Goal: Task Accomplishment & Management: Manage account settings

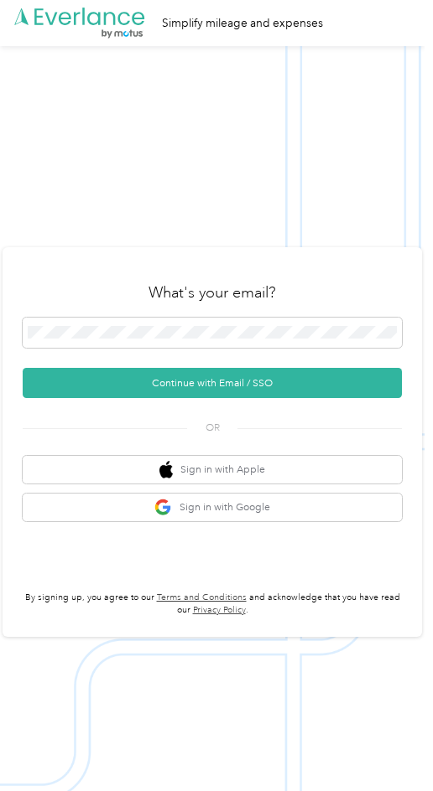
scroll to position [46, 0]
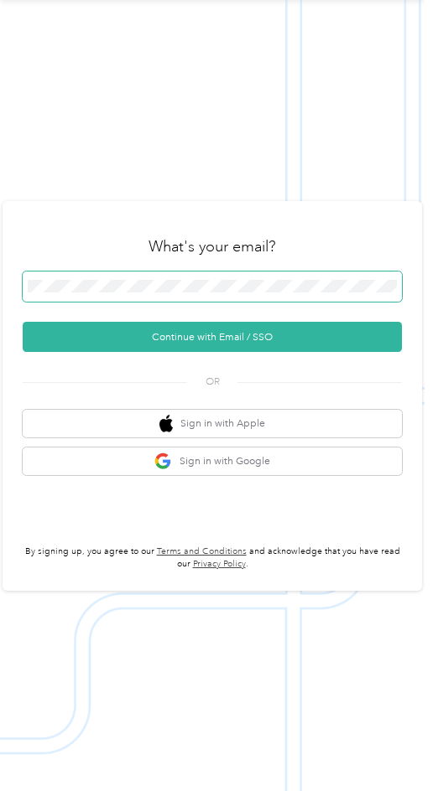
click at [138, 295] on span at bounding box center [212, 287] width 379 height 30
click at [136, 289] on span at bounding box center [212, 287] width 379 height 30
click at [183, 273] on span at bounding box center [212, 287] width 379 height 30
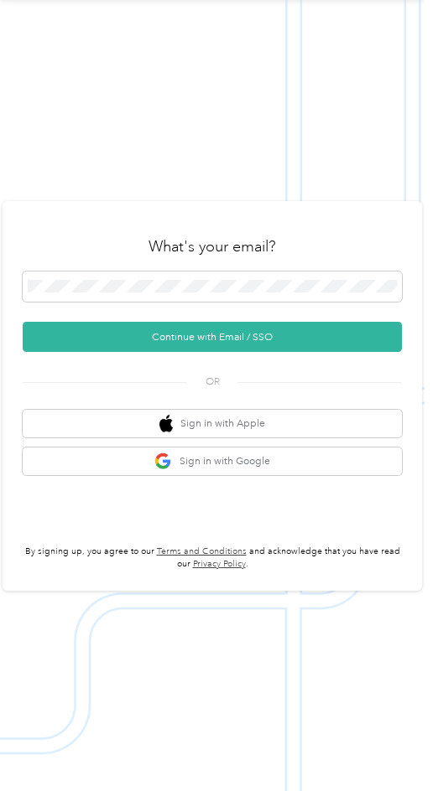
click at [60, 383] on div "OR" at bounding box center [212, 381] width 379 height 18
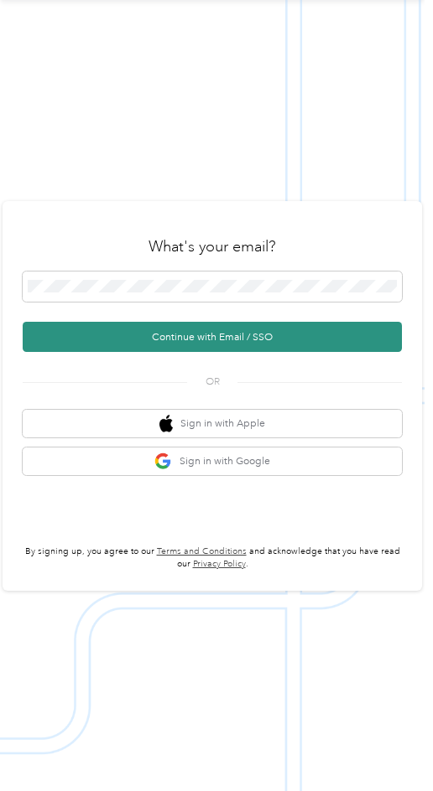
click at [142, 331] on button "Continue with Email / SSO" at bounding box center [212, 337] width 379 height 30
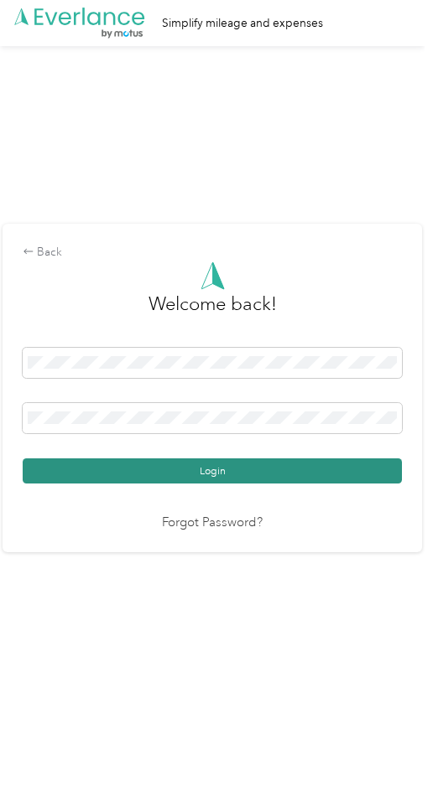
click at [98, 471] on button "Login" at bounding box center [212, 471] width 379 height 25
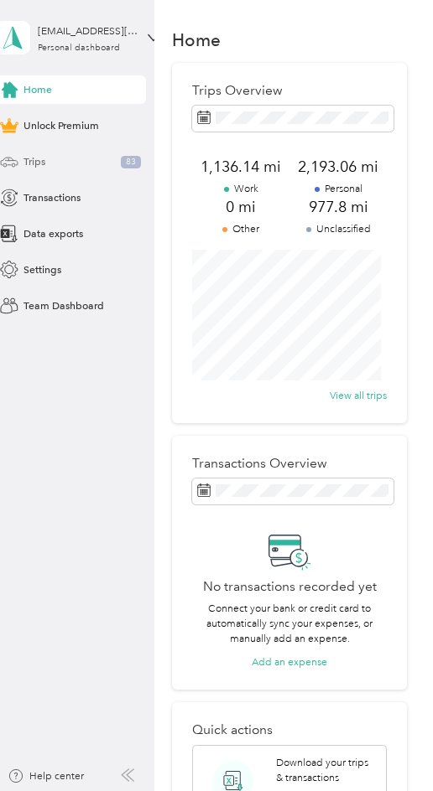
click at [80, 169] on div "Trips 83" at bounding box center [70, 162] width 151 height 29
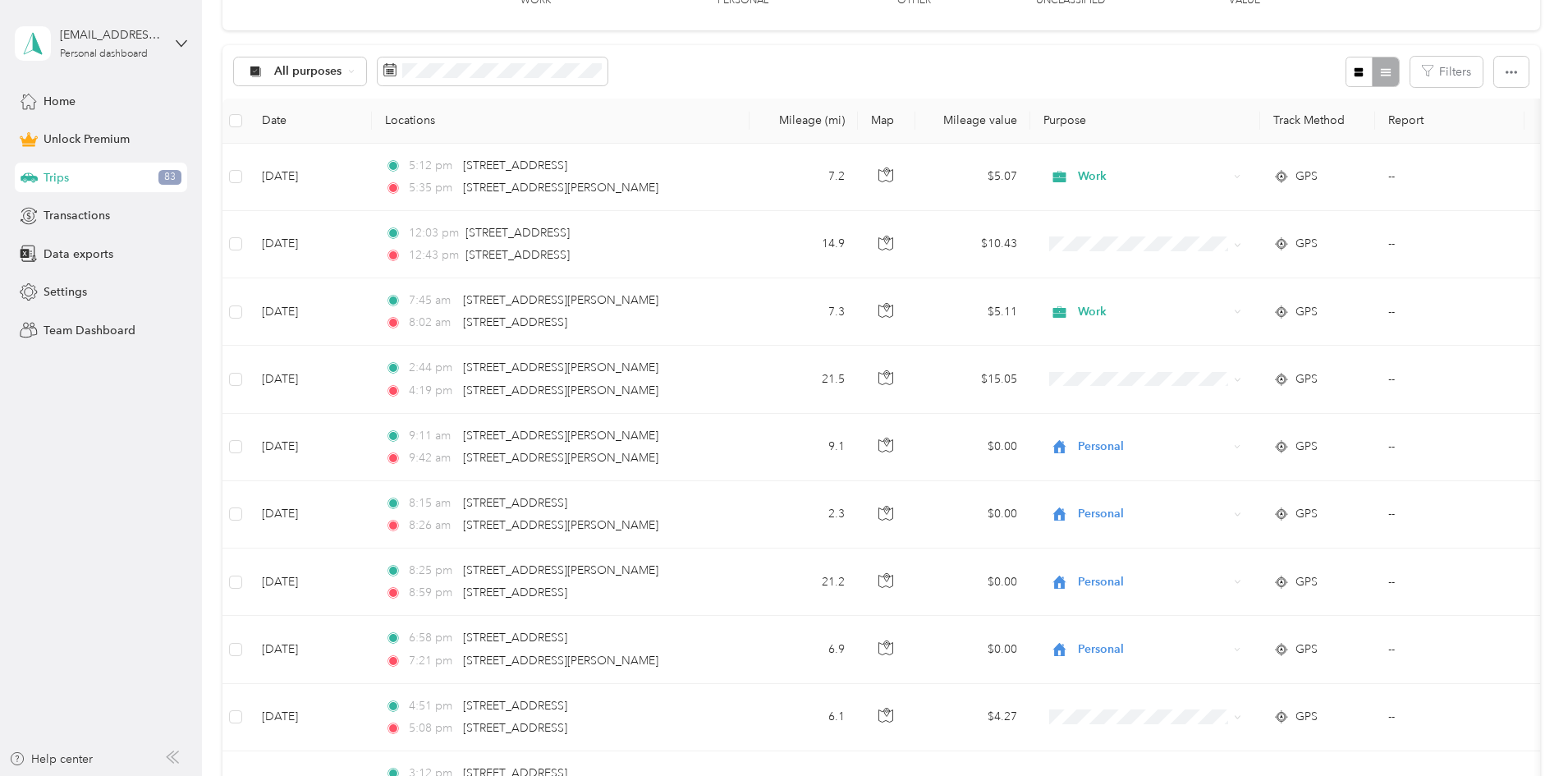
scroll to position [287, 0]
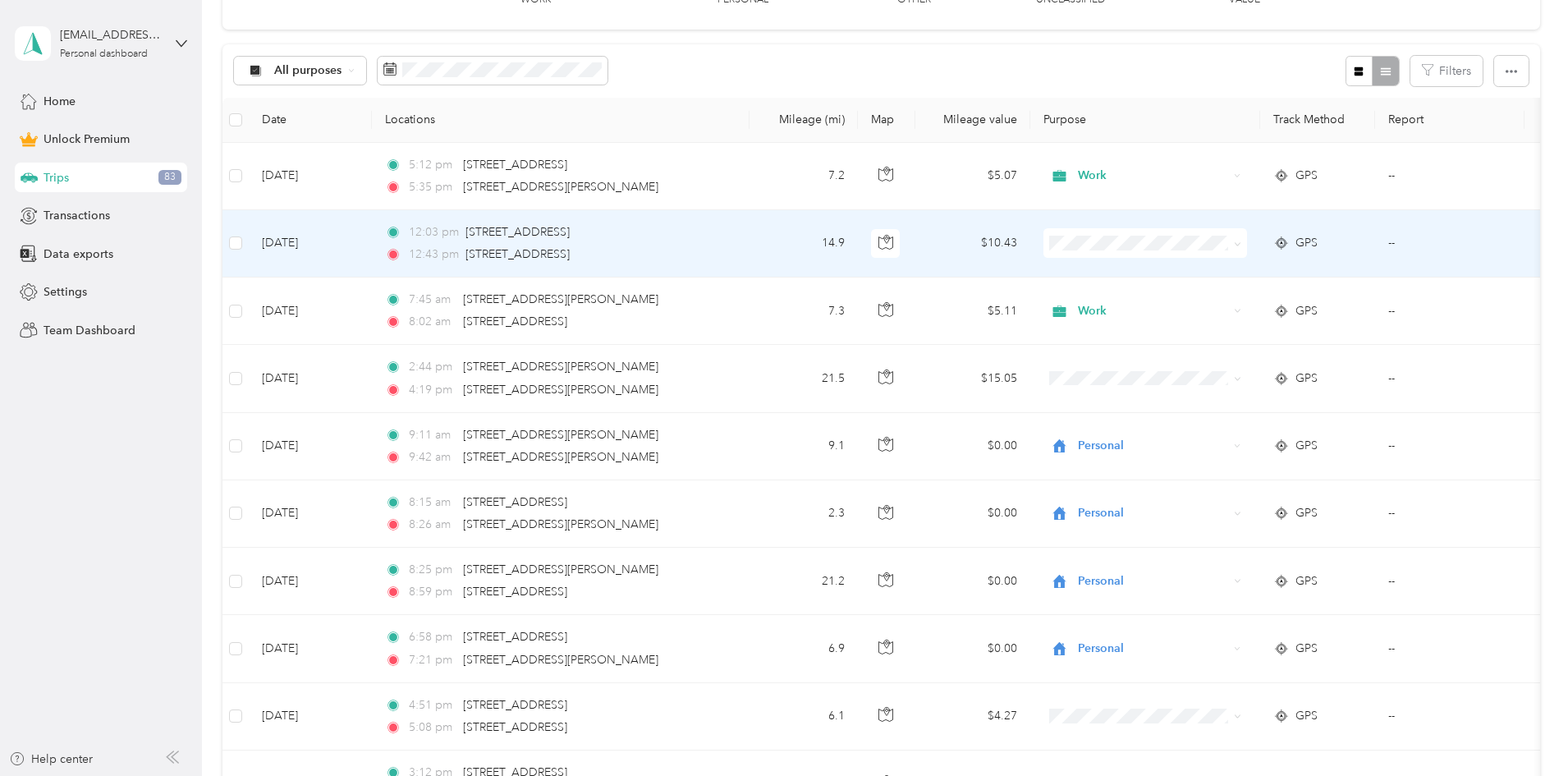
click at [423, 267] on span "Work" at bounding box center [1269, 270] width 152 height 18
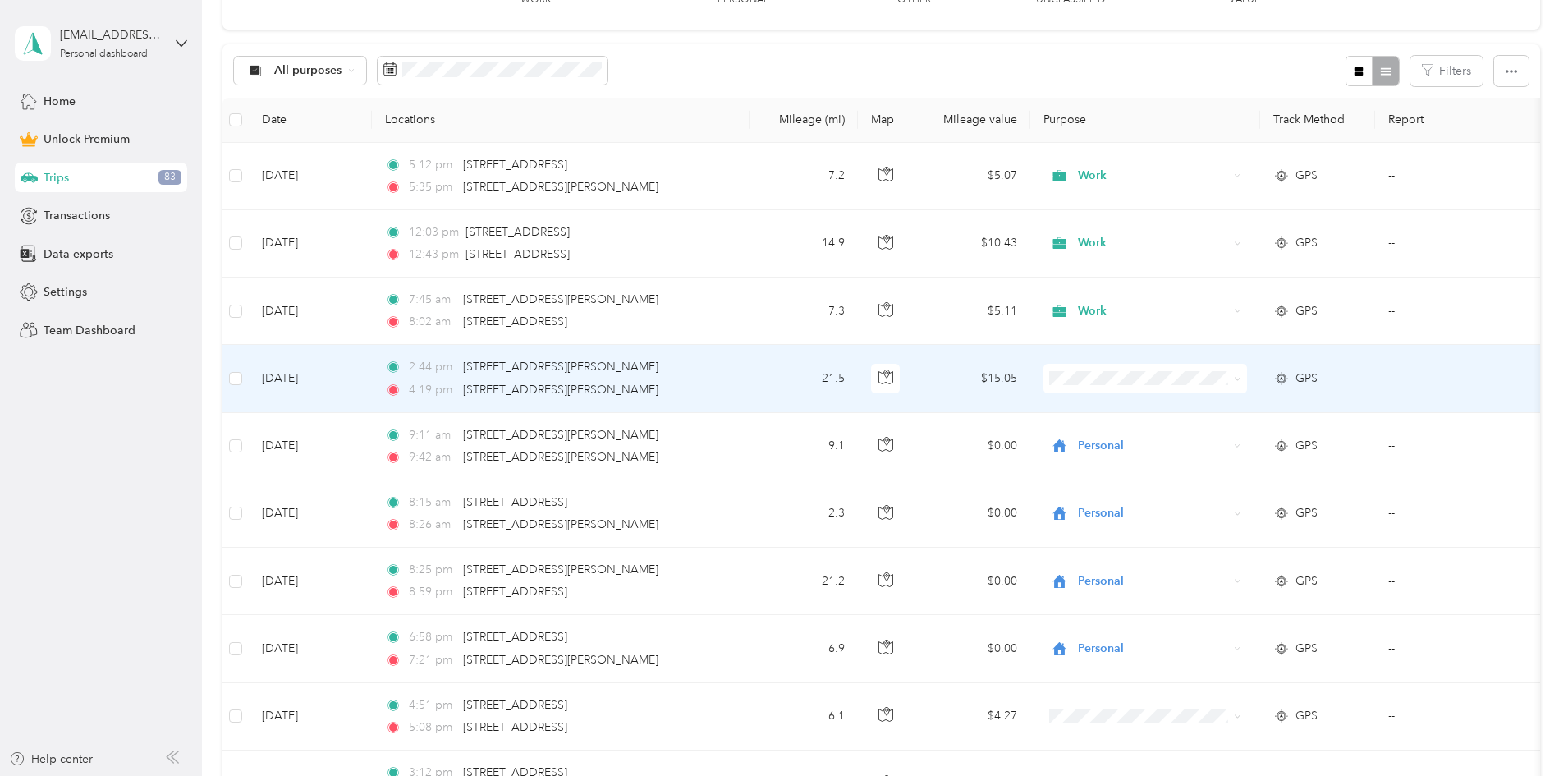
click at [423, 441] on li "Personal" at bounding box center [1255, 428] width 204 height 28
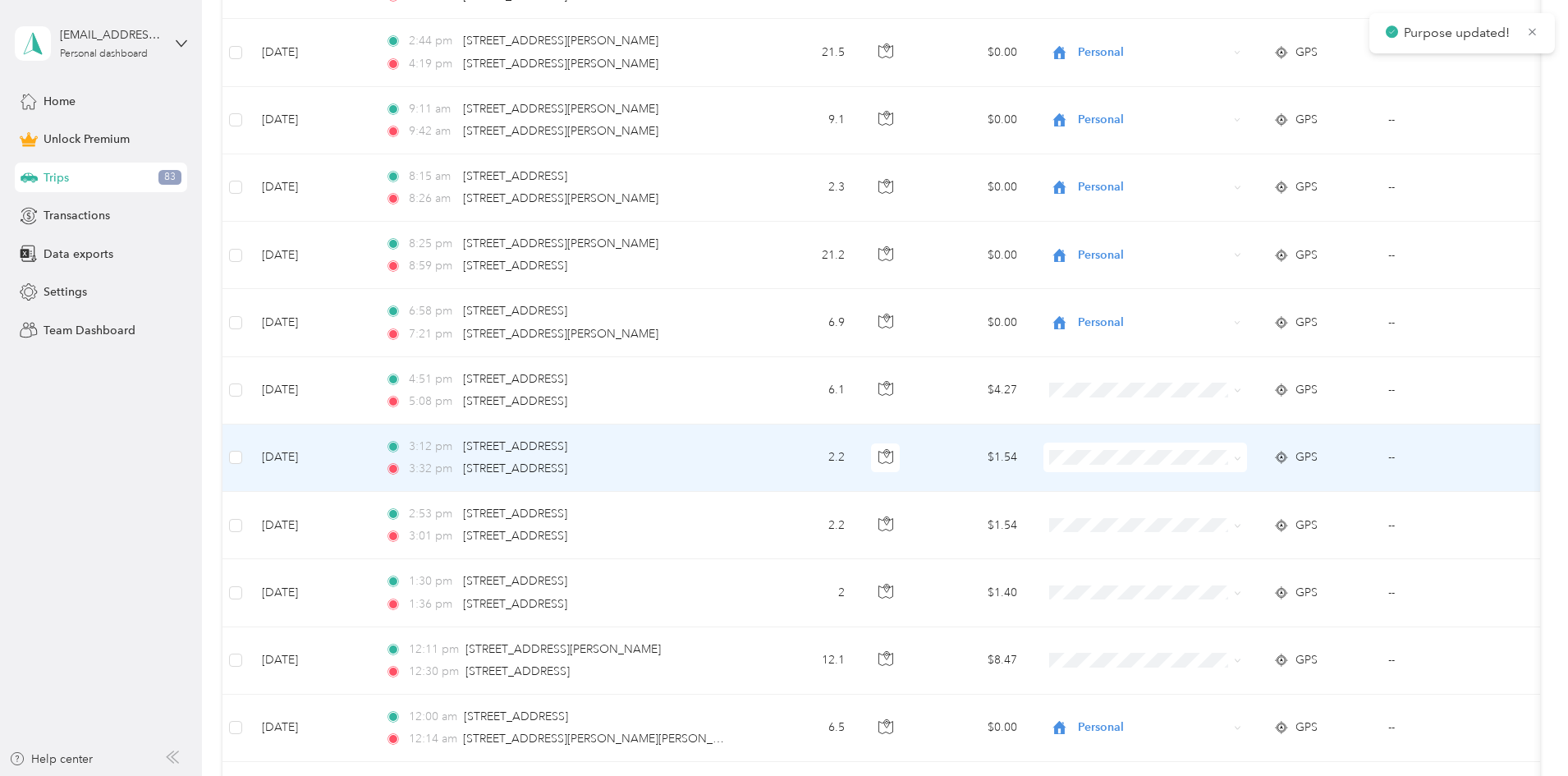
scroll to position [628, 0]
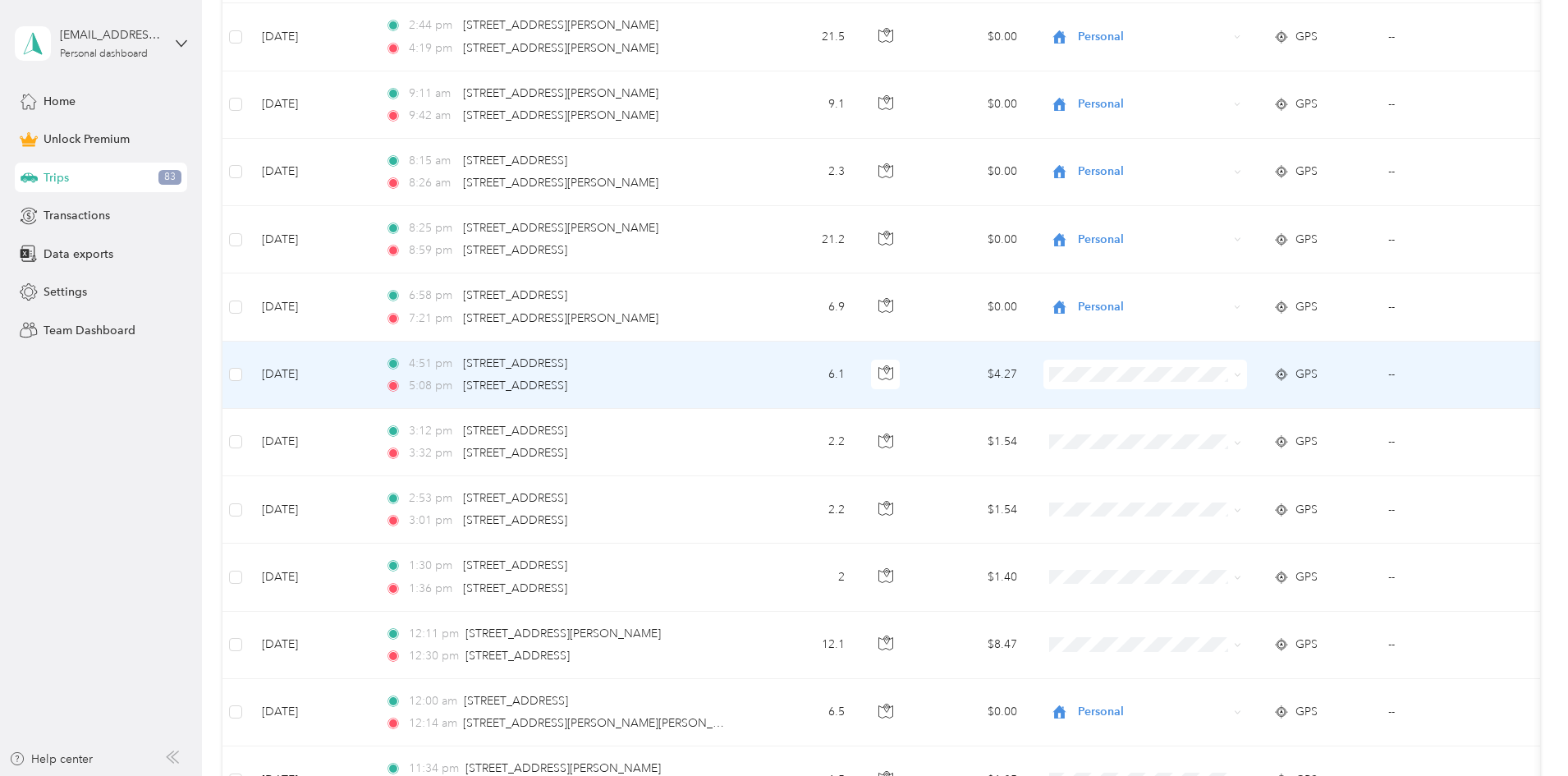
click at [423, 429] on span "Personal" at bounding box center [1269, 425] width 152 height 18
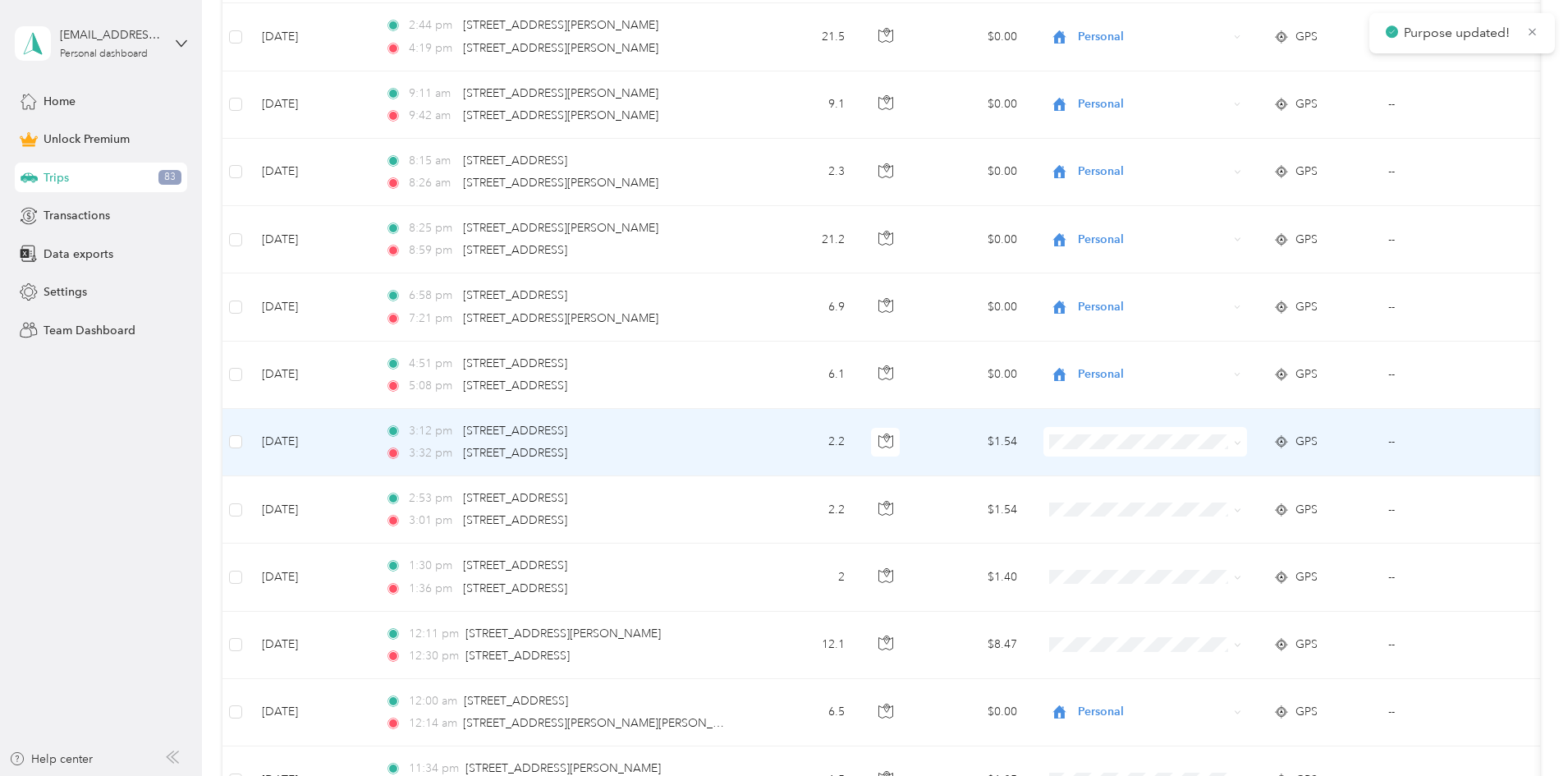
click at [423, 502] on li "Personal" at bounding box center [1255, 492] width 204 height 28
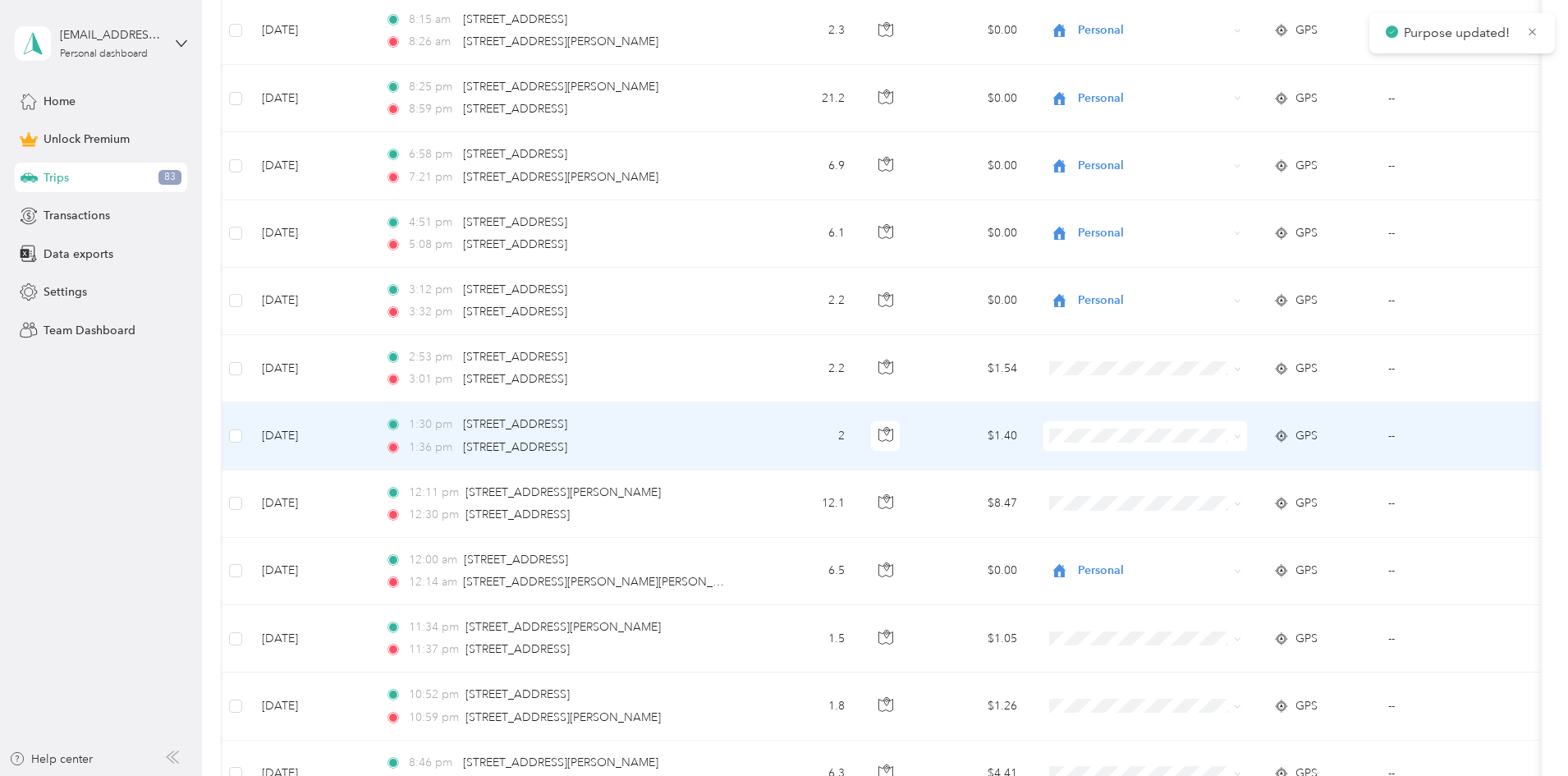
scroll to position [773, 0]
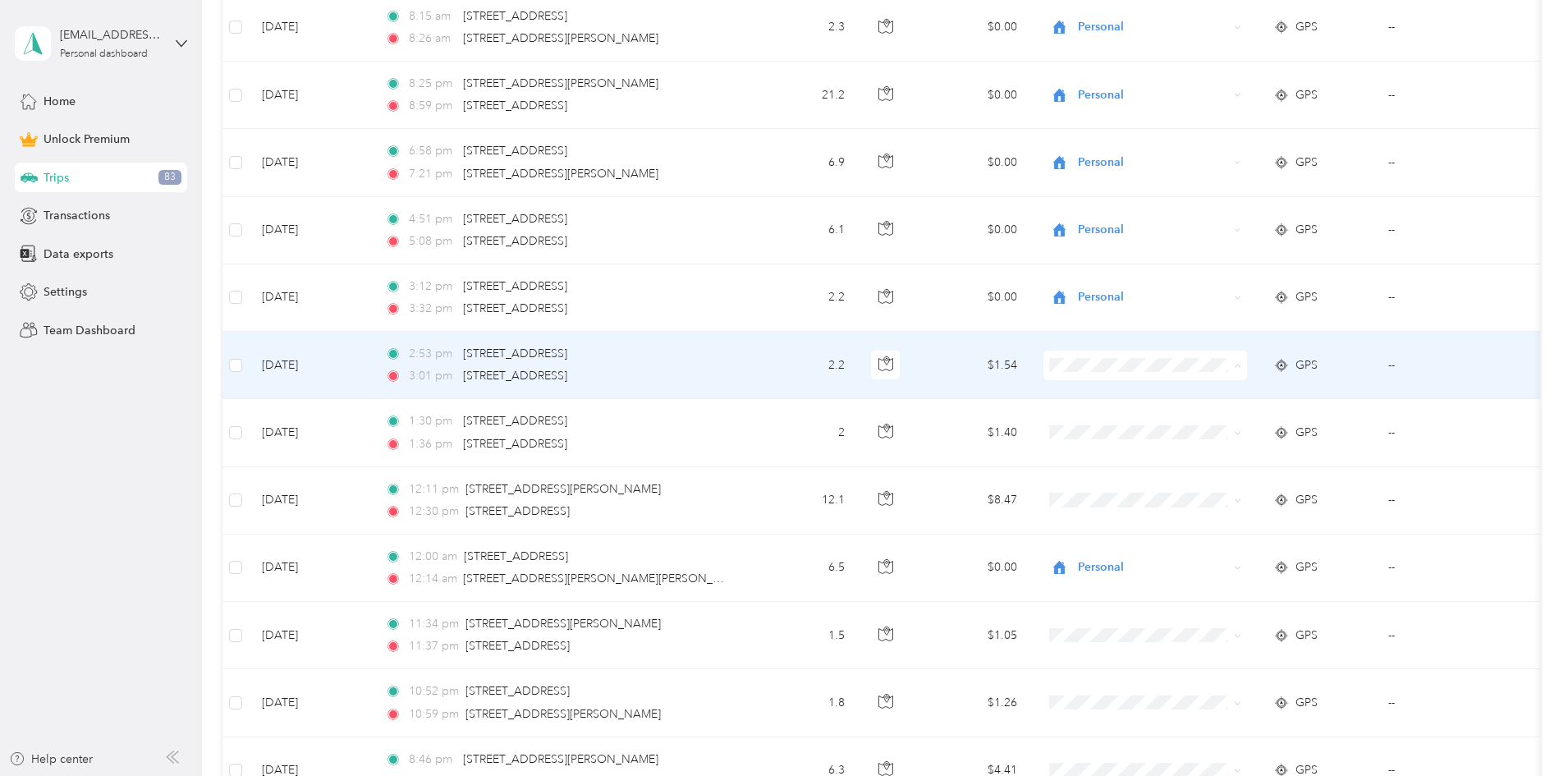
click at [423, 429] on ol "Work Personal Other Charity Medical Moving Commute" at bounding box center [1255, 482] width 204 height 201
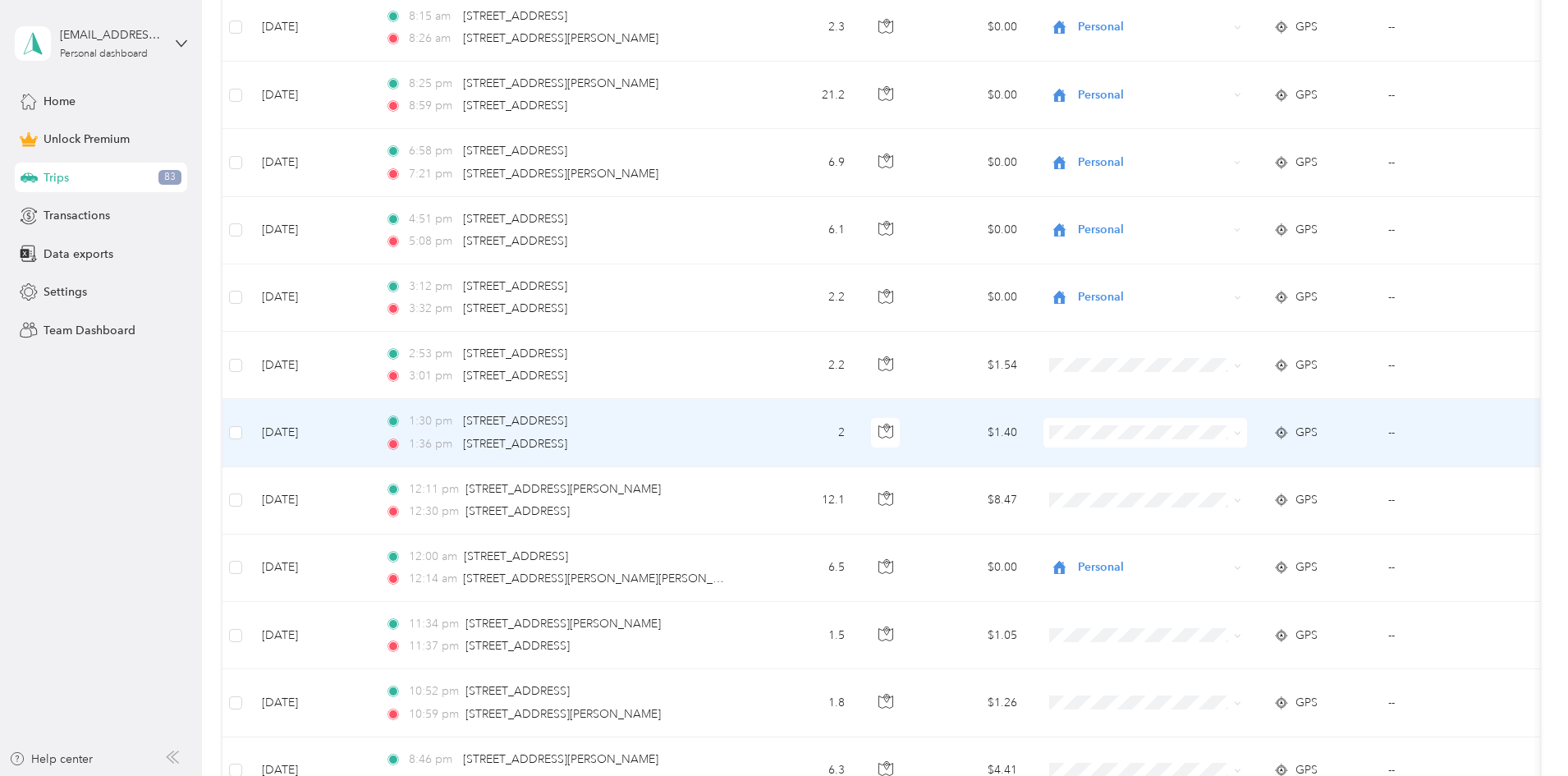
click at [423, 490] on span "Personal" at bounding box center [1269, 484] width 152 height 18
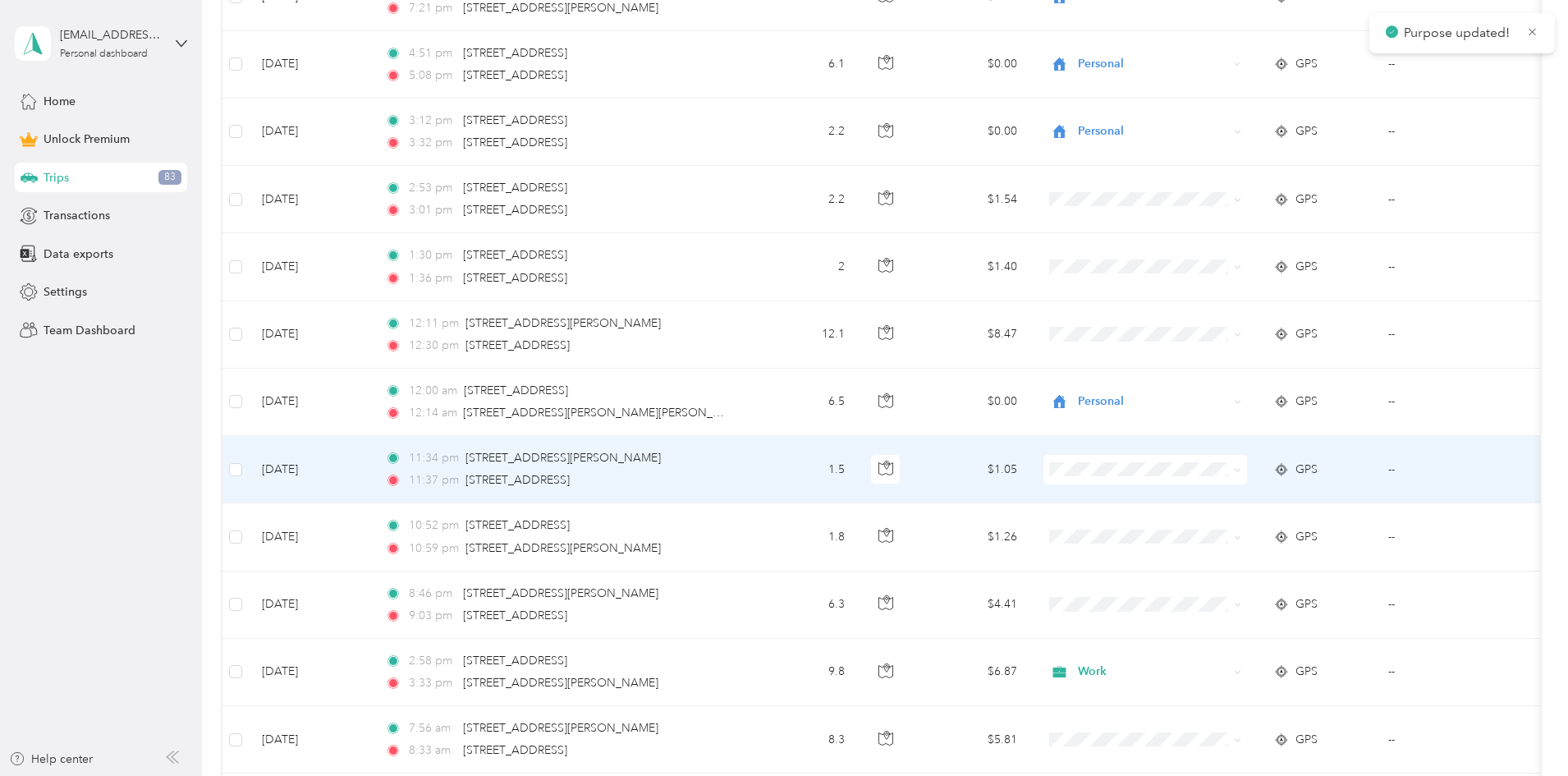
scroll to position [947, 0]
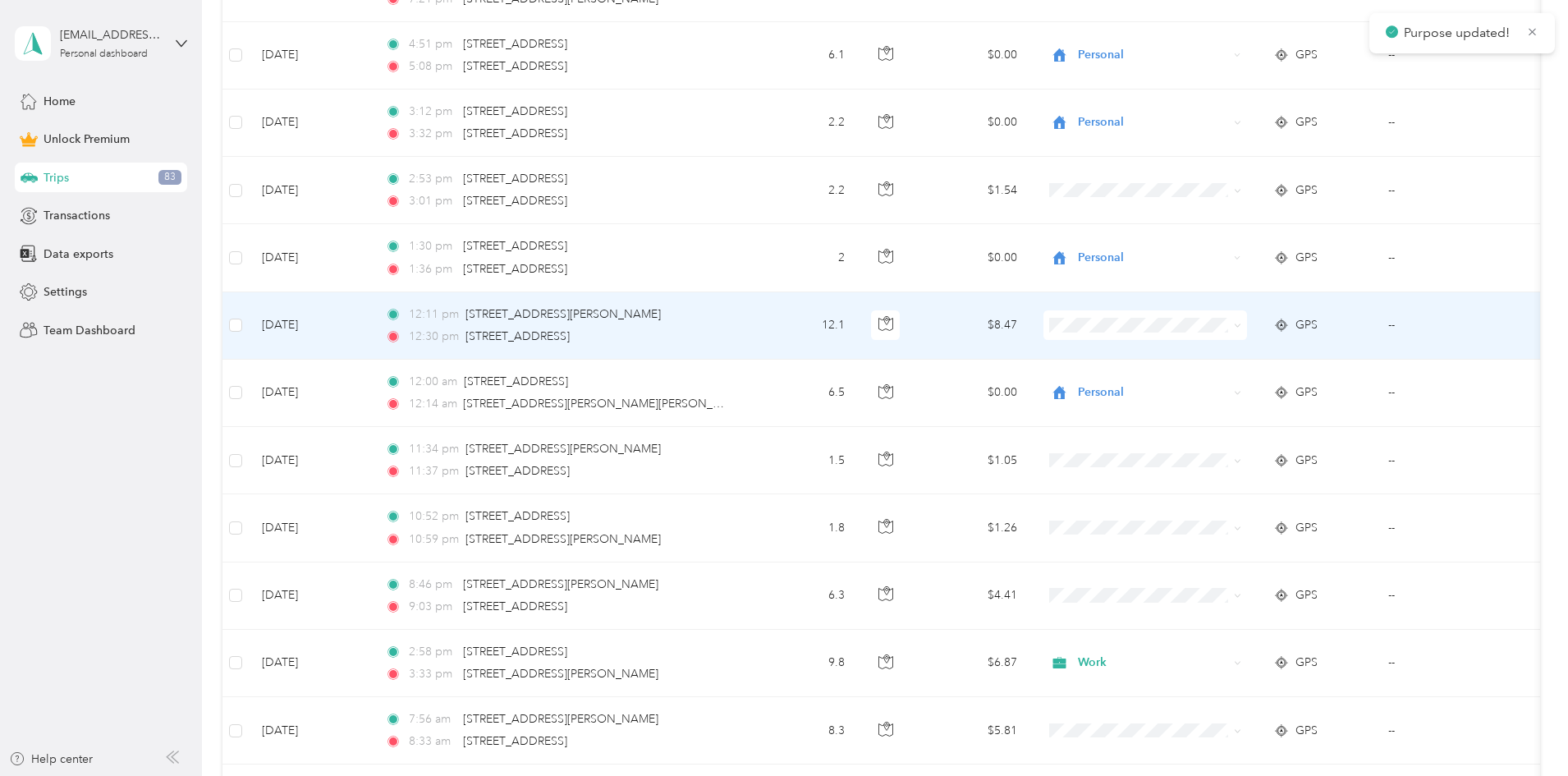
click at [423, 357] on td at bounding box center [1145, 325] width 230 height 68
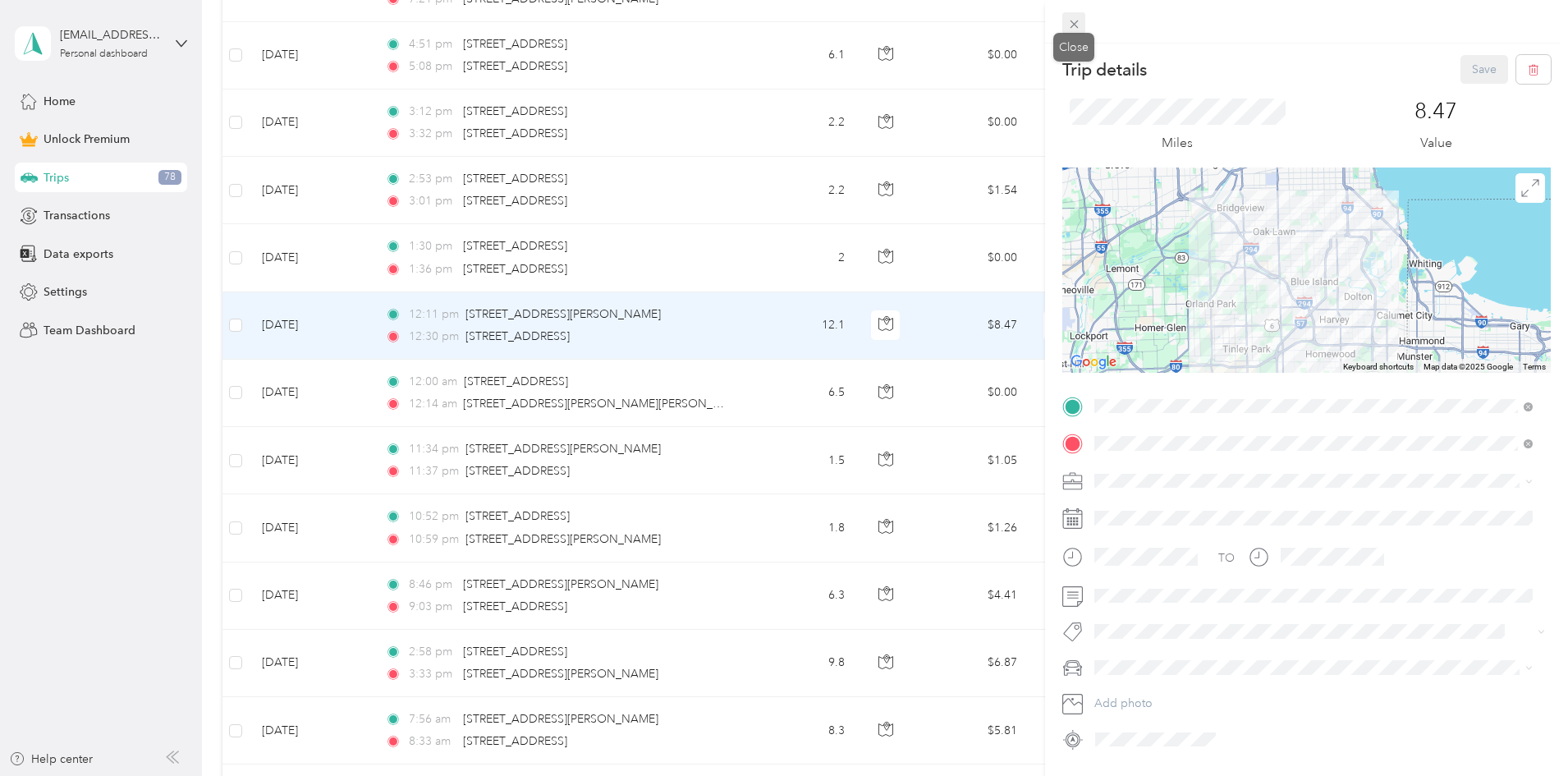
click at [423, 20] on icon at bounding box center [1074, 24] width 14 height 14
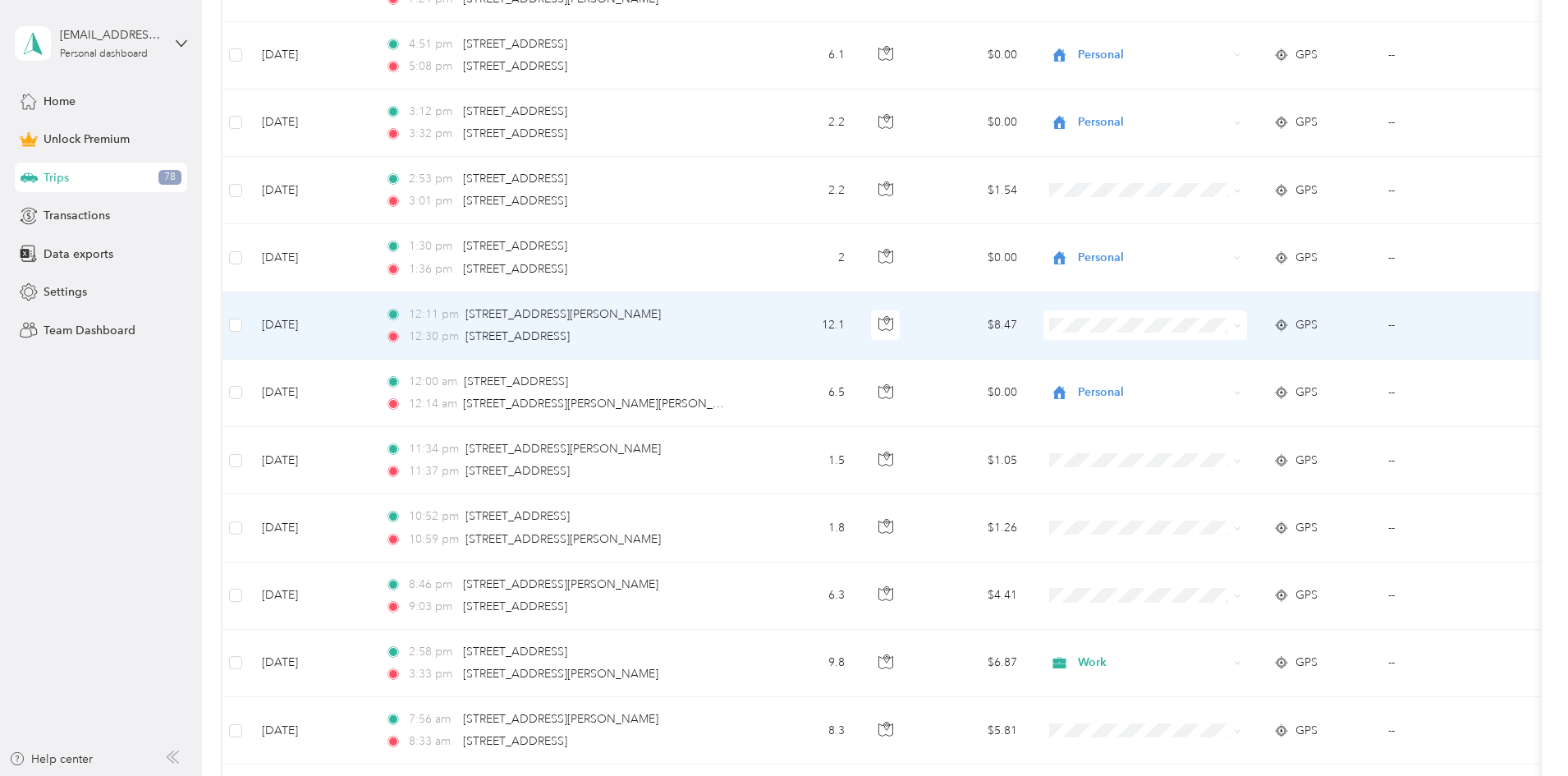
click at [423, 385] on li "Personal" at bounding box center [1255, 375] width 204 height 28
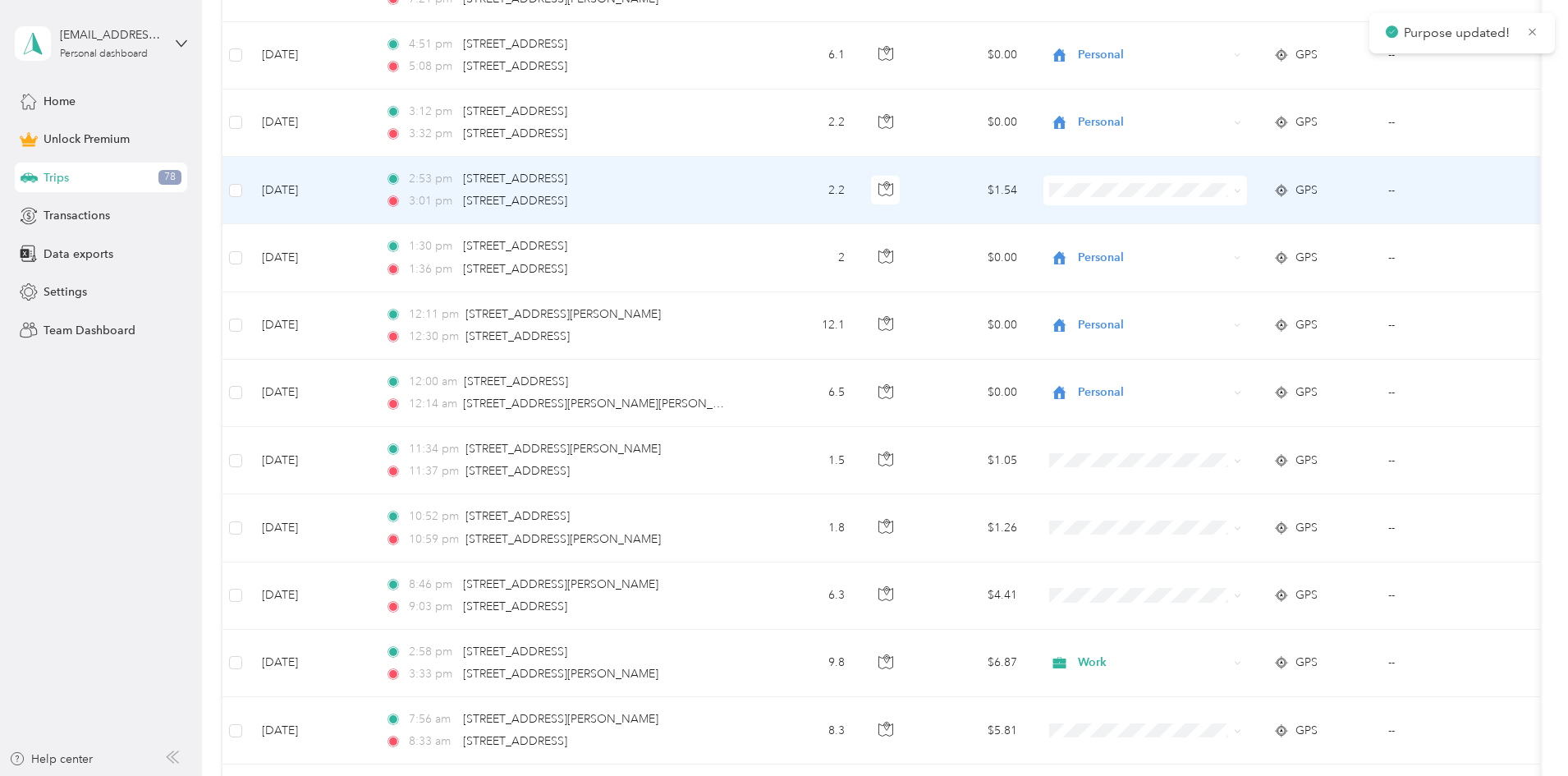
click at [423, 181] on span at bounding box center [1146, 190] width 204 height 29
click at [423, 254] on li "Personal" at bounding box center [1255, 250] width 204 height 28
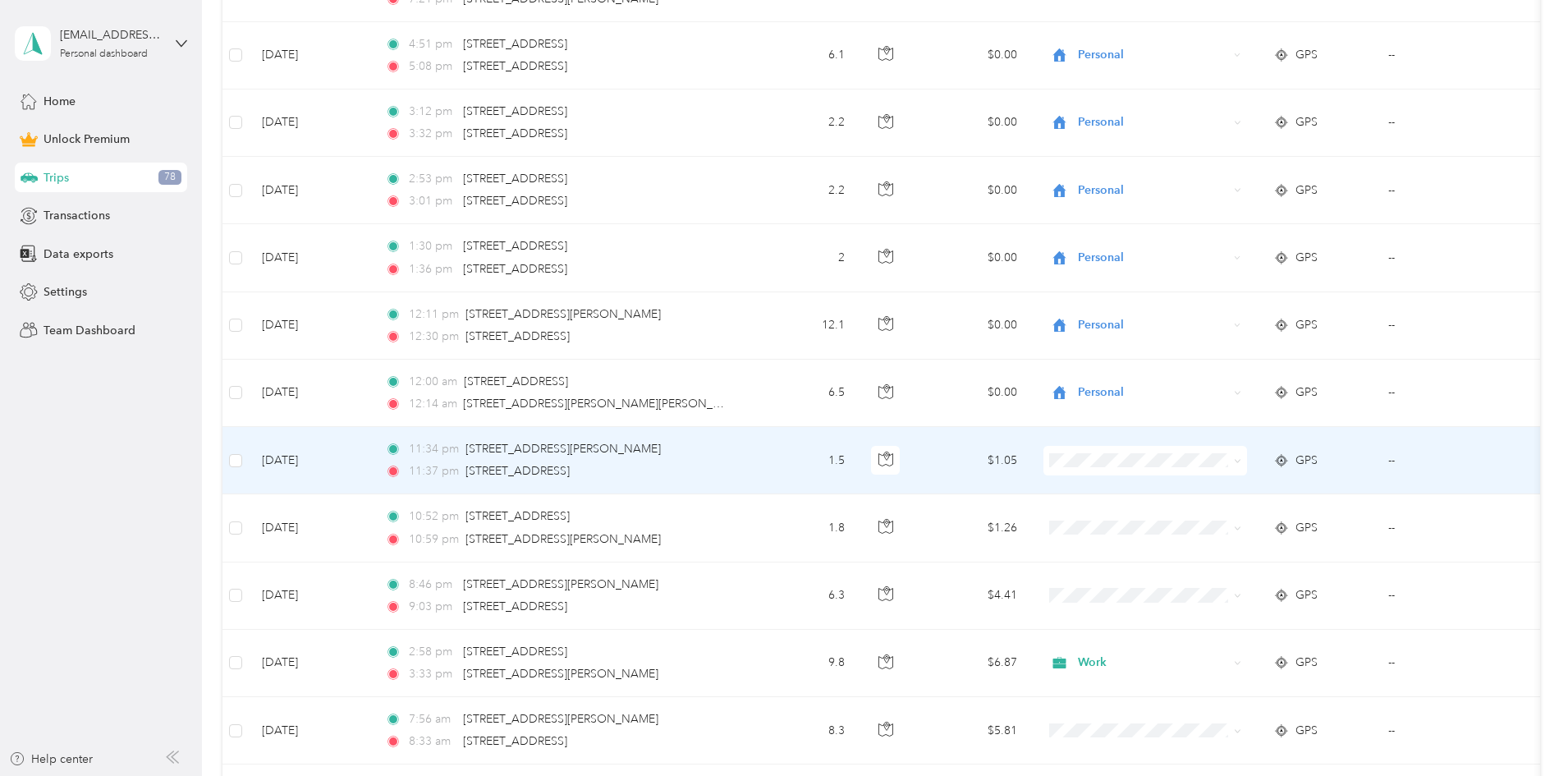
click at [423, 519] on span "Personal" at bounding box center [1269, 510] width 152 height 18
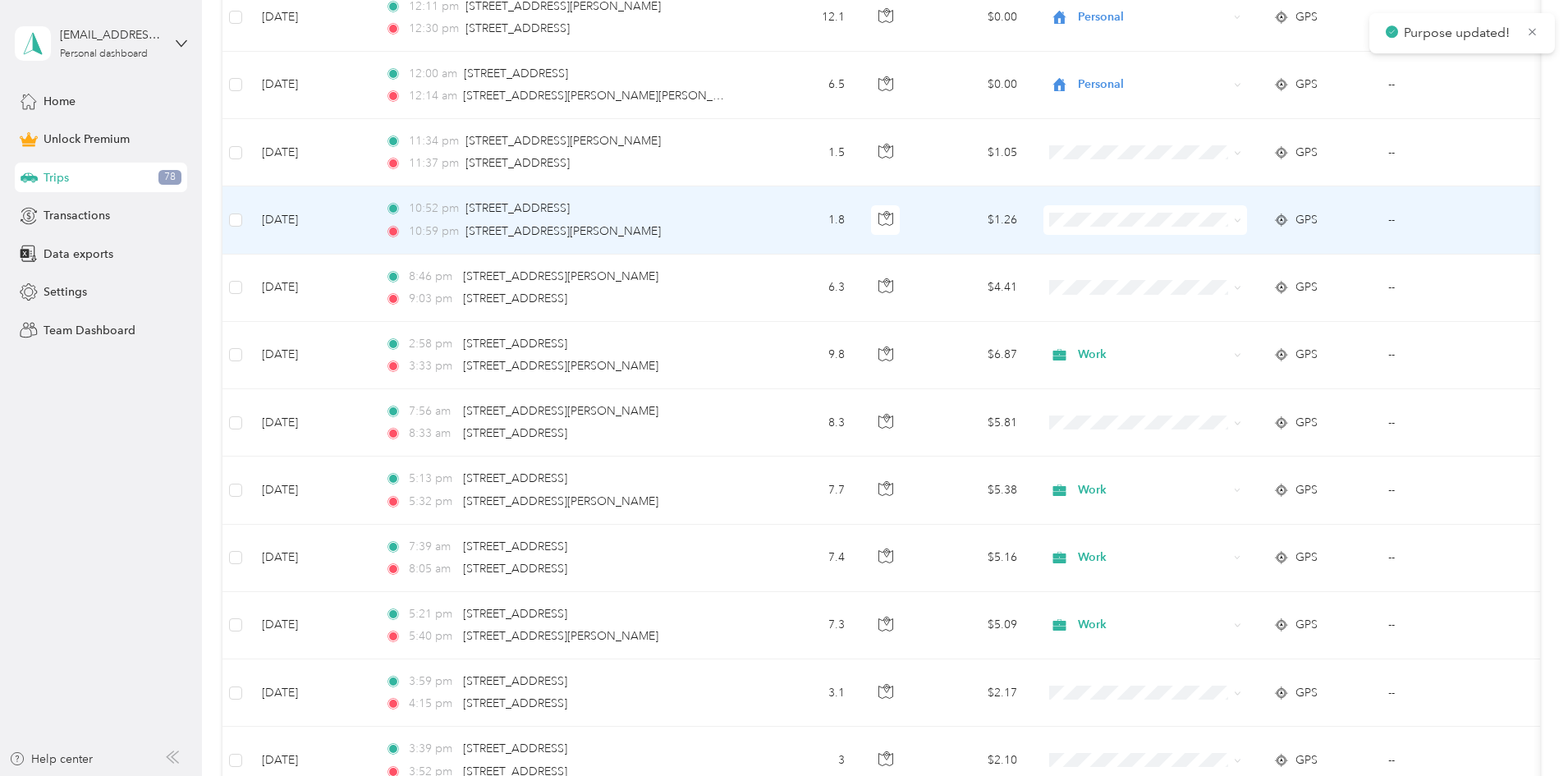
scroll to position [1266, 0]
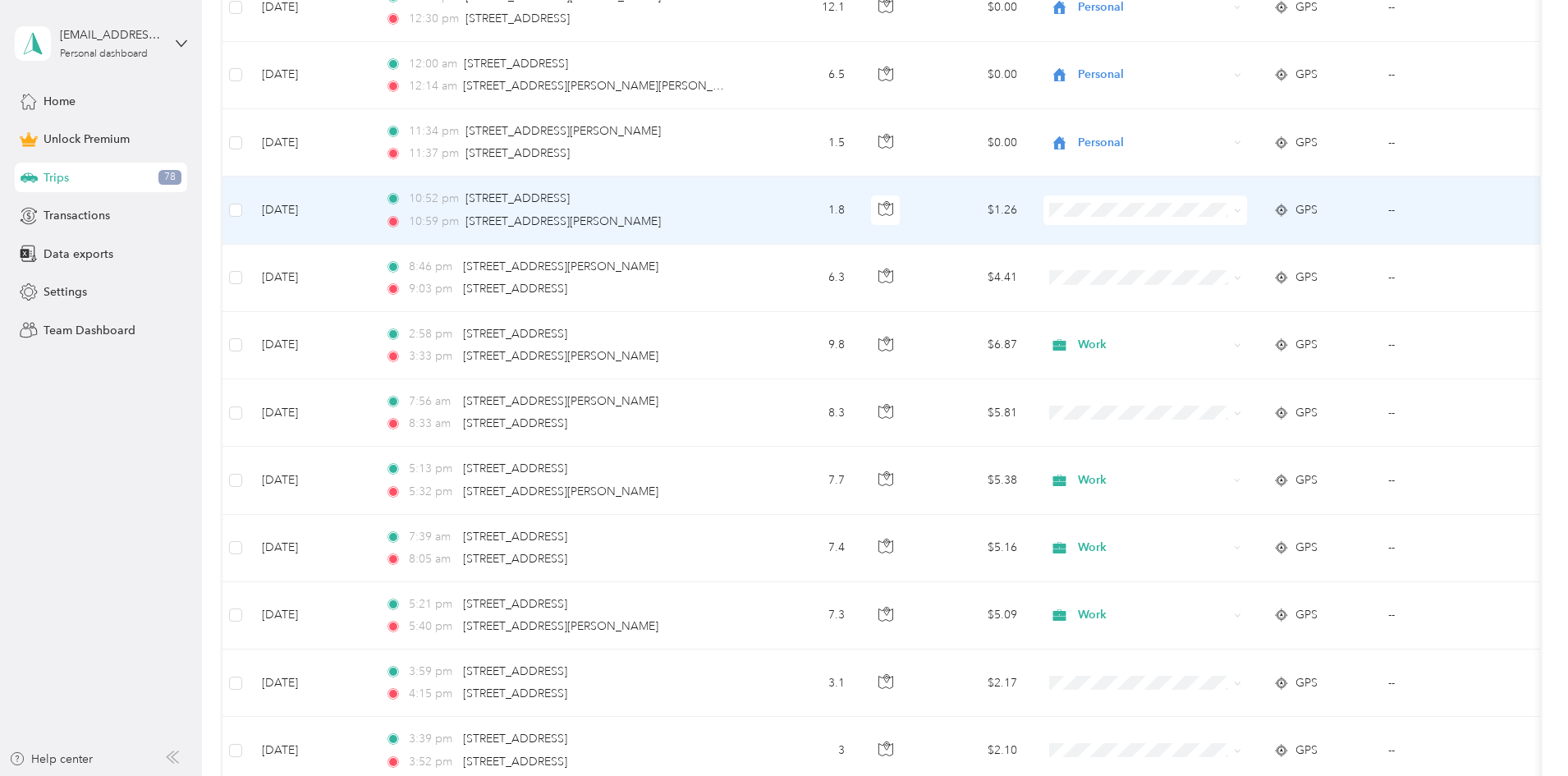
click at [423, 201] on span at bounding box center [1146, 211] width 204 height 29
click at [423, 274] on ol "Work Personal Other Charity Medical Moving Commute" at bounding box center [1255, 326] width 204 height 201
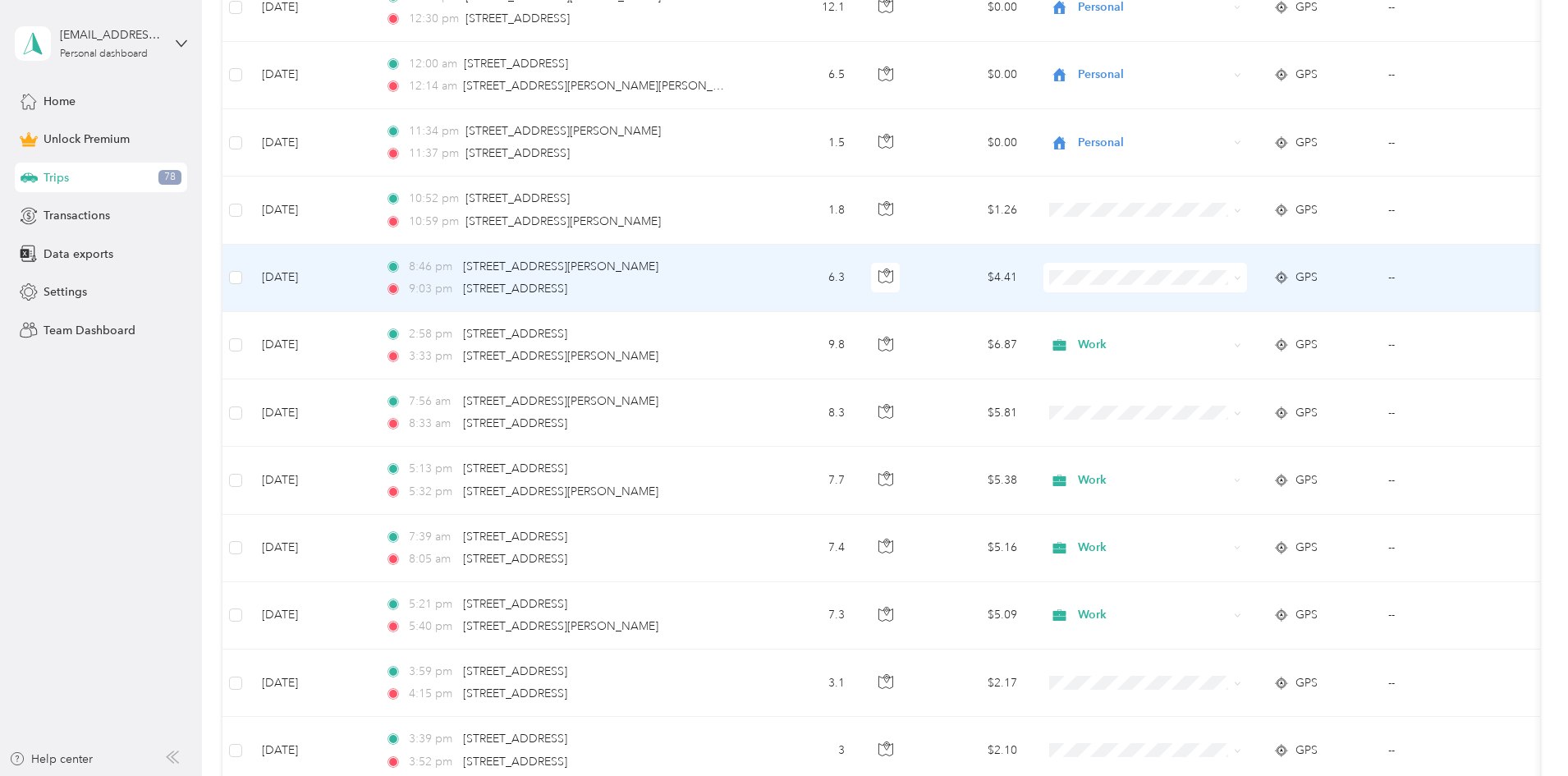
click at [423, 333] on span "Personal" at bounding box center [1269, 334] width 152 height 18
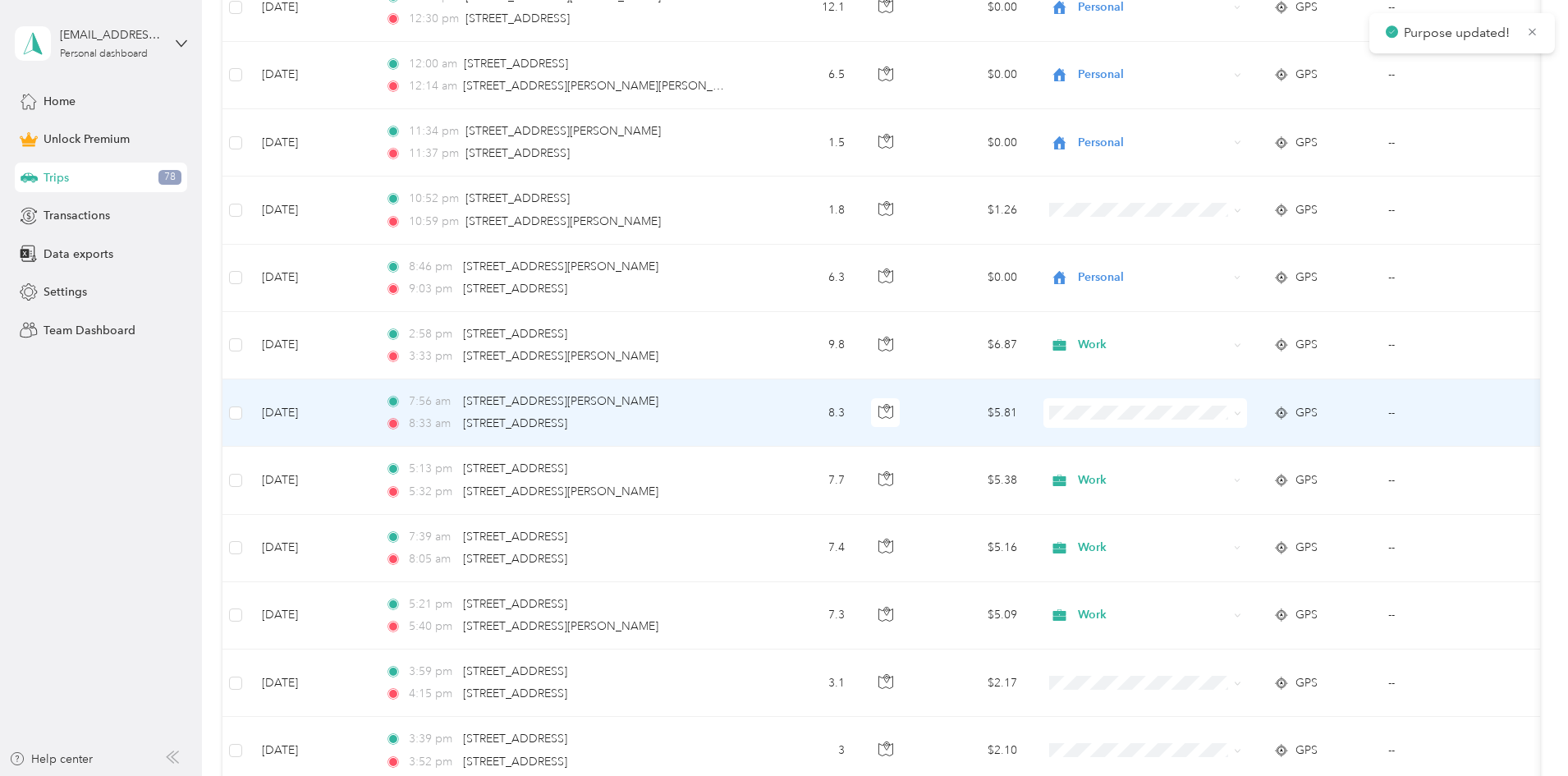
click at [423, 399] on span at bounding box center [1146, 413] width 204 height 29
click at [423, 441] on span "Work" at bounding box center [1269, 444] width 152 height 18
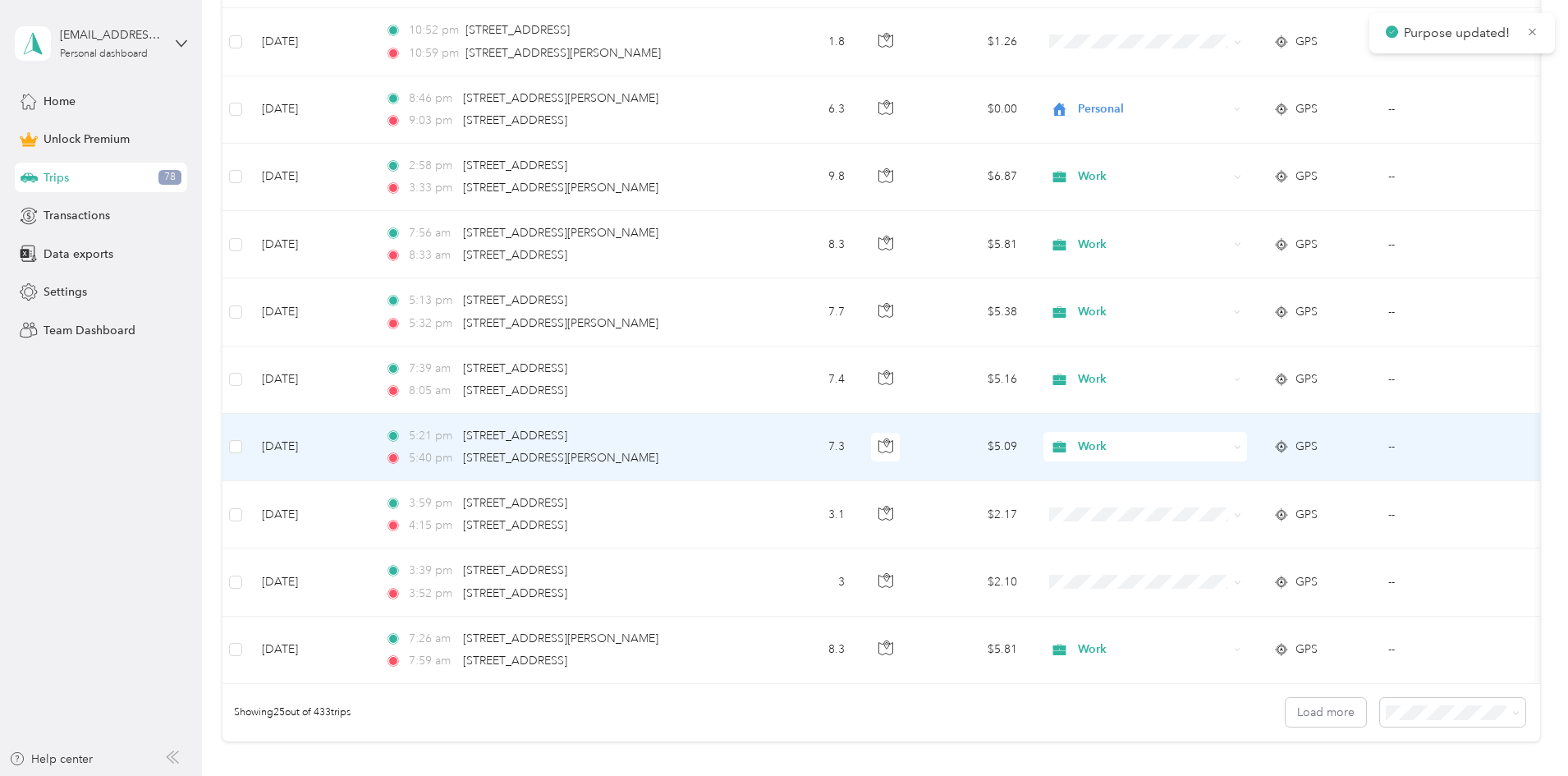
scroll to position [1373, 0]
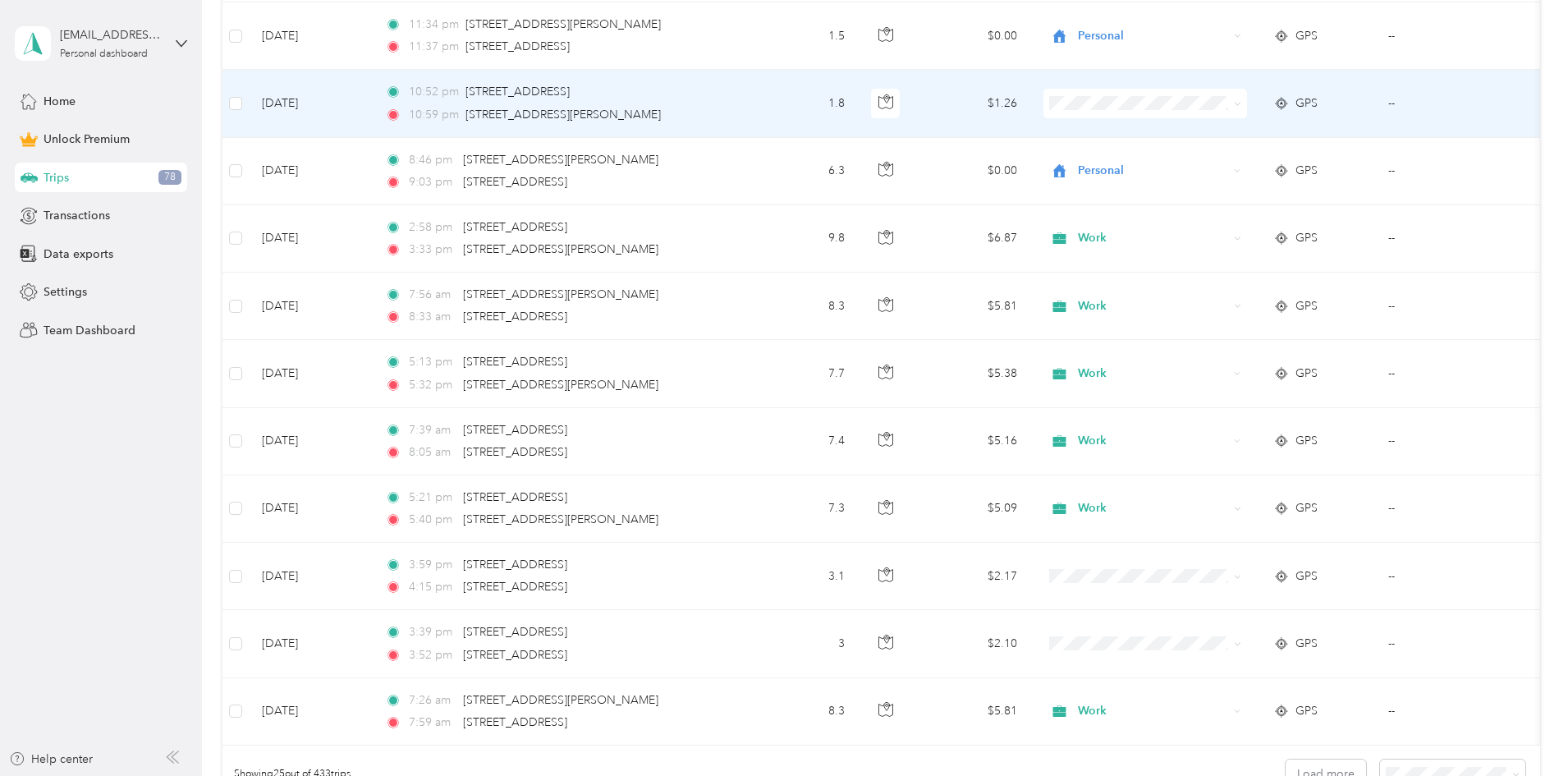
click at [423, 114] on span at bounding box center [1146, 104] width 204 height 29
click at [423, 160] on span "Personal" at bounding box center [1269, 154] width 152 height 18
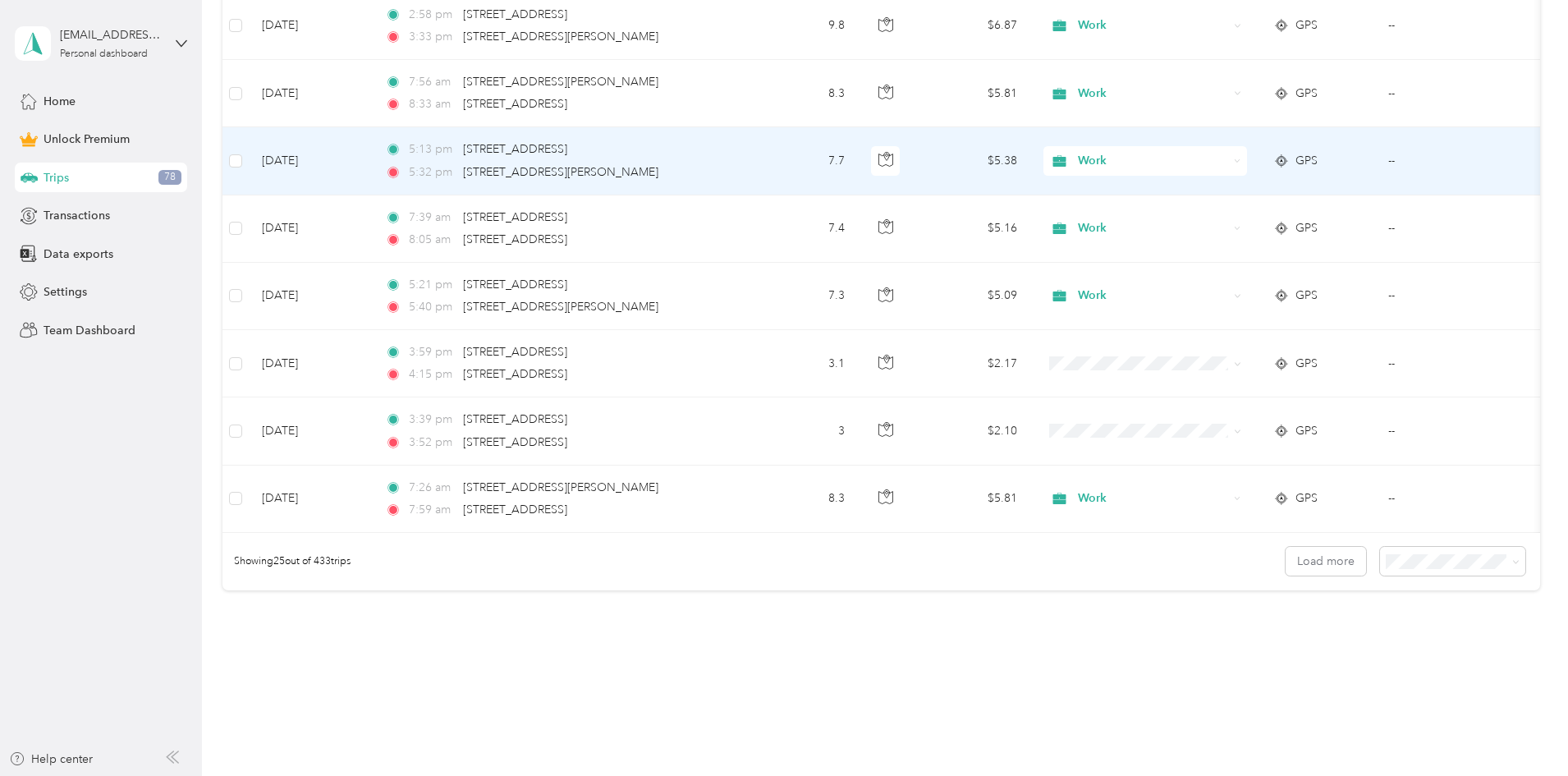
scroll to position [1593, 0]
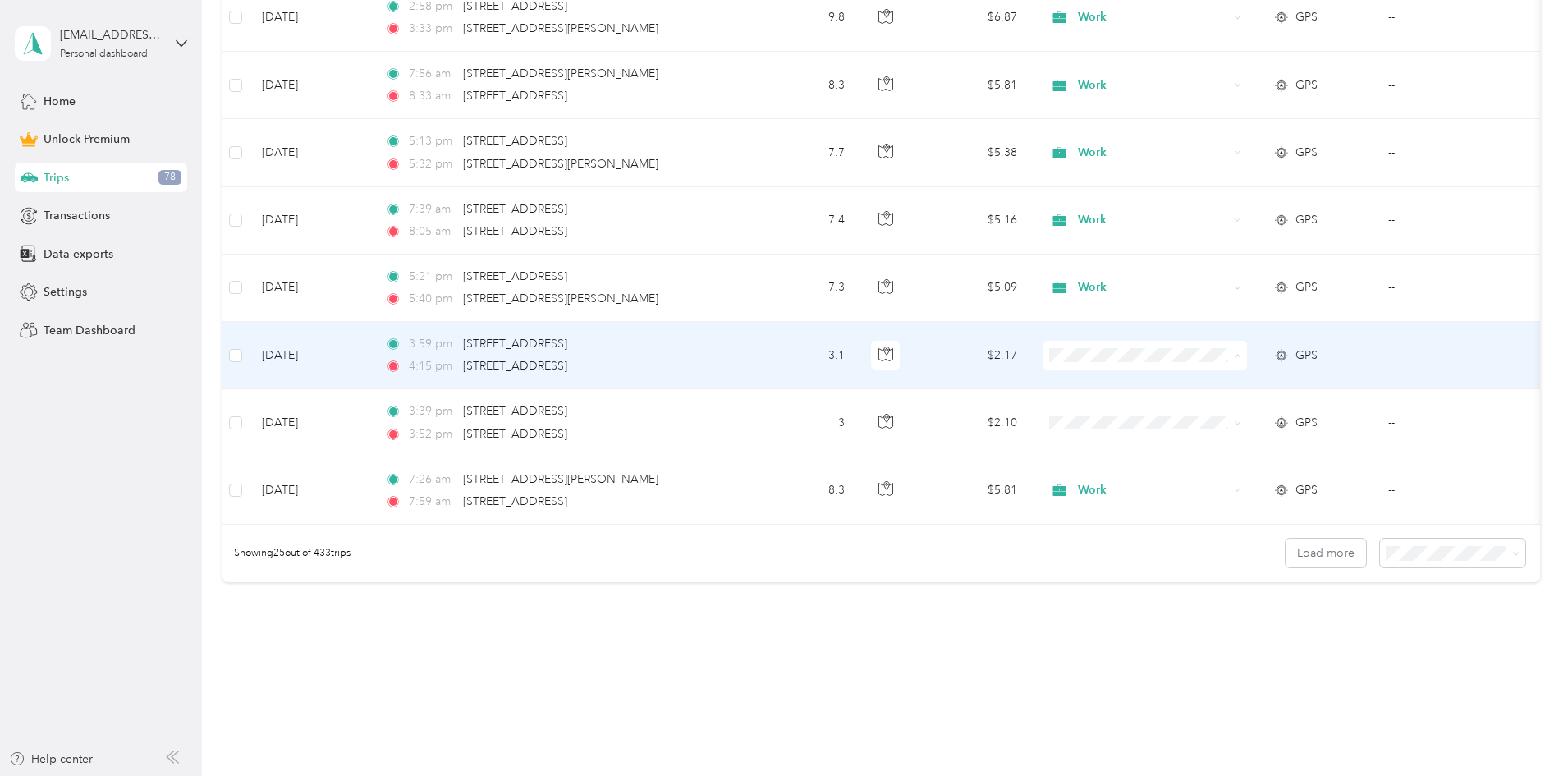
click at [423, 388] on li "Work" at bounding box center [1255, 386] width 204 height 28
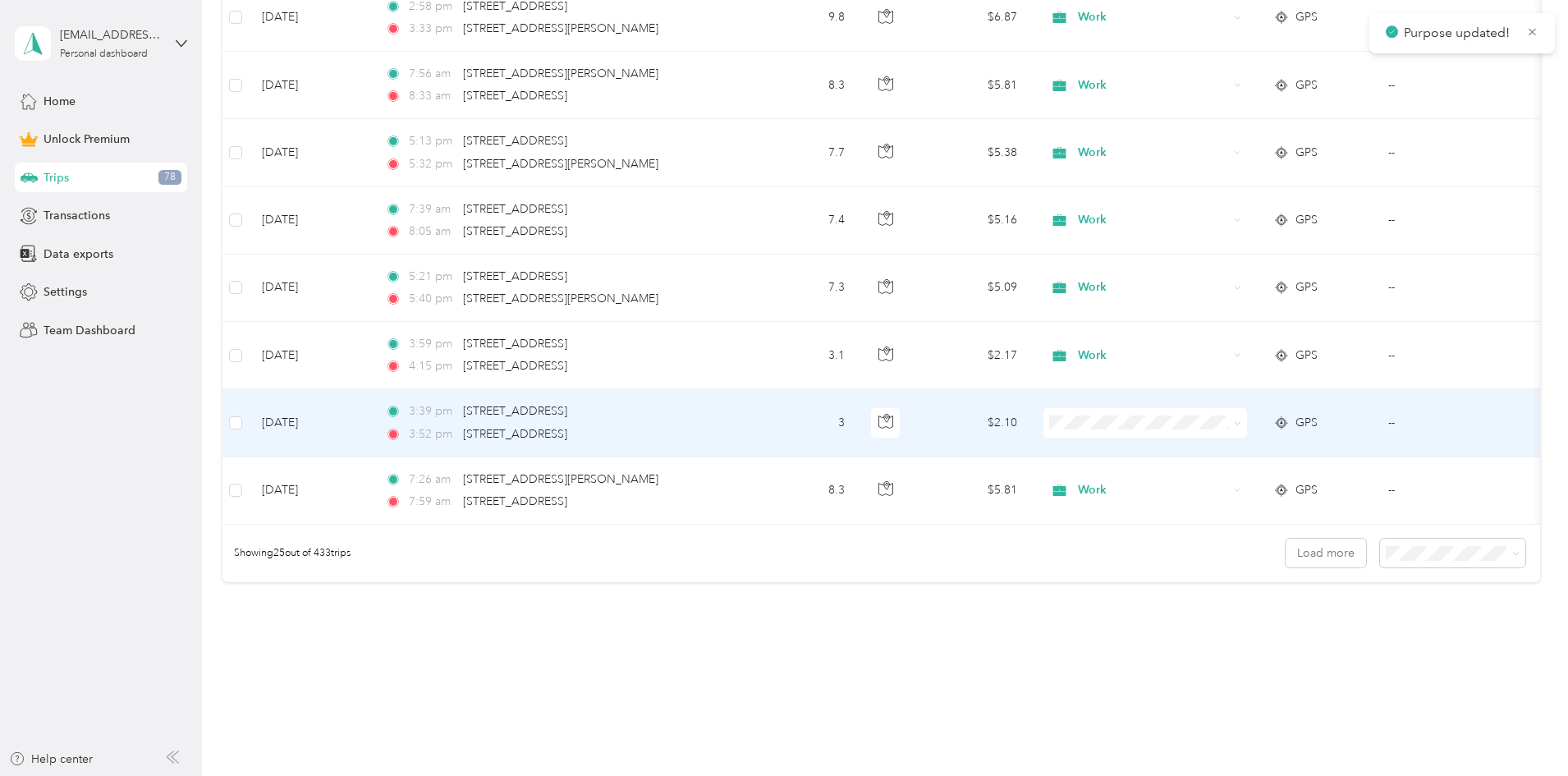
click at [423, 446] on span "Work" at bounding box center [1269, 449] width 152 height 18
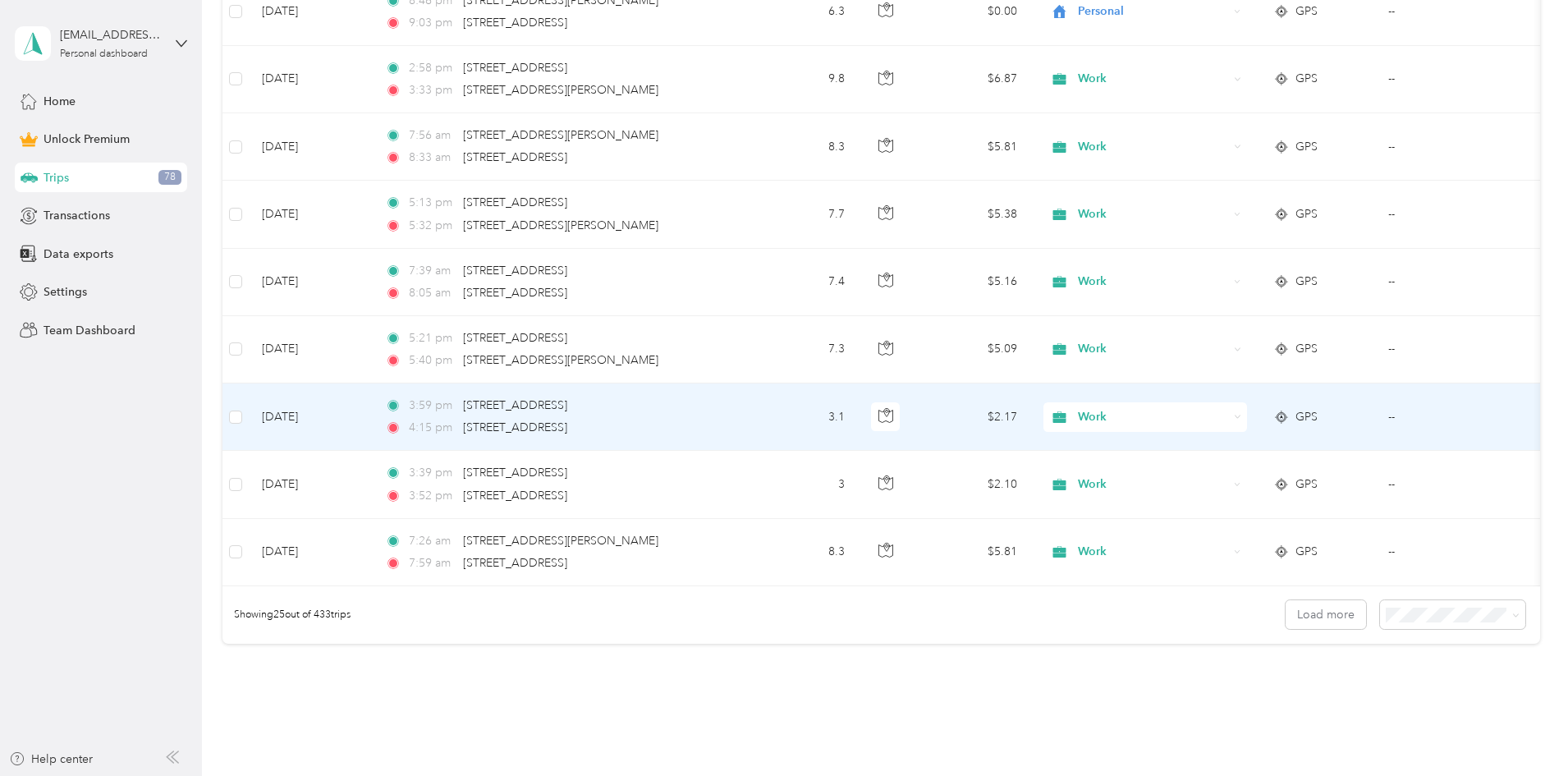
scroll to position [1638, 0]
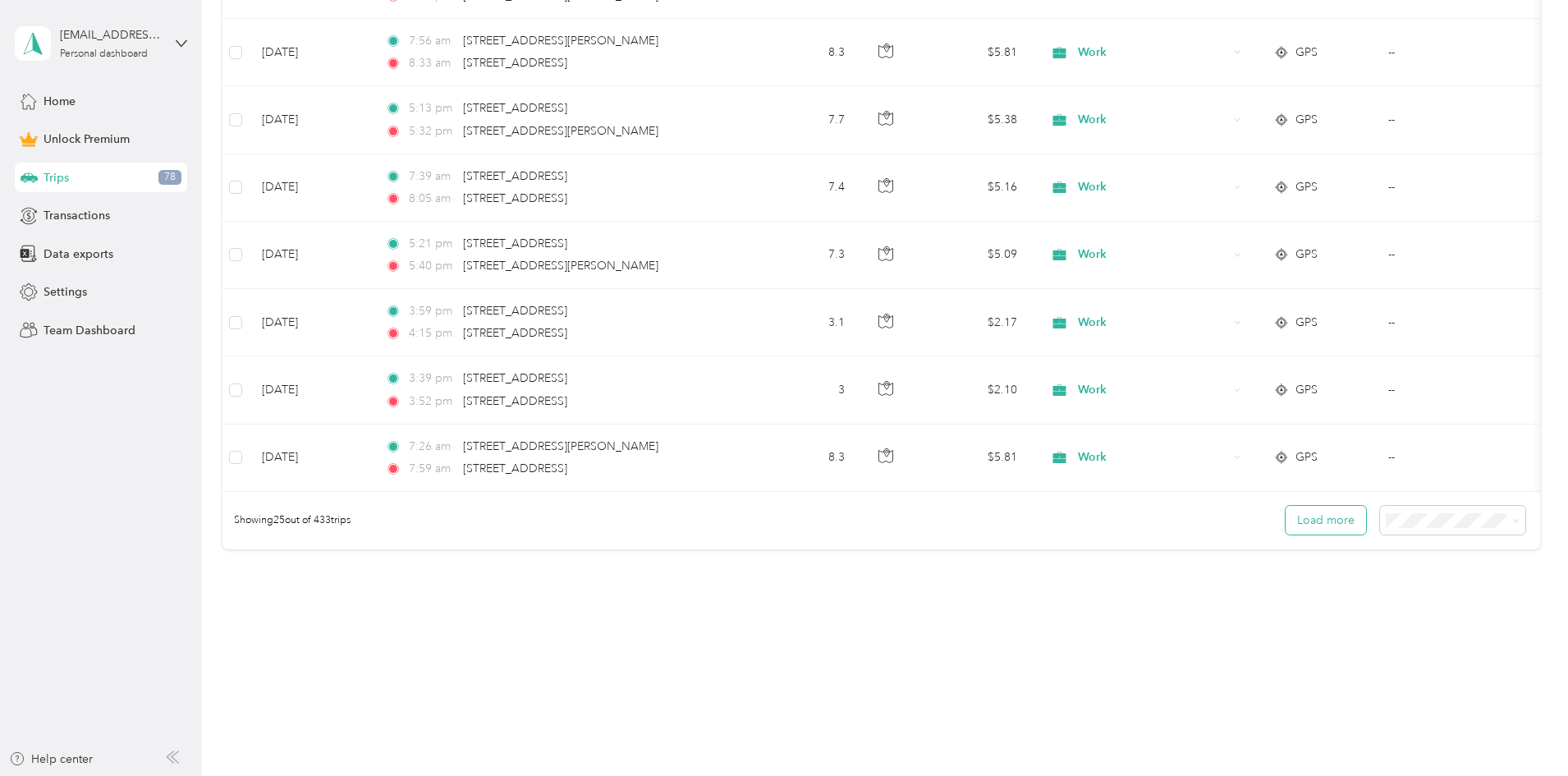
click at [423, 524] on button "Load more" at bounding box center [1326, 519] width 80 height 28
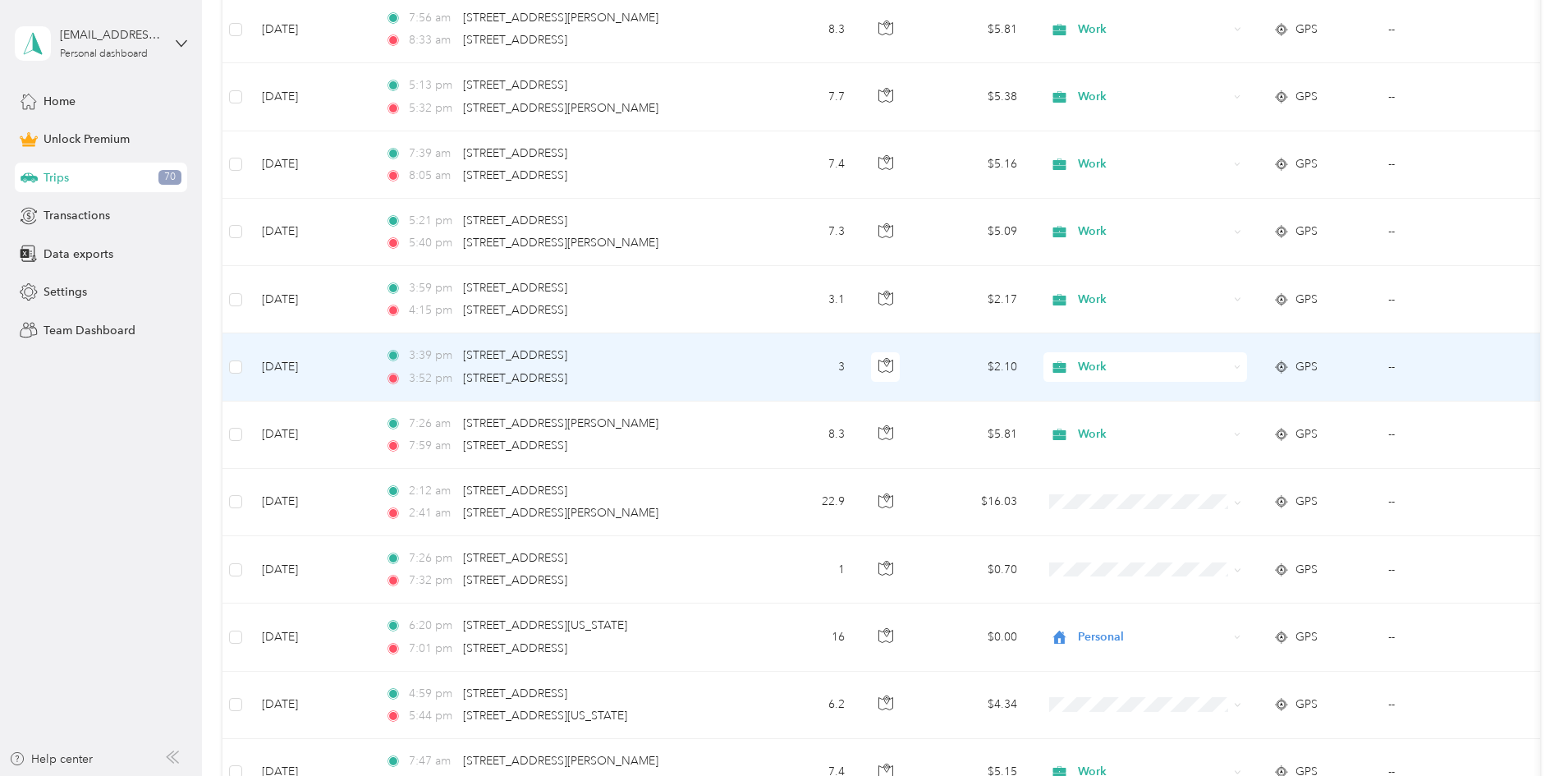
scroll to position [1649, 0]
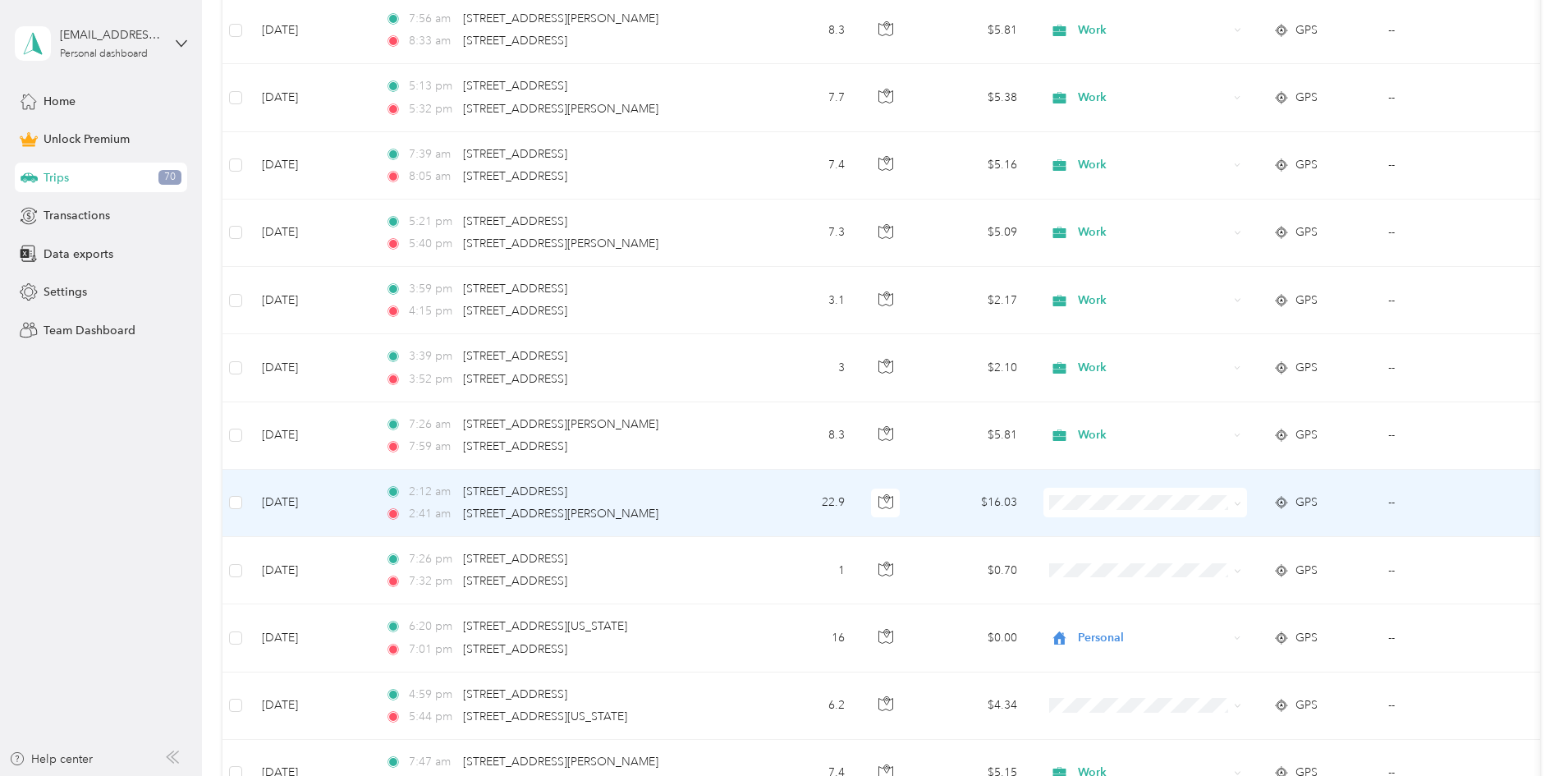
click at [423, 562] on li "Personal" at bounding box center [1255, 561] width 204 height 28
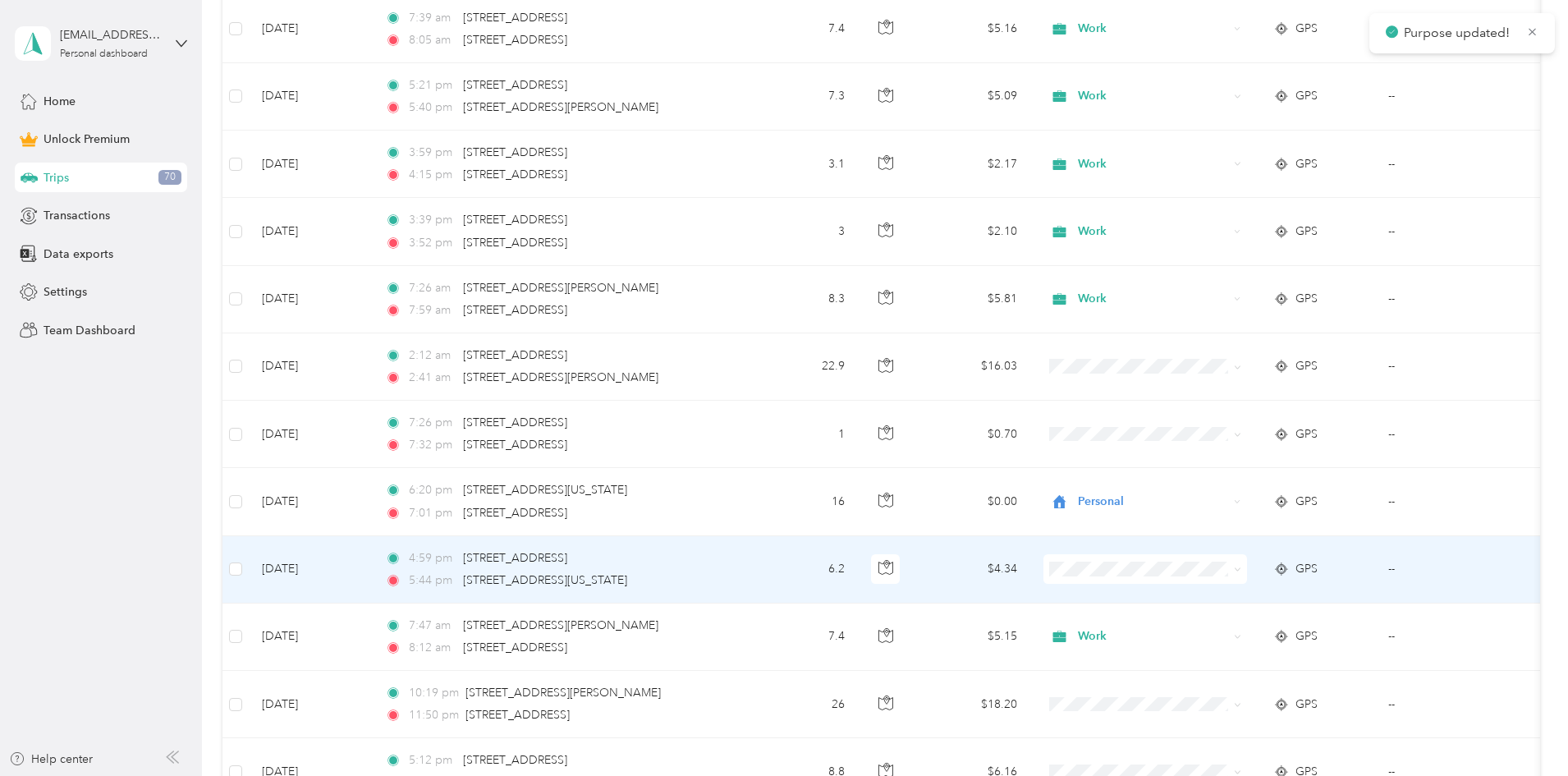
scroll to position [1815, 0]
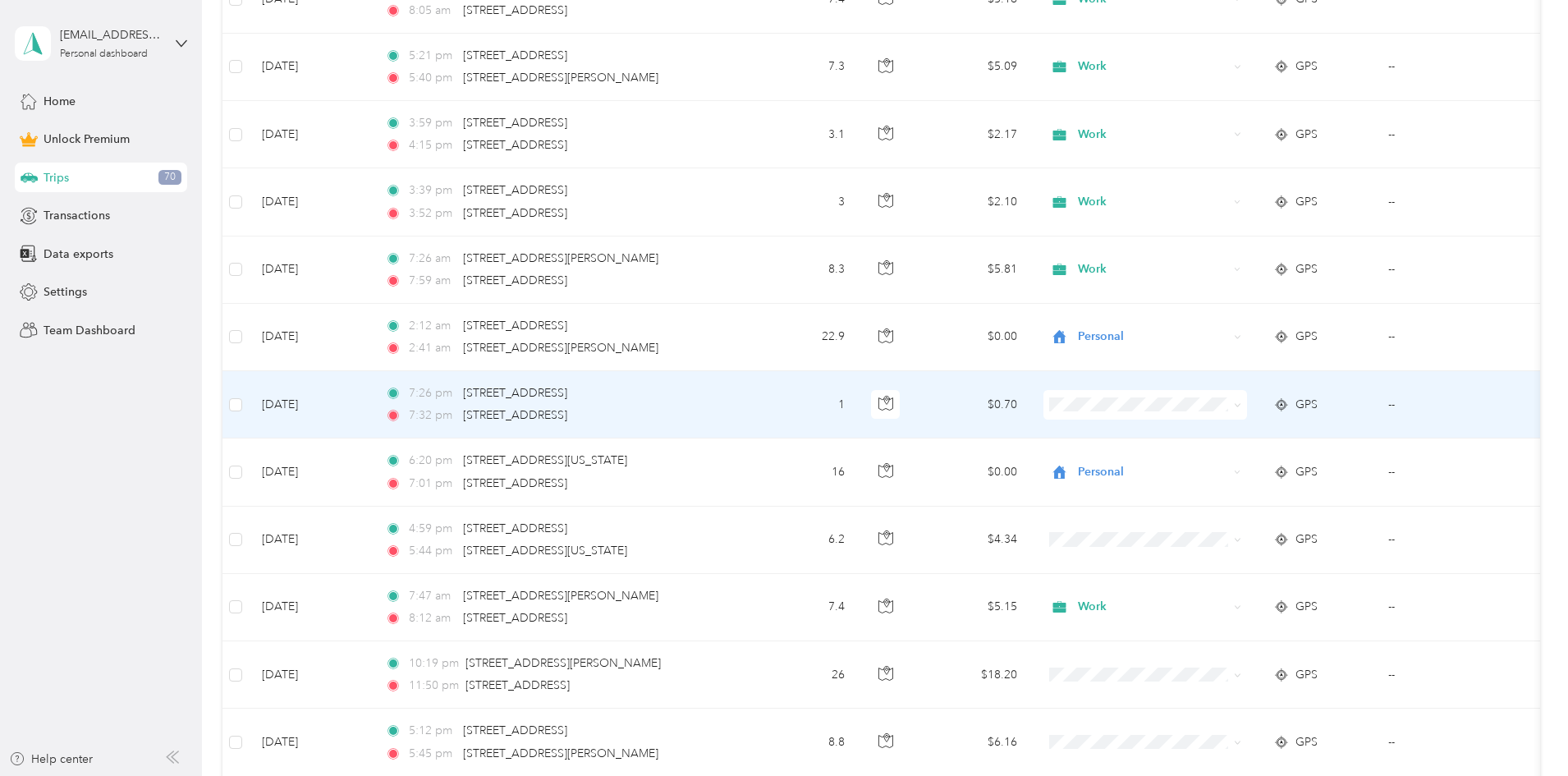
click at [423, 458] on span "Personal" at bounding box center [1269, 464] width 152 height 18
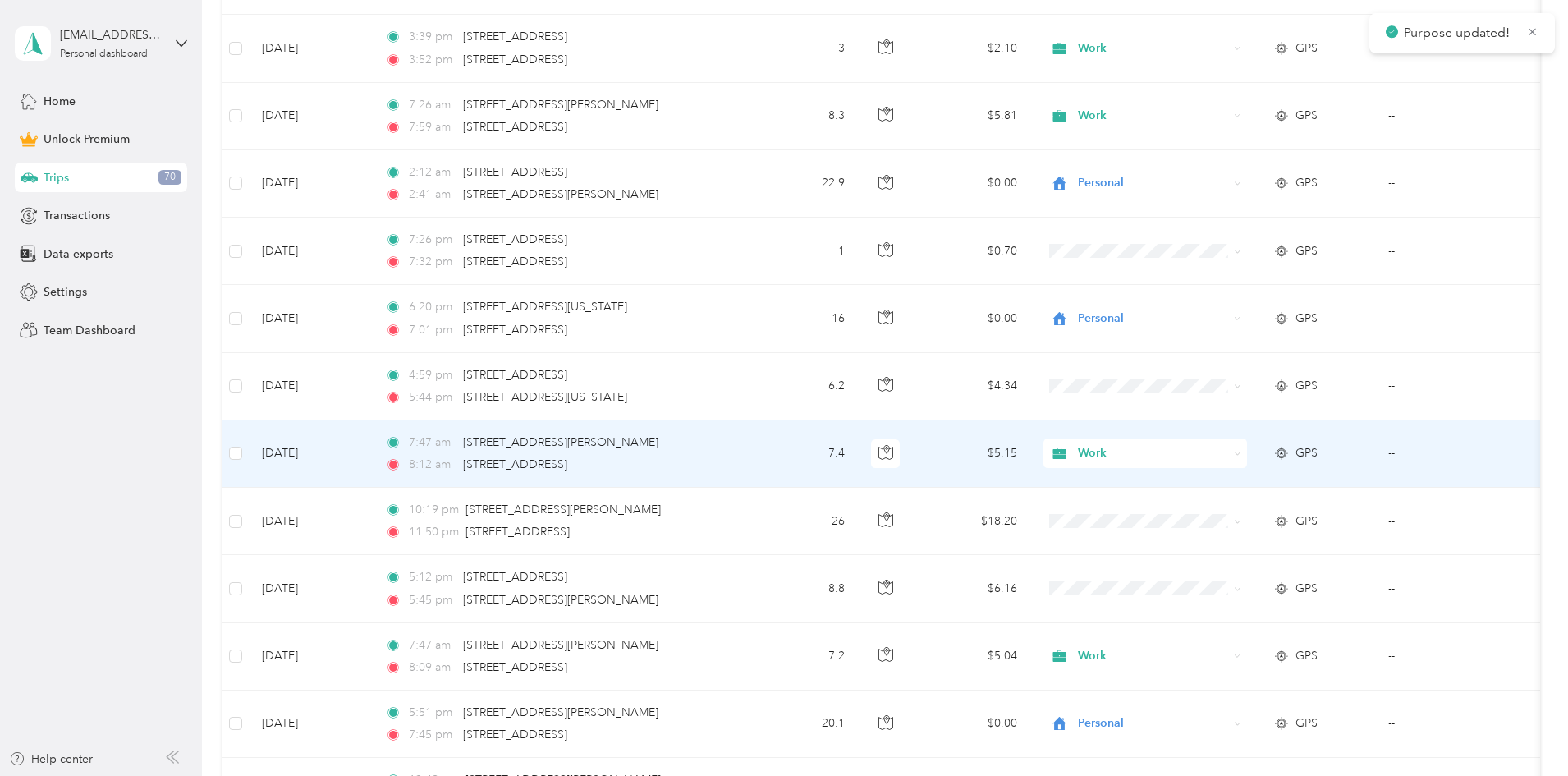
scroll to position [1969, 0]
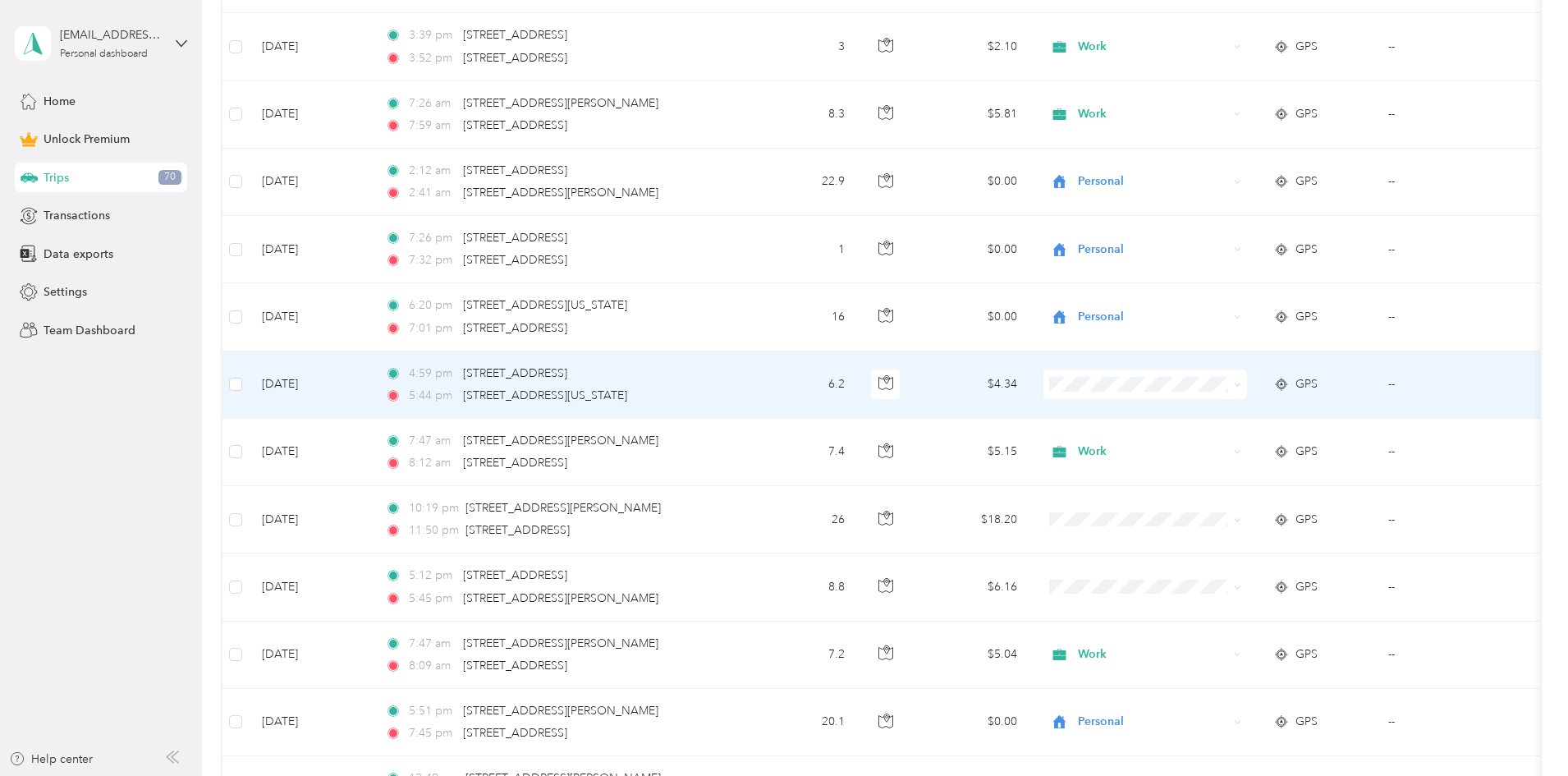
click at [423, 409] on span "Work" at bounding box center [1269, 407] width 152 height 18
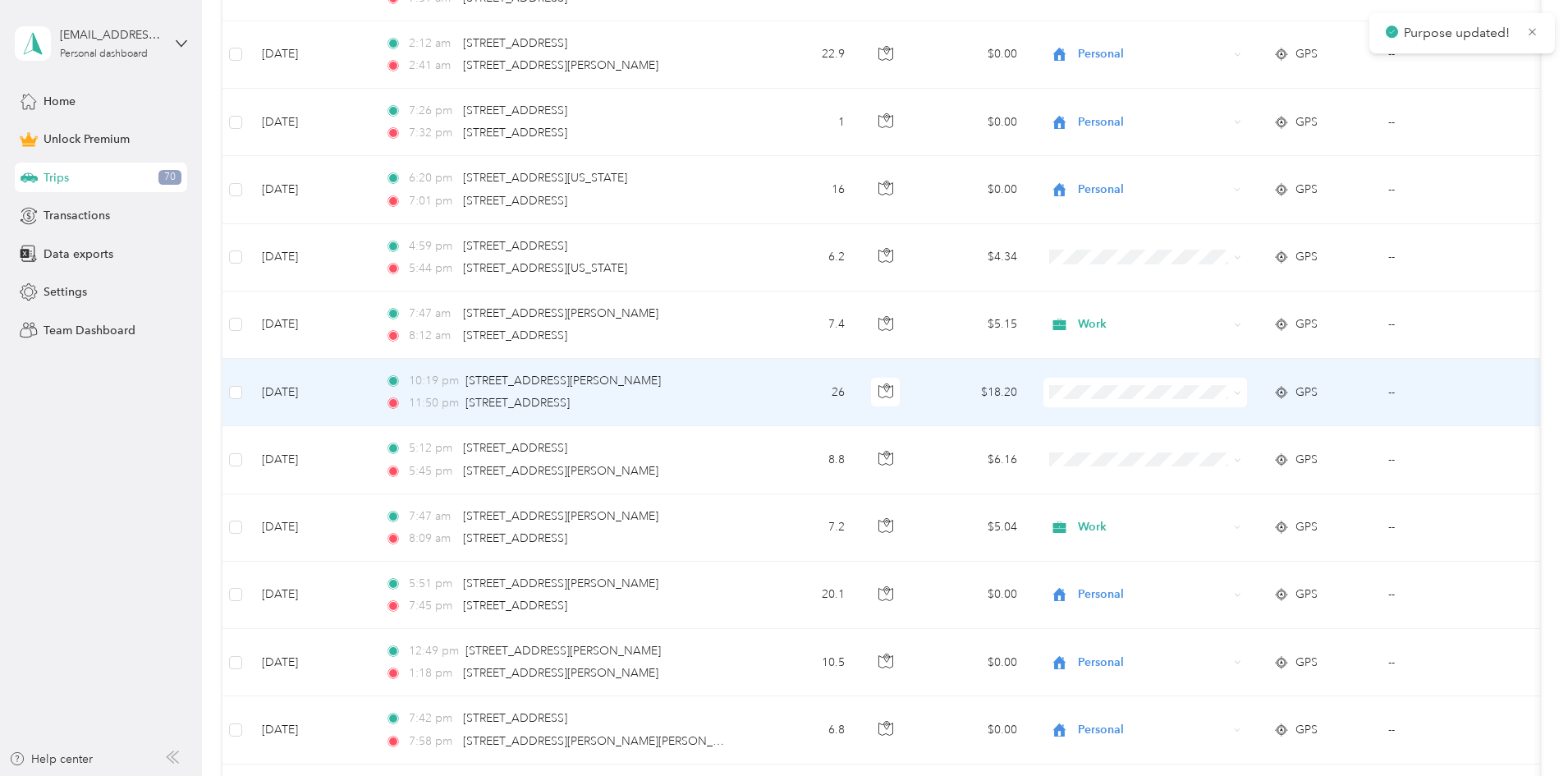
scroll to position [2098, 0]
click at [423, 446] on span "Personal" at bounding box center [1269, 442] width 152 height 18
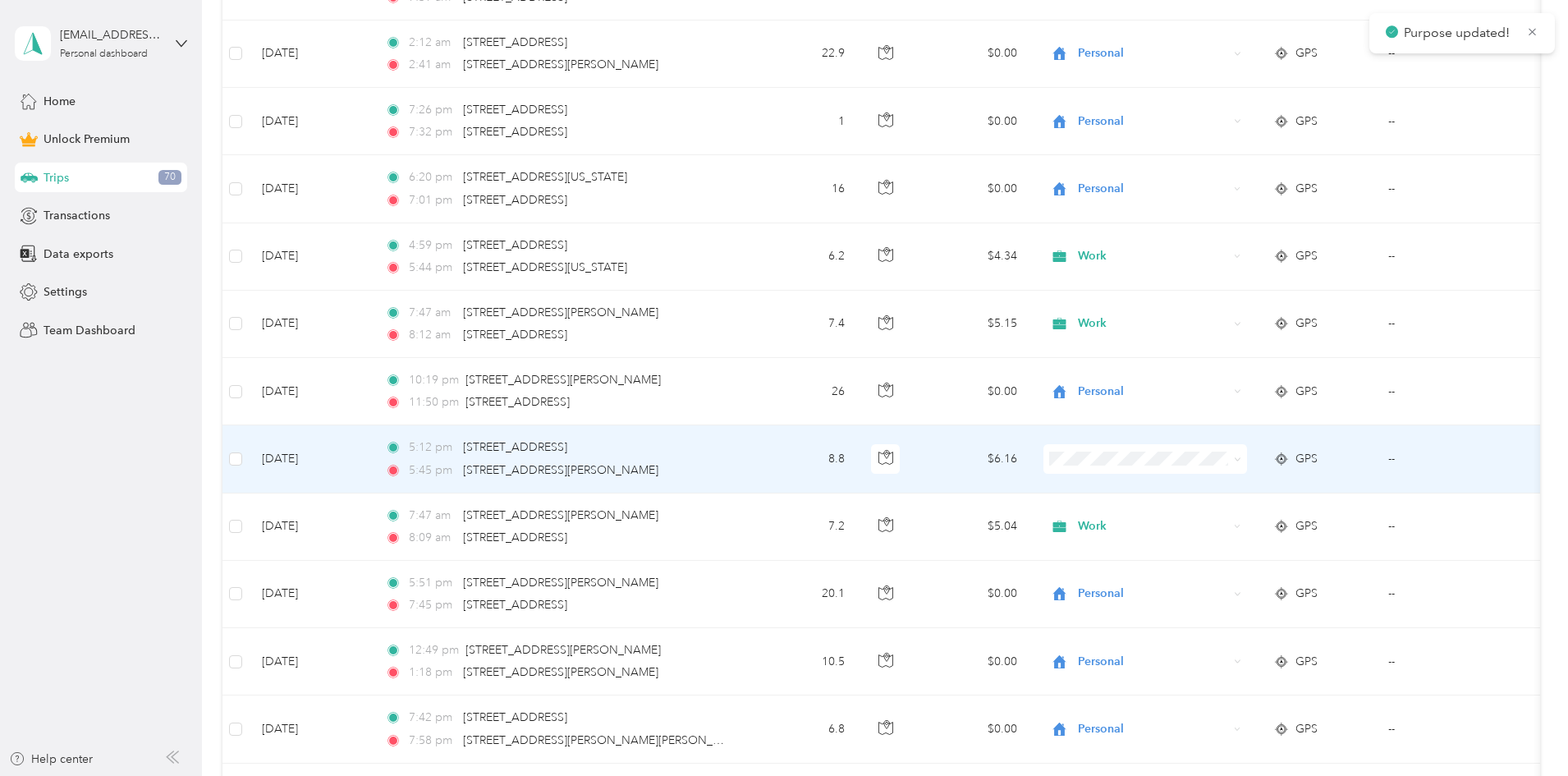
click at [423, 484] on span "Work" at bounding box center [1269, 481] width 152 height 18
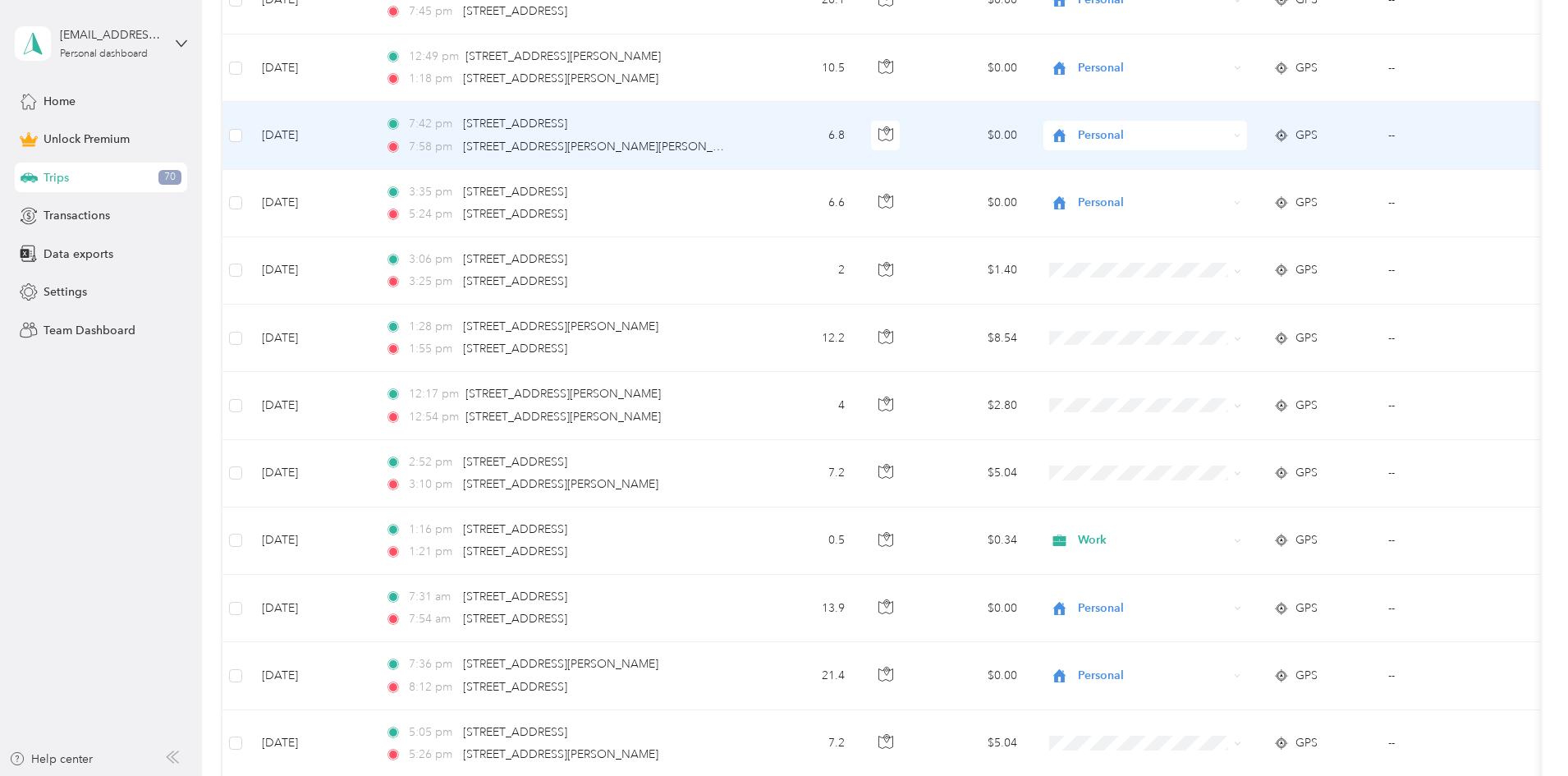
scroll to position [2694, 0]
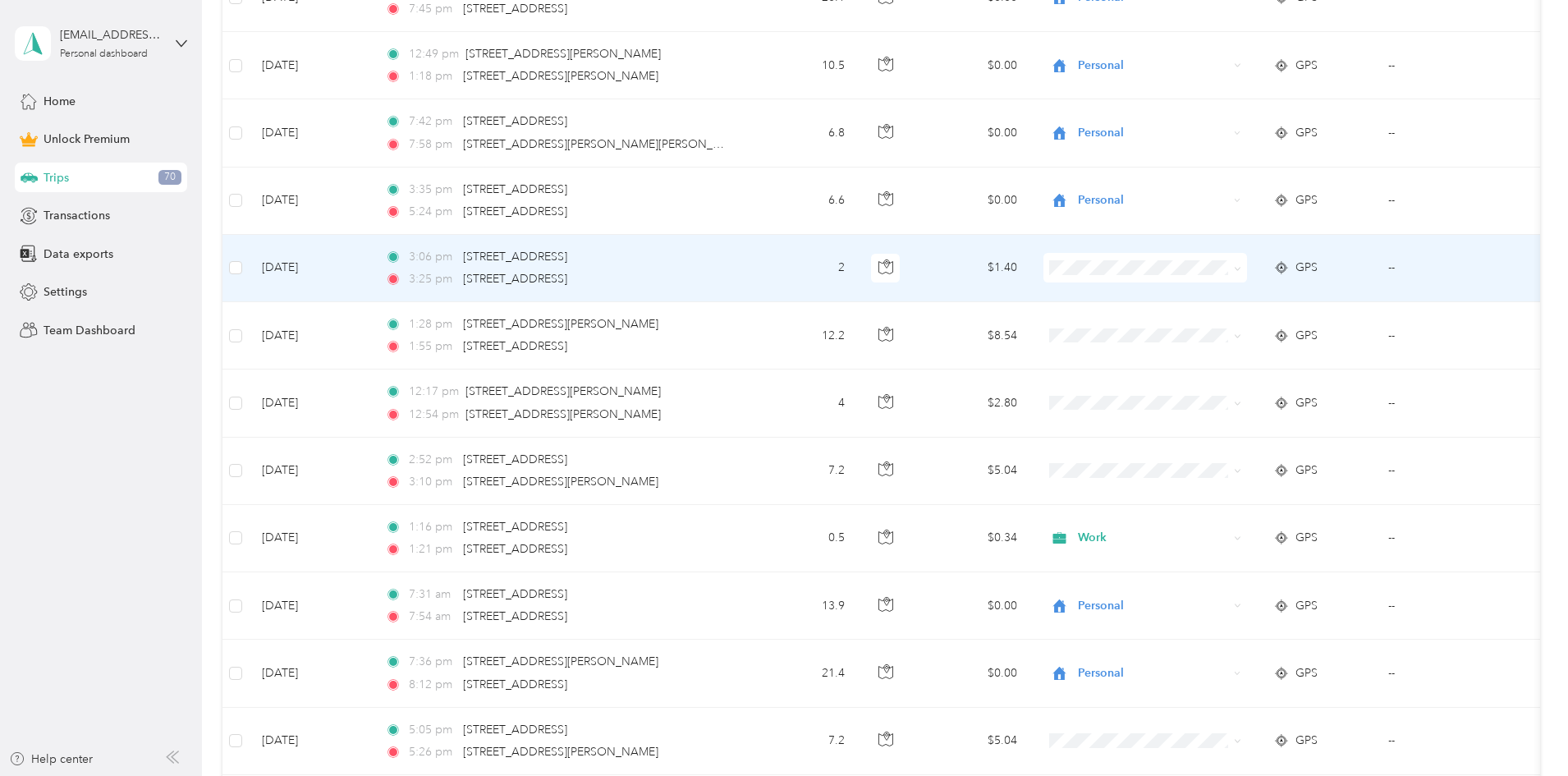
click at [423, 321] on span "Personal" at bounding box center [1269, 318] width 152 height 18
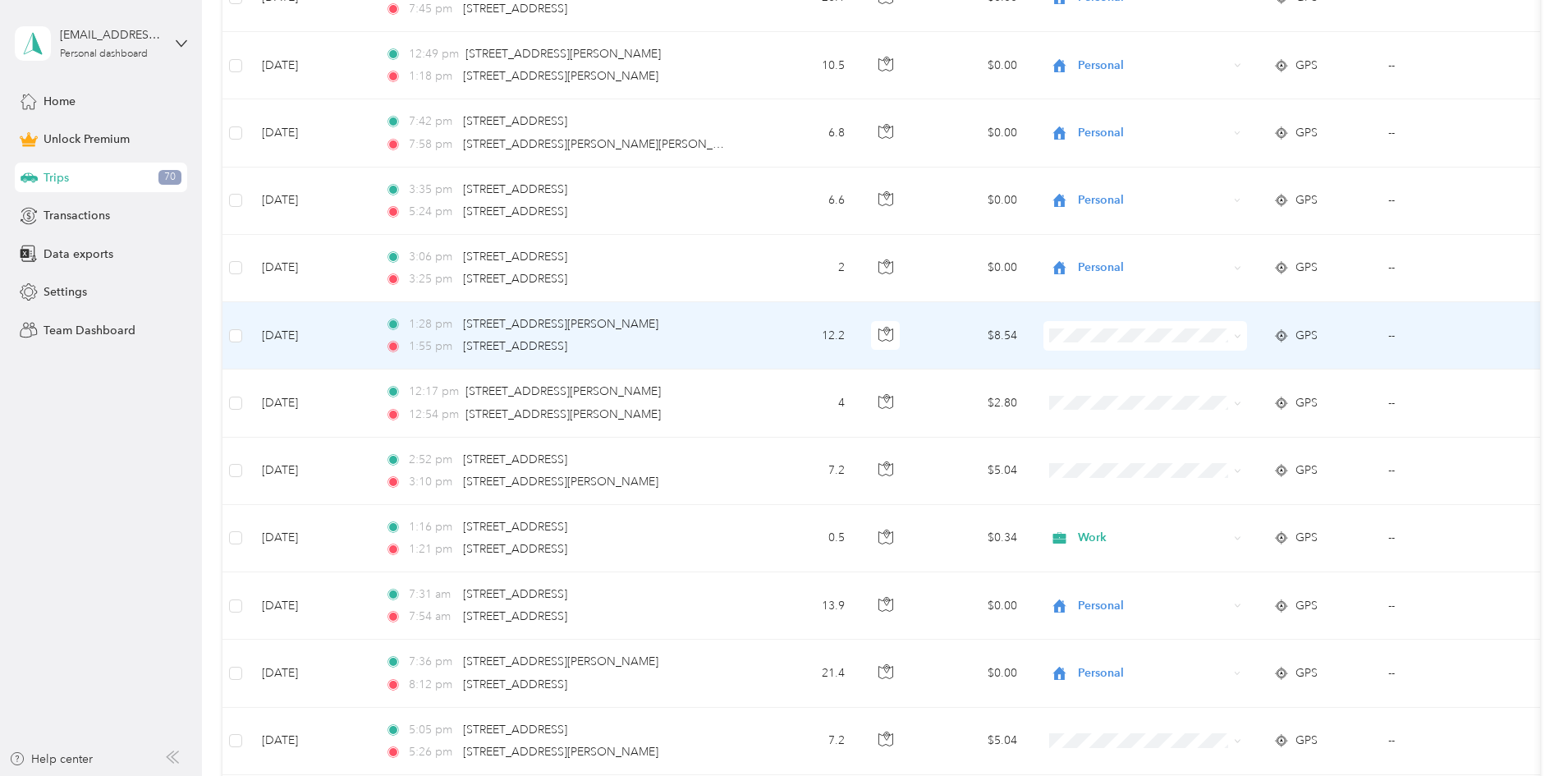
click at [423, 394] on span "Personal" at bounding box center [1269, 395] width 152 height 18
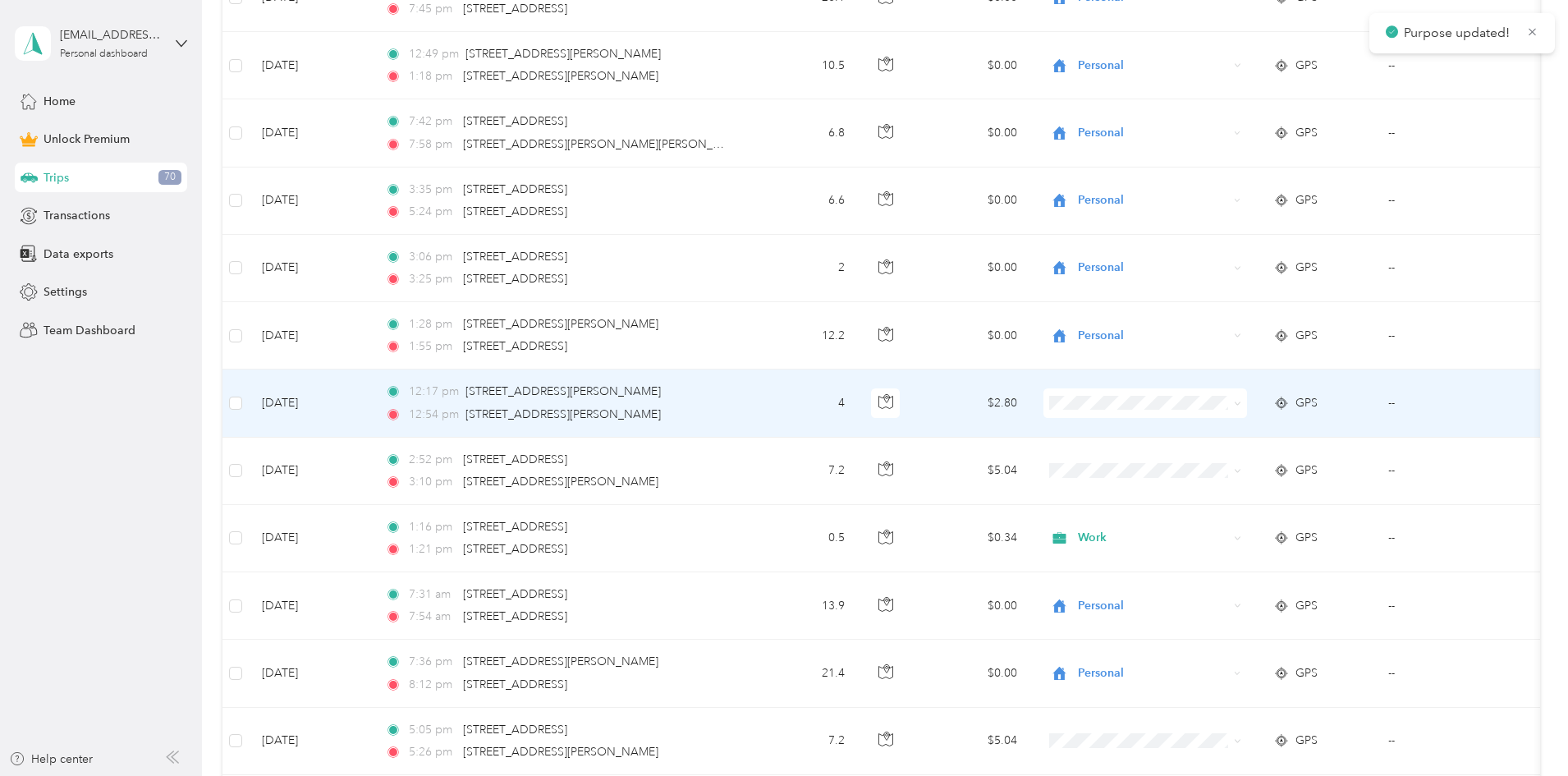
click at [423, 459] on span "Personal" at bounding box center [1269, 454] width 152 height 18
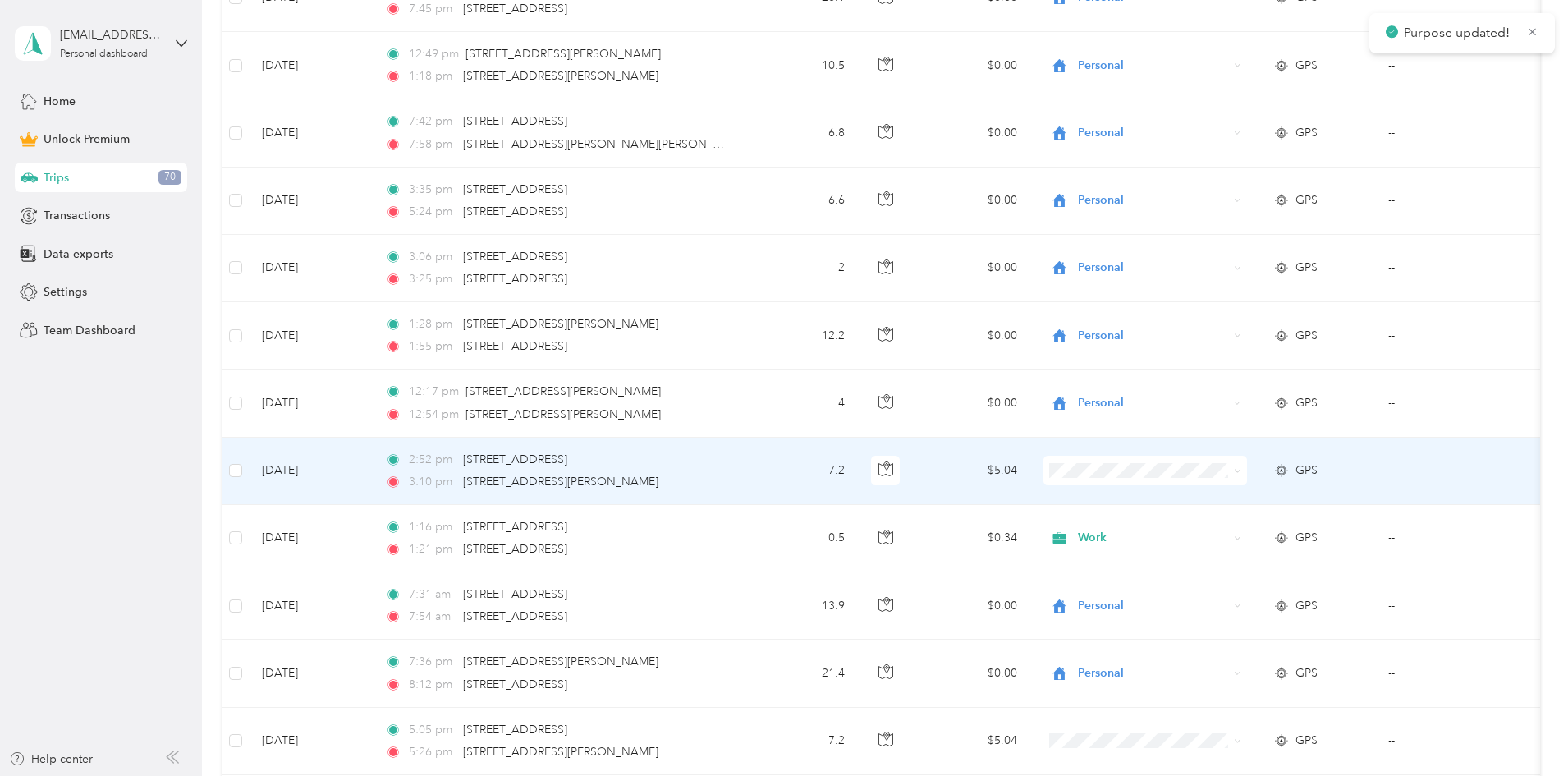
click at [423, 500] on span "Work" at bounding box center [1269, 498] width 152 height 18
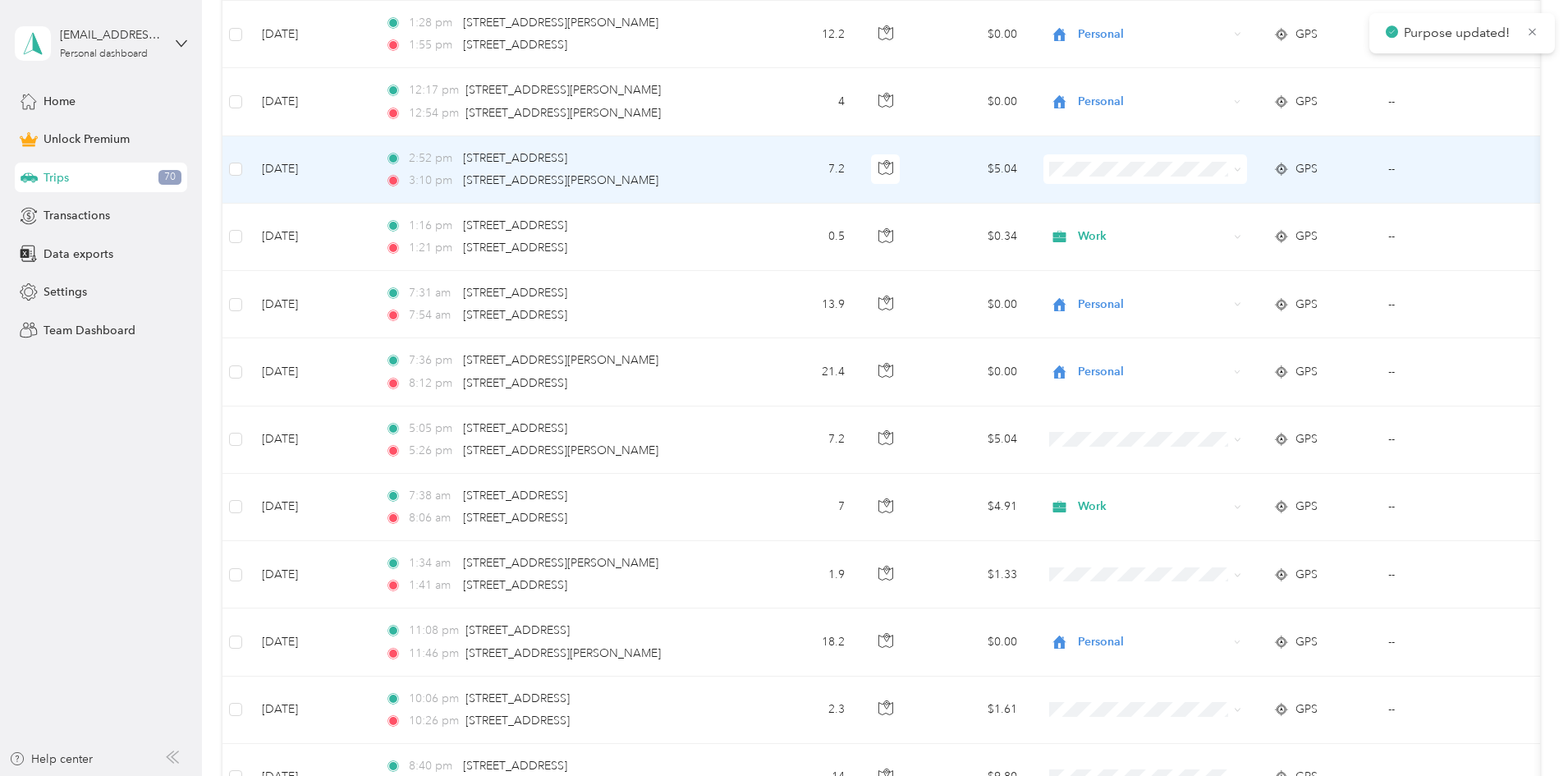
scroll to position [2997, 0]
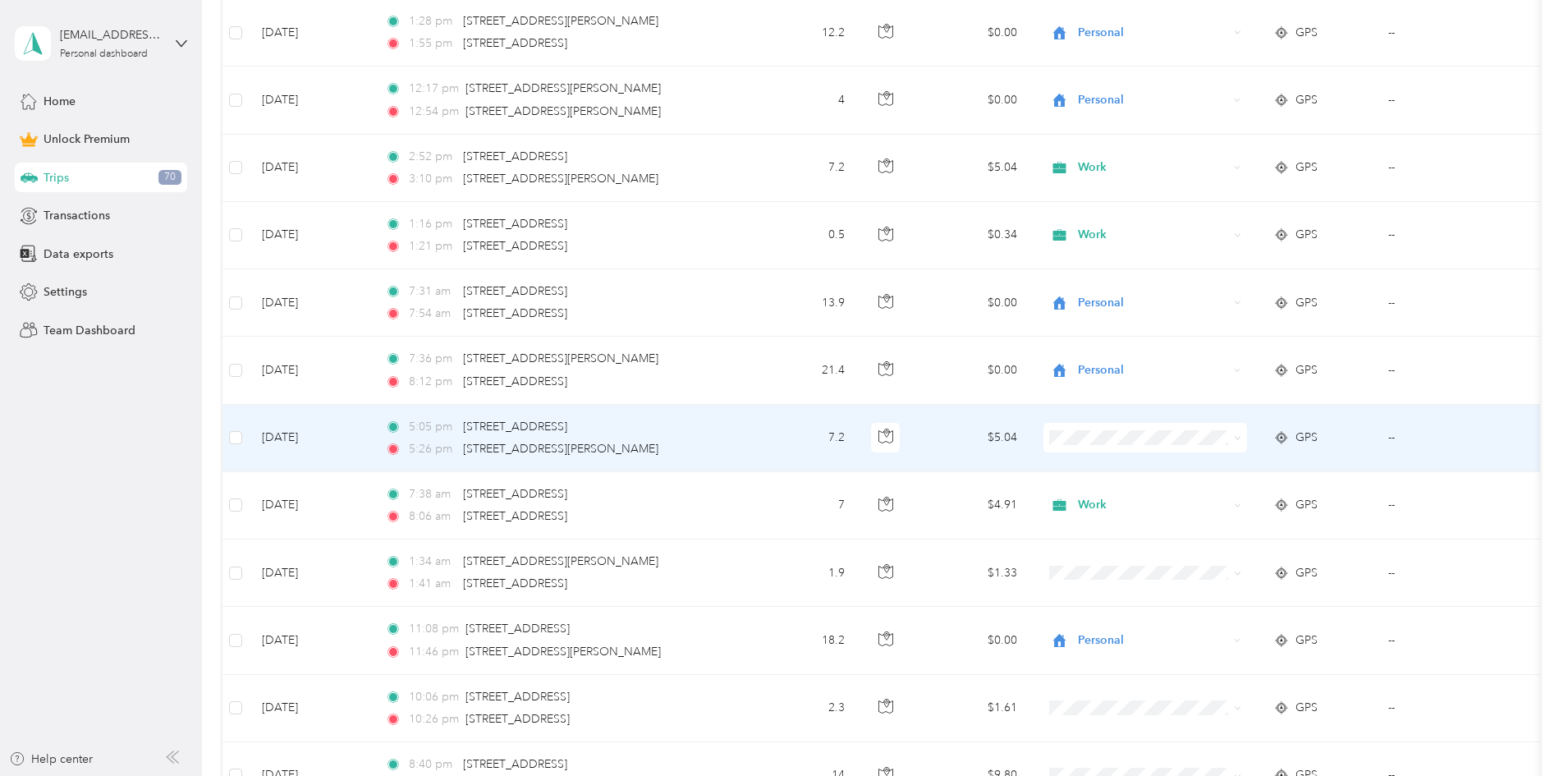
click at [423, 467] on span "Work" at bounding box center [1269, 460] width 152 height 18
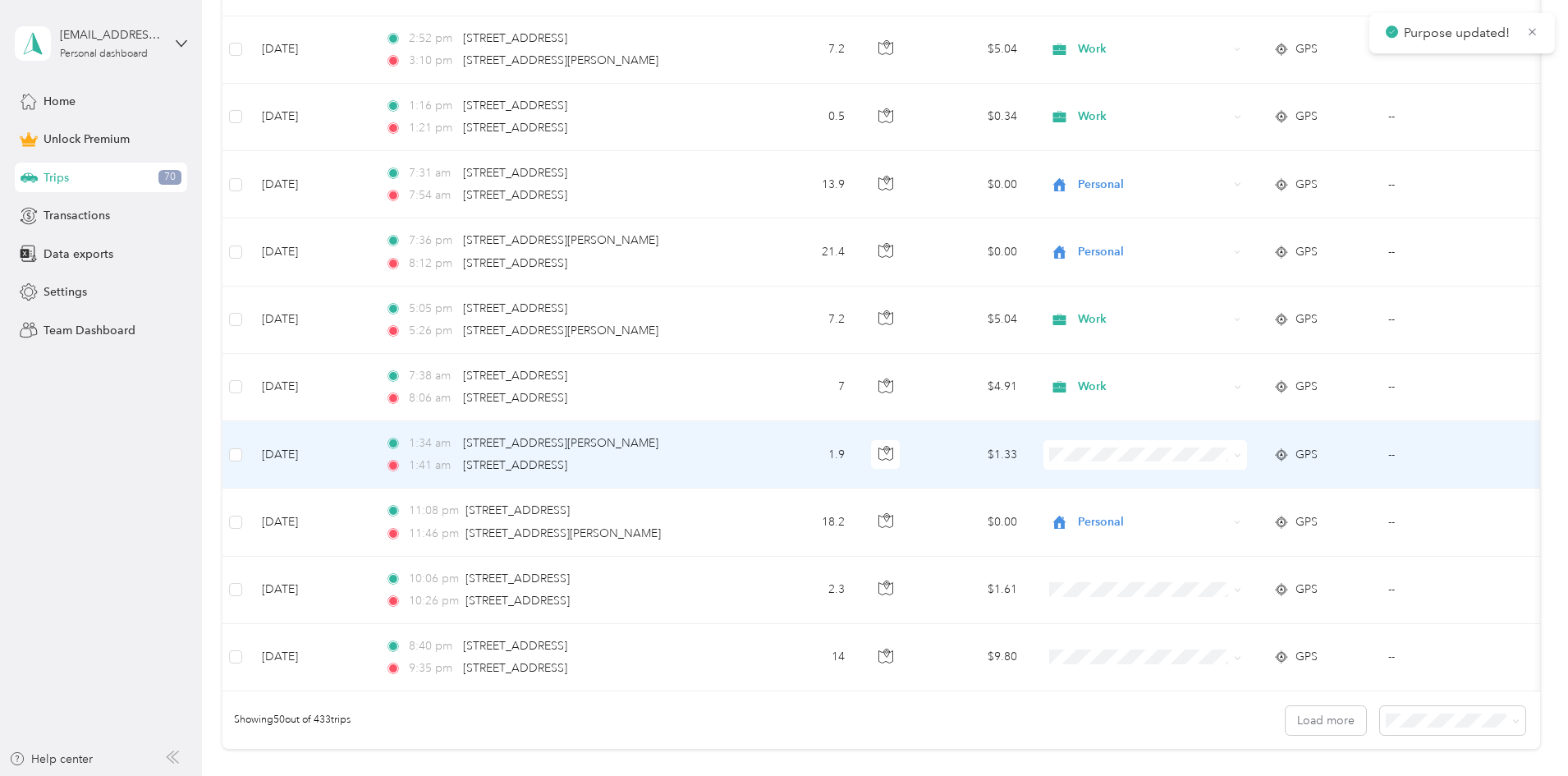
scroll to position [3135, 0]
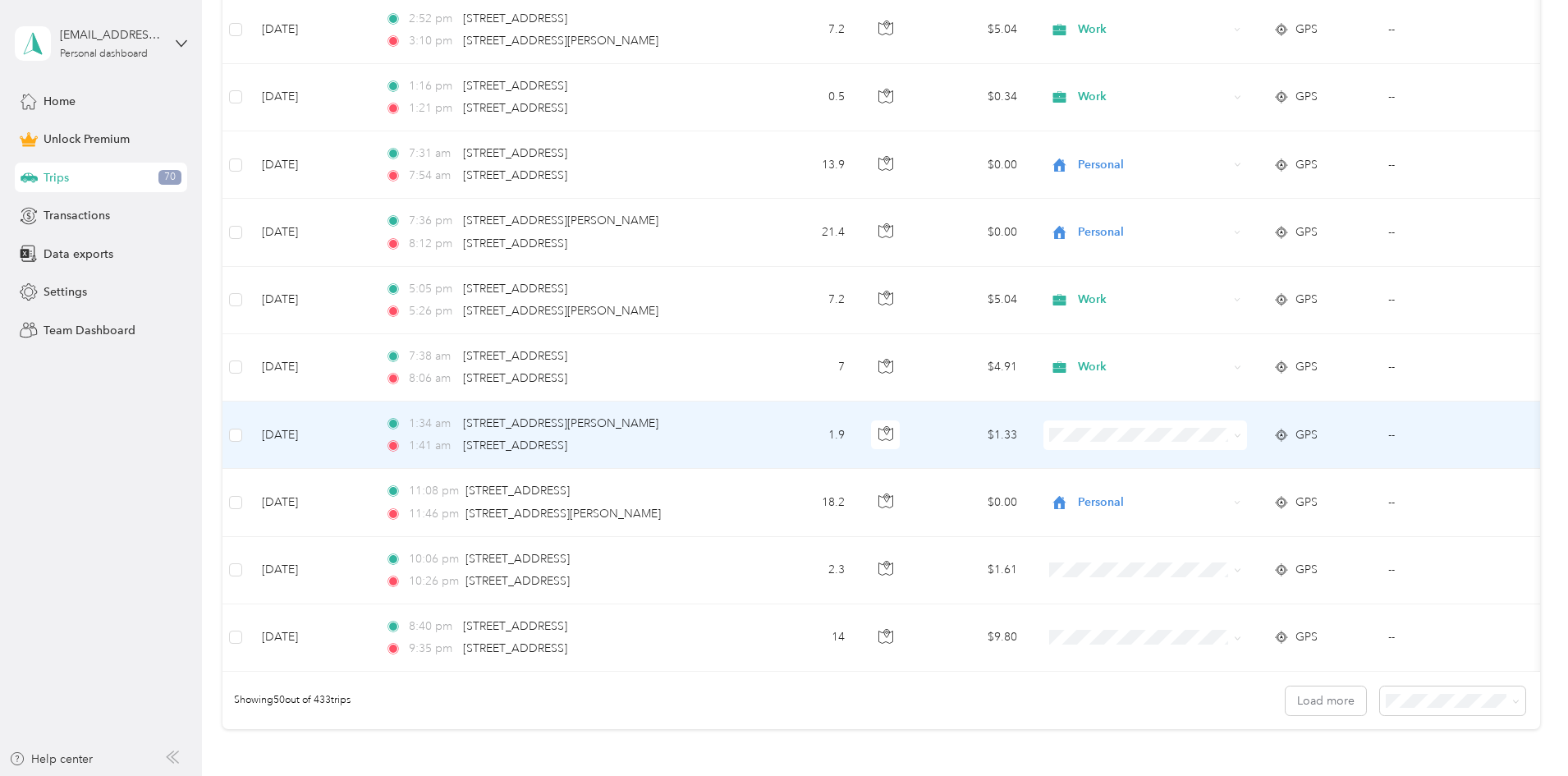
click at [423, 496] on li "Personal" at bounding box center [1255, 492] width 204 height 28
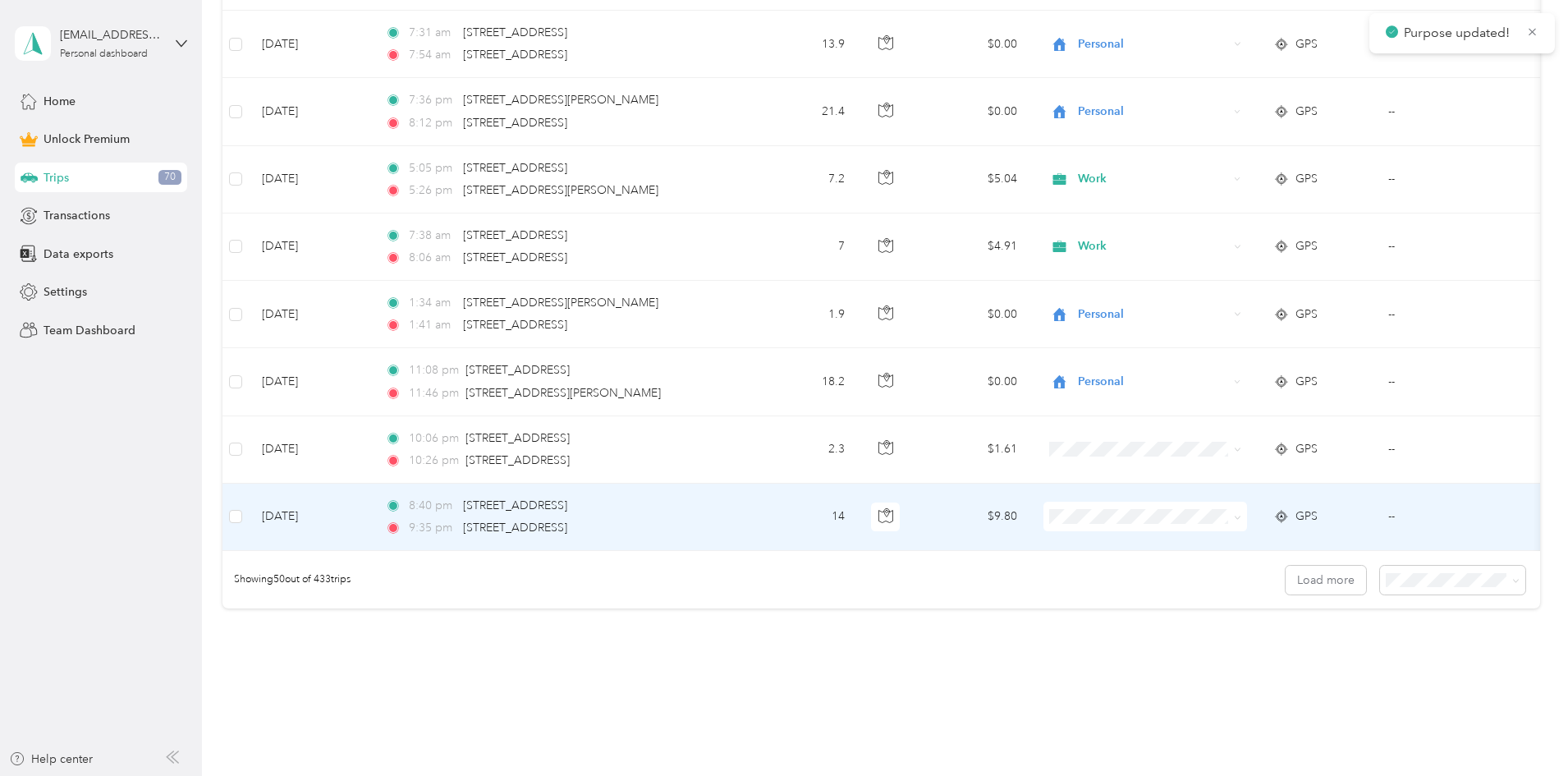
scroll to position [3261, 0]
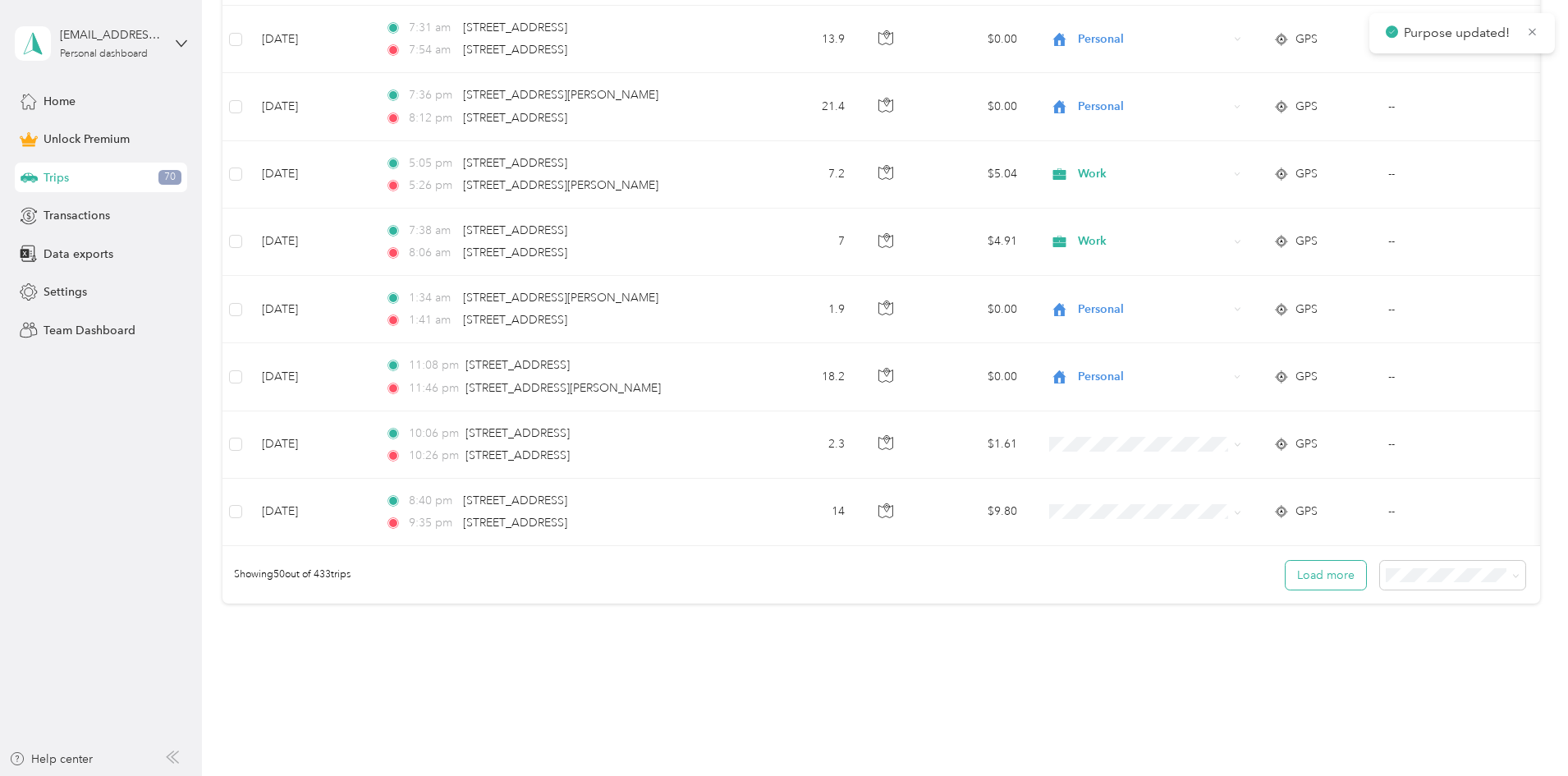
click at [423, 582] on button "Load more" at bounding box center [1326, 575] width 80 height 28
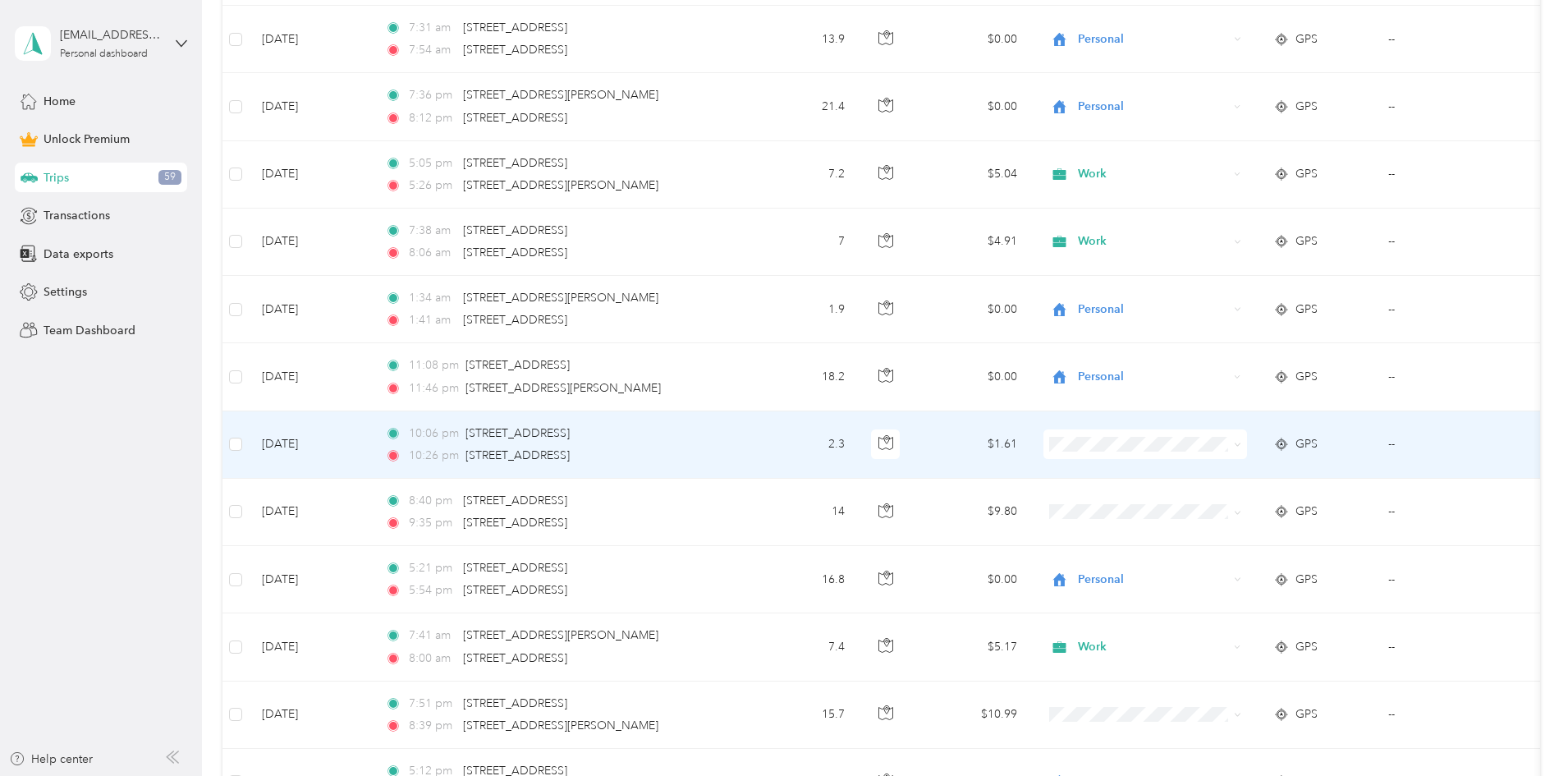
click at [423, 501] on span "Personal" at bounding box center [1269, 496] width 152 height 18
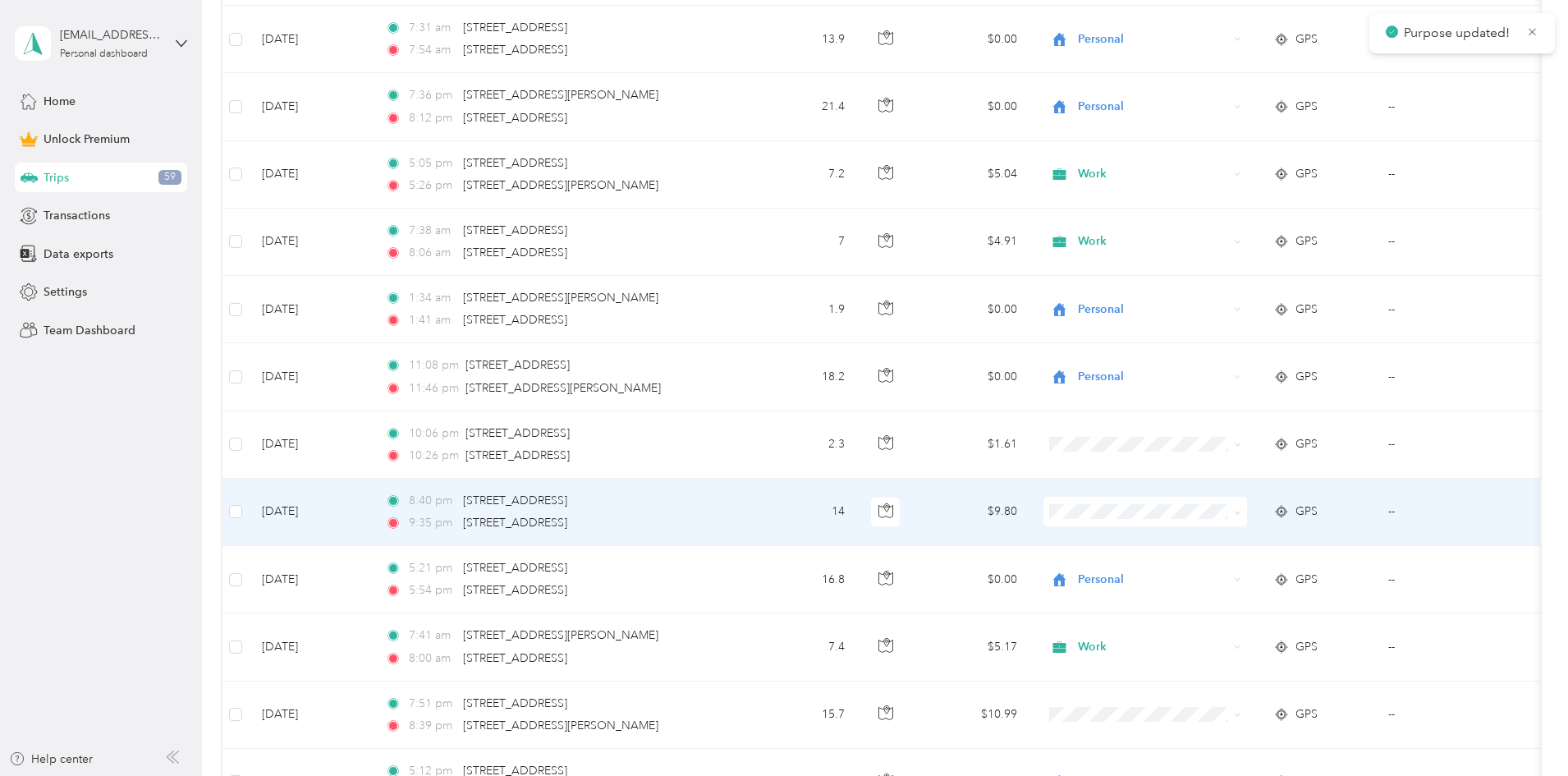
click at [423, 501] on span at bounding box center [1146, 511] width 204 height 29
click at [423, 564] on span "Personal" at bounding box center [1269, 568] width 152 height 18
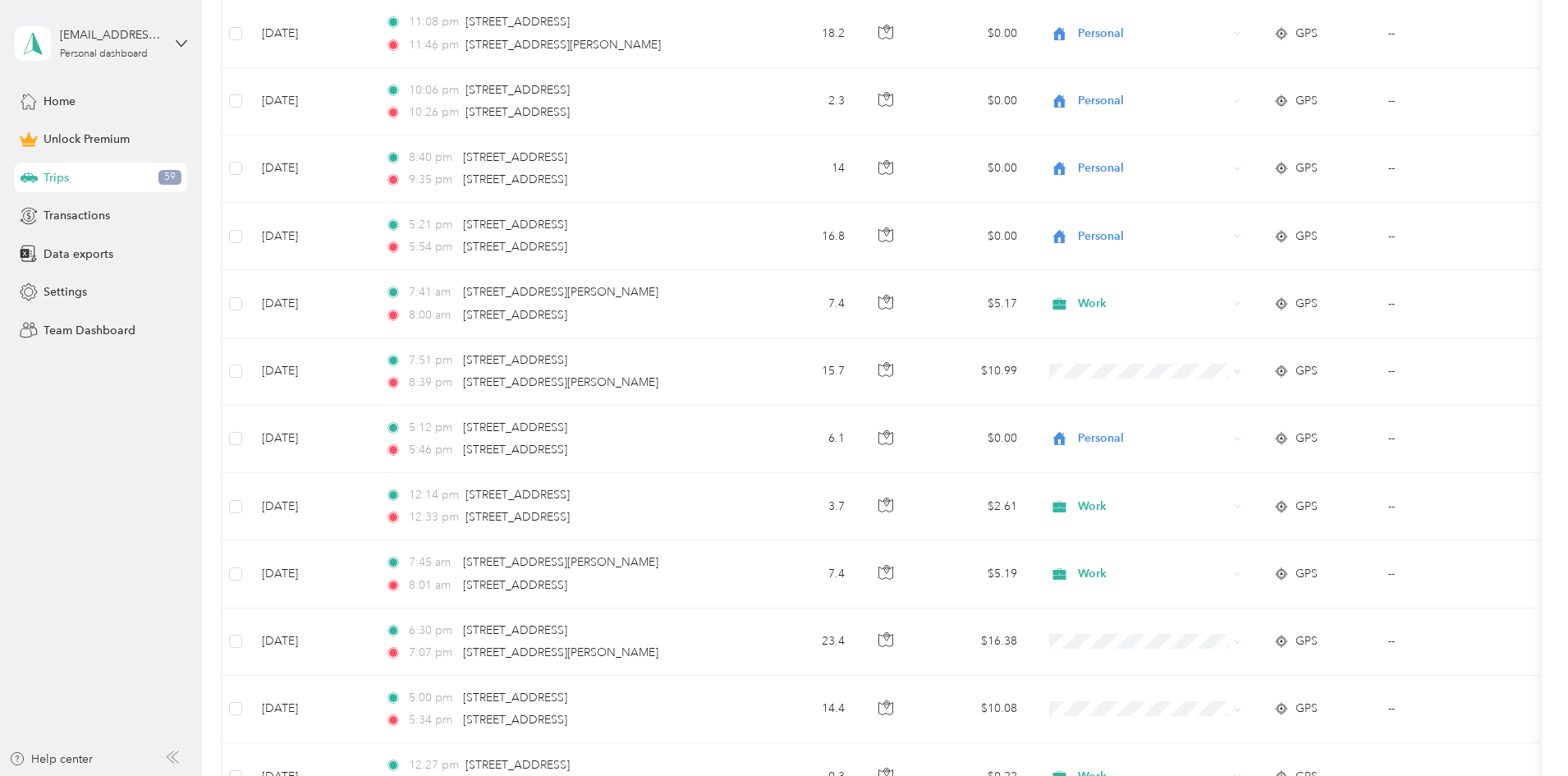
scroll to position [3605, 0]
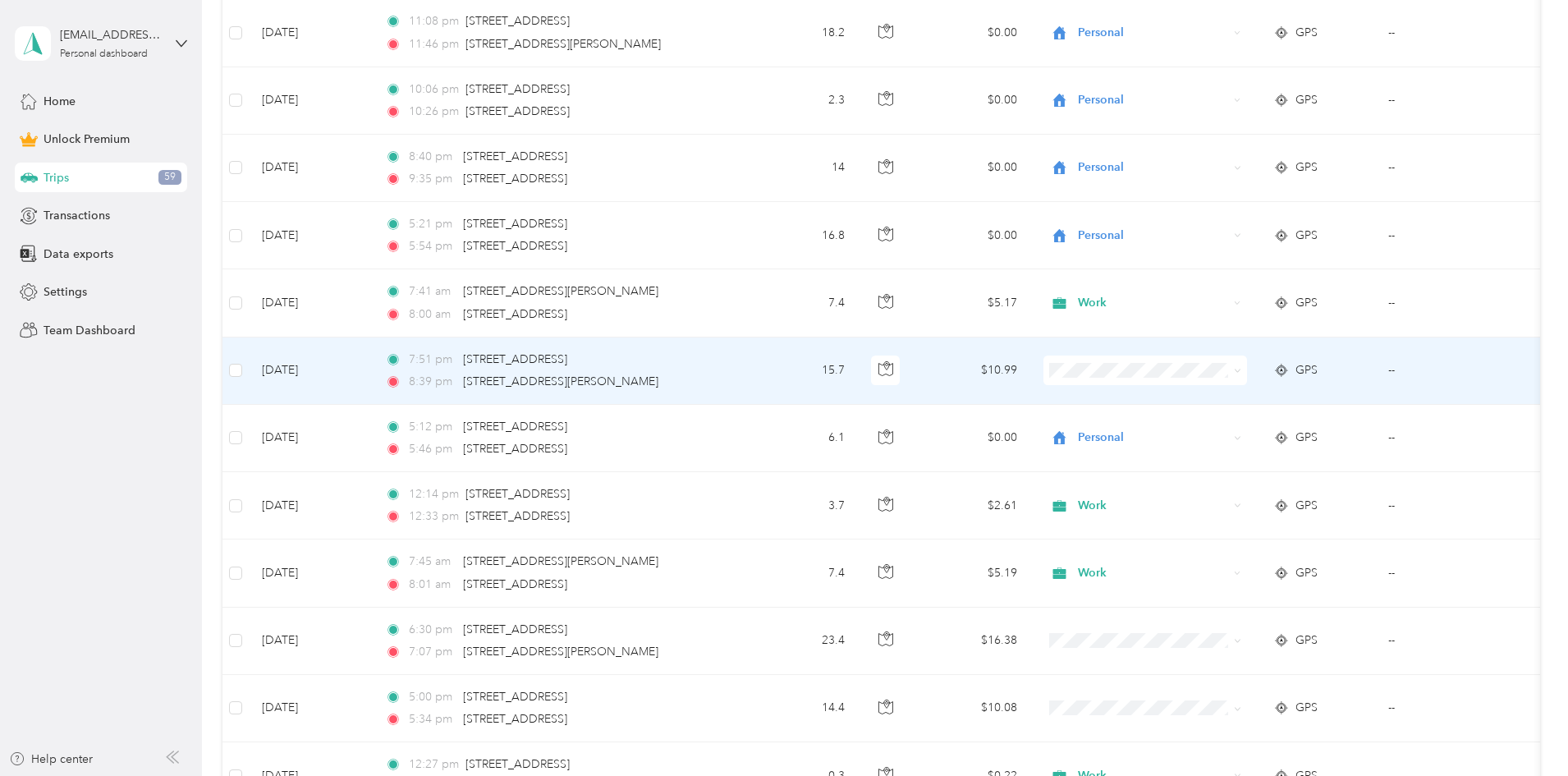
click at [423, 429] on li "Personal" at bounding box center [1255, 429] width 204 height 28
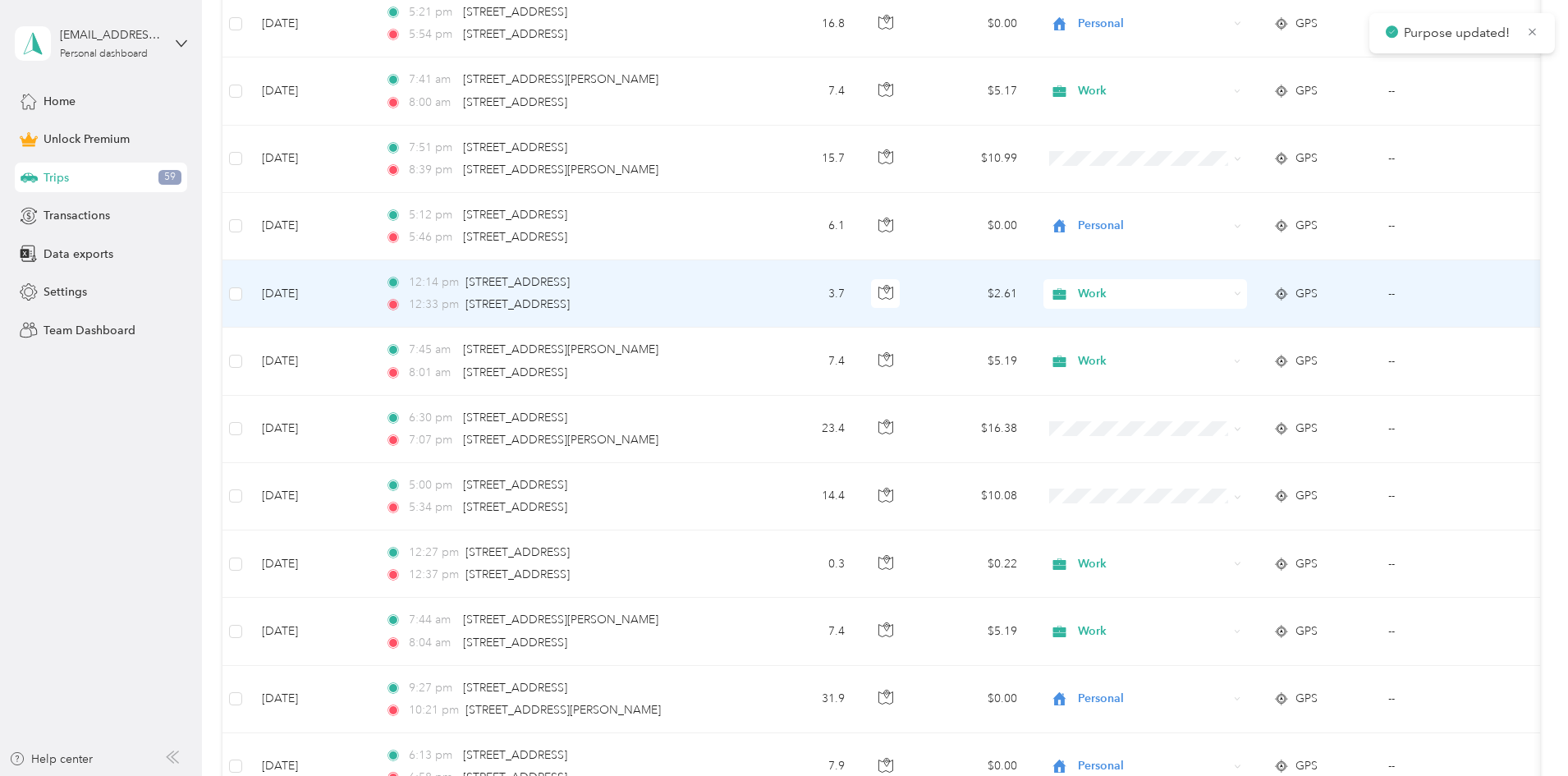
scroll to position [3818, 0]
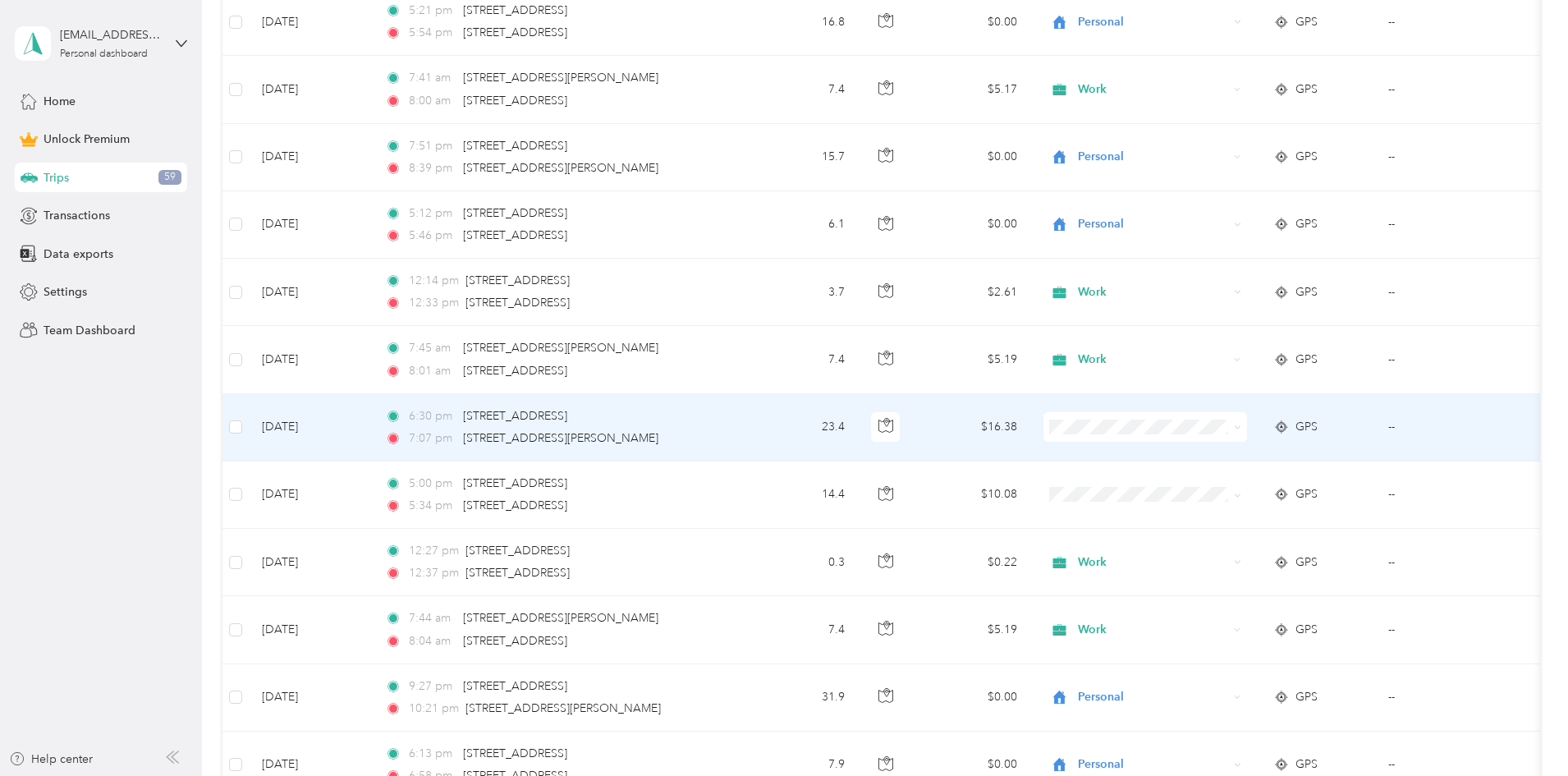
click at [423, 483] on span "Personal" at bounding box center [1269, 486] width 152 height 18
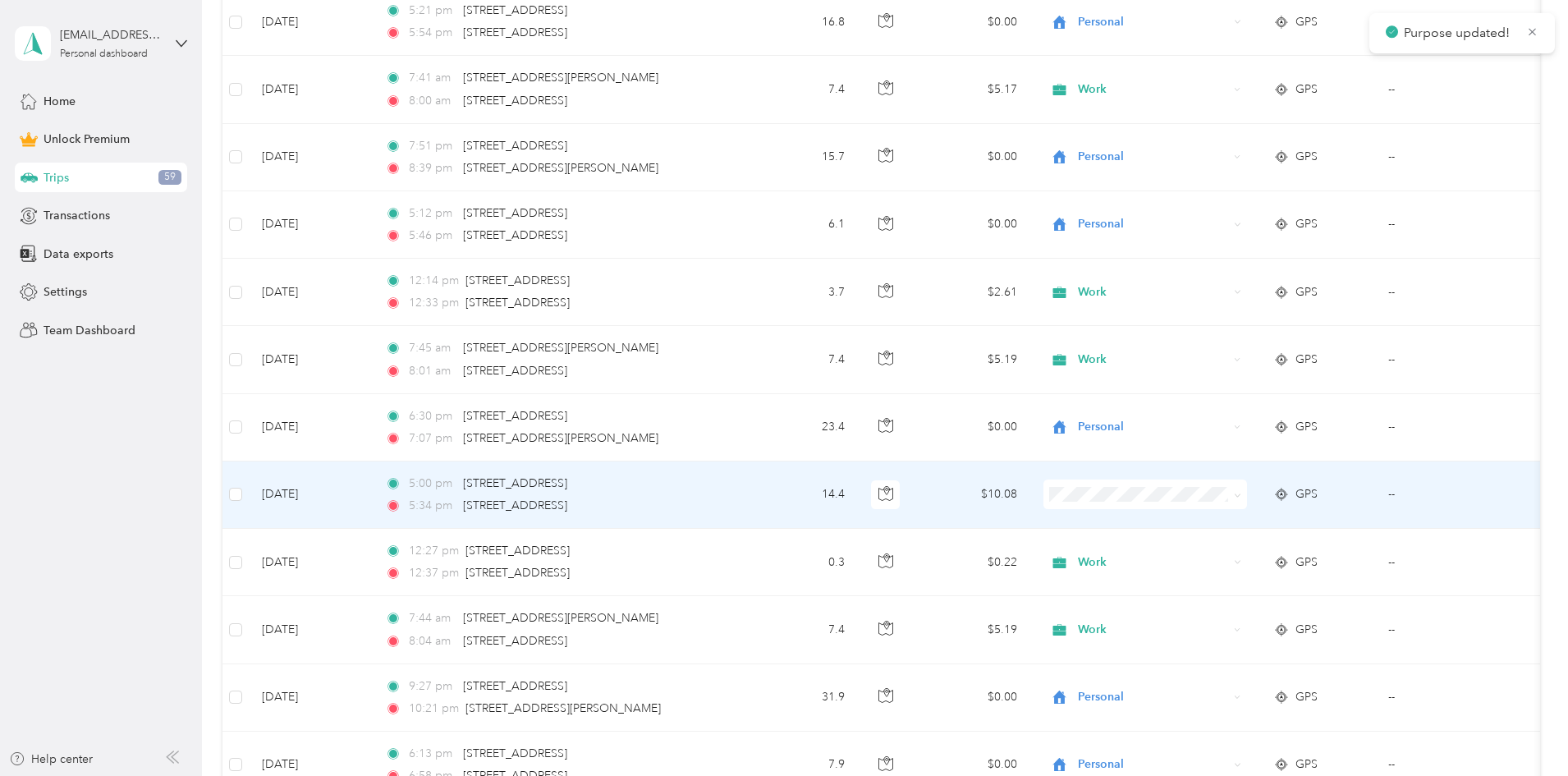
click at [423, 518] on span "Work" at bounding box center [1269, 524] width 152 height 18
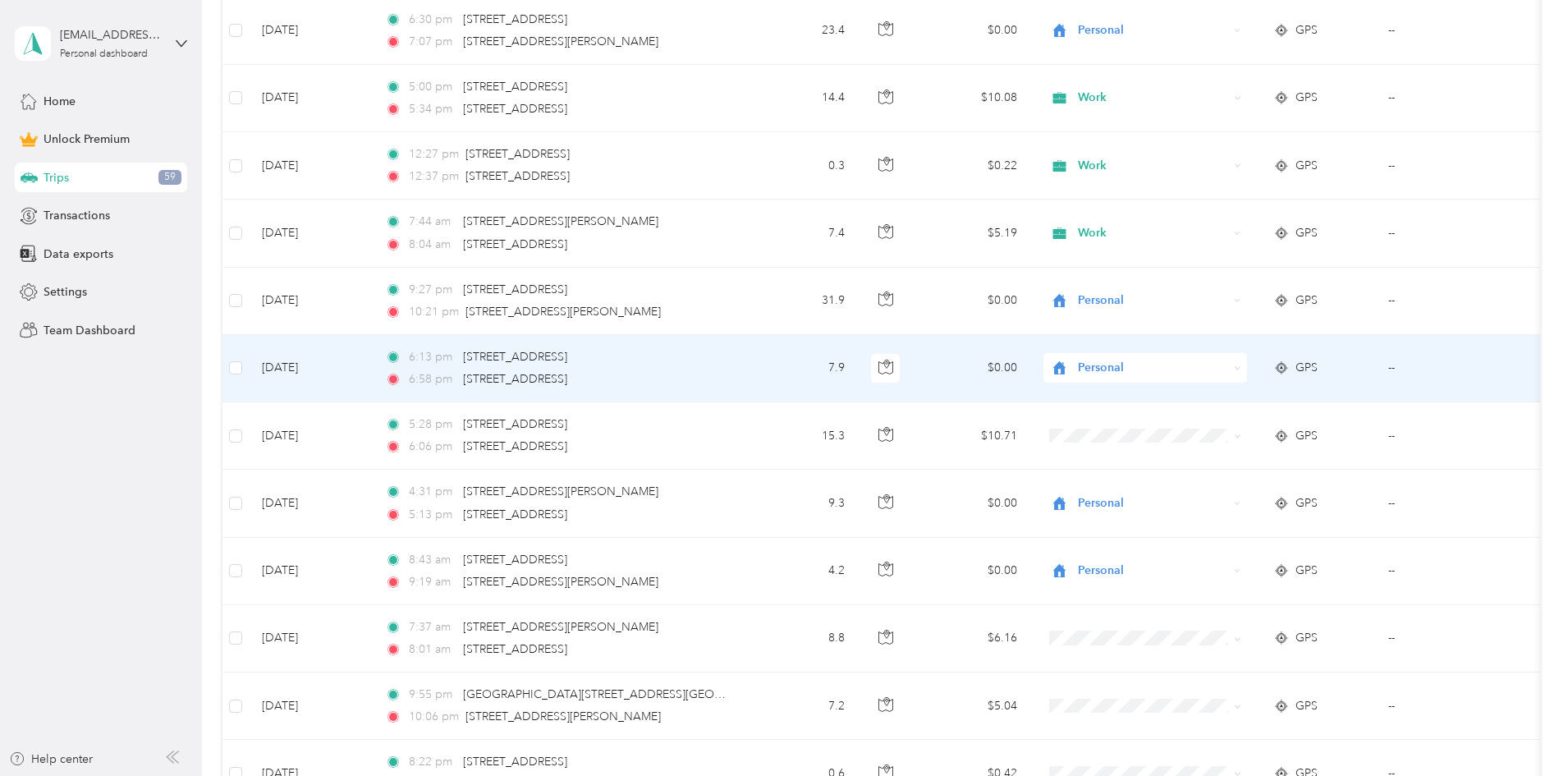
scroll to position [4217, 0]
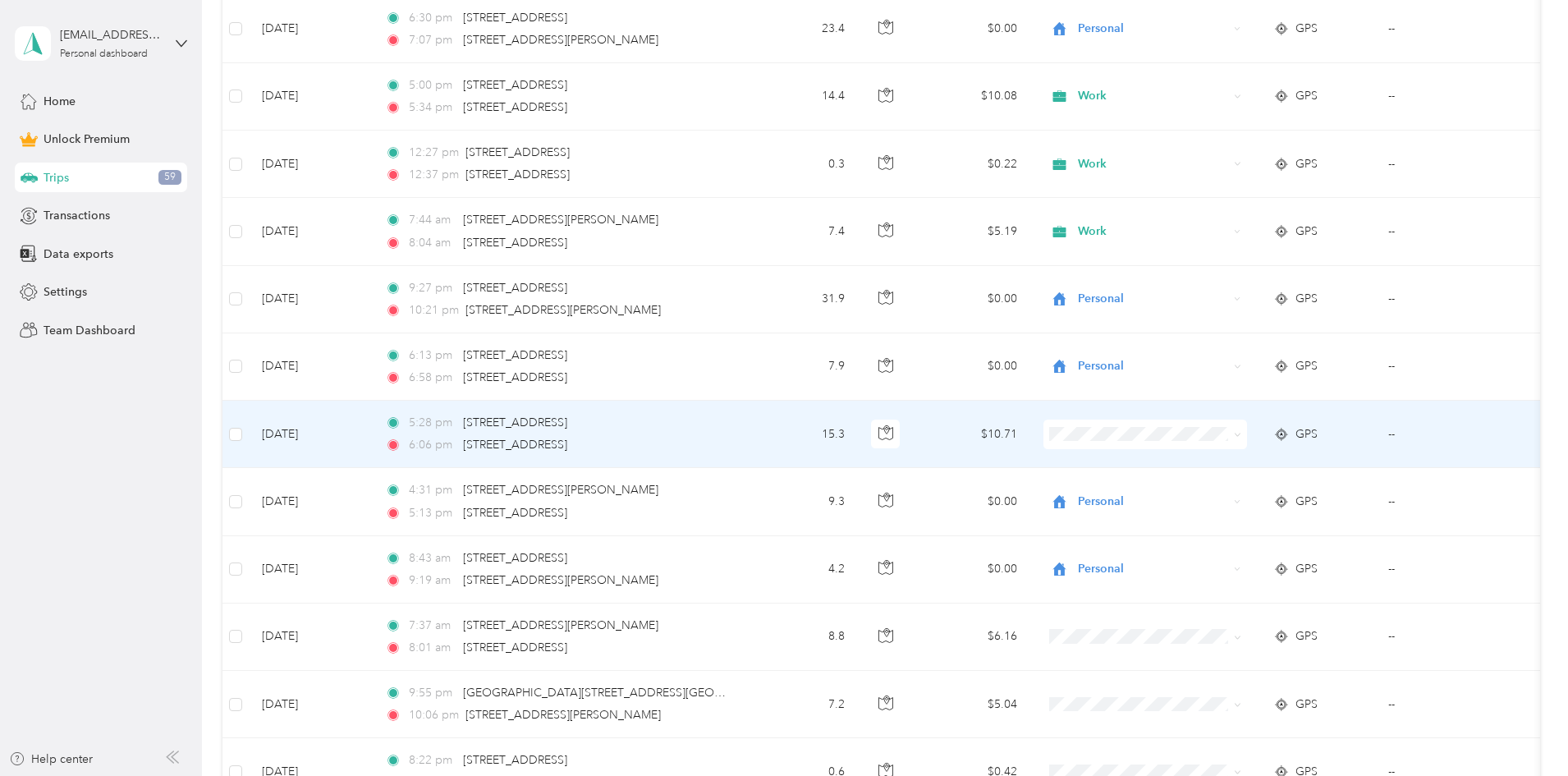
click at [423, 485] on span "Personal" at bounding box center [1269, 484] width 152 height 18
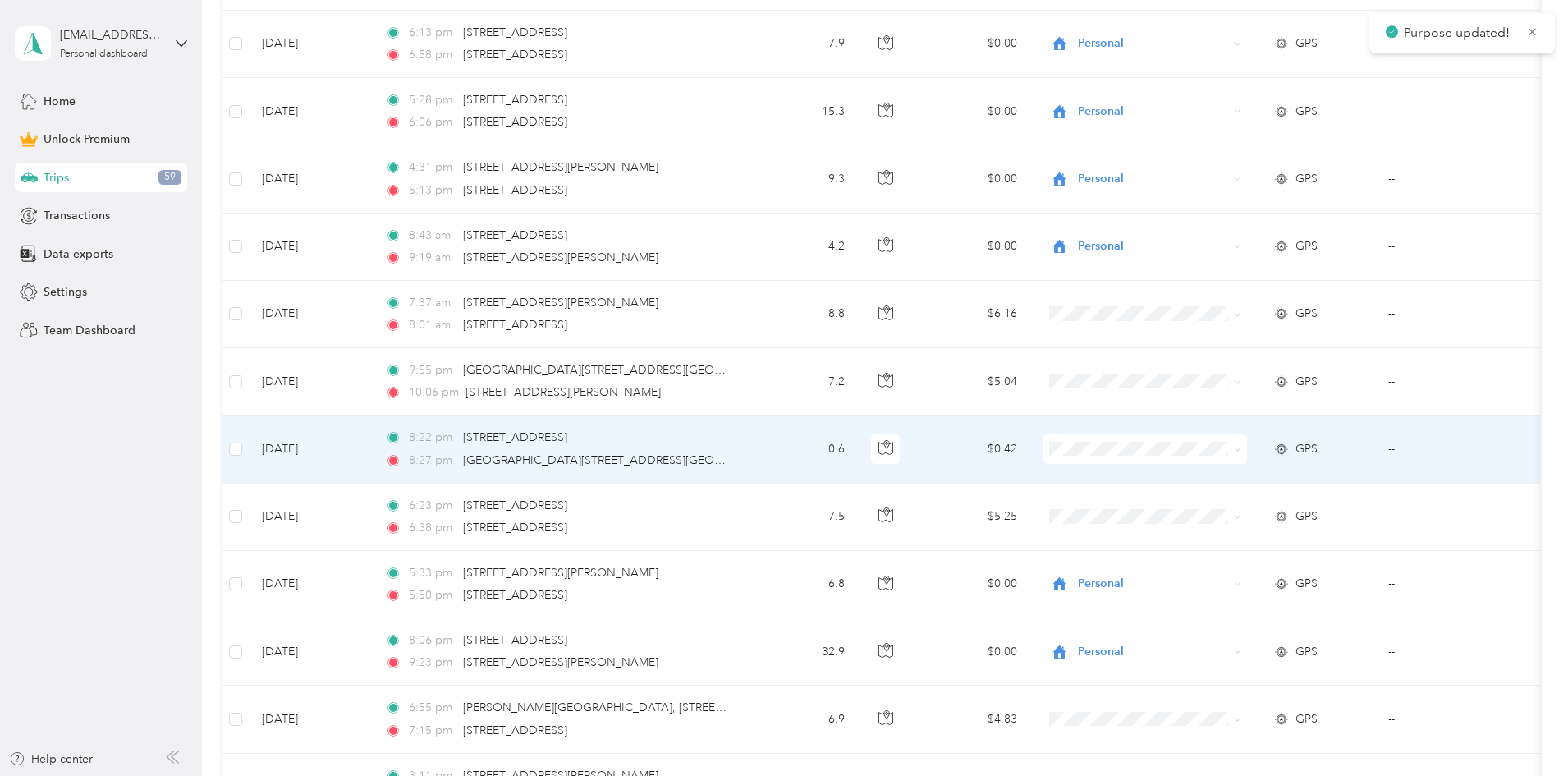
scroll to position [4540, 0]
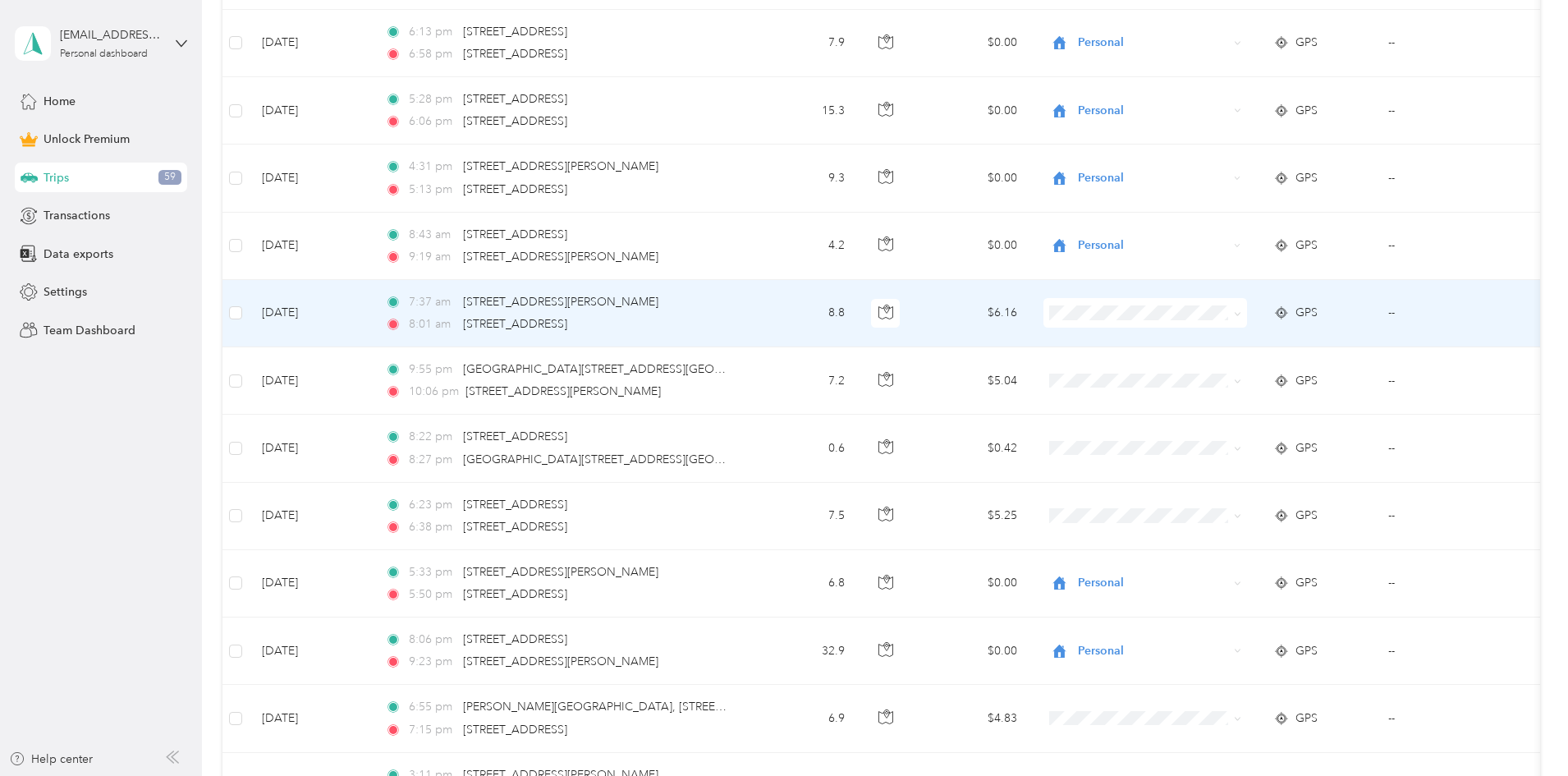
click at [423, 365] on span "Personal" at bounding box center [1269, 369] width 152 height 18
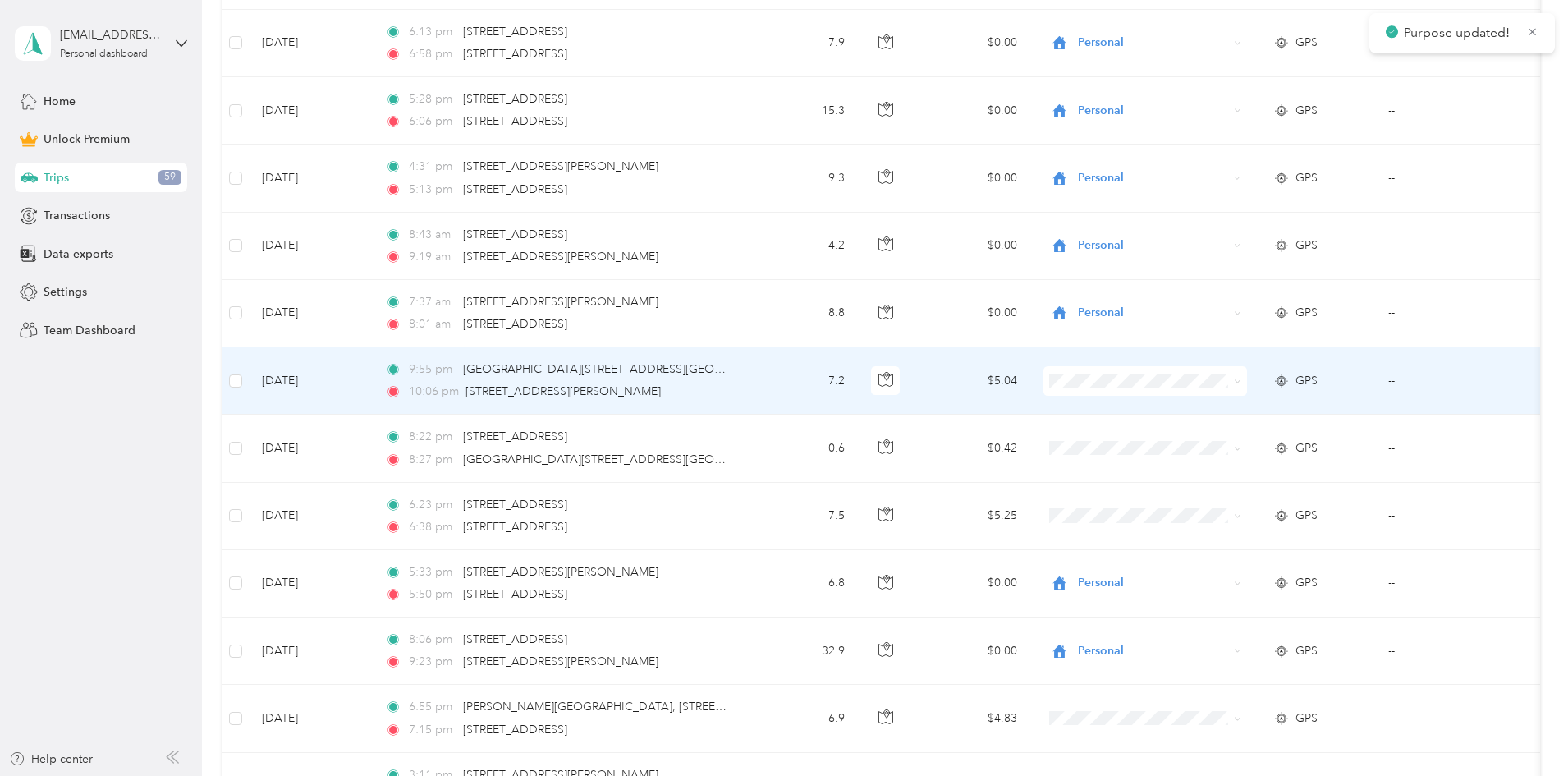
click at [423, 440] on li "Personal" at bounding box center [1255, 439] width 204 height 28
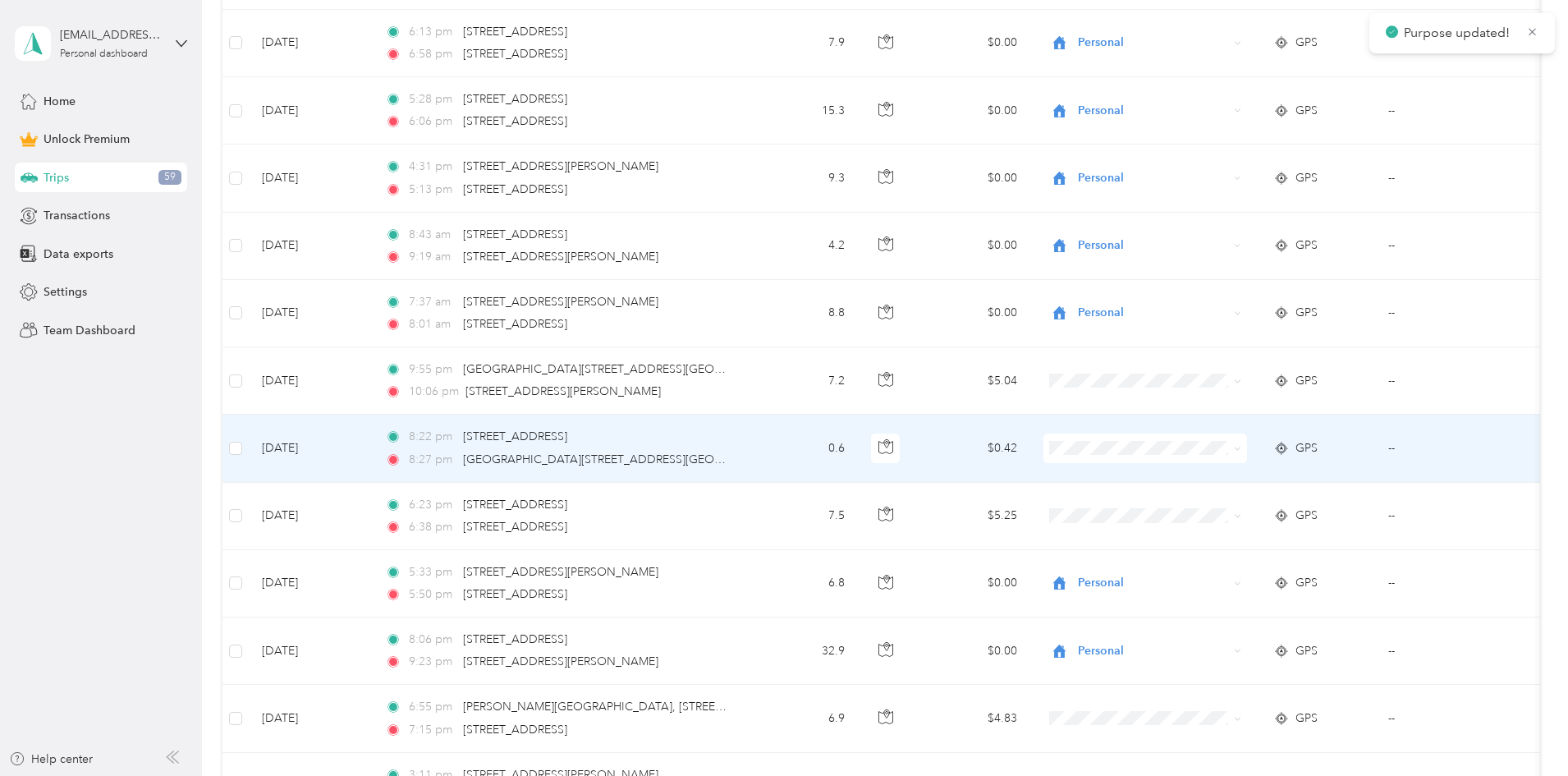
click at [423, 501] on span "Personal" at bounding box center [1269, 509] width 152 height 18
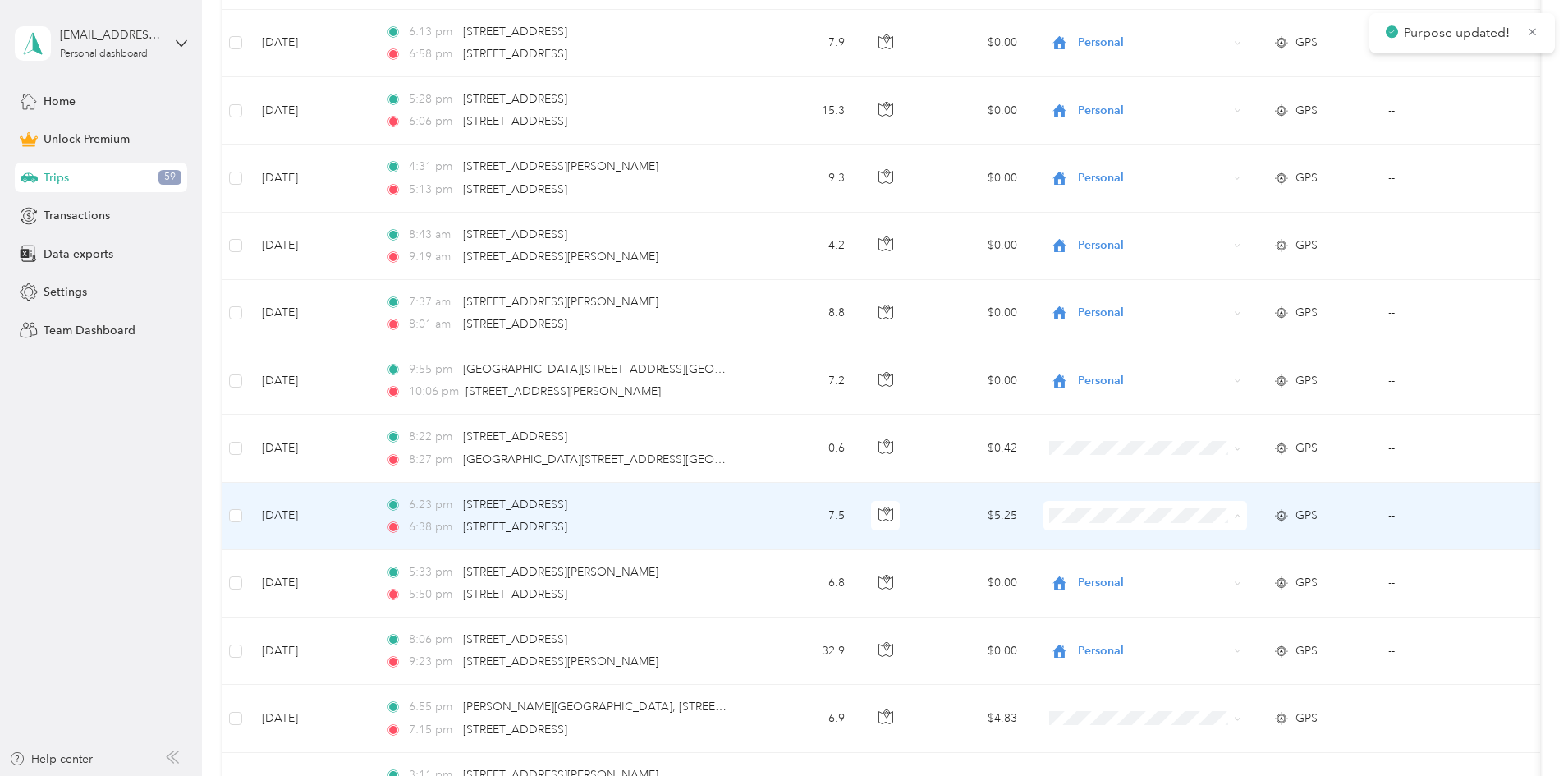
click at [423, 564] on li "Personal" at bounding box center [1255, 575] width 204 height 28
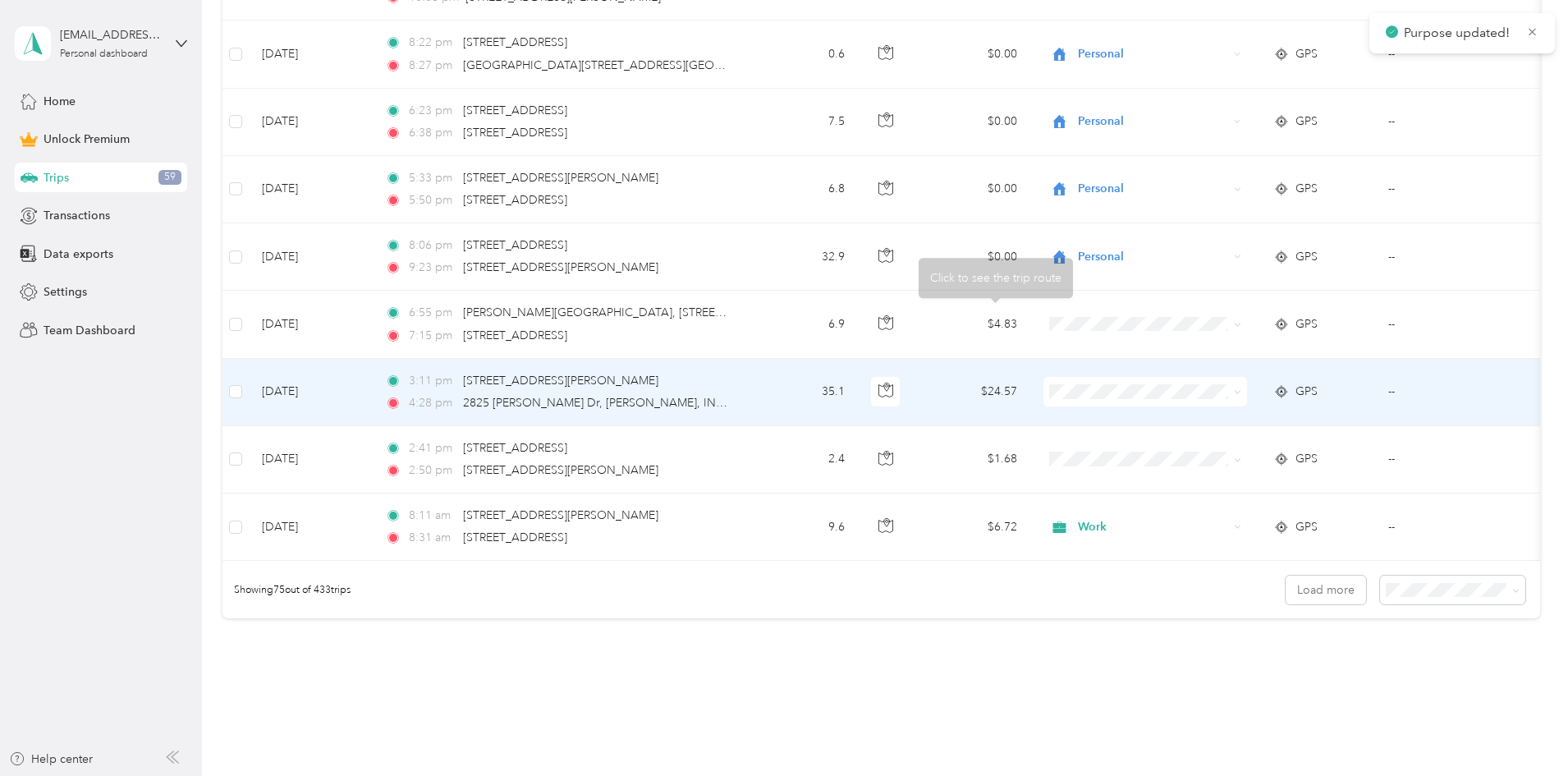
scroll to position [4935, 0]
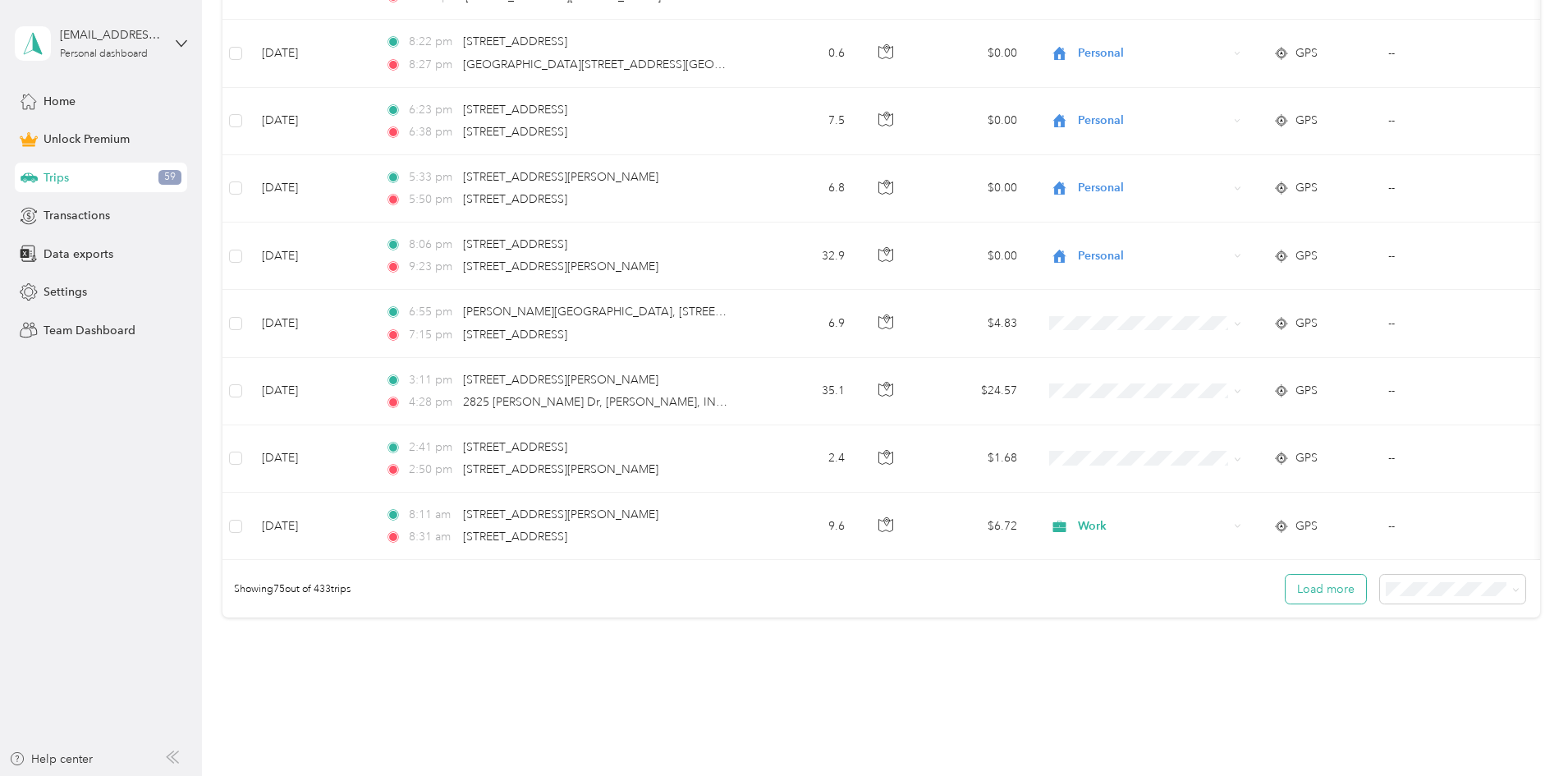
click at [423, 592] on button "Load more" at bounding box center [1326, 589] width 80 height 28
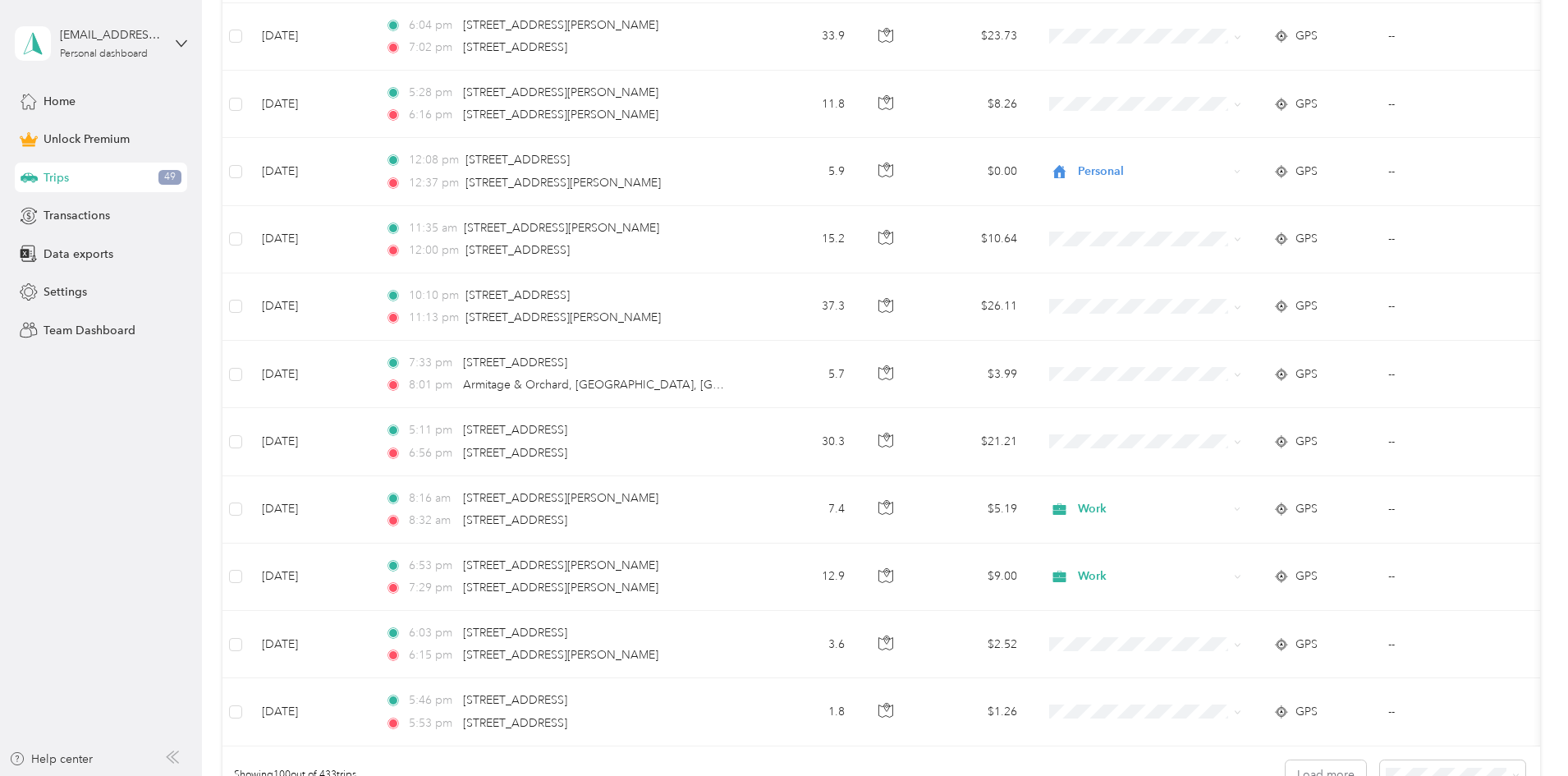
scroll to position [6706, 0]
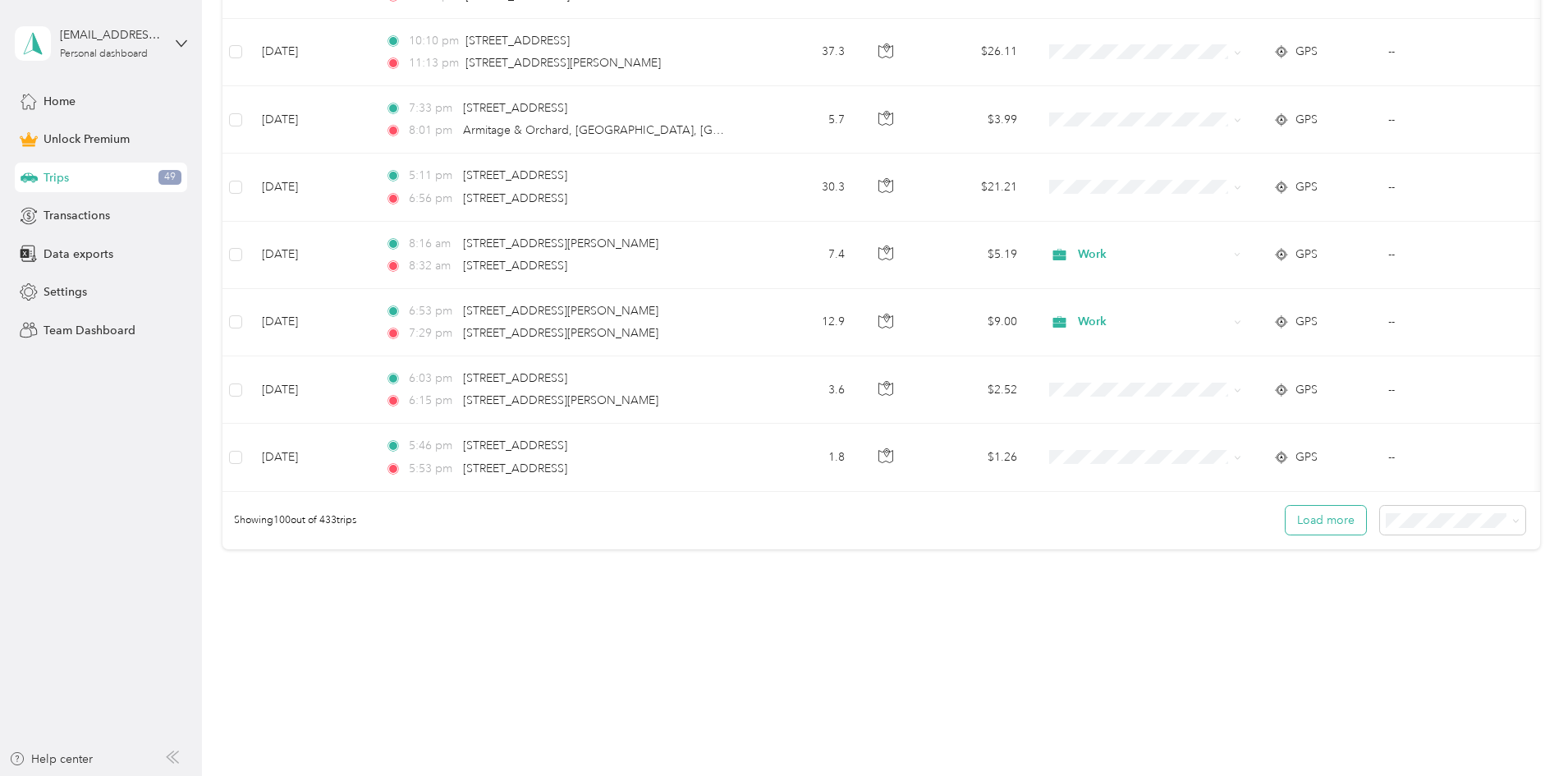
click at [423, 519] on button "Load more" at bounding box center [1326, 519] width 80 height 28
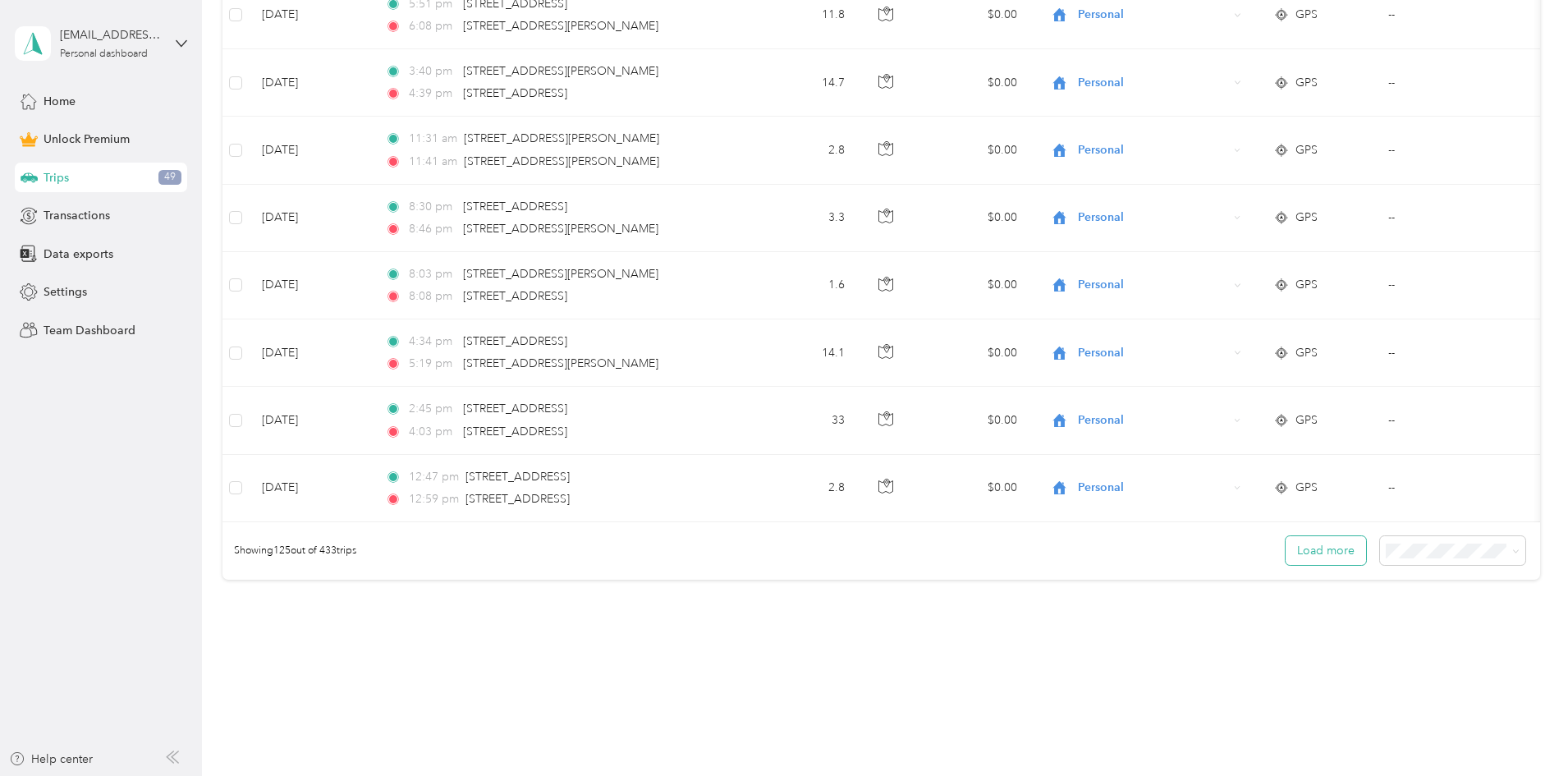
scroll to position [8395, 0]
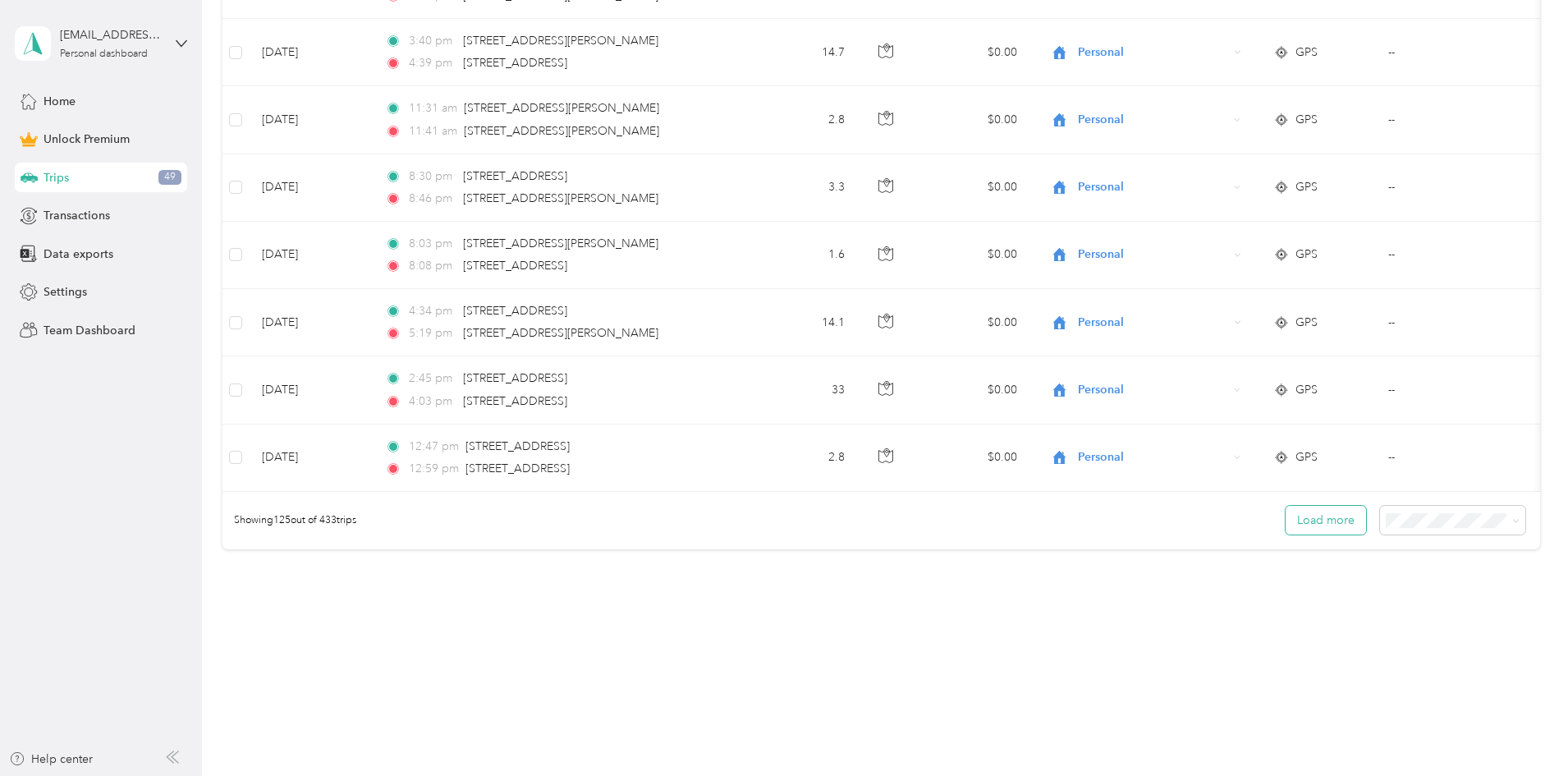
click at [423, 525] on button "Load more" at bounding box center [1326, 519] width 80 height 28
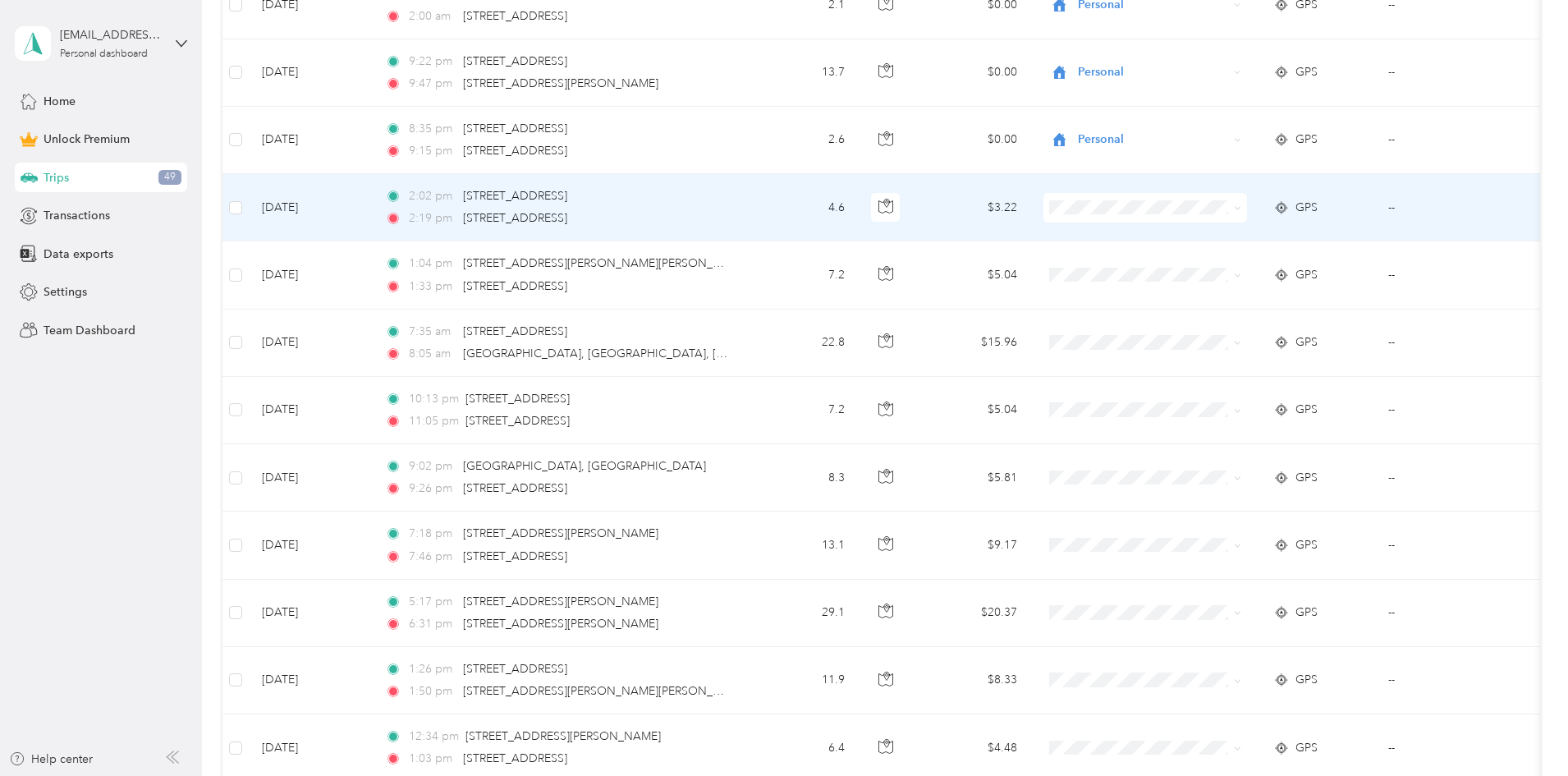
scroll to position [10084, 0]
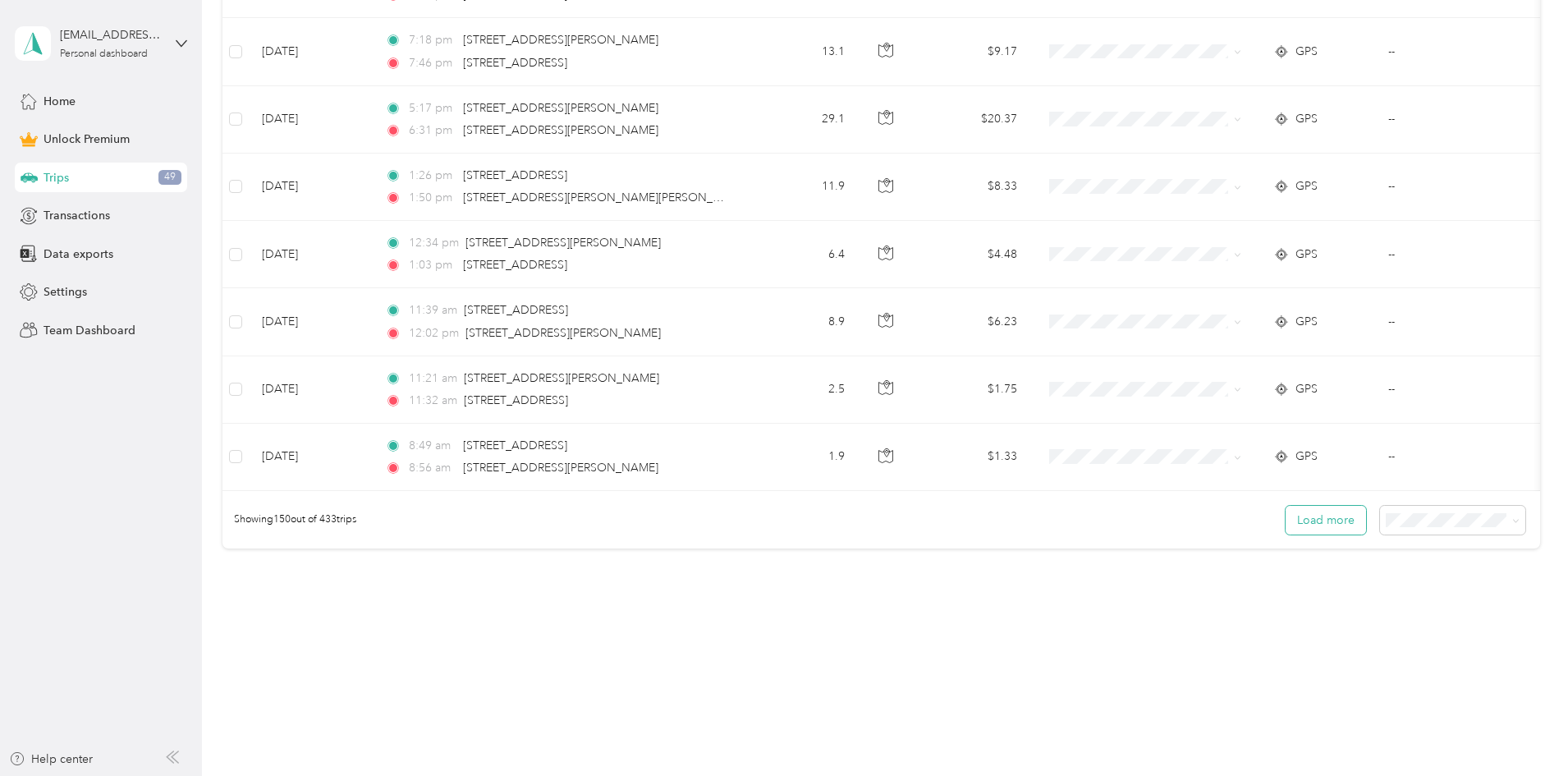
click at [423, 508] on button "Load more" at bounding box center [1326, 519] width 80 height 28
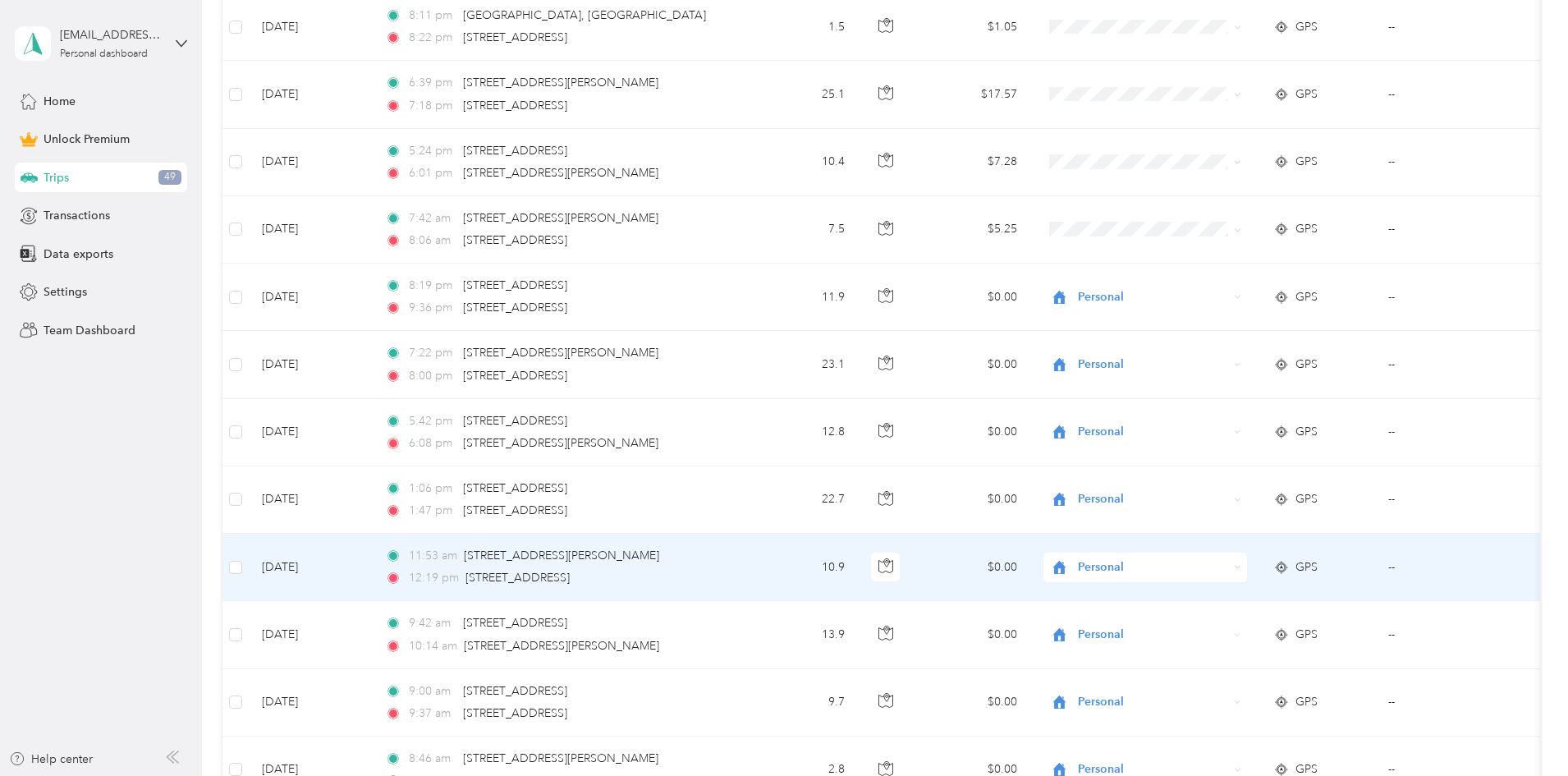
scroll to position [11773, 0]
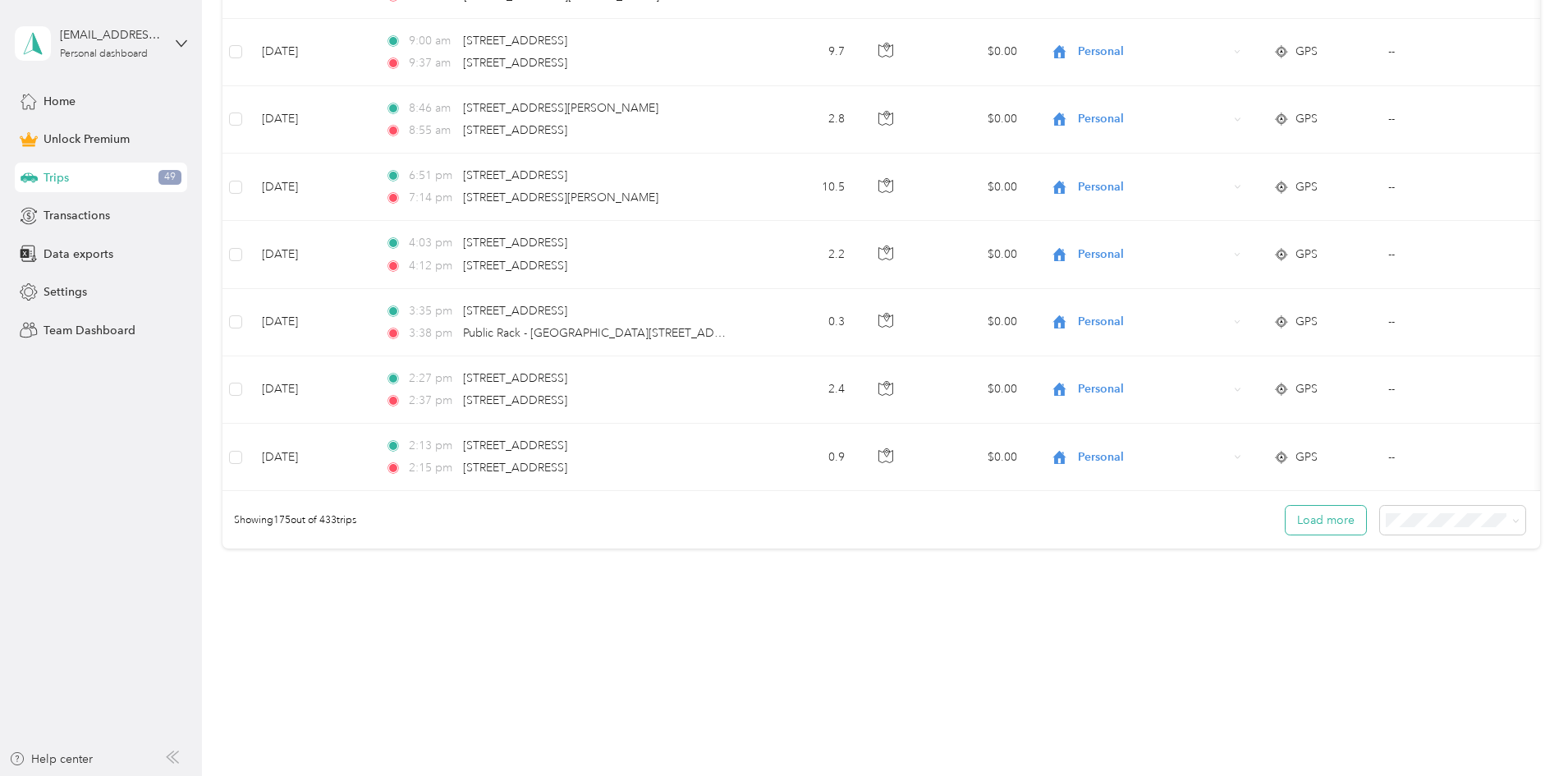
click at [423, 529] on button "Load more" at bounding box center [1326, 519] width 80 height 28
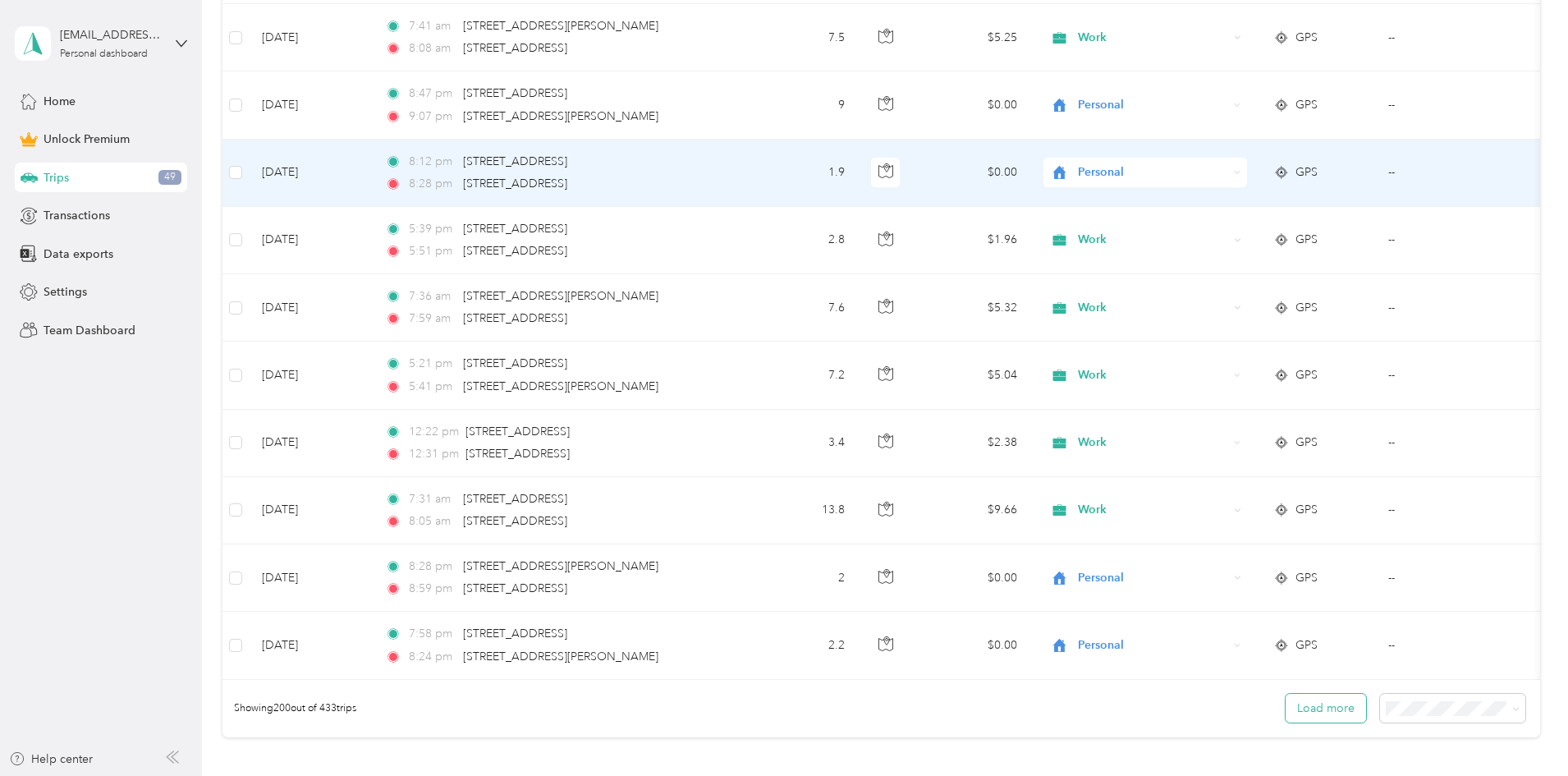
scroll to position [13461, 0]
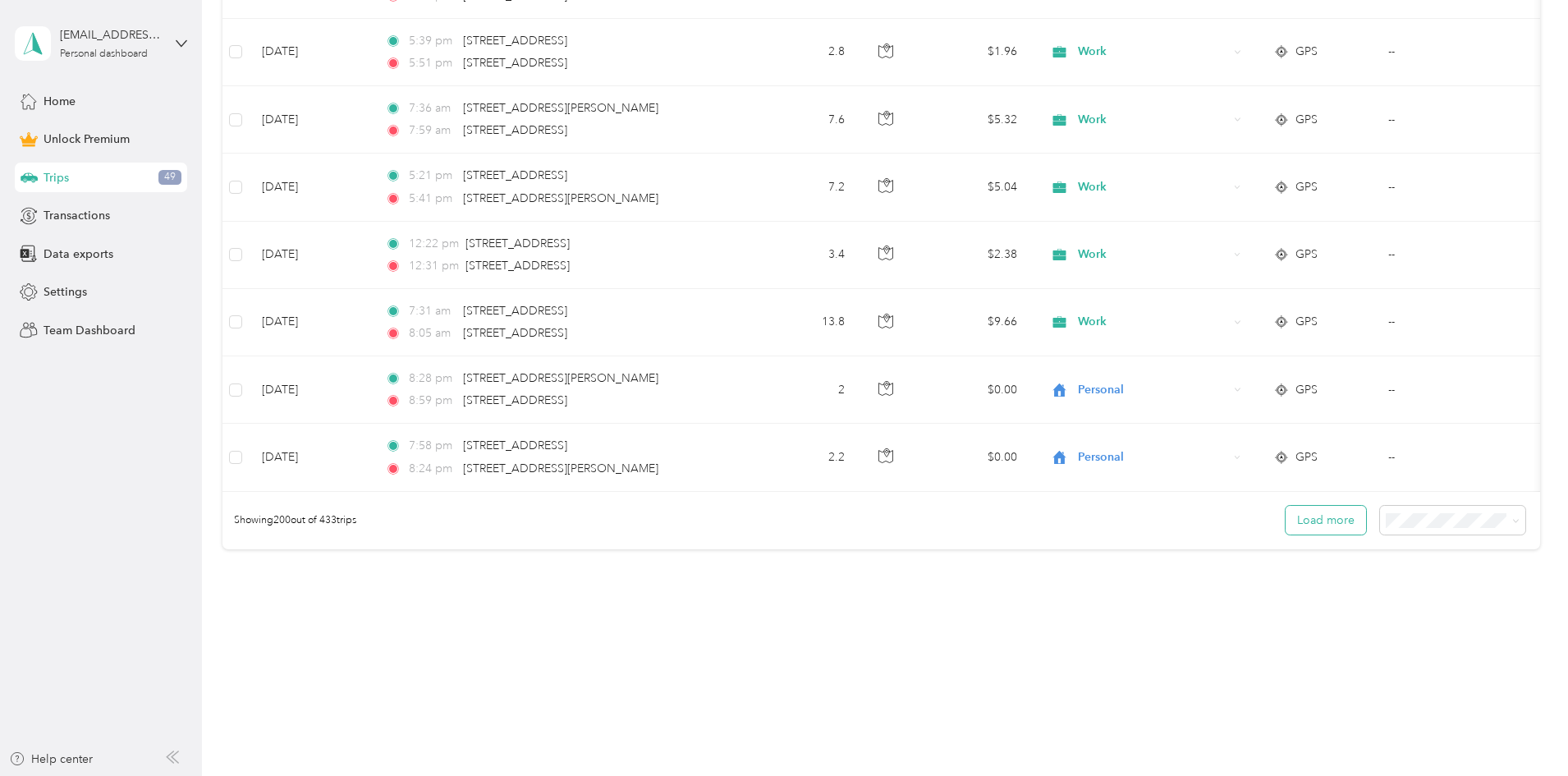
click at [423, 512] on button "Load more" at bounding box center [1326, 519] width 80 height 28
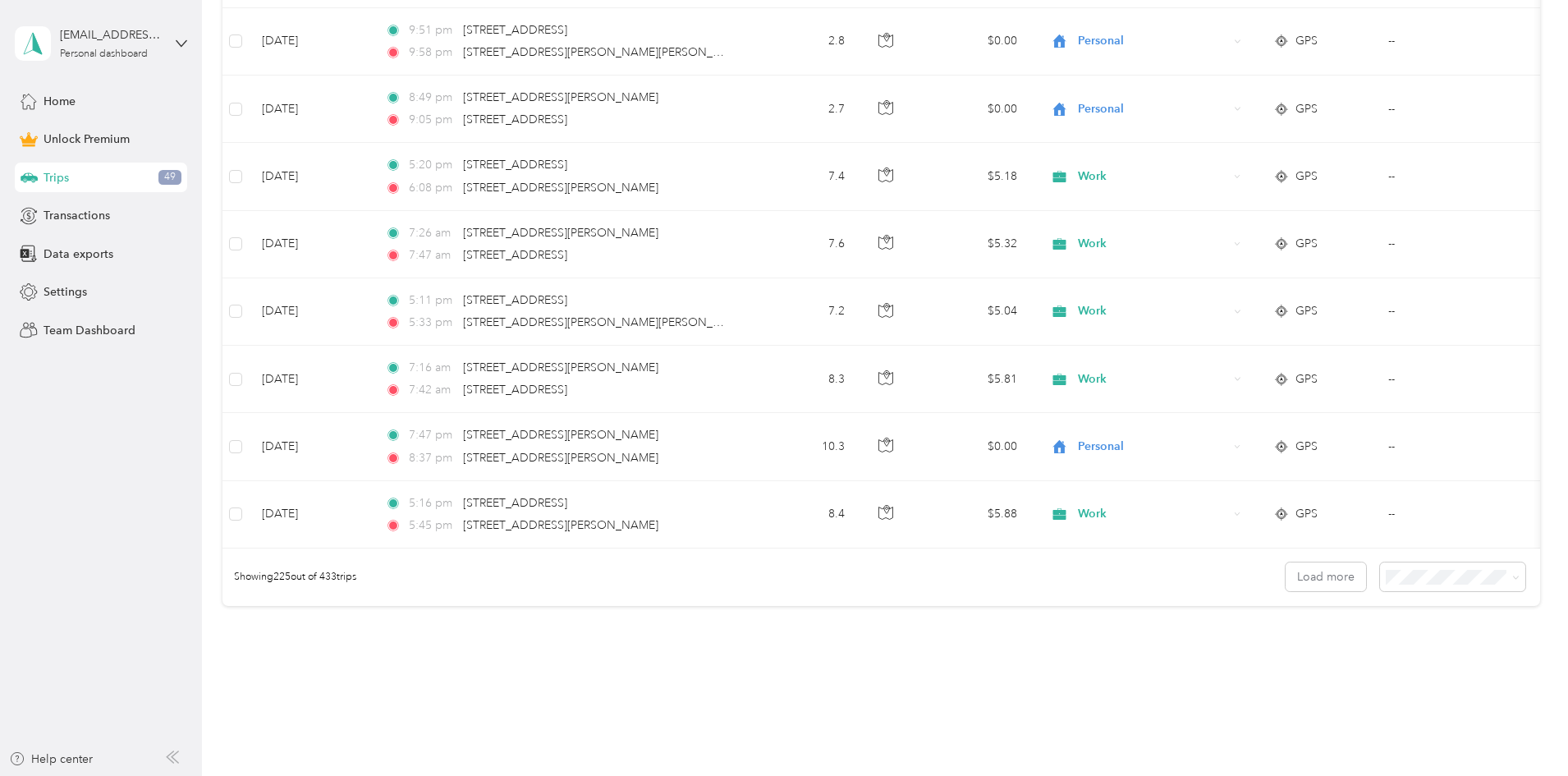
scroll to position [15151, 0]
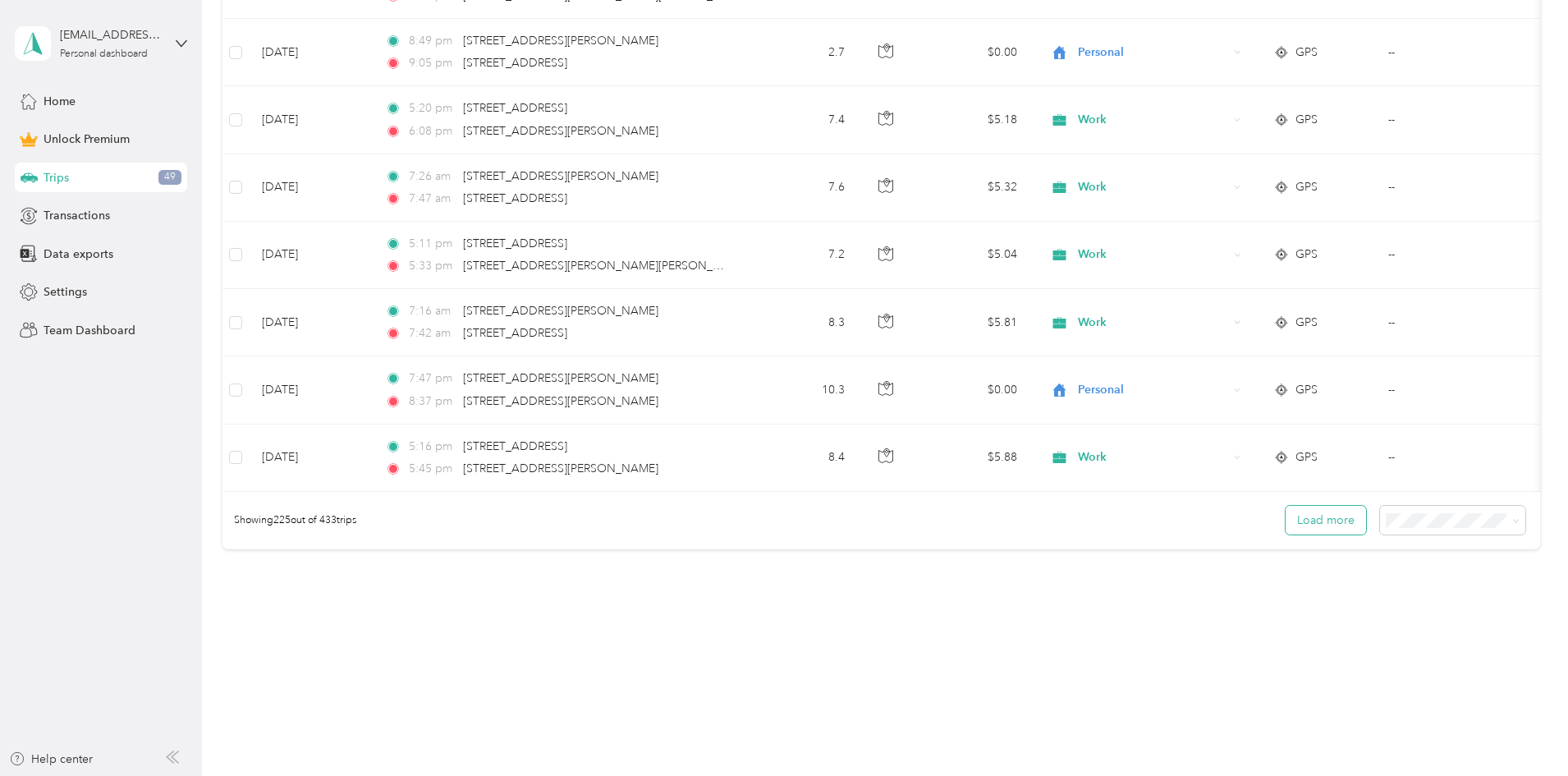
click at [423, 517] on button "Load more" at bounding box center [1326, 519] width 80 height 28
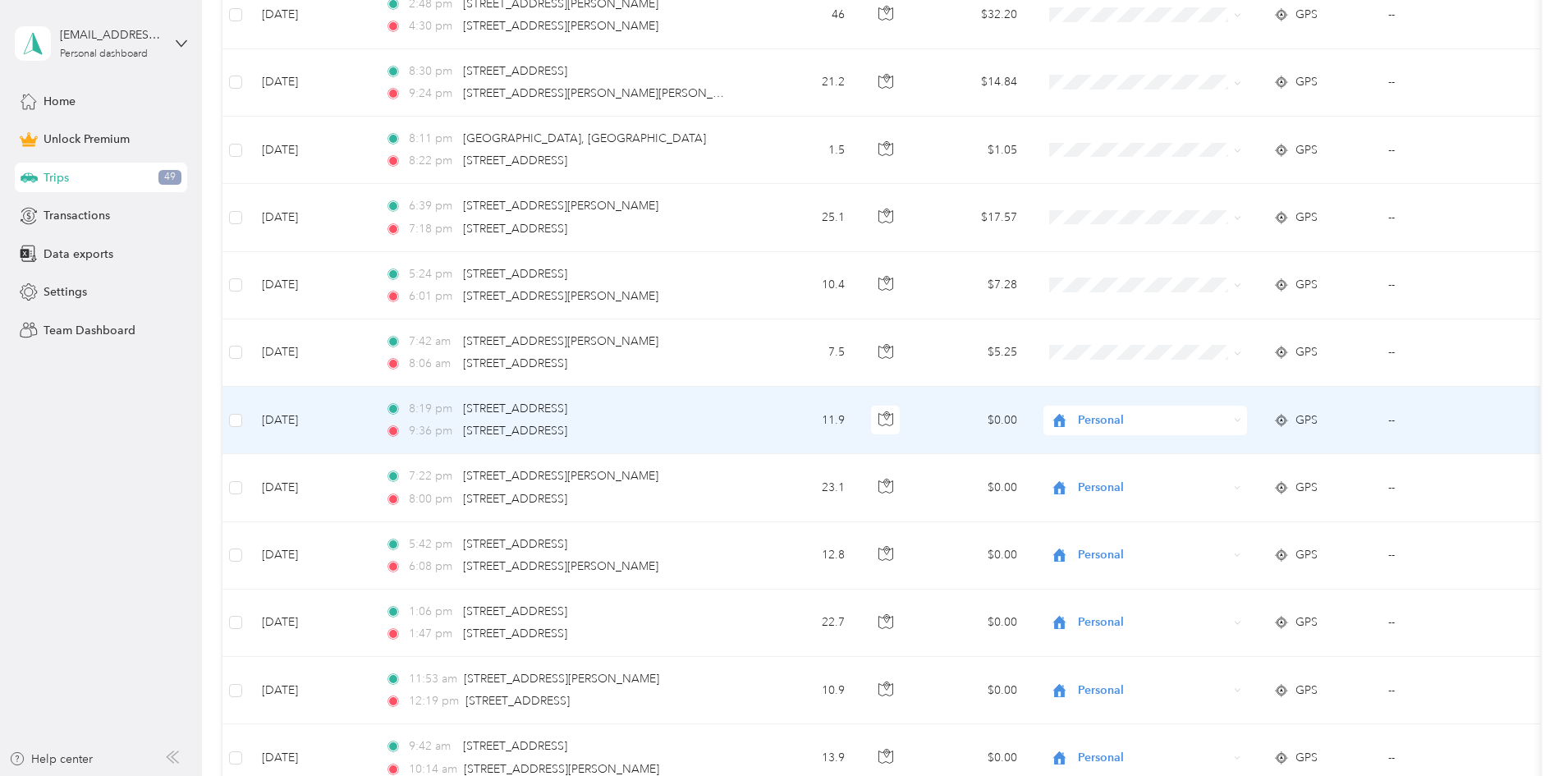
scroll to position [10986, 0]
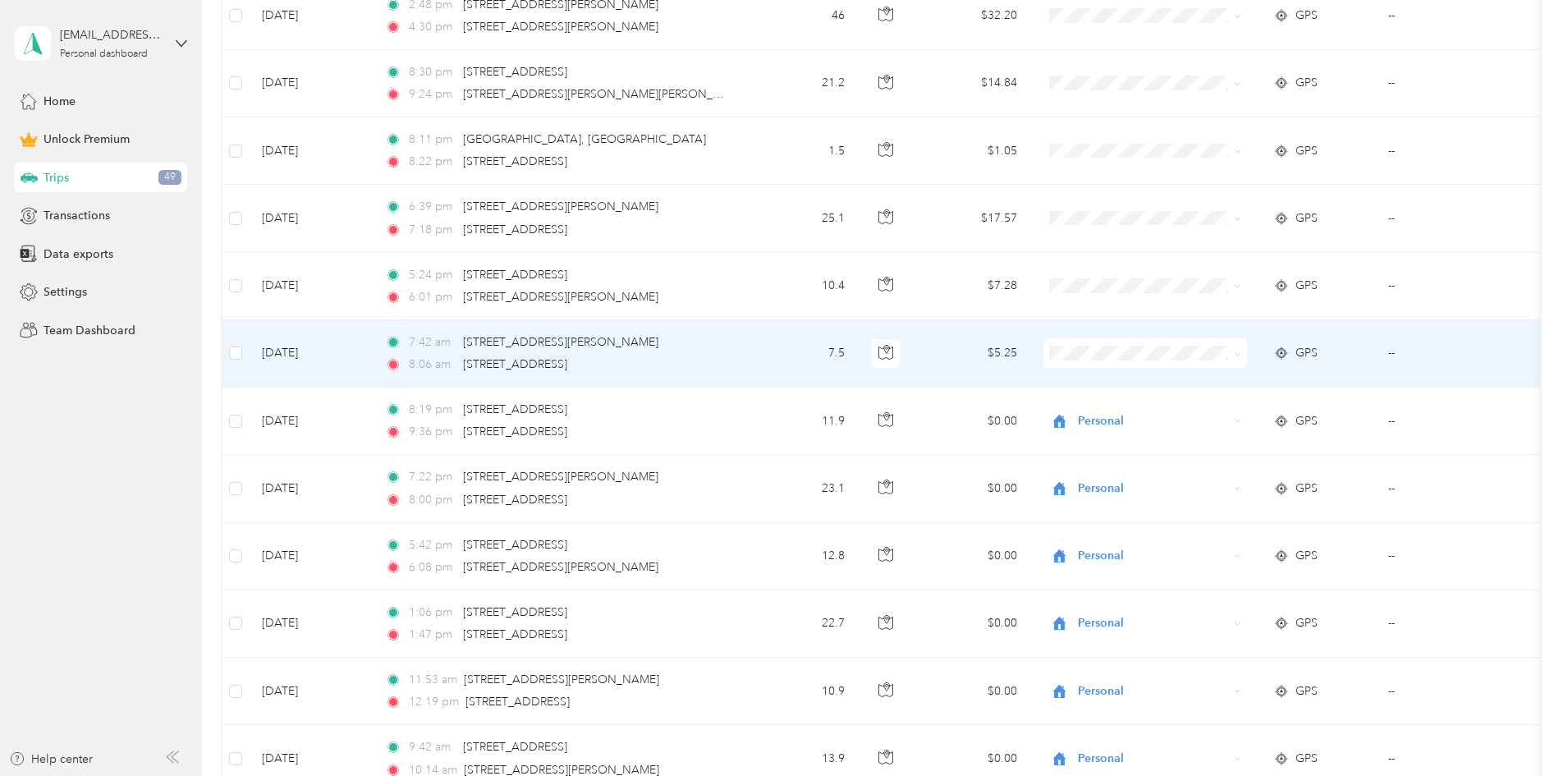
click at [423, 378] on span "Work" at bounding box center [1255, 376] width 180 height 18
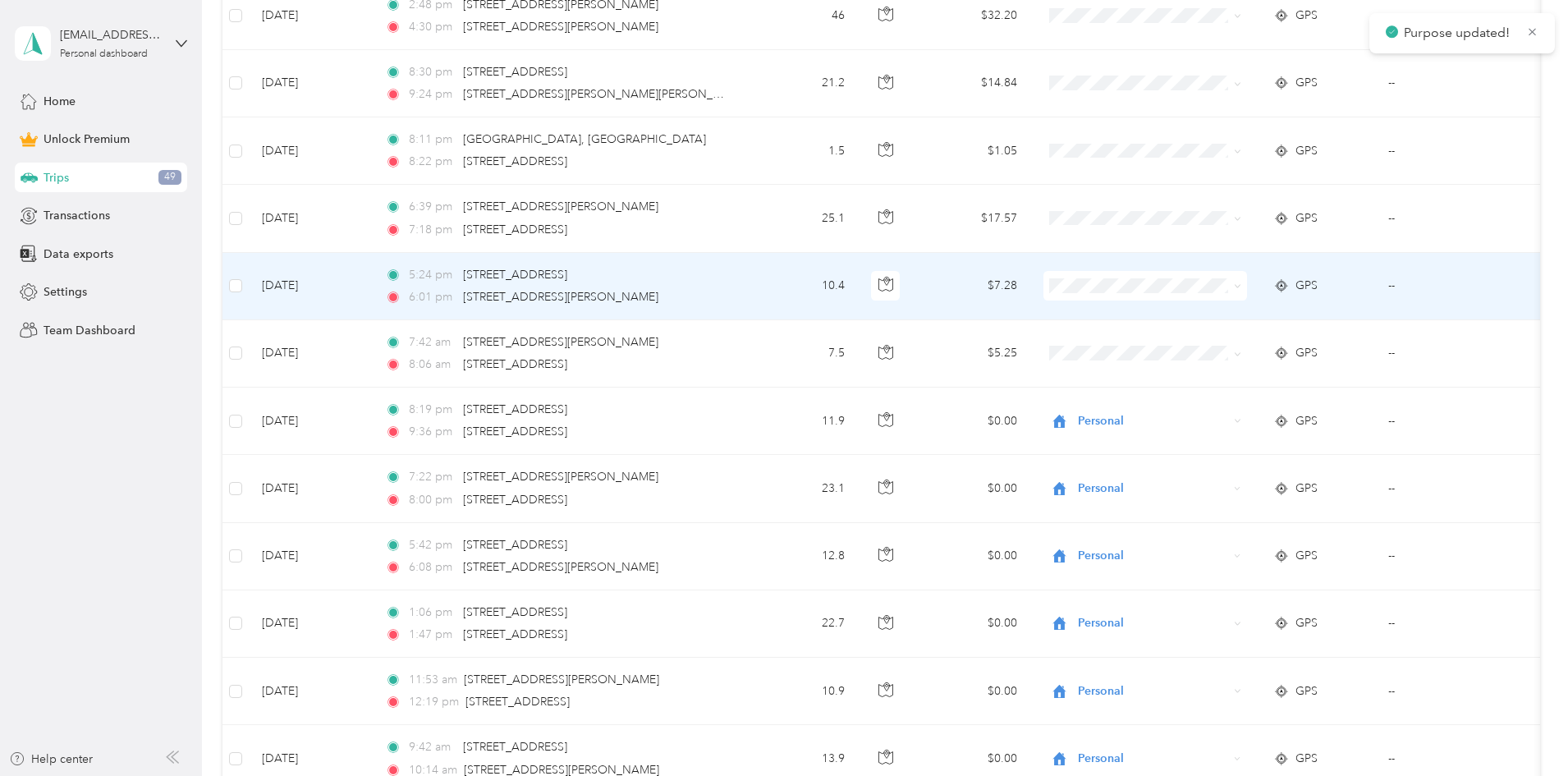
click at [423, 307] on li "Work" at bounding box center [1255, 311] width 204 height 28
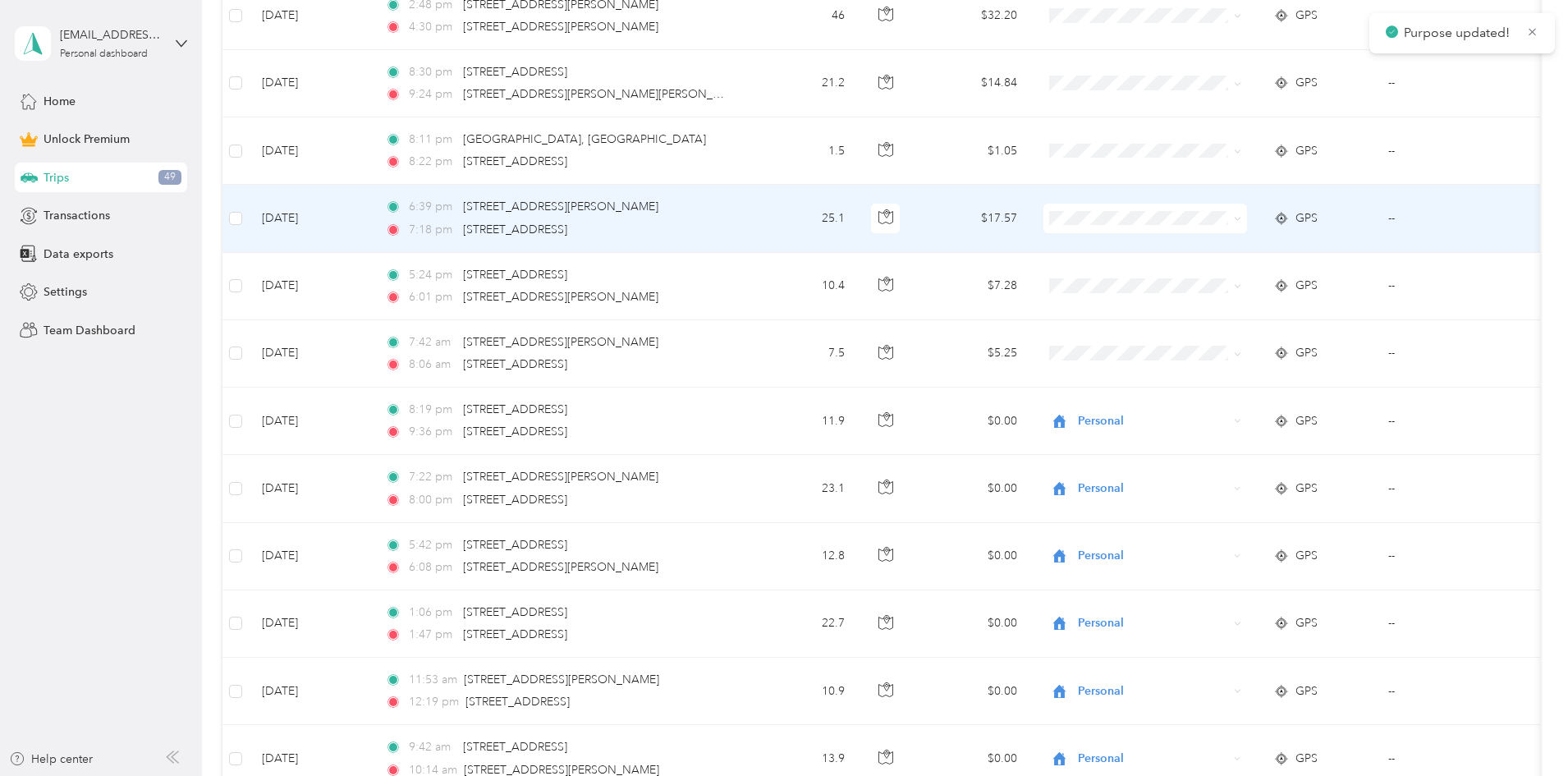
click at [423, 274] on span "Personal" at bounding box center [1255, 278] width 180 height 18
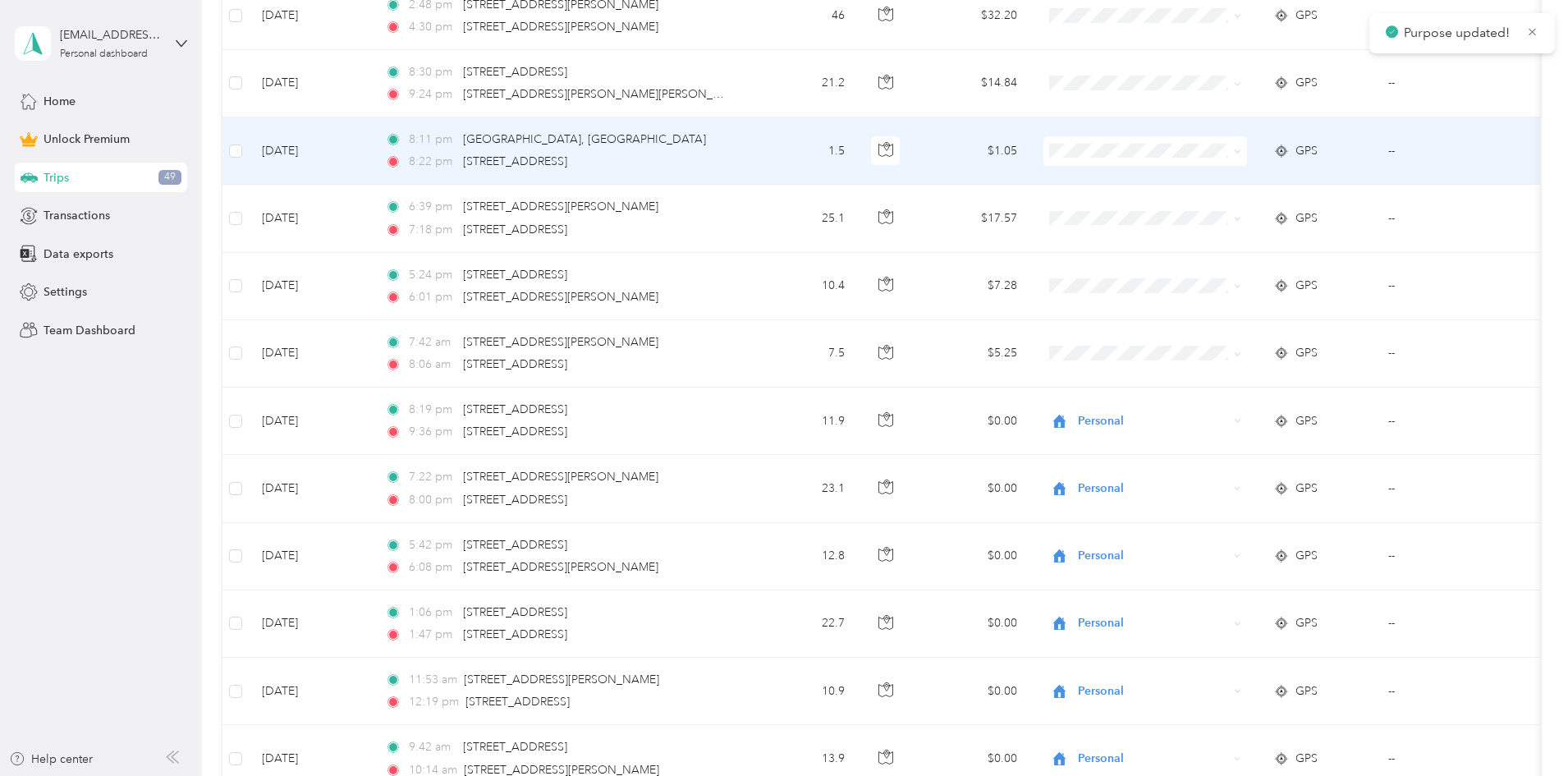
click at [423, 205] on span "Personal" at bounding box center [1269, 205] width 152 height 18
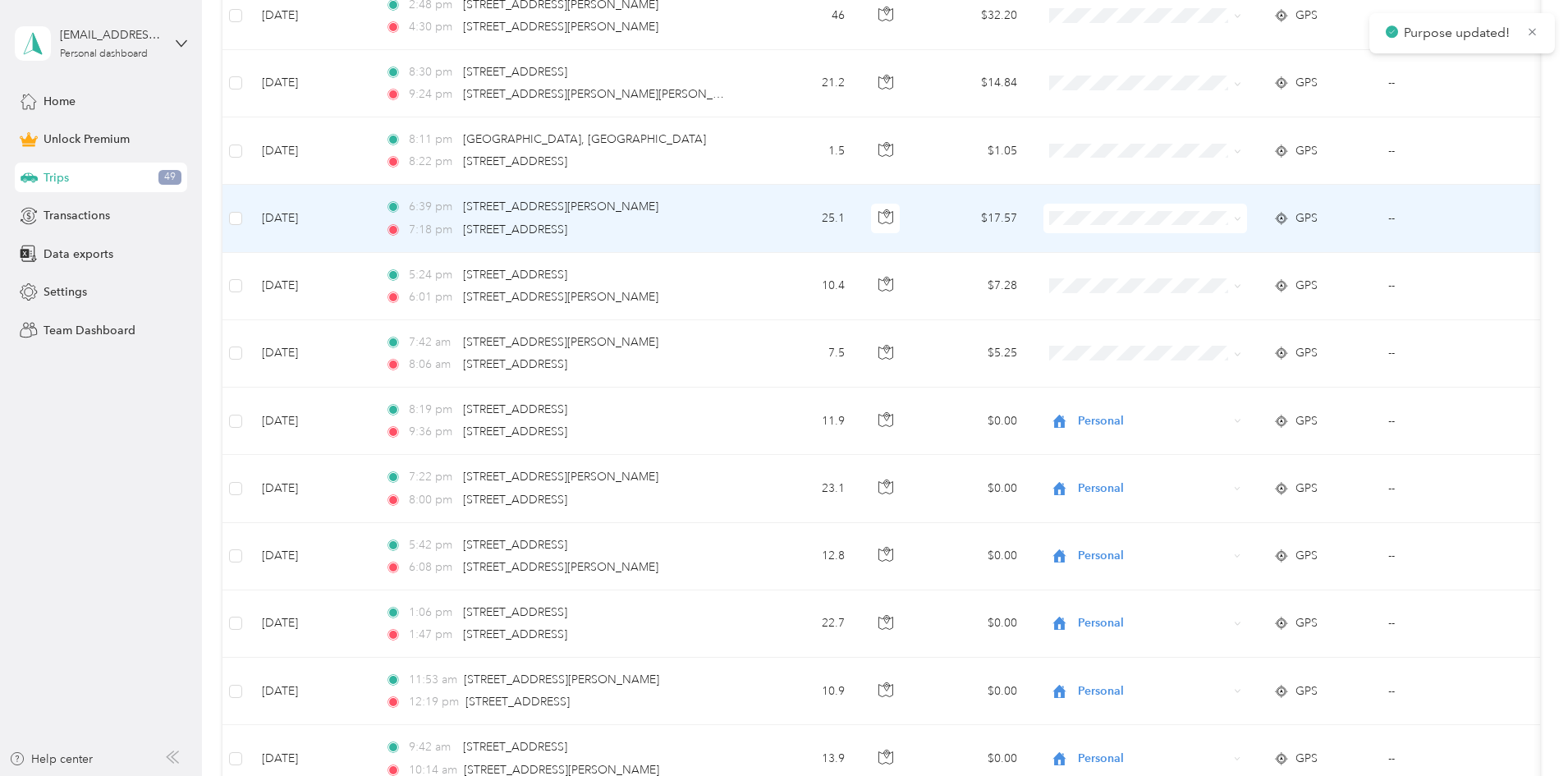
scroll to position [10808, 0]
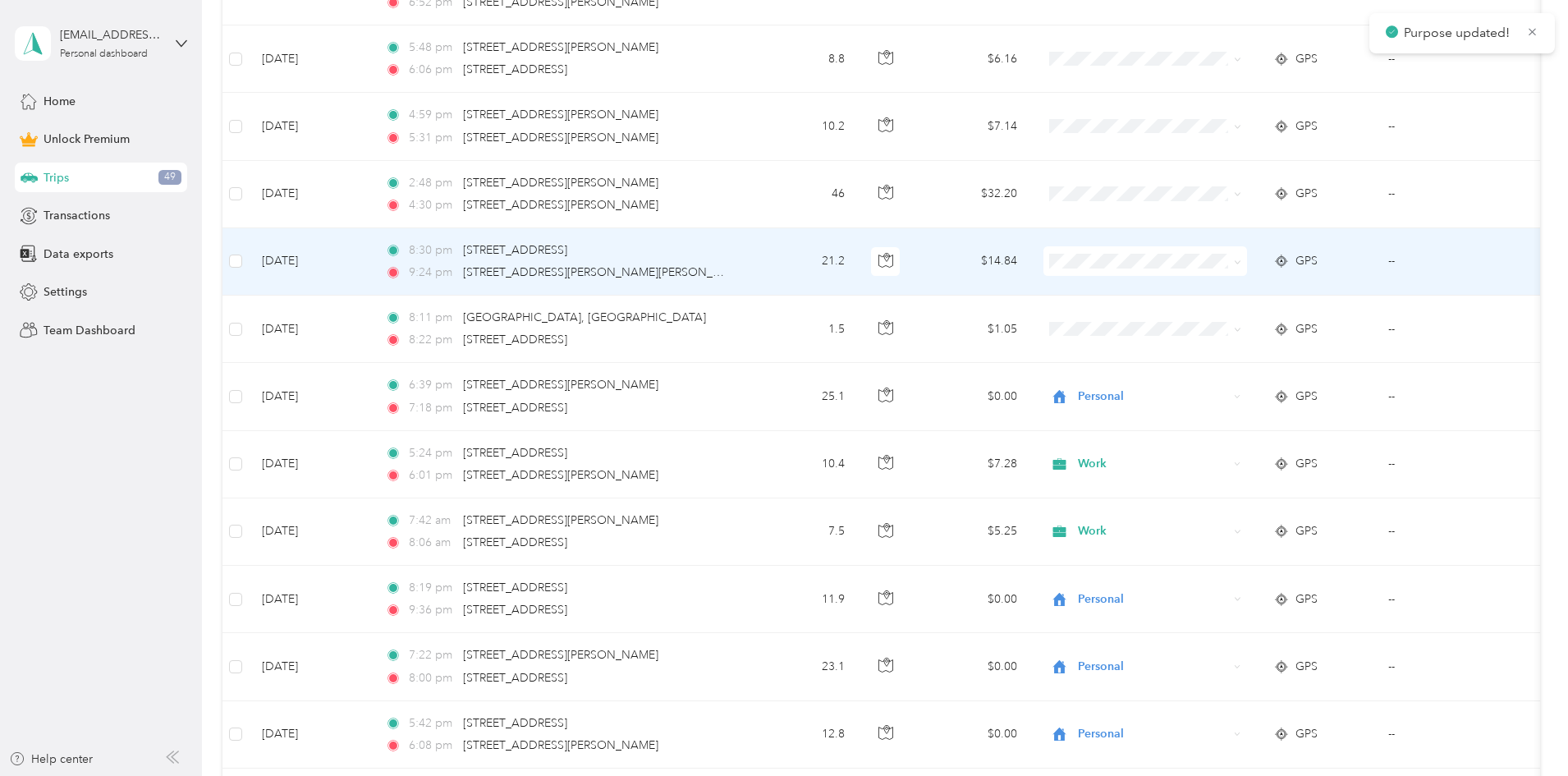
click at [423, 322] on li "Personal" at bounding box center [1255, 314] width 204 height 28
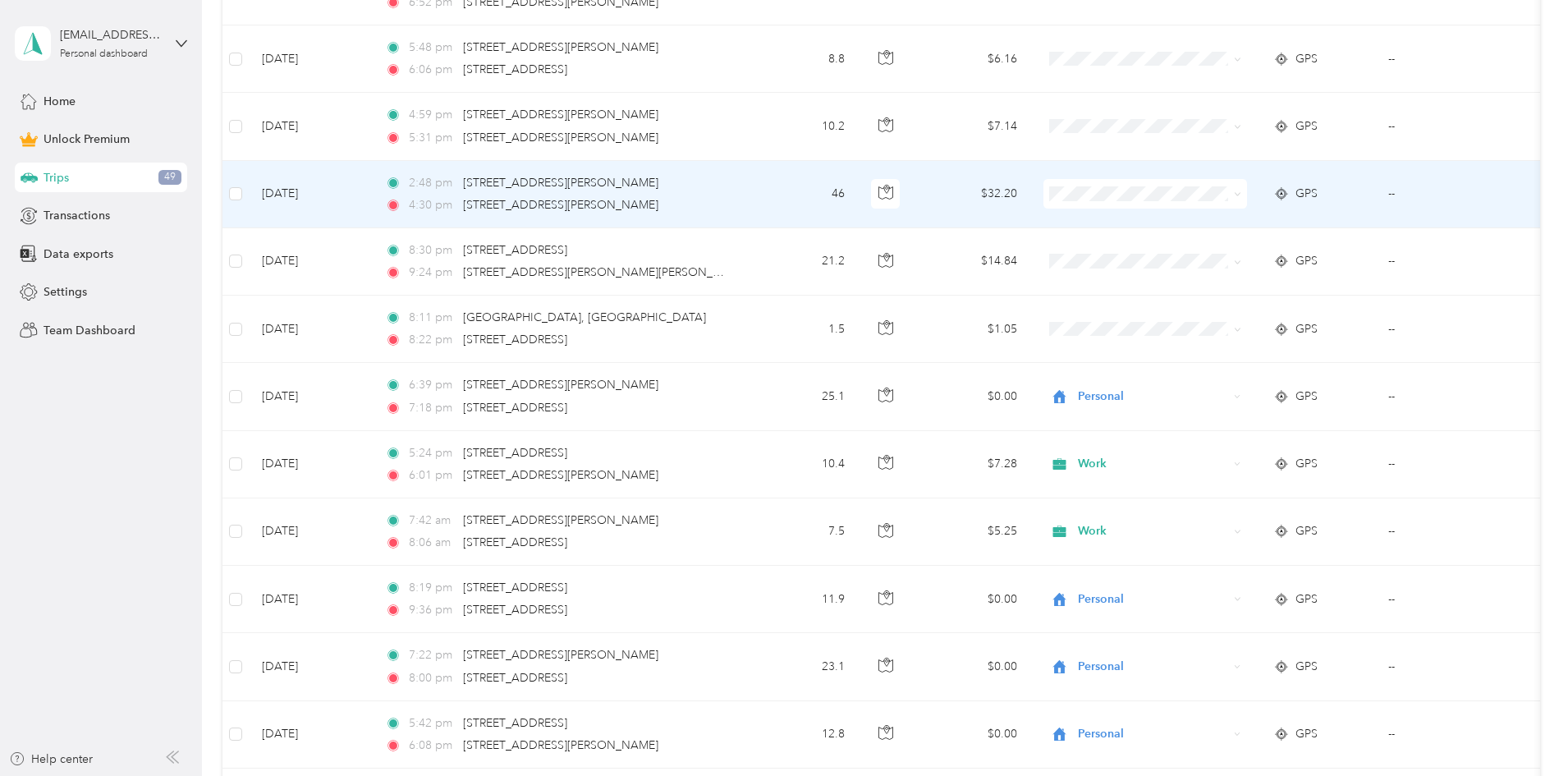
click at [423, 185] on span at bounding box center [1146, 194] width 204 height 29
click at [423, 250] on span "Personal" at bounding box center [1269, 254] width 152 height 18
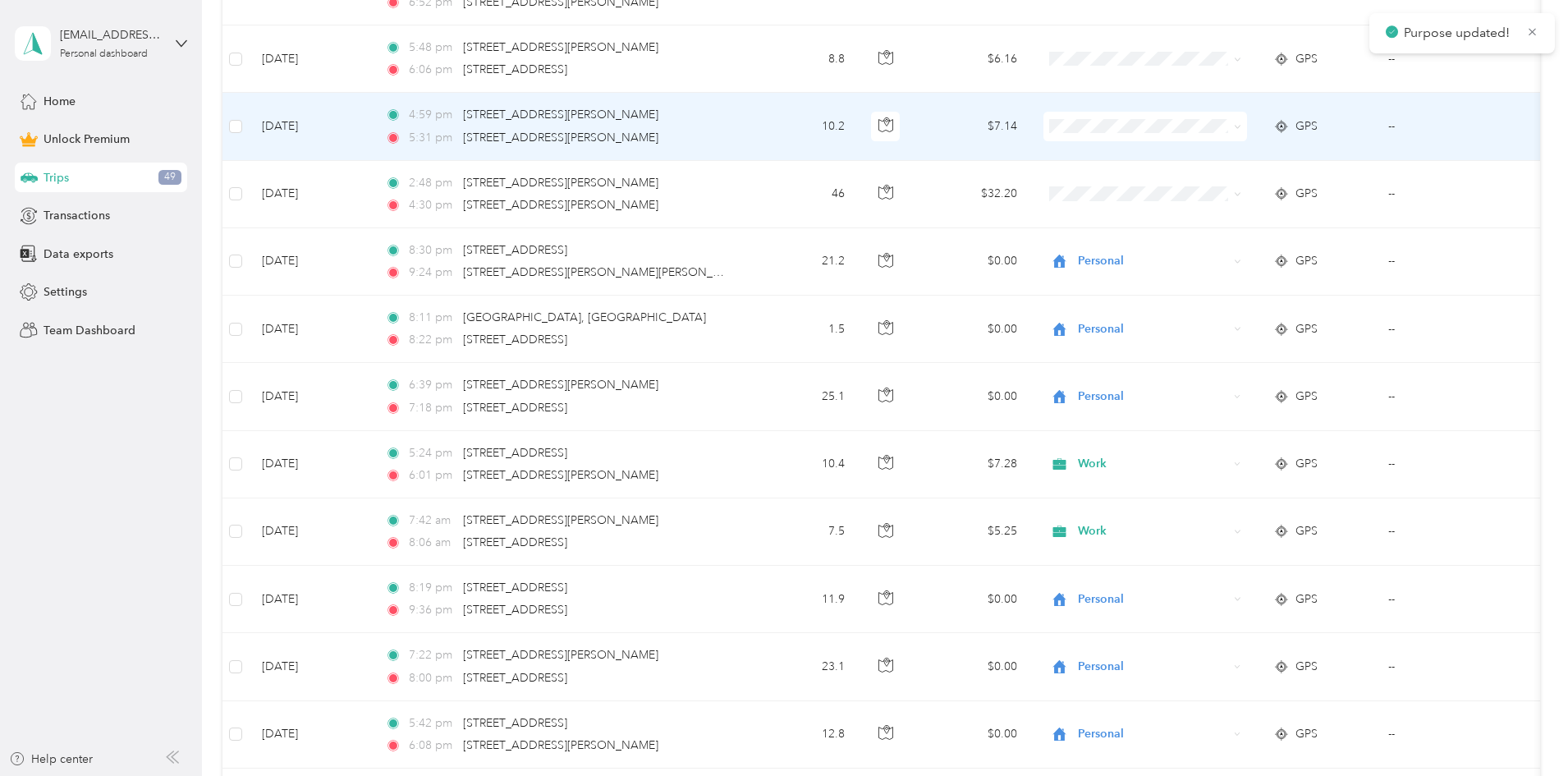
click at [423, 188] on li "Personal" at bounding box center [1255, 184] width 204 height 28
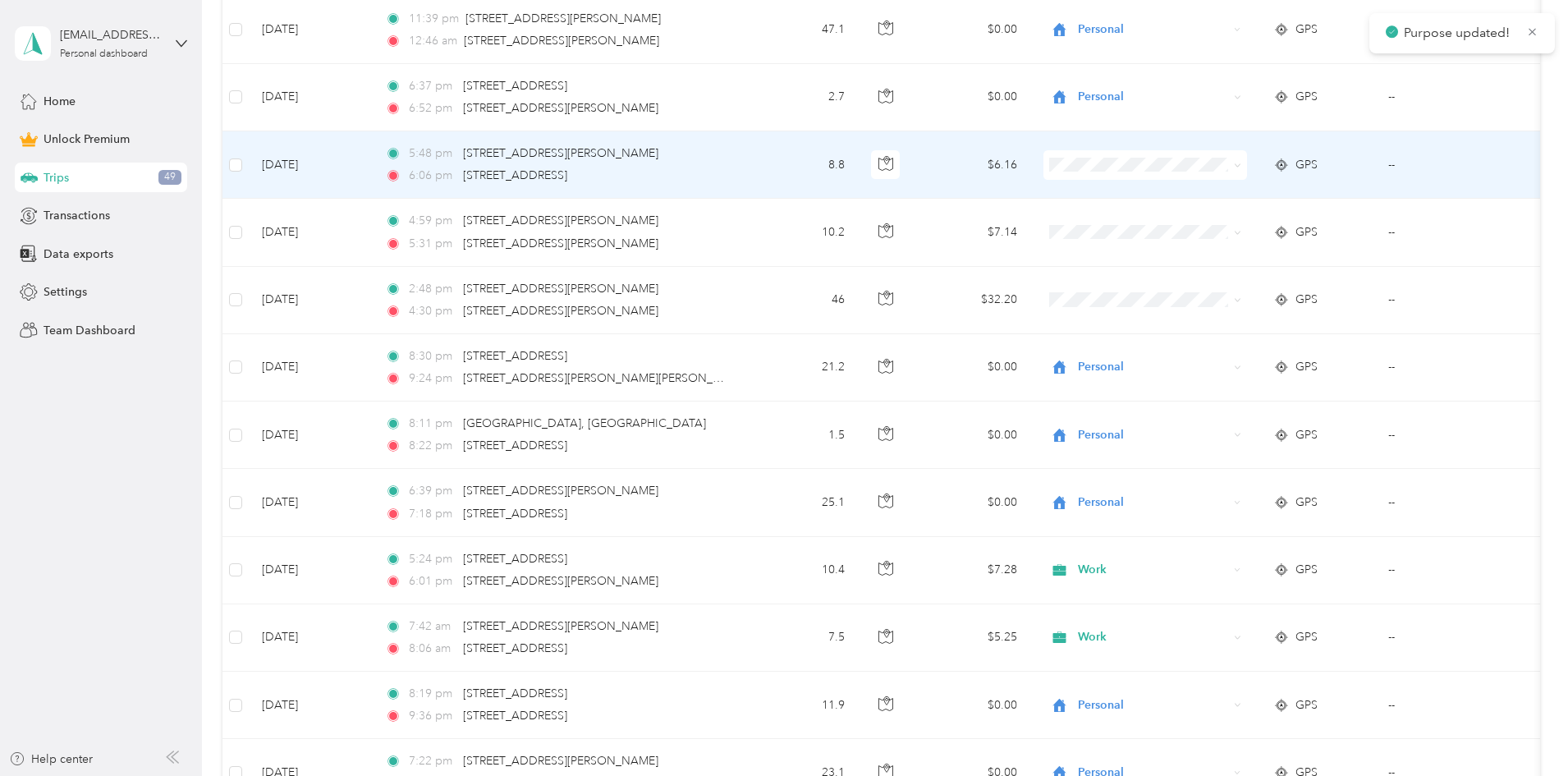
scroll to position [10701, 0]
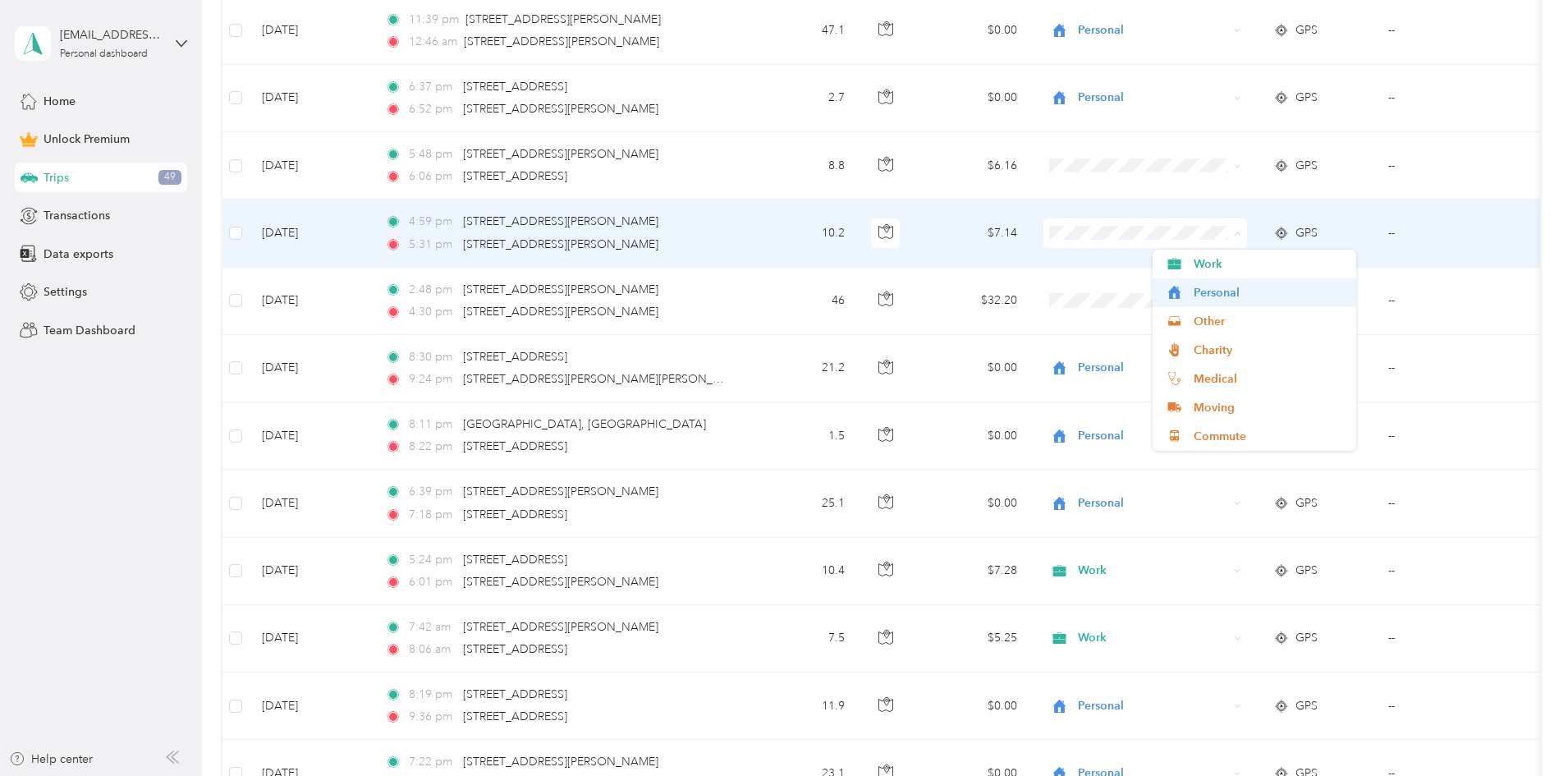
click at [423, 291] on span "Personal" at bounding box center [1255, 293] width 180 height 18
click at [423, 157] on span at bounding box center [1146, 166] width 204 height 29
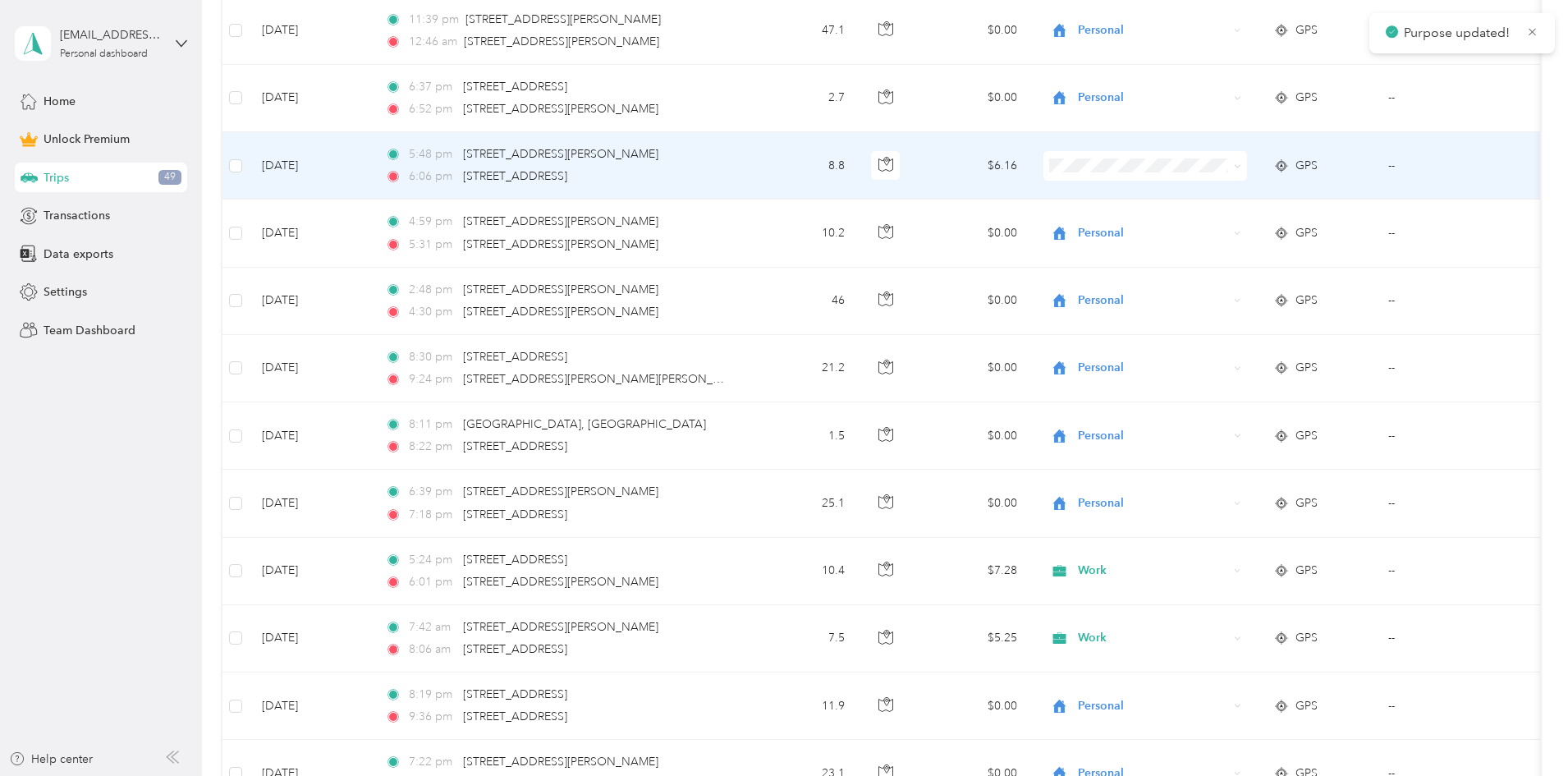
click at [423, 223] on span "Personal" at bounding box center [1269, 223] width 152 height 18
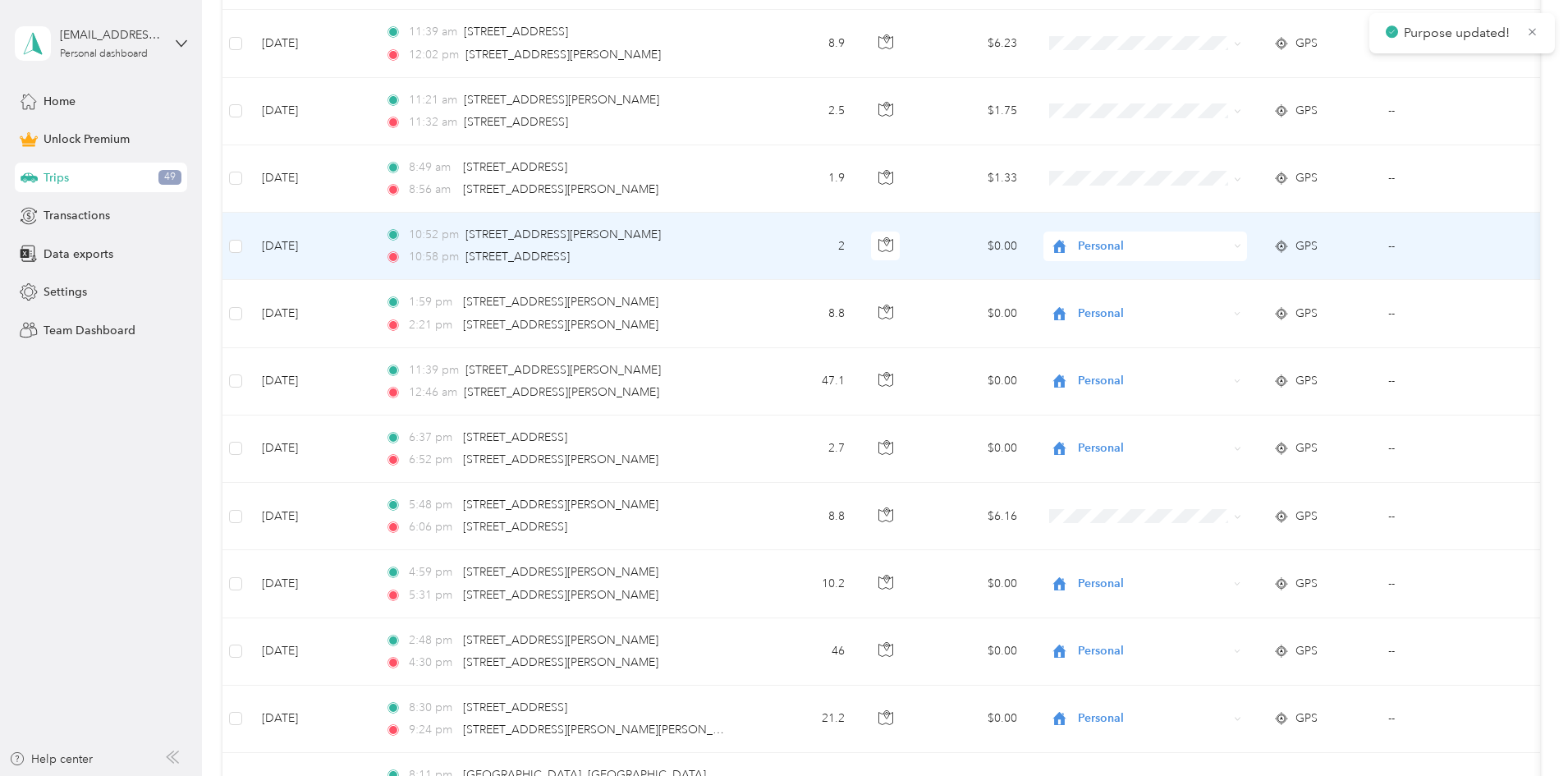
scroll to position [10270, 0]
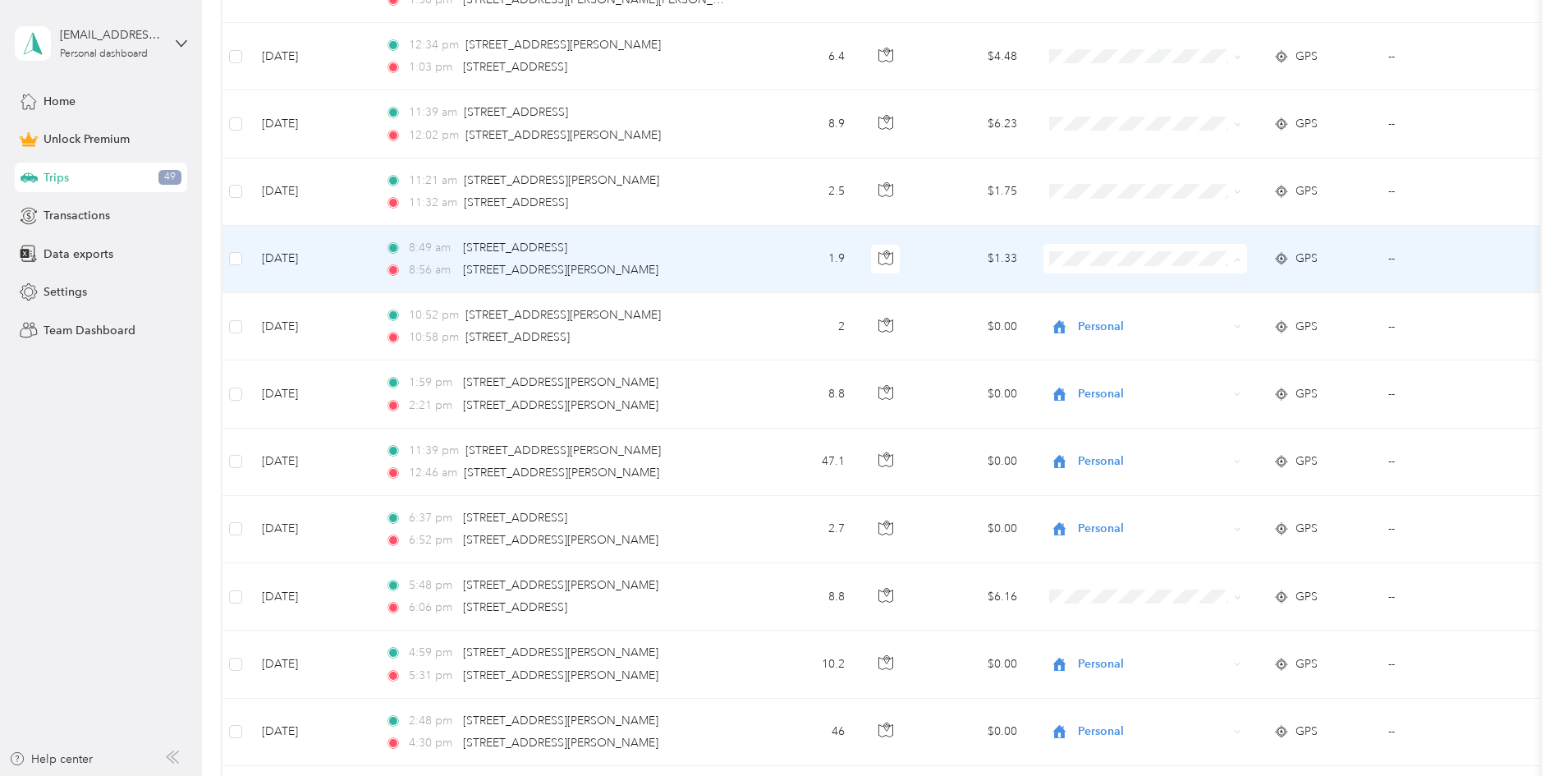
click at [423, 318] on span "Personal" at bounding box center [1269, 318] width 152 height 18
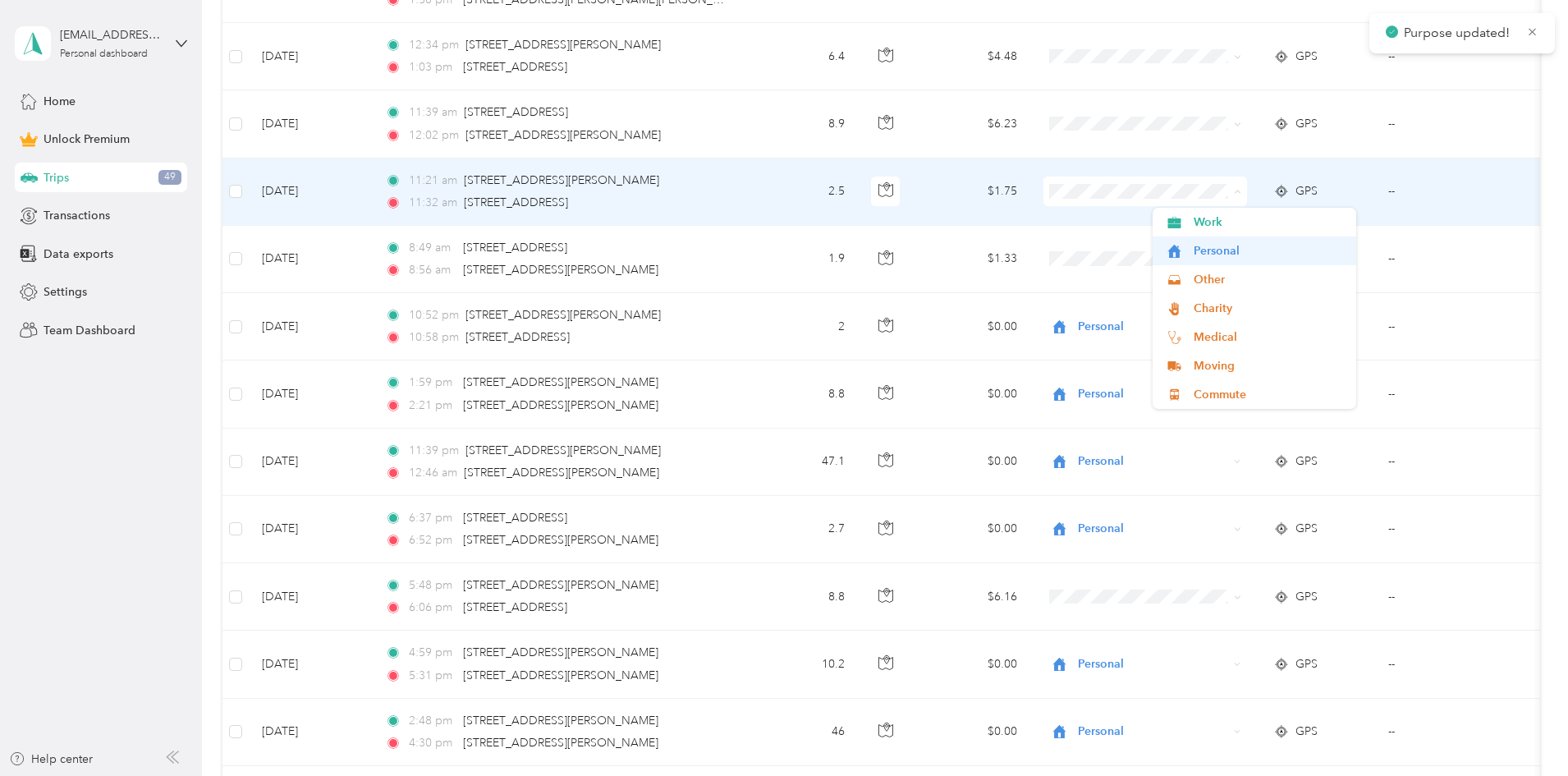
click at [423, 254] on span "Personal" at bounding box center [1269, 251] width 152 height 18
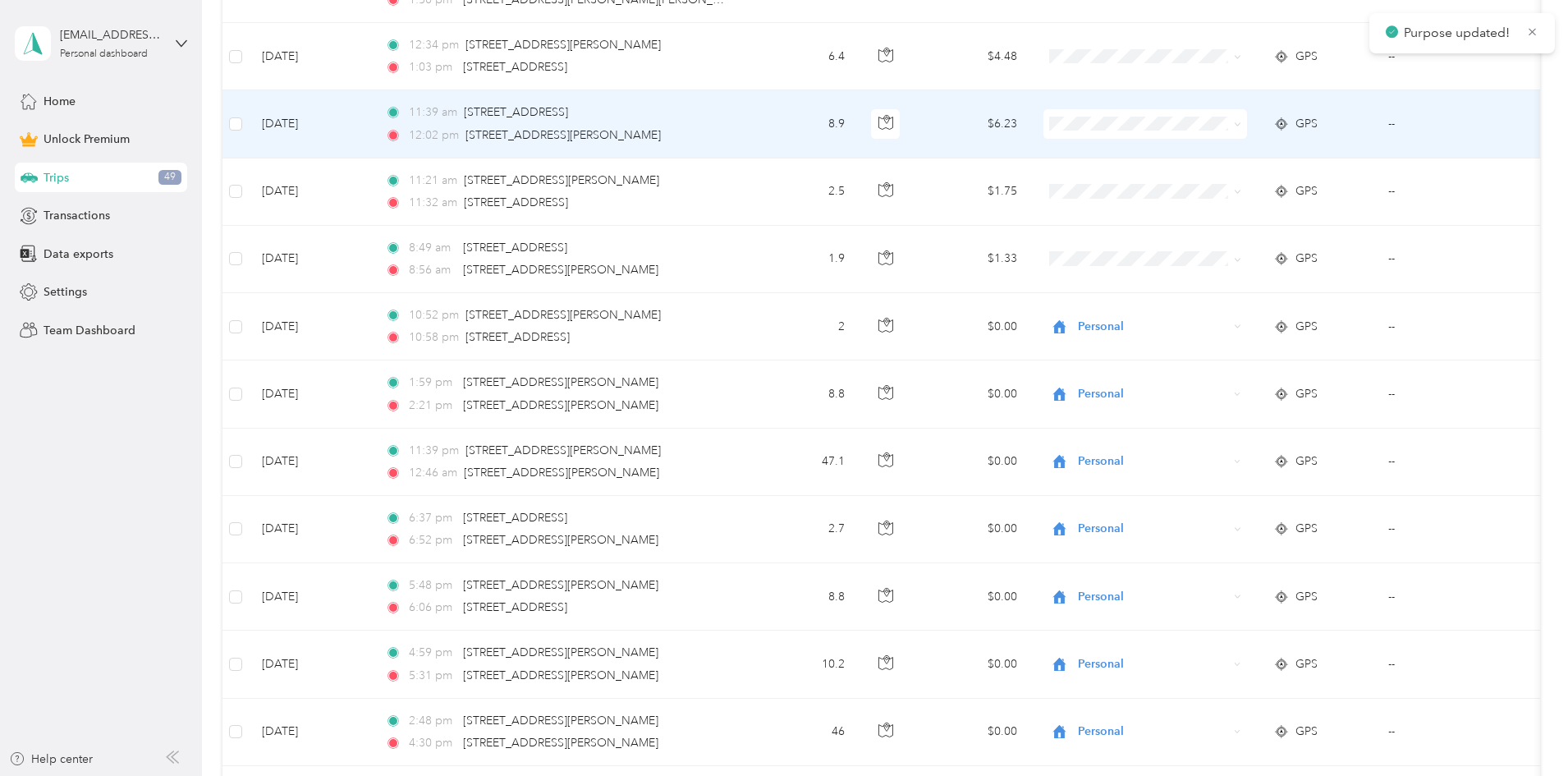
click at [423, 182] on span "Personal" at bounding box center [1255, 181] width 180 height 18
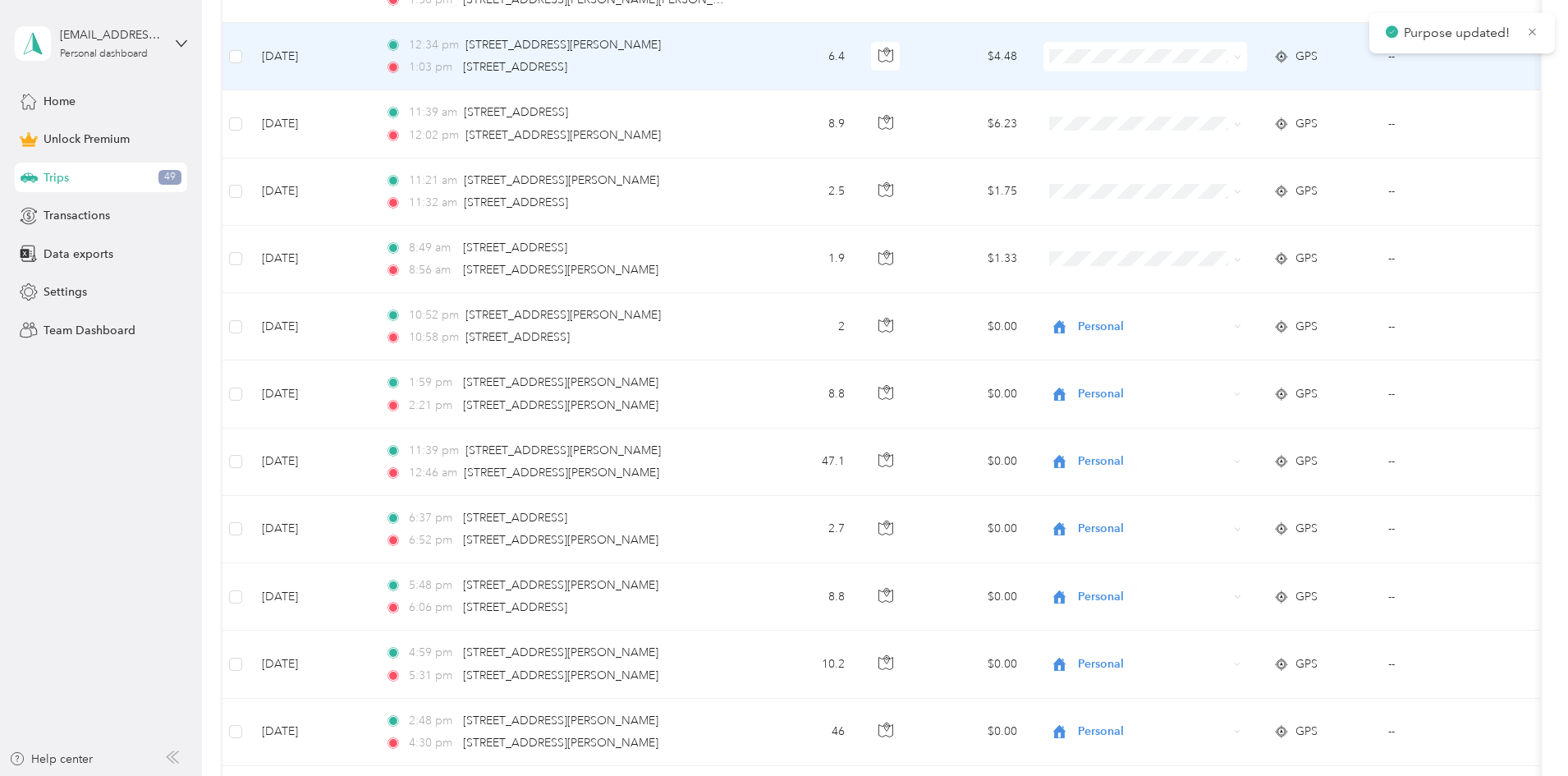
click at [423, 113] on span "Personal" at bounding box center [1255, 115] width 180 height 18
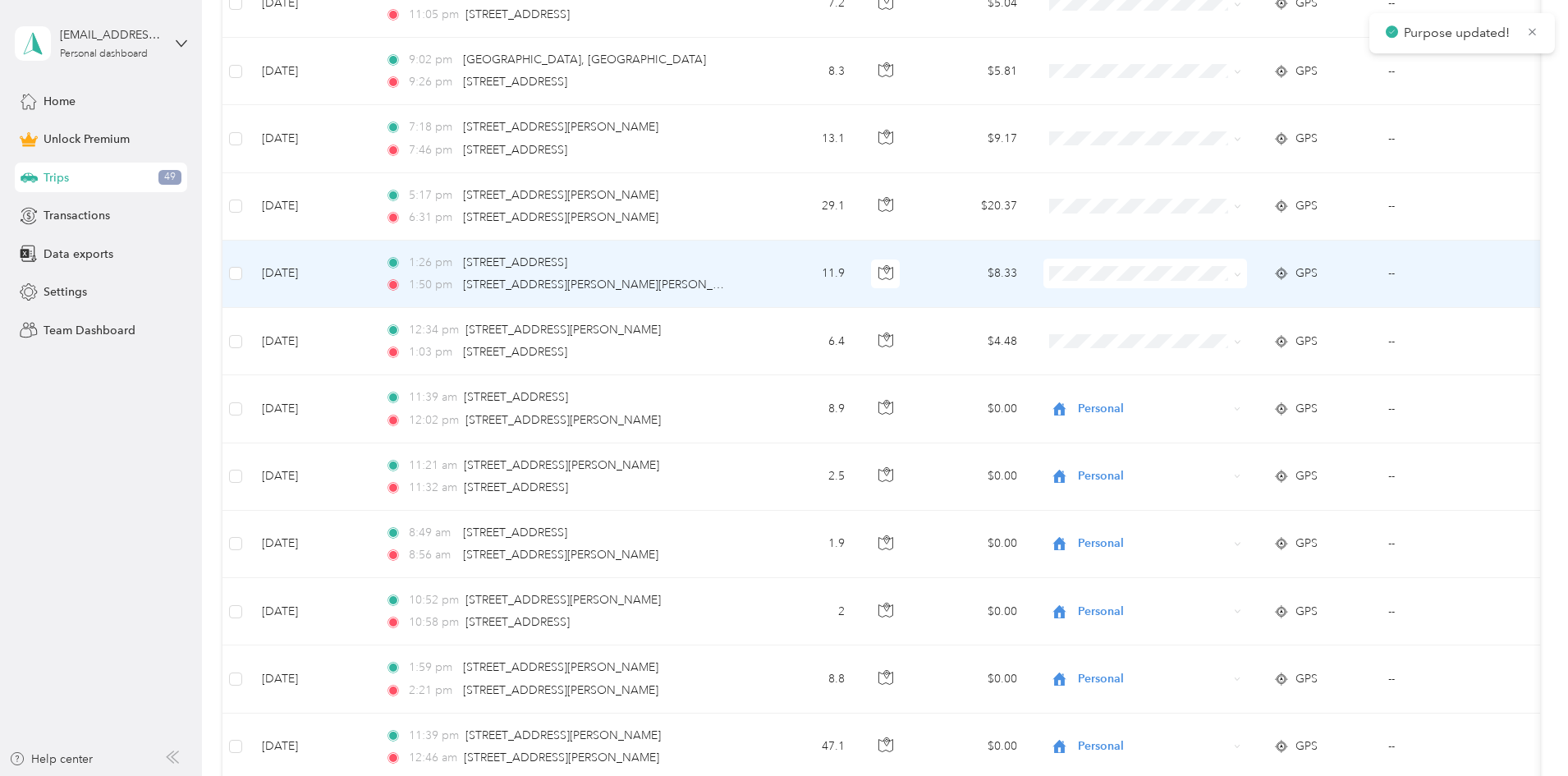
scroll to position [9980, 0]
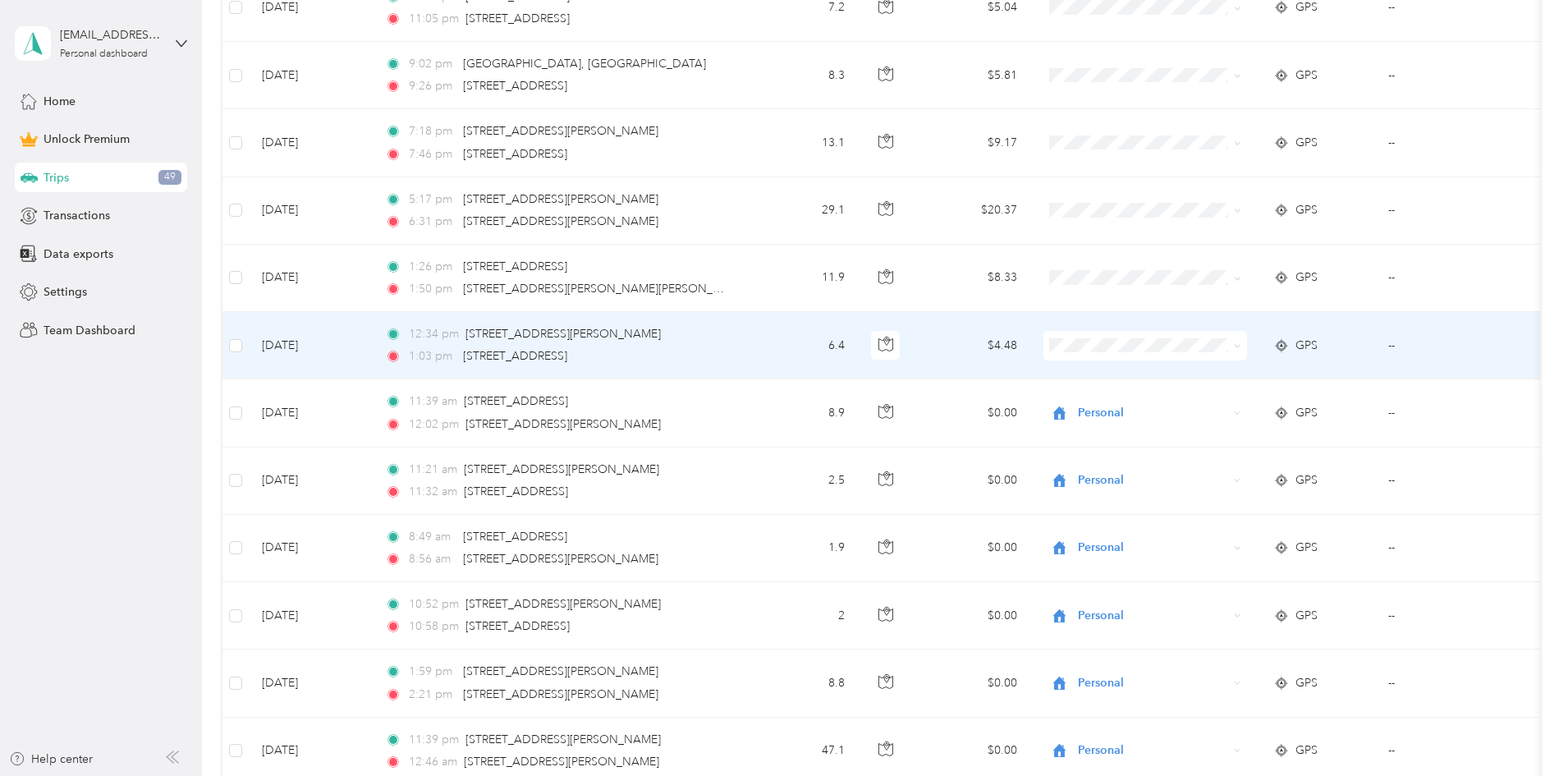
click at [423, 404] on span "Personal" at bounding box center [1255, 398] width 180 height 18
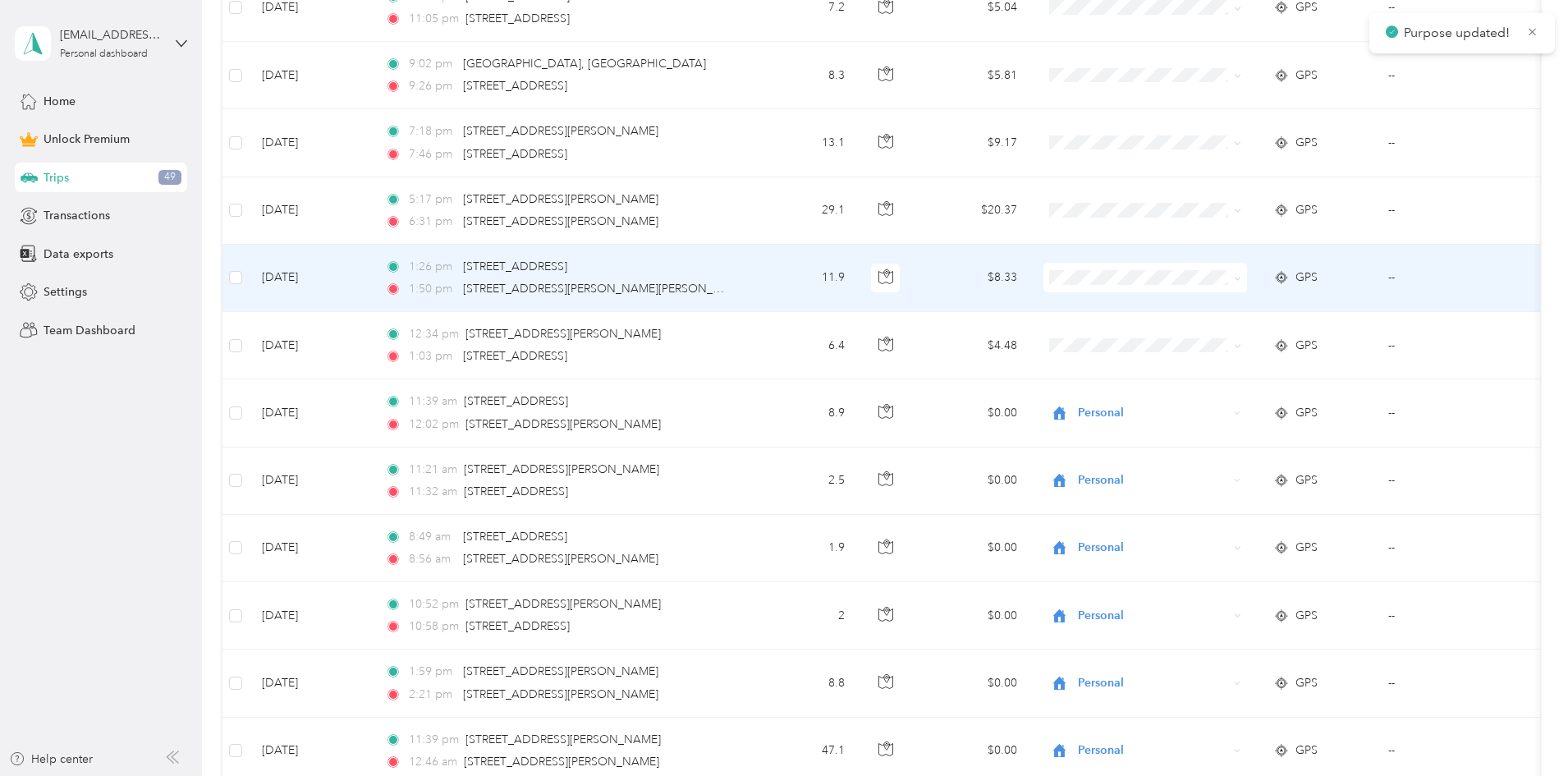
click at [423, 334] on span "Personal" at bounding box center [1269, 337] width 152 height 18
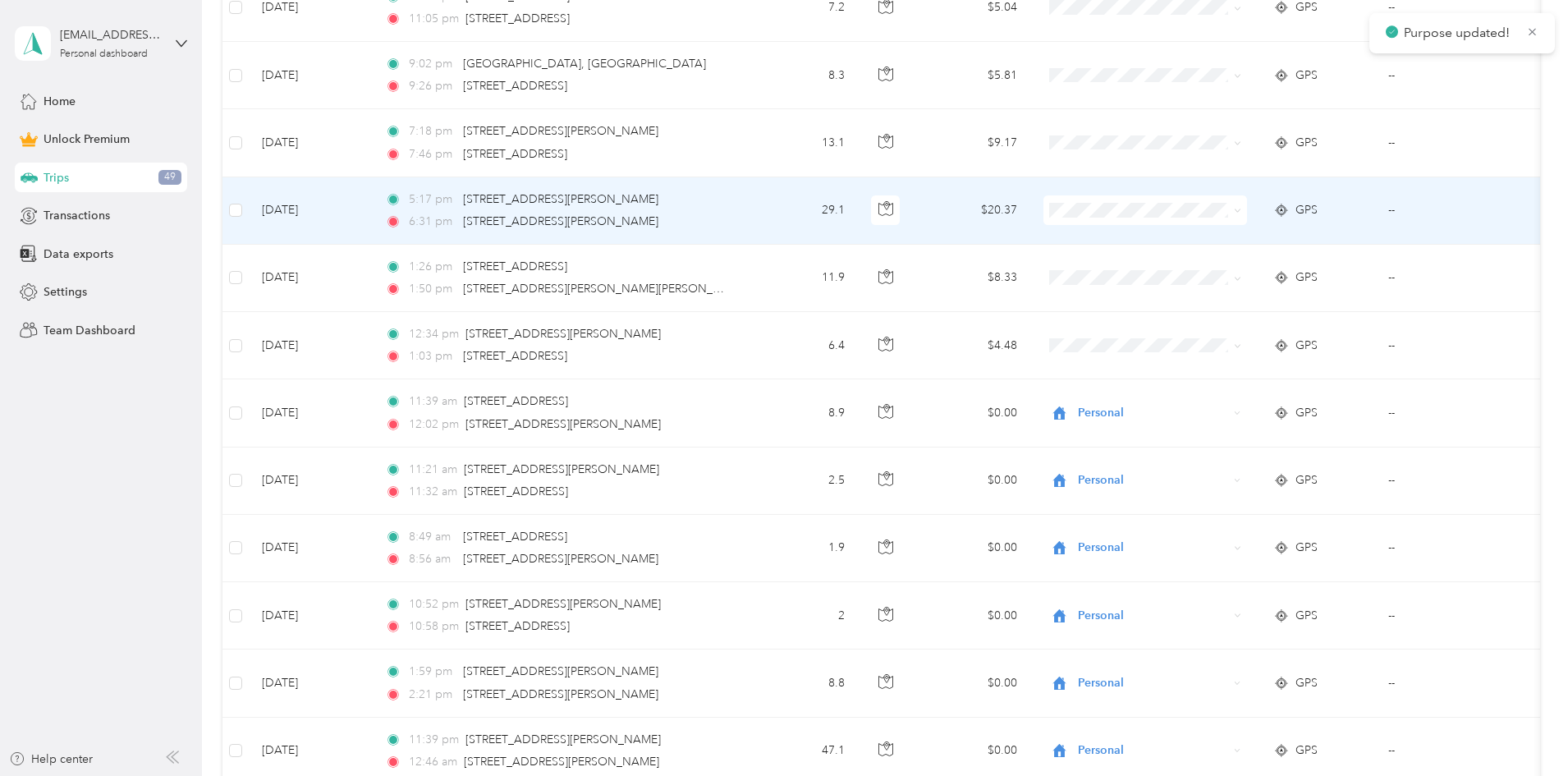
click at [423, 269] on span "Personal" at bounding box center [1269, 270] width 152 height 18
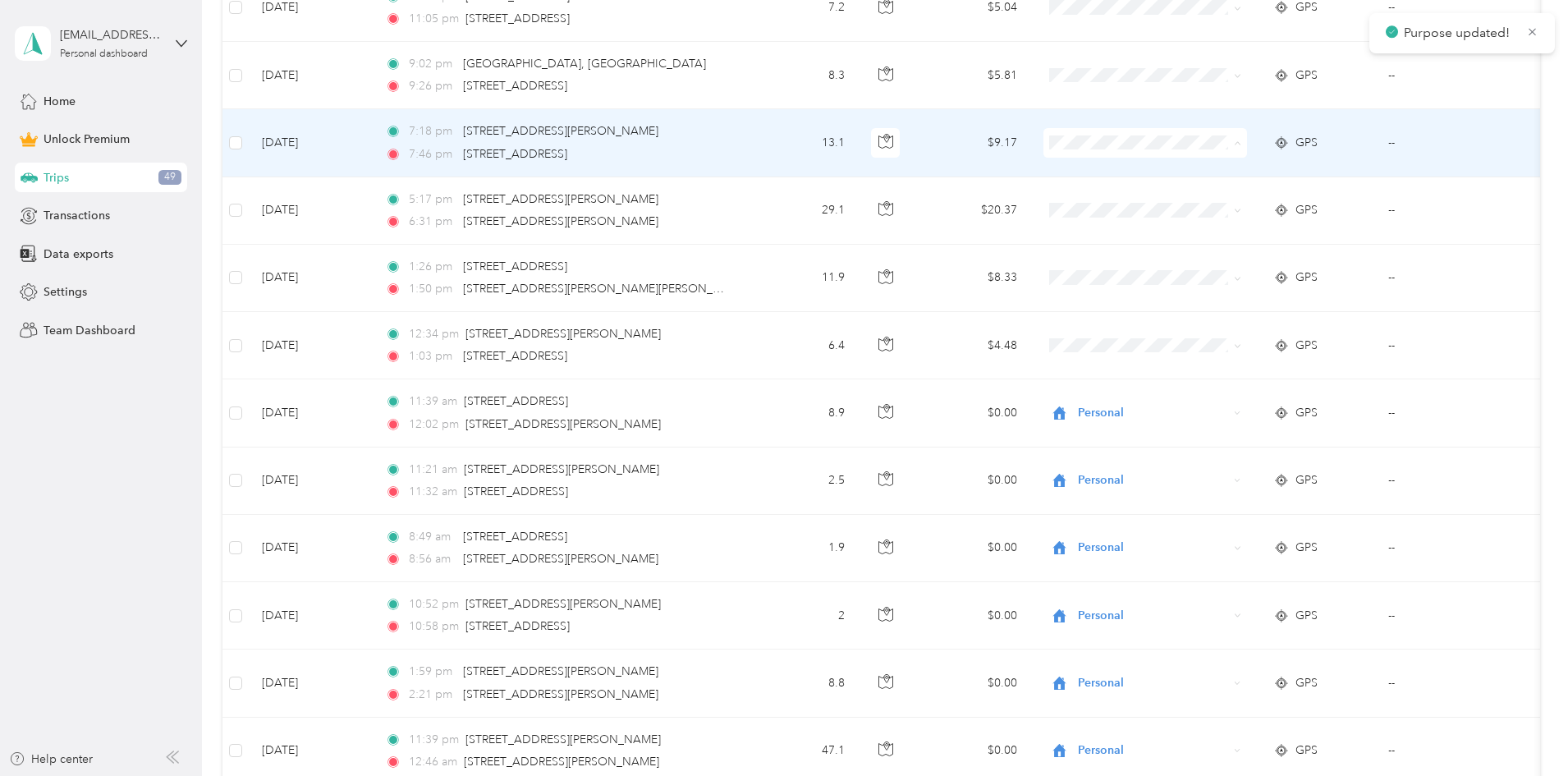
click at [423, 203] on span "Personal" at bounding box center [1269, 203] width 152 height 18
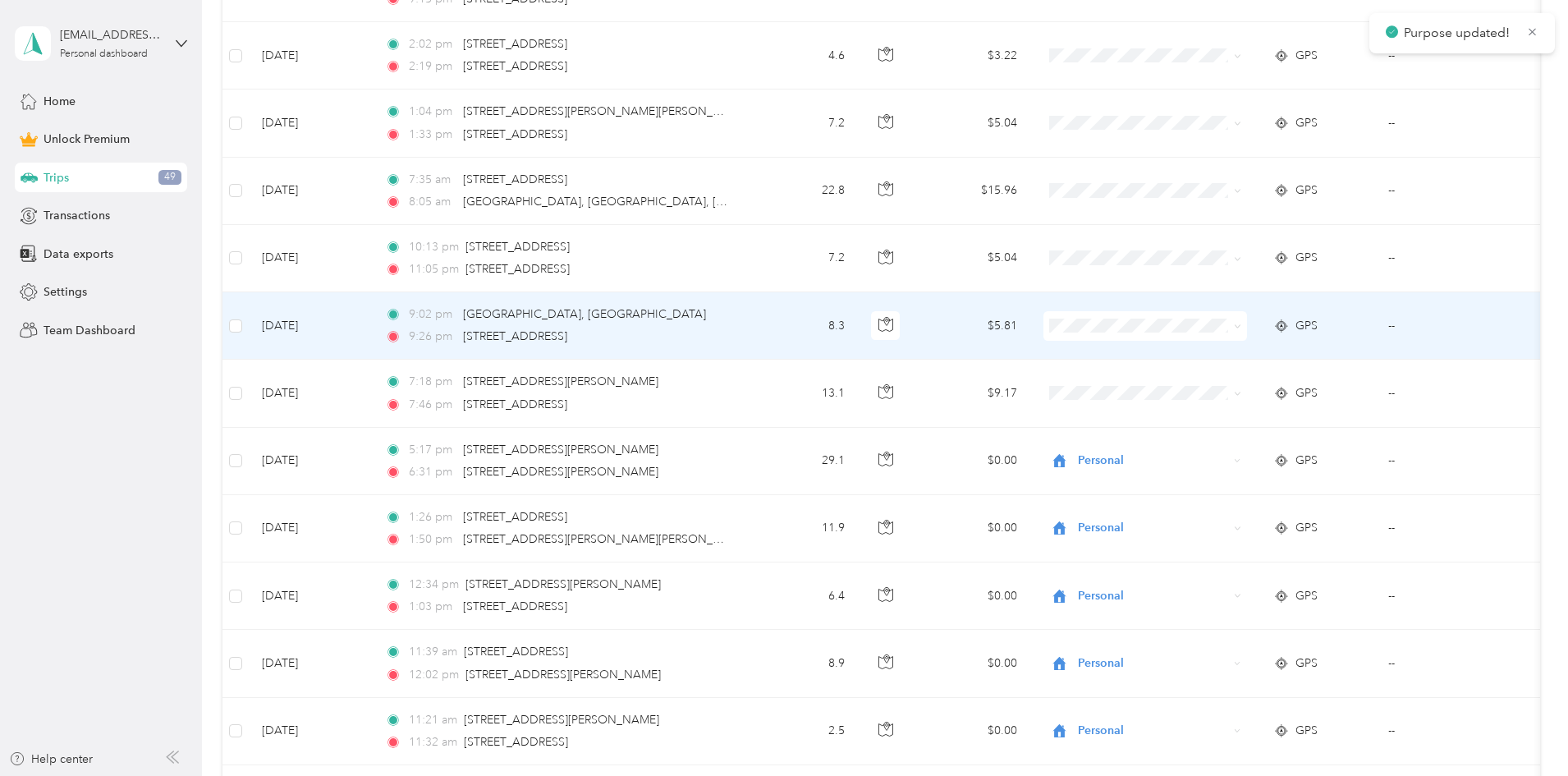
scroll to position [9727, 0]
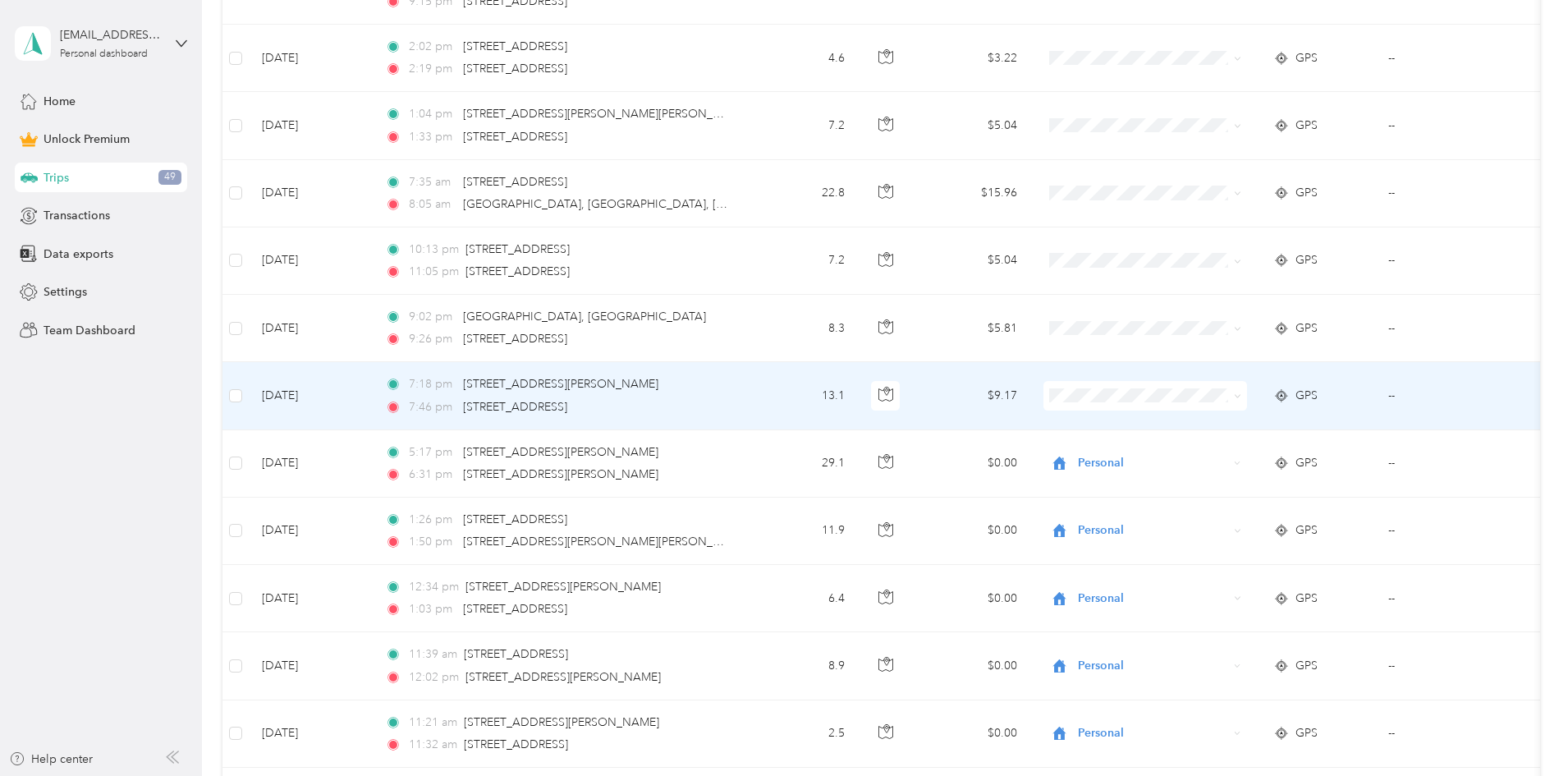
click at [423, 450] on icon at bounding box center [1174, 448] width 21 height 13
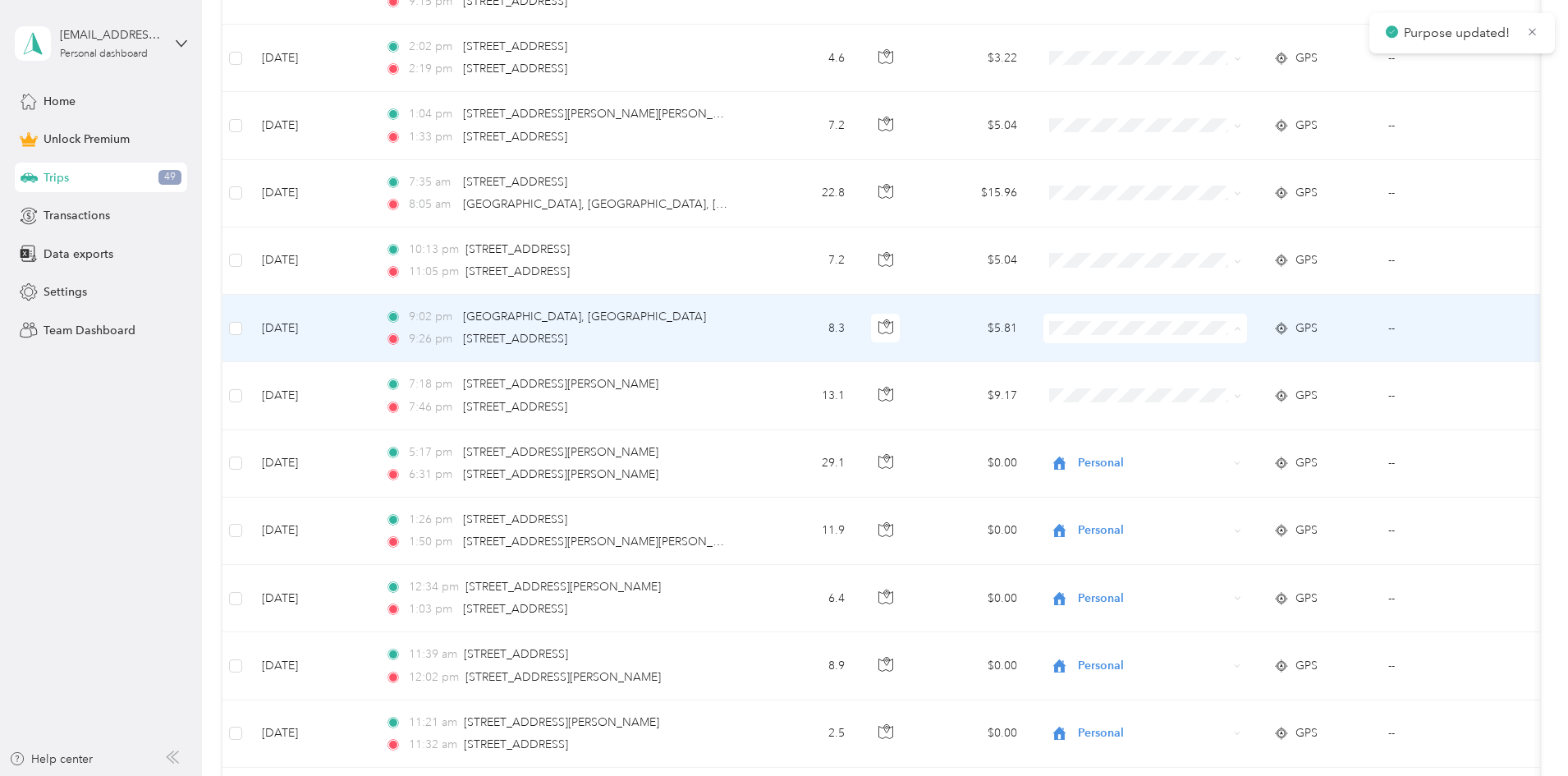
click at [423, 391] on span "Personal" at bounding box center [1255, 388] width 180 height 18
click at [423, 251] on span at bounding box center [1146, 261] width 204 height 29
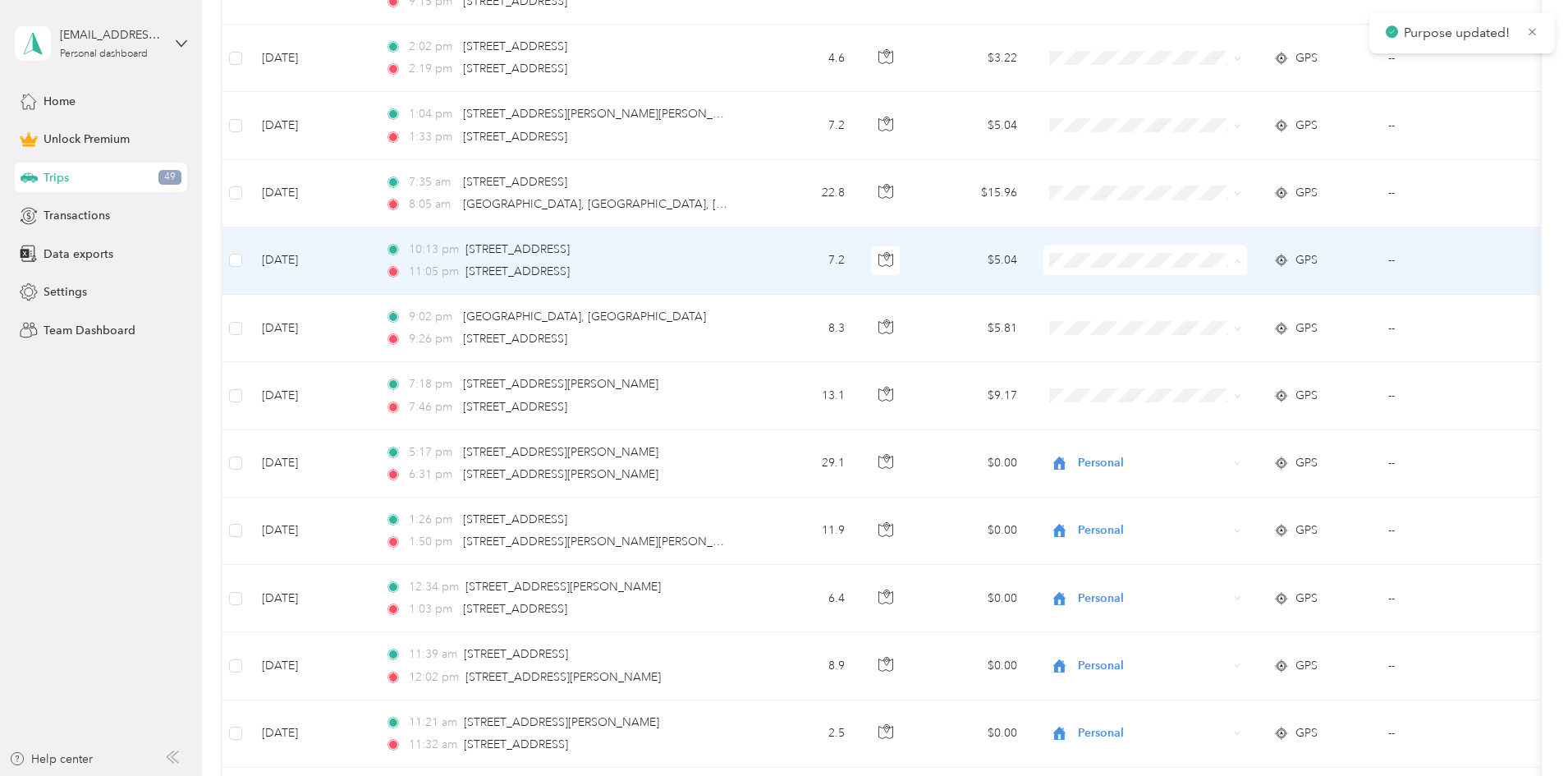
click at [423, 316] on span "Personal" at bounding box center [1269, 320] width 152 height 18
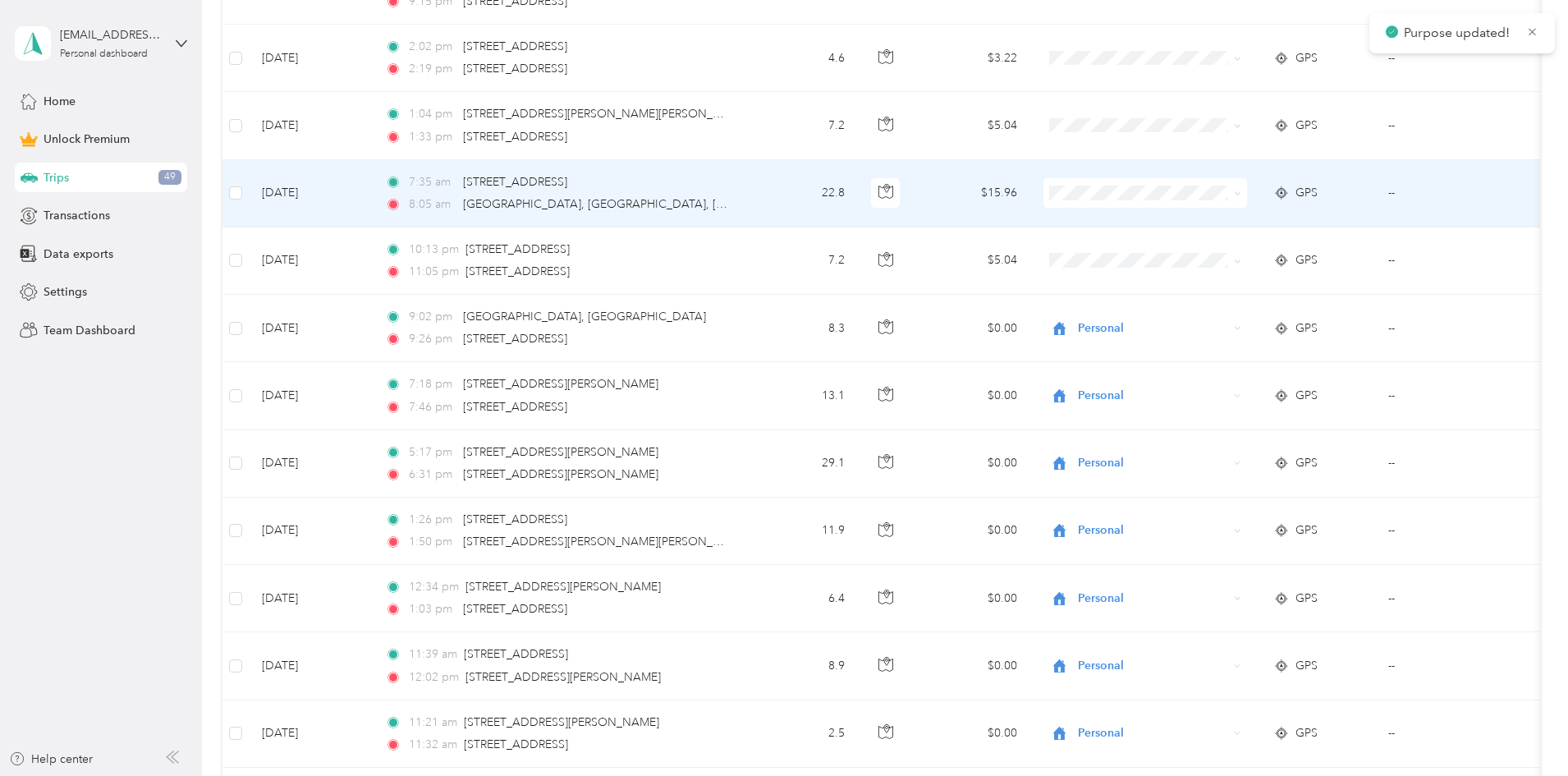
click at [423, 252] on span "Personal" at bounding box center [1255, 249] width 180 height 18
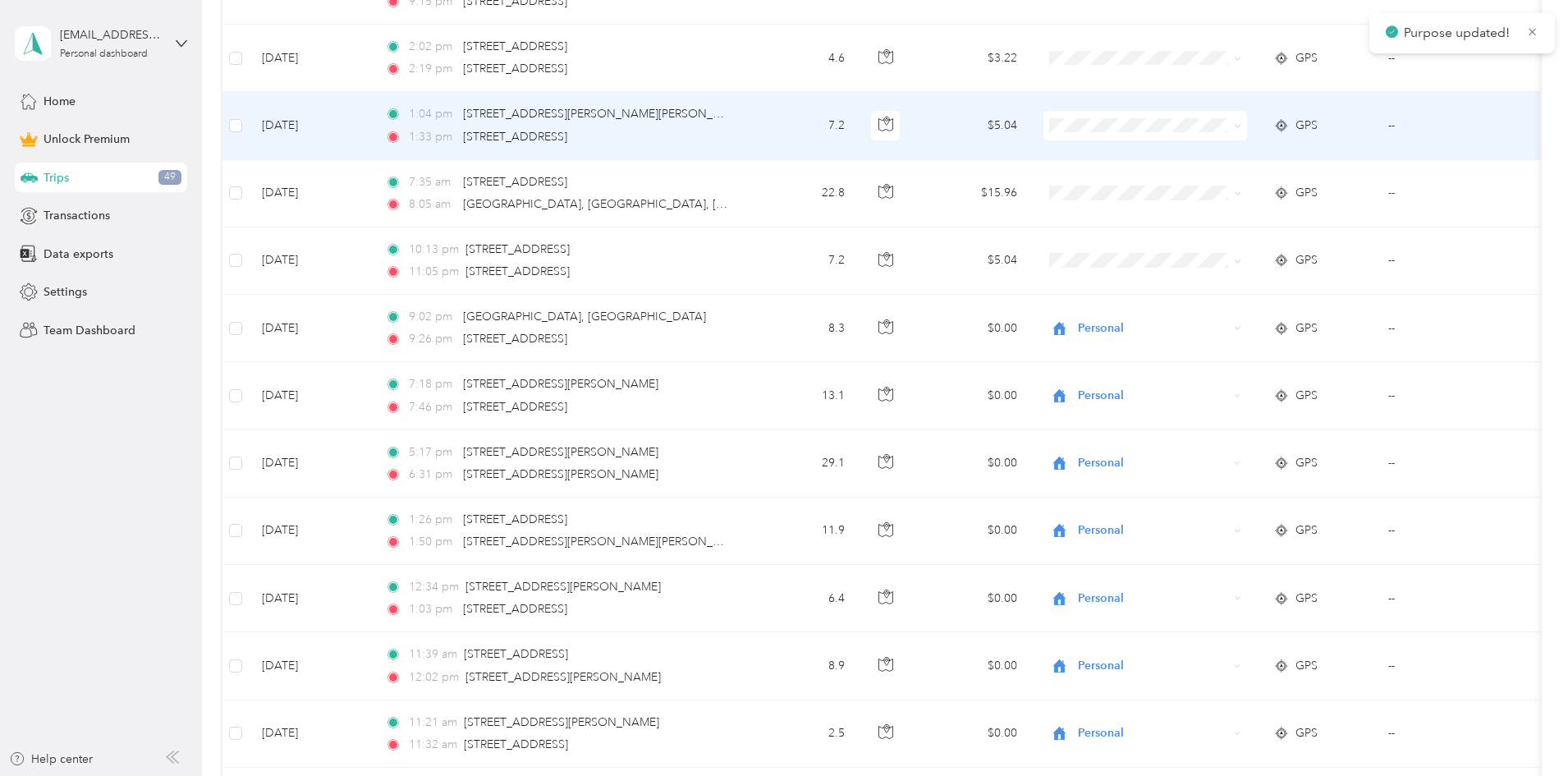
click at [423, 178] on span "Personal" at bounding box center [1255, 184] width 180 height 18
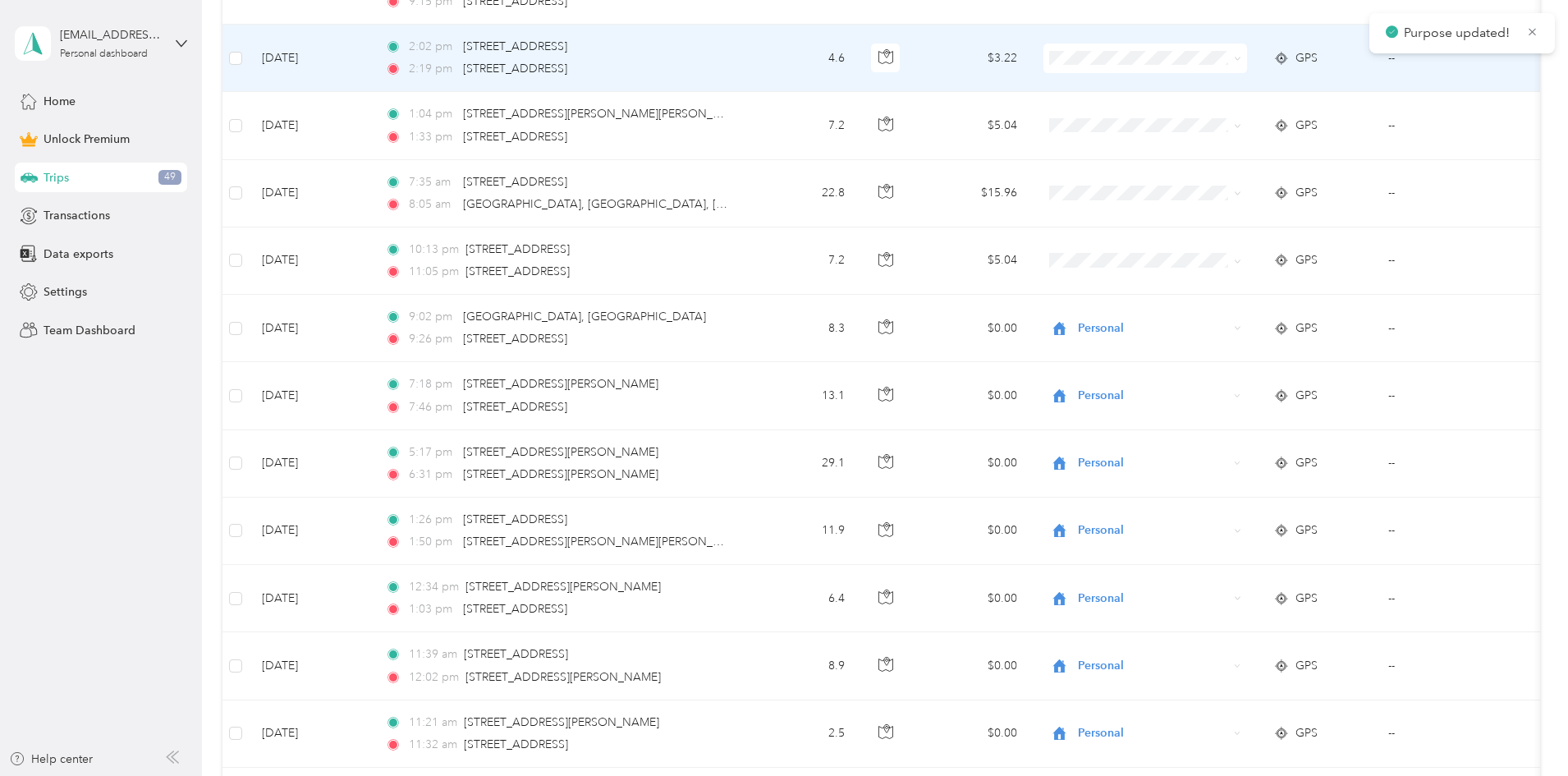
click at [423, 121] on span "Personal" at bounding box center [1269, 118] width 152 height 18
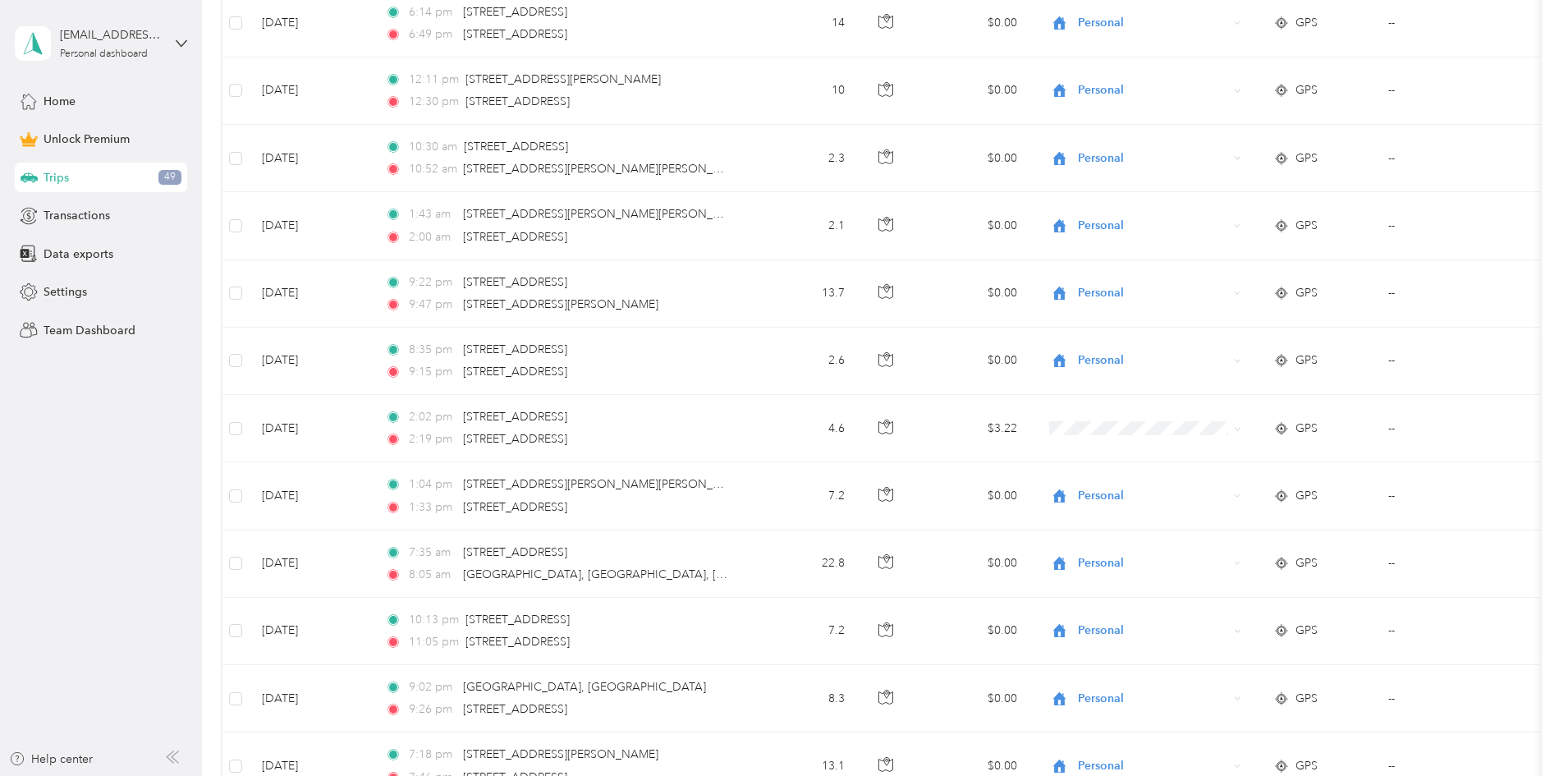
scroll to position [9358, 0]
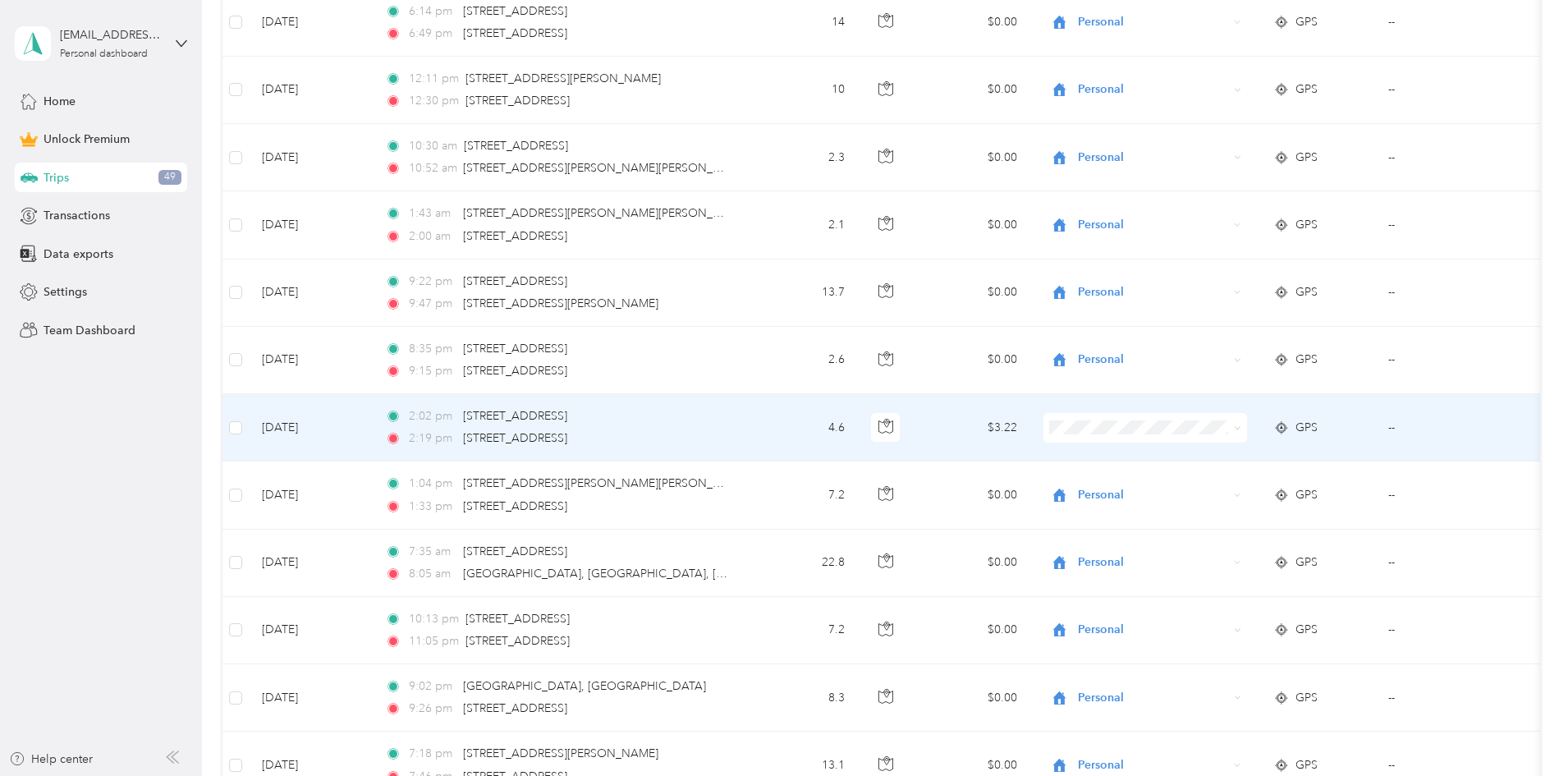
click at [423, 481] on span "Personal" at bounding box center [1269, 481] width 152 height 18
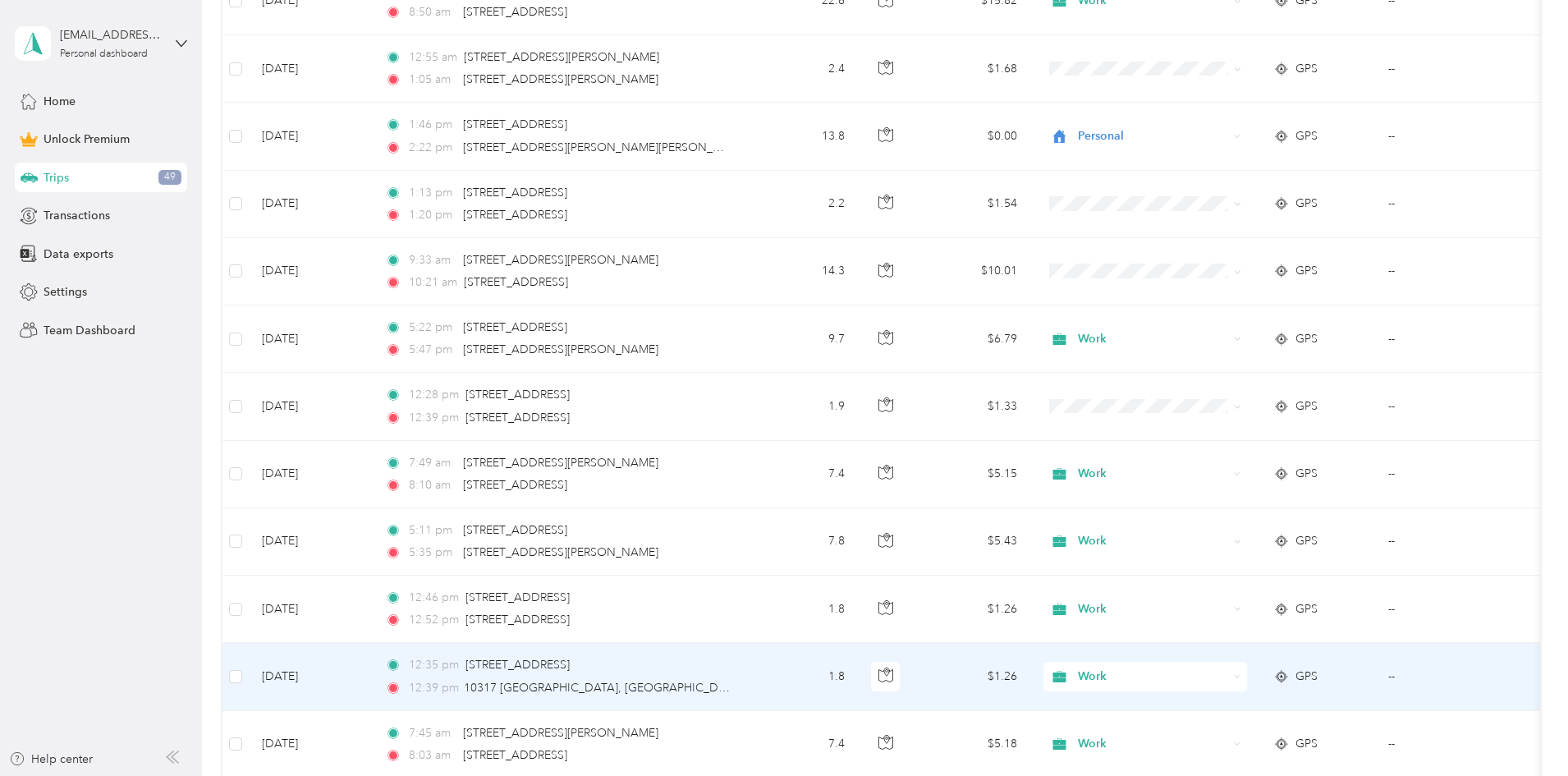
scroll to position [7542, 0]
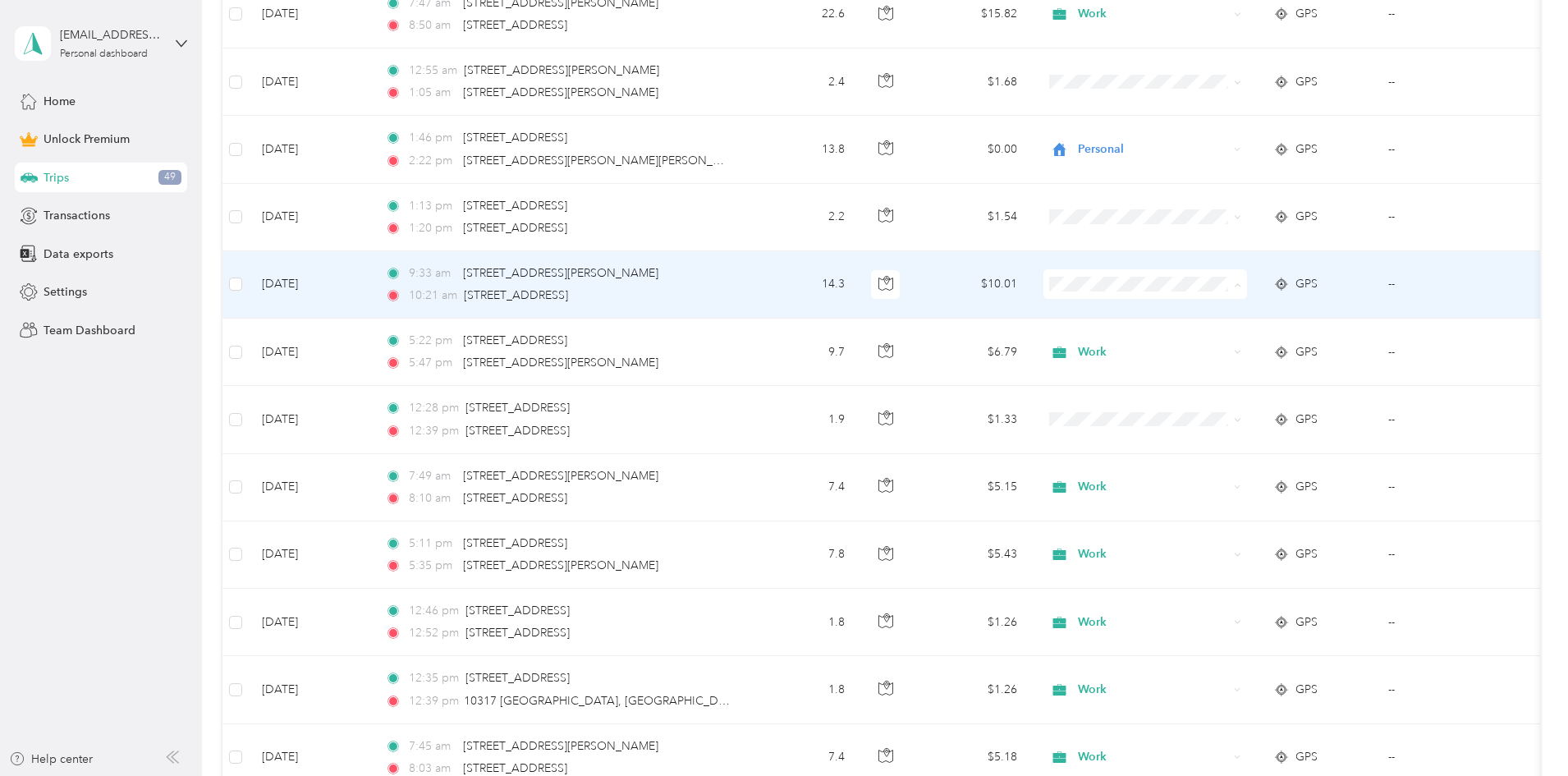
click at [423, 339] on span "Personal" at bounding box center [1269, 344] width 152 height 18
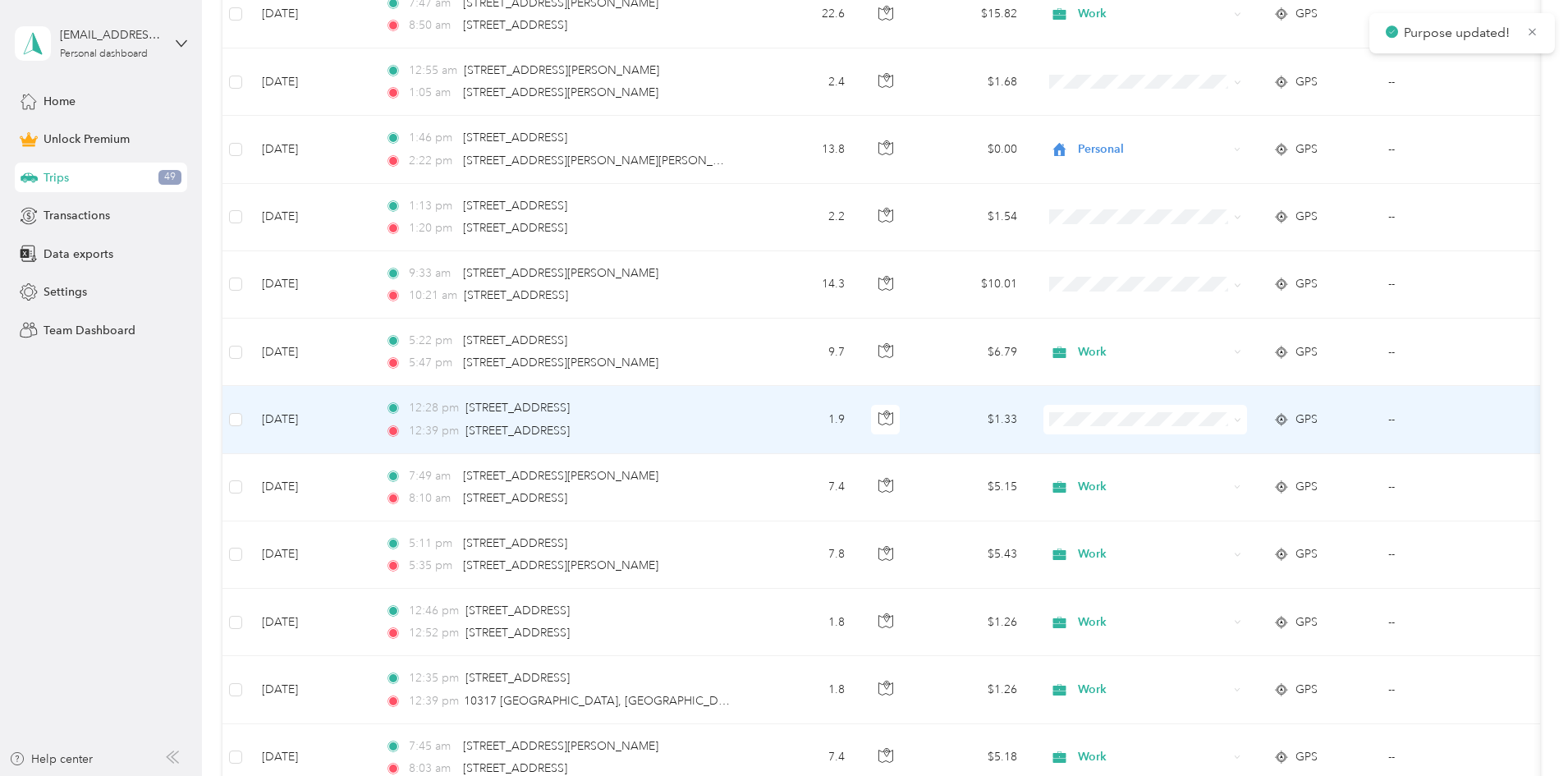
click at [423, 446] on span "Work" at bounding box center [1269, 450] width 152 height 18
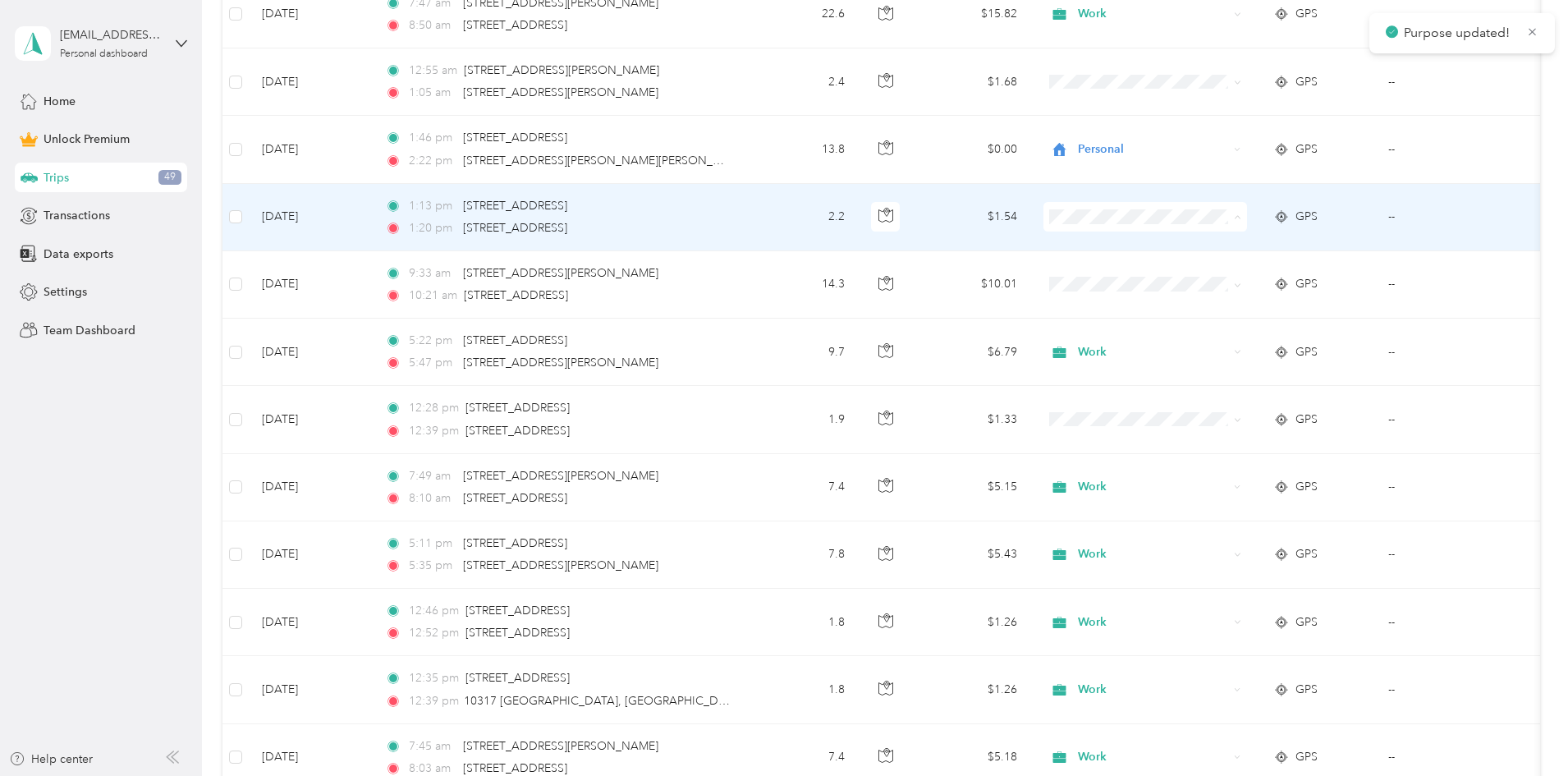
click at [423, 271] on span "Personal" at bounding box center [1269, 276] width 152 height 18
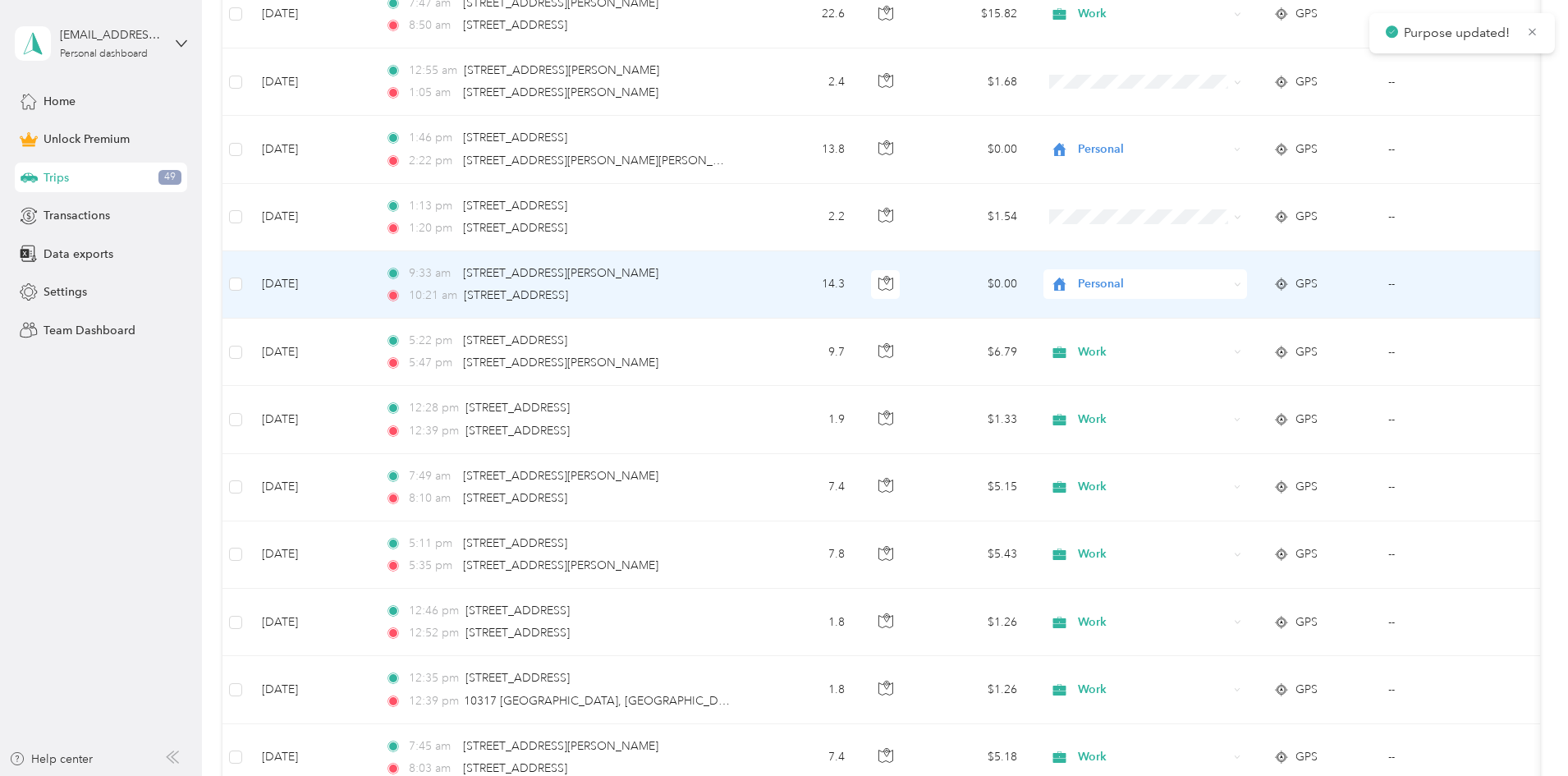
click at [423, 336] on span "Personal" at bounding box center [1246, 341] width 163 height 18
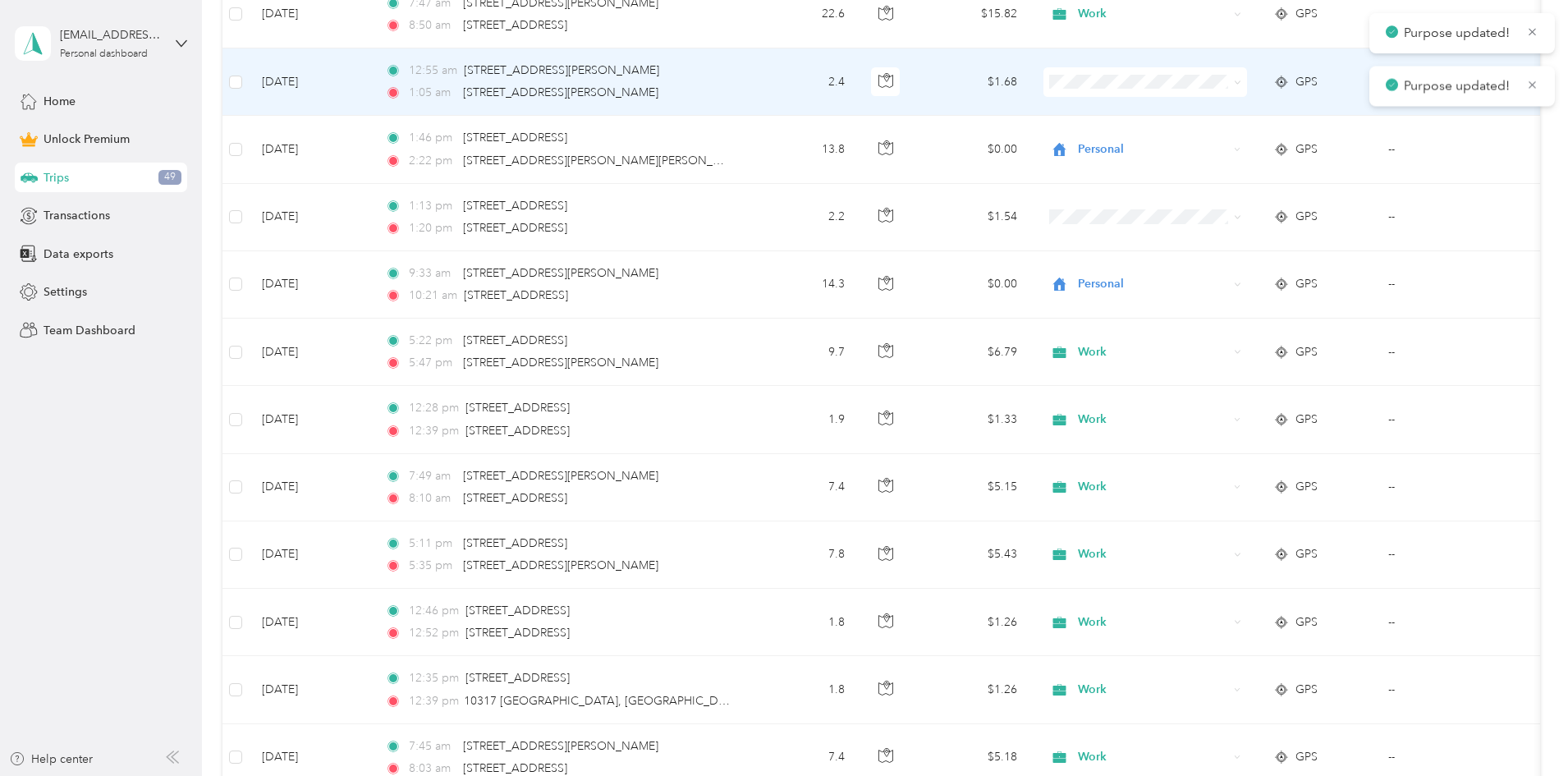
scroll to position [7261, 0]
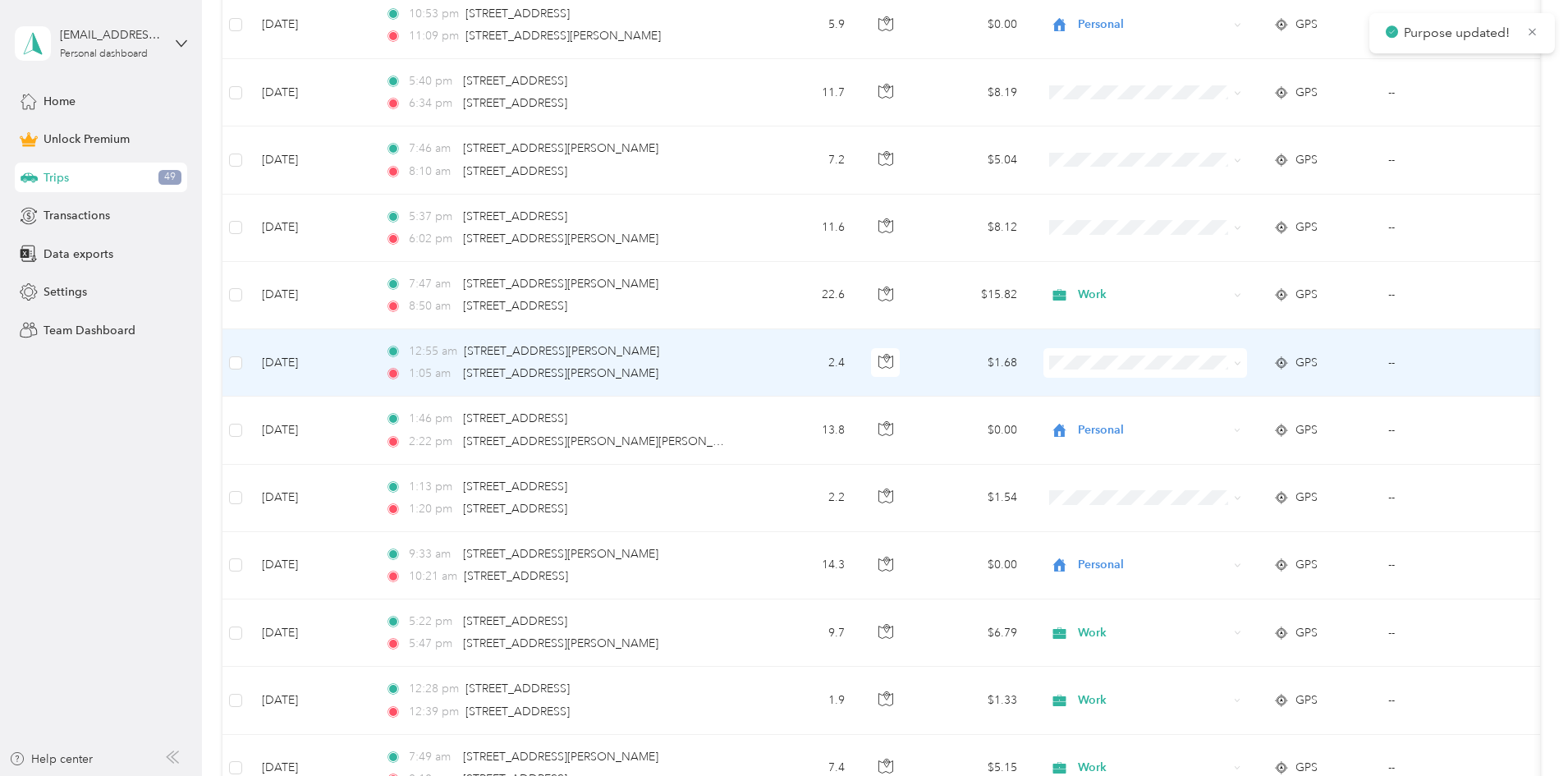
click at [423, 350] on span at bounding box center [1146, 363] width 204 height 29
click at [423, 354] on span at bounding box center [1146, 363] width 204 height 29
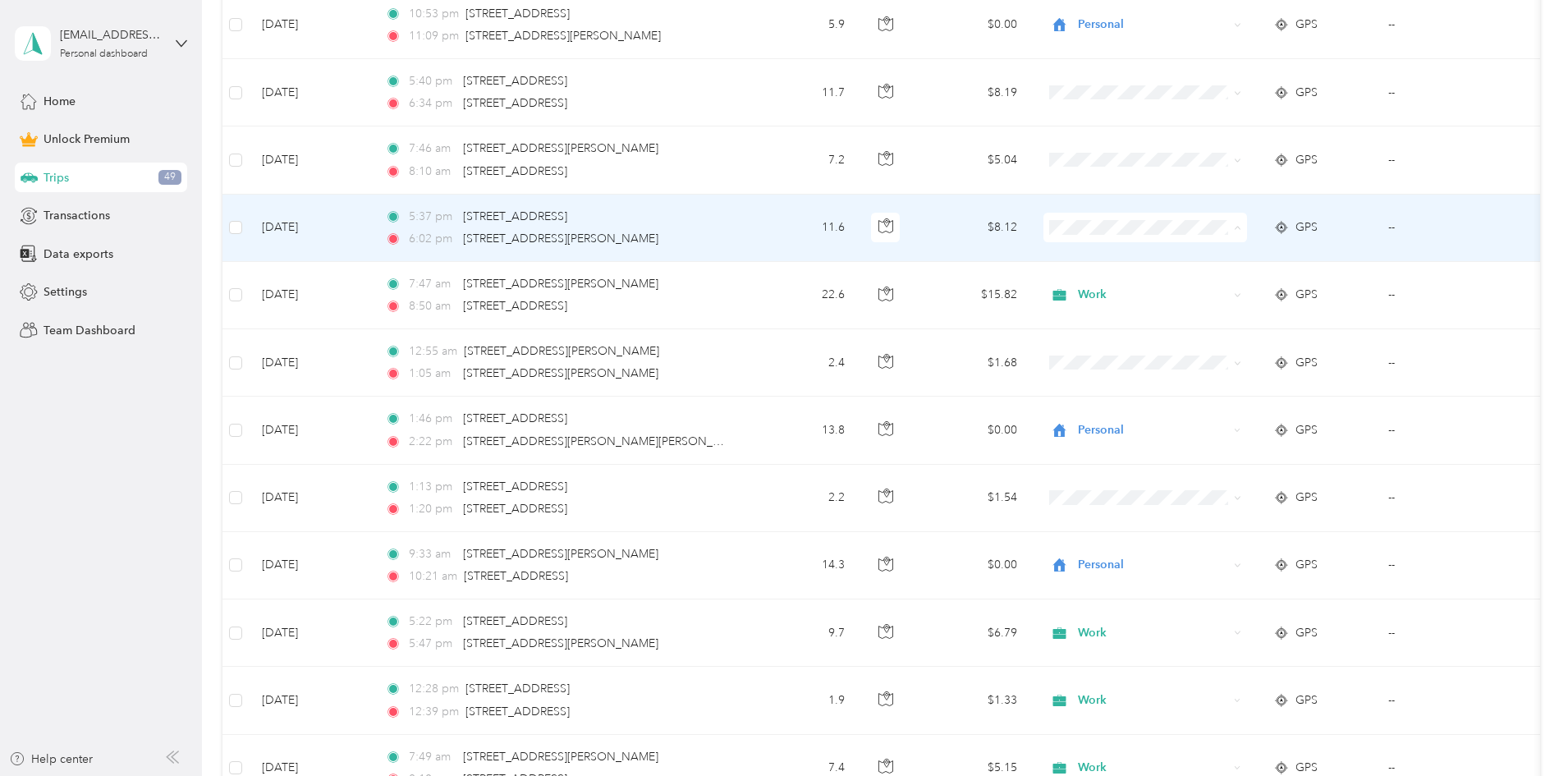
click at [423, 257] on span "Work" at bounding box center [1269, 259] width 152 height 18
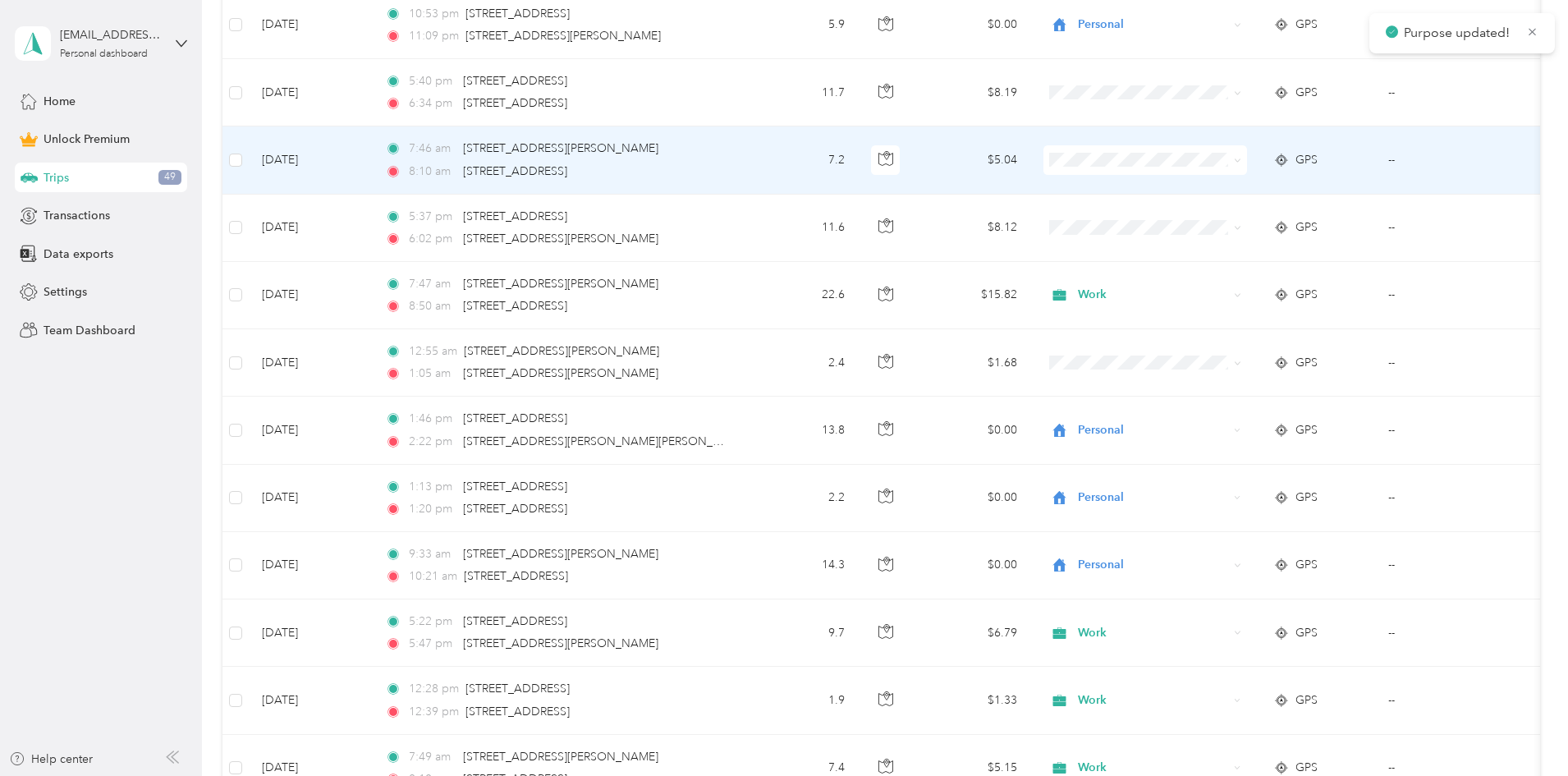
click at [423, 183] on span "Work" at bounding box center [1269, 189] width 152 height 18
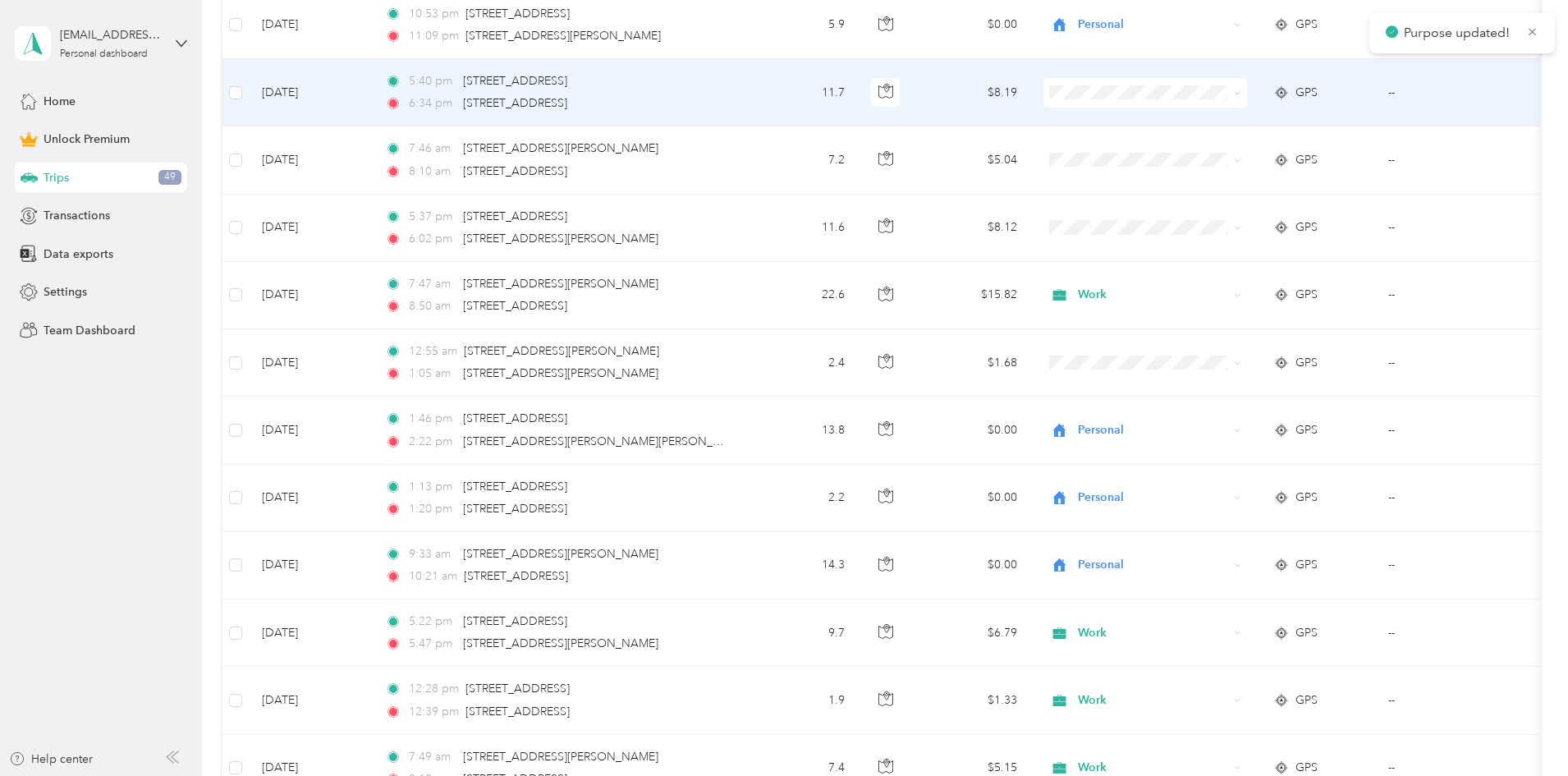
click at [423, 84] on span at bounding box center [1146, 93] width 204 height 29
click at [423, 116] on span "Work" at bounding box center [1269, 123] width 152 height 18
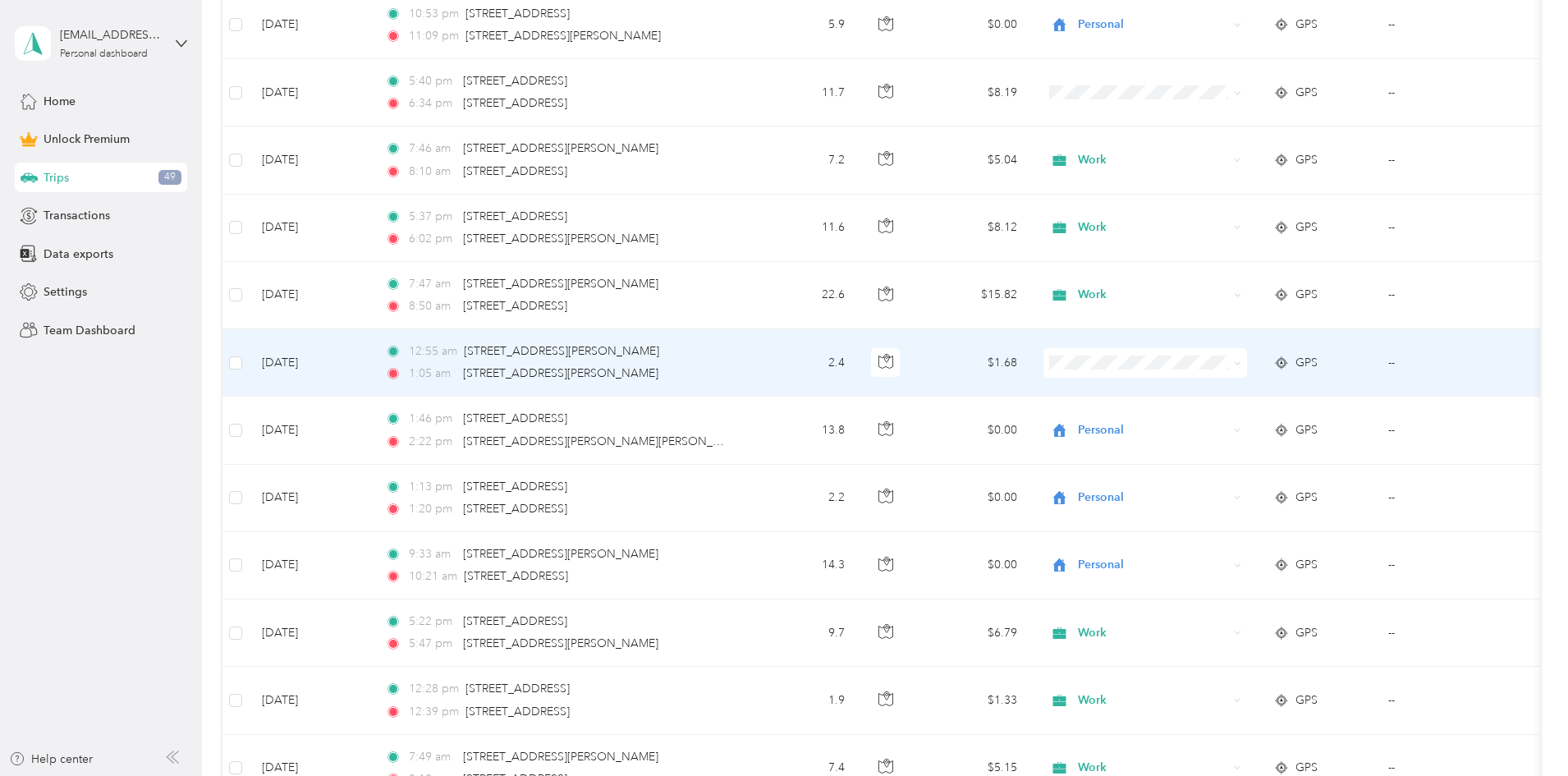
click at [423, 422] on li "Personal" at bounding box center [1255, 419] width 204 height 28
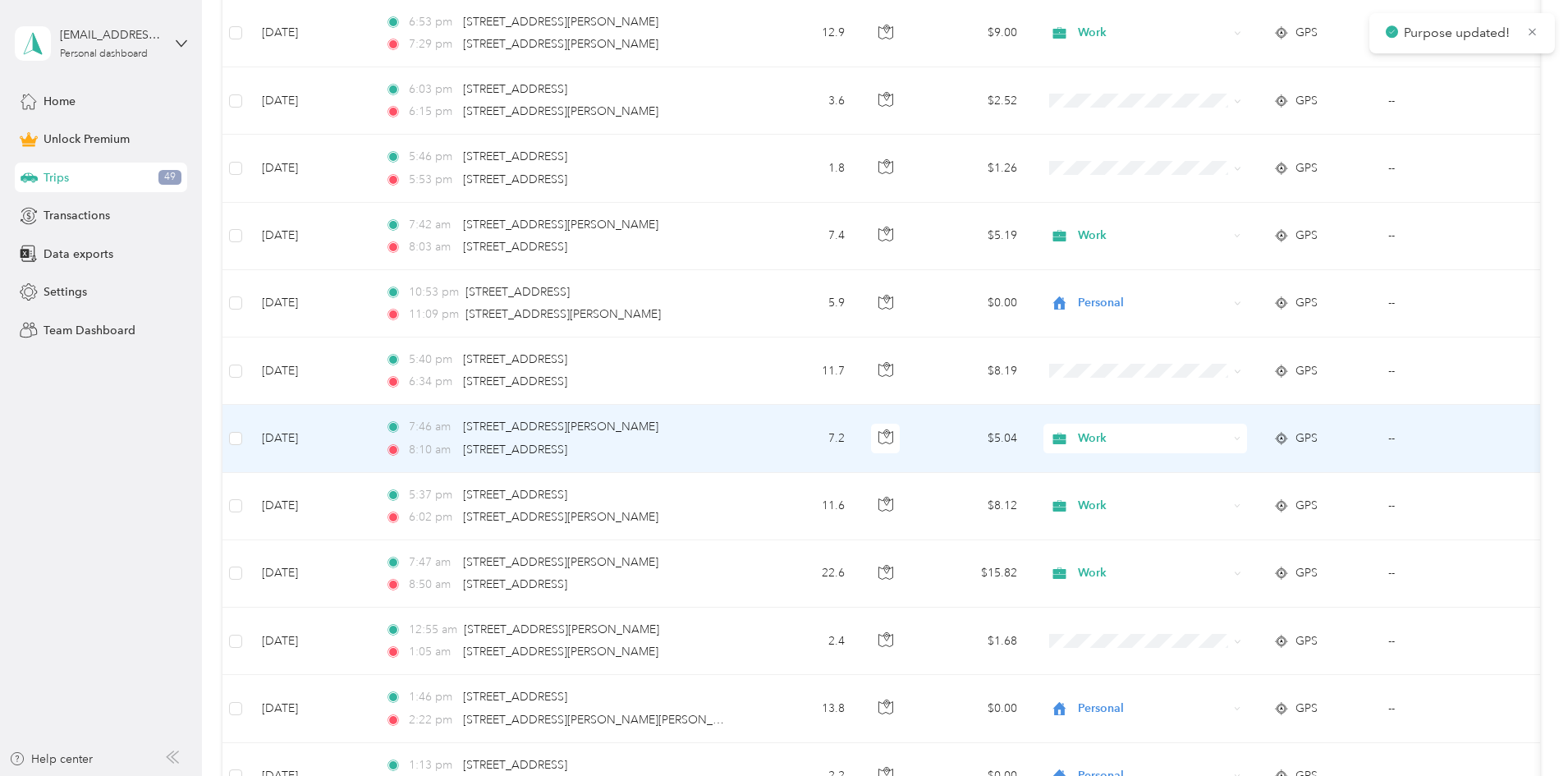
scroll to position [6980, 0]
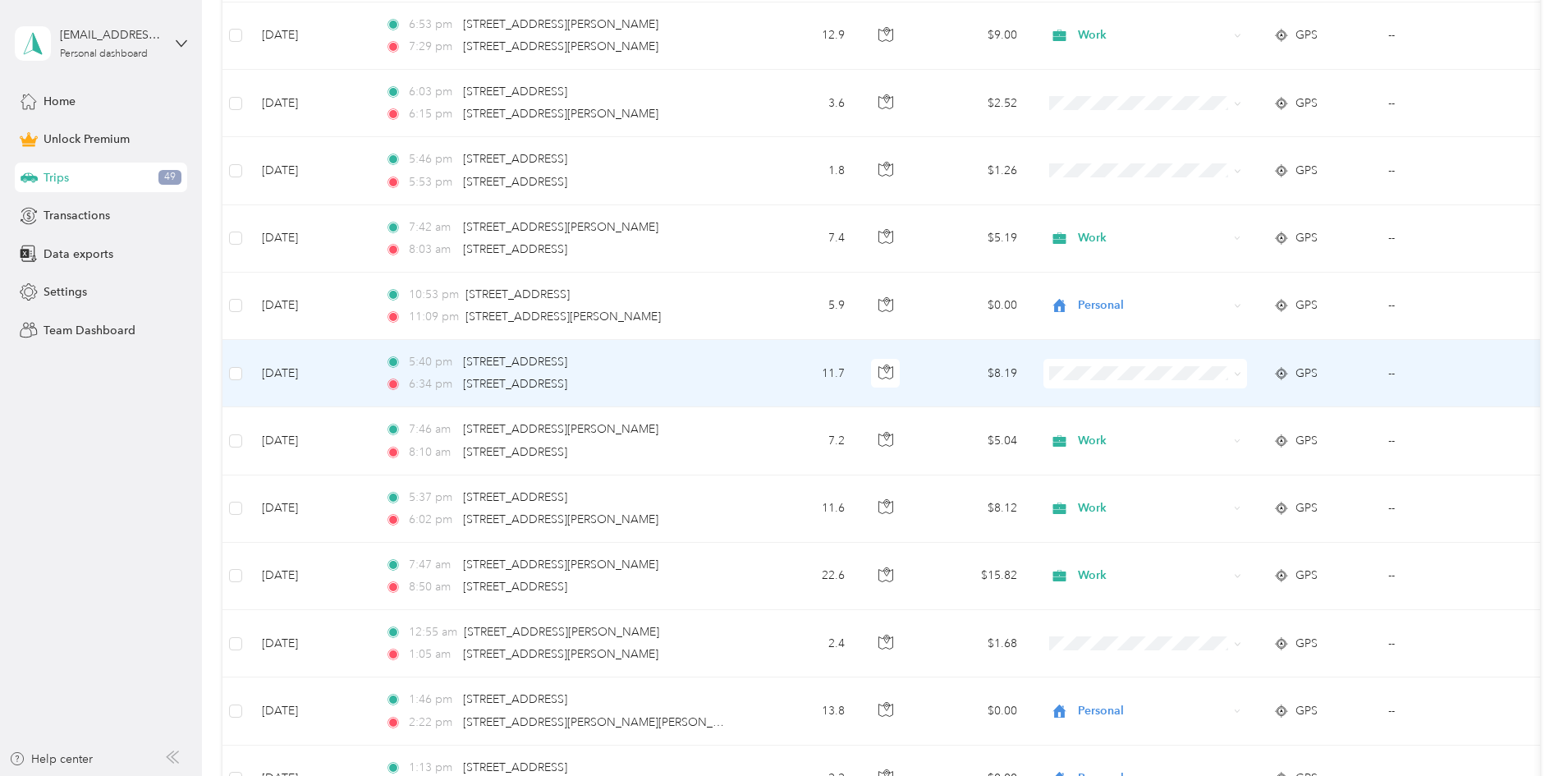
click at [423, 399] on span "Work" at bounding box center [1269, 403] width 152 height 18
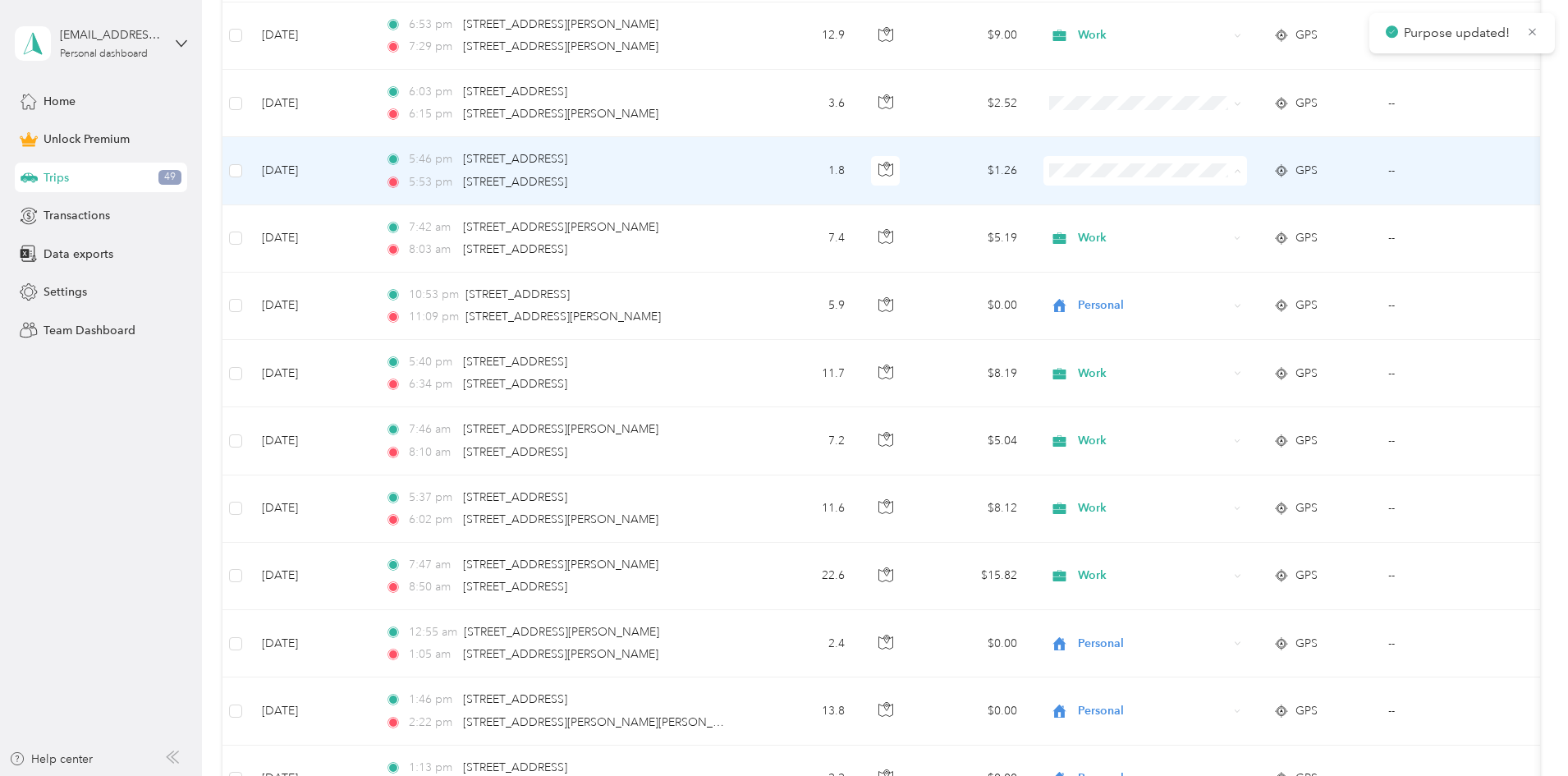
click at [423, 193] on span "Work" at bounding box center [1269, 202] width 152 height 18
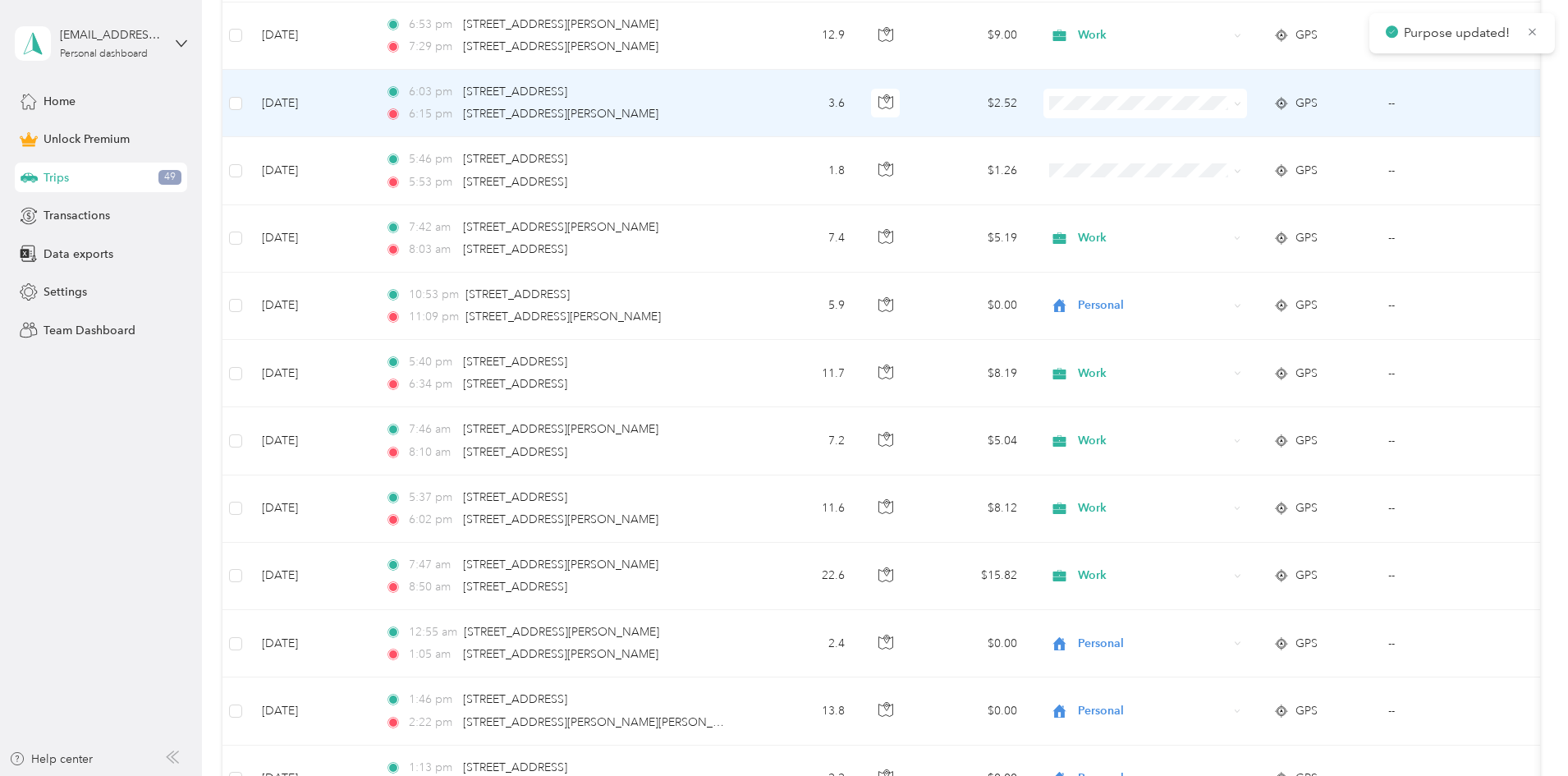
click at [423, 158] on span "Personal" at bounding box center [1269, 154] width 152 height 18
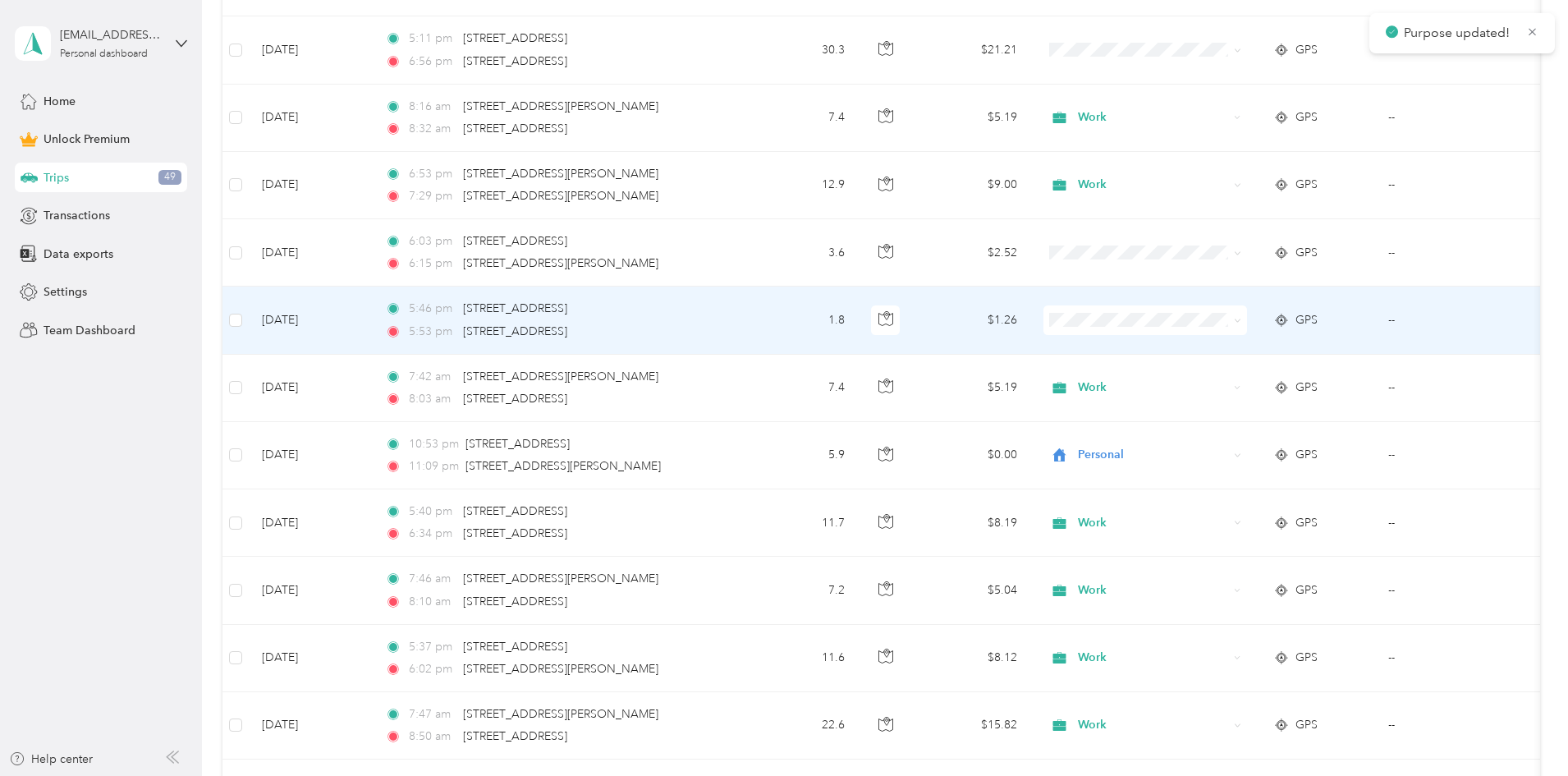
scroll to position [6824, 0]
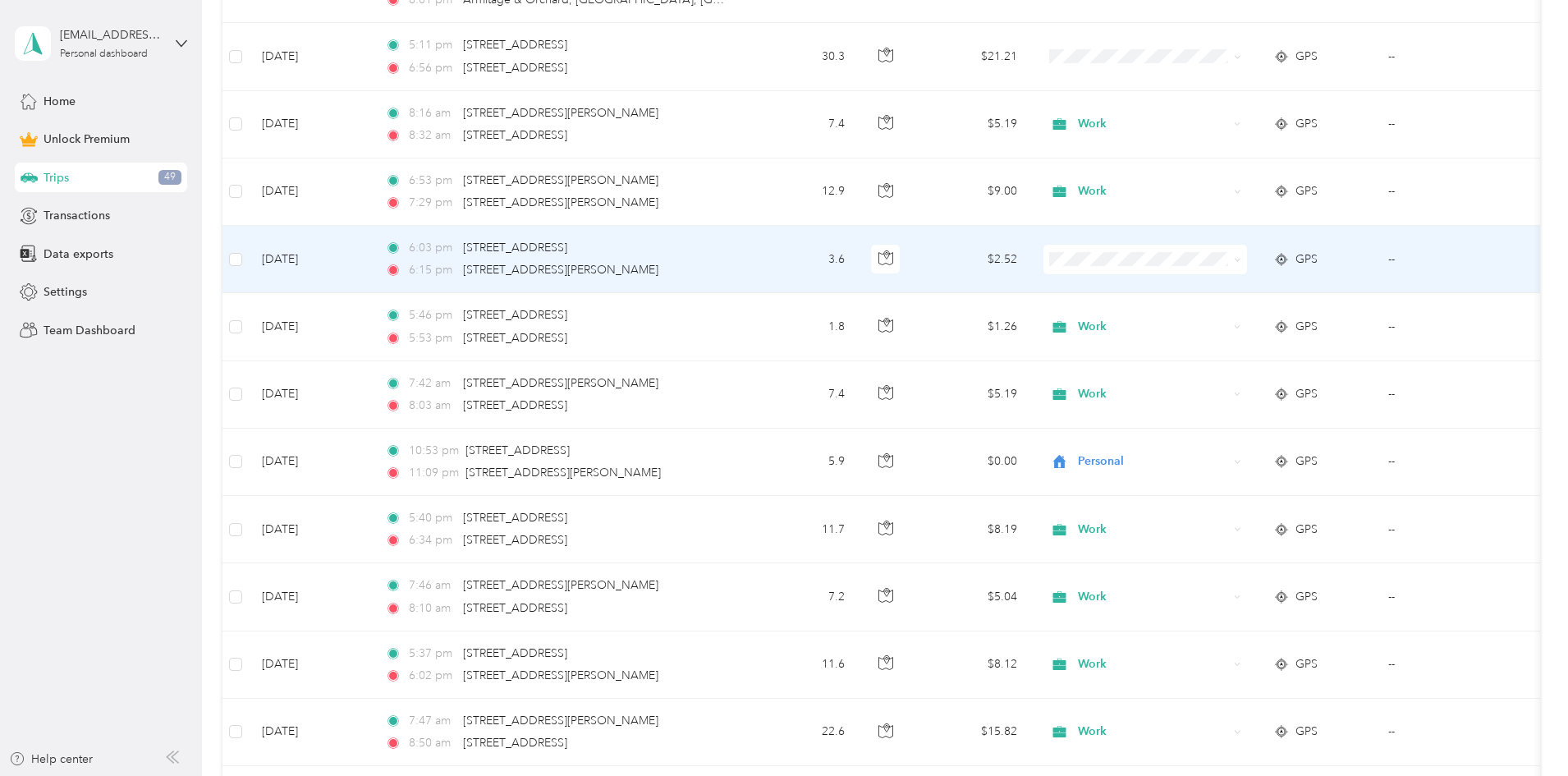
click at [423, 308] on li "Personal" at bounding box center [1255, 316] width 204 height 28
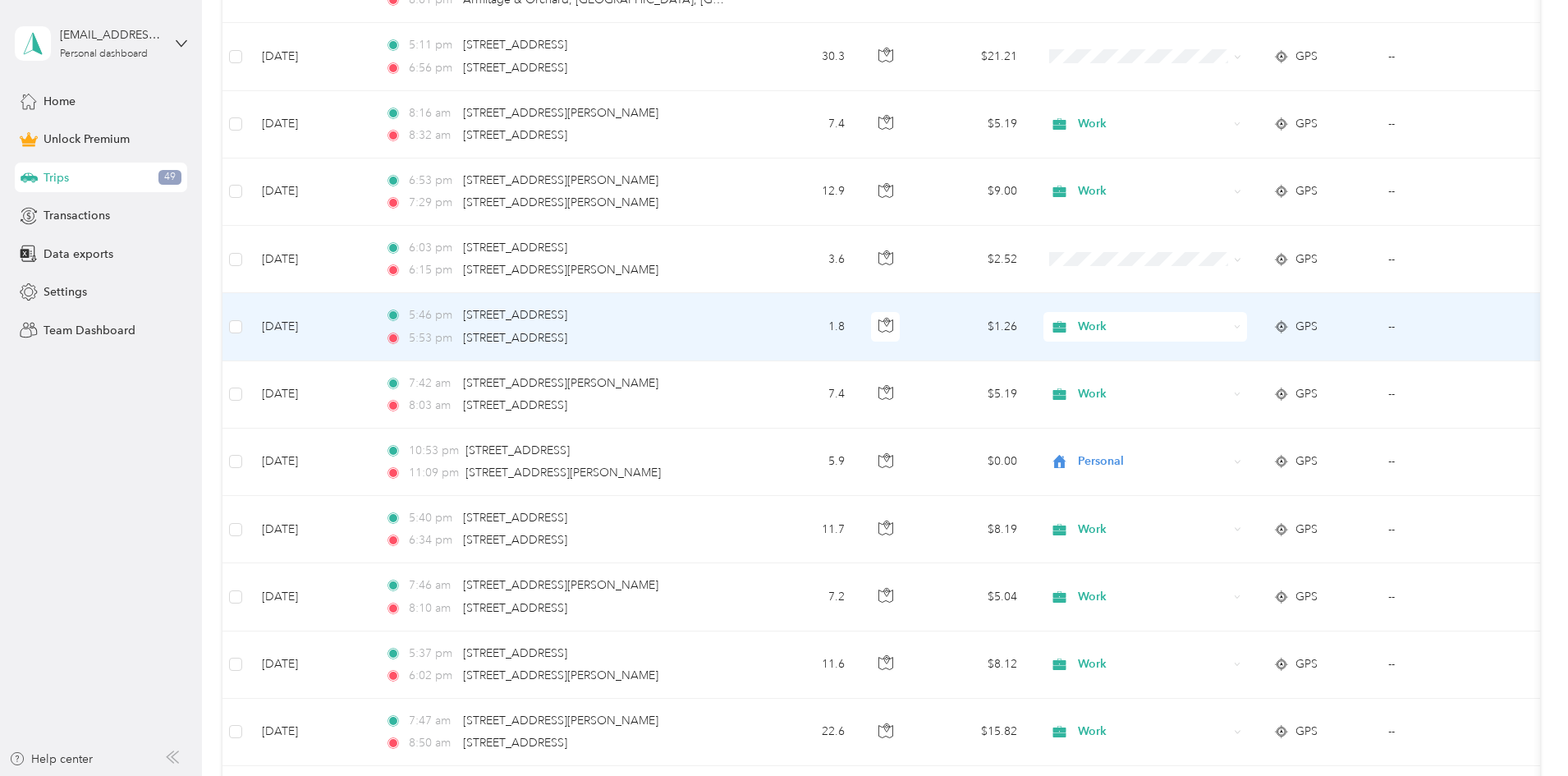
scroll to position [6587, 0]
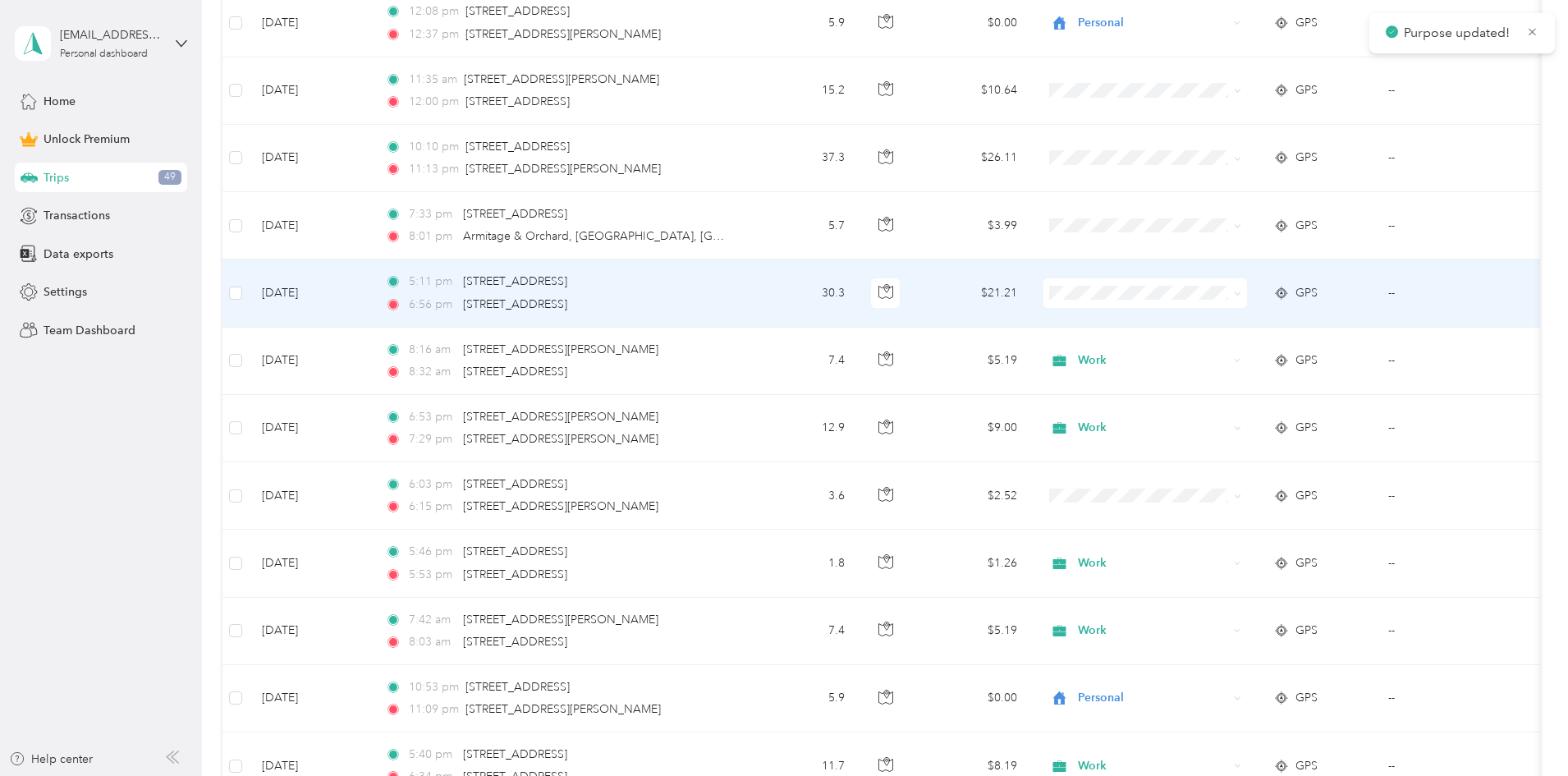
click at [423, 303] on span at bounding box center [1146, 293] width 204 height 29
click at [423, 319] on span "Work" at bounding box center [1269, 323] width 152 height 18
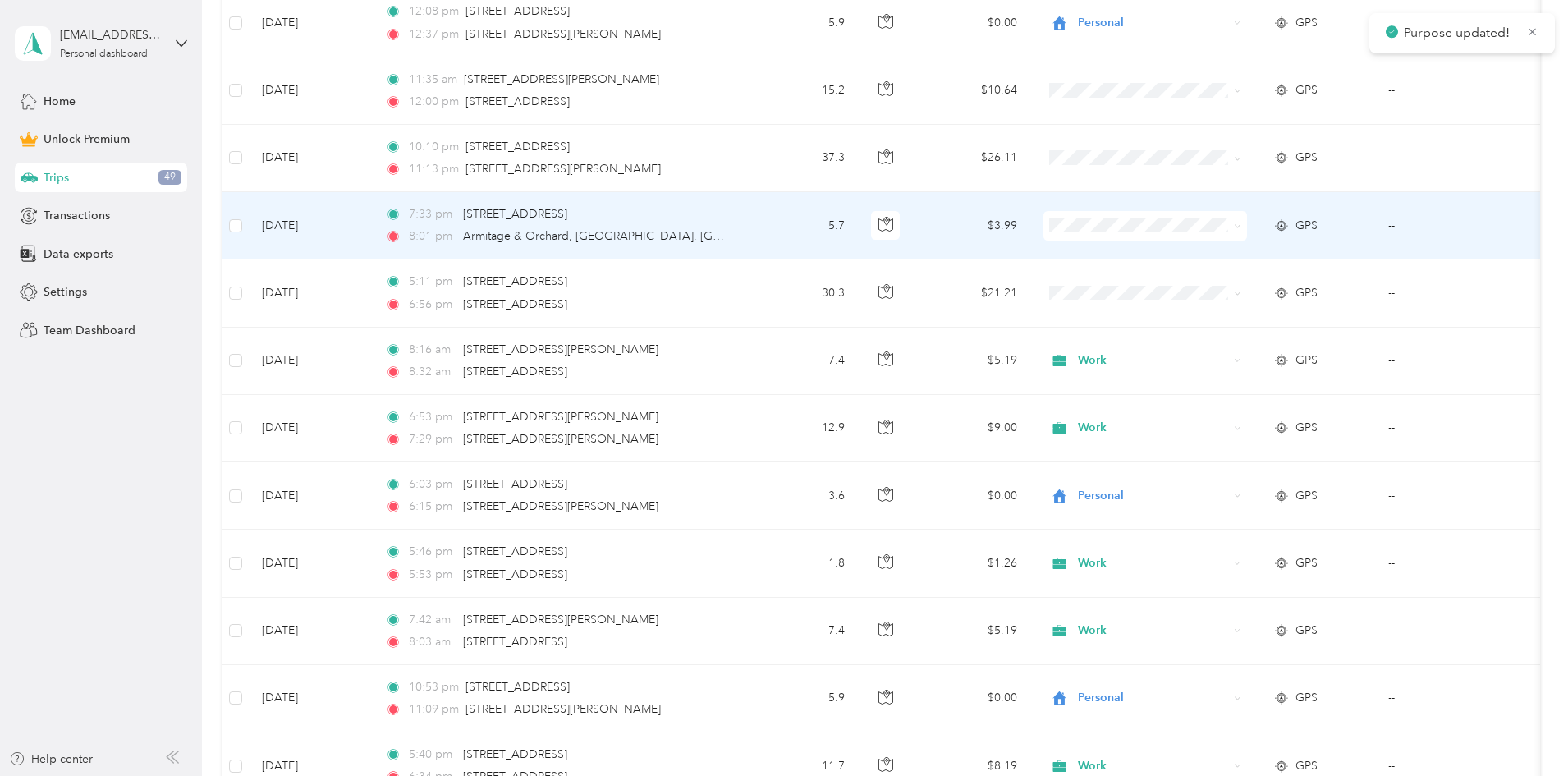
click at [423, 216] on span at bounding box center [1146, 225] width 204 height 29
click at [423, 281] on span "Personal" at bounding box center [1269, 283] width 152 height 18
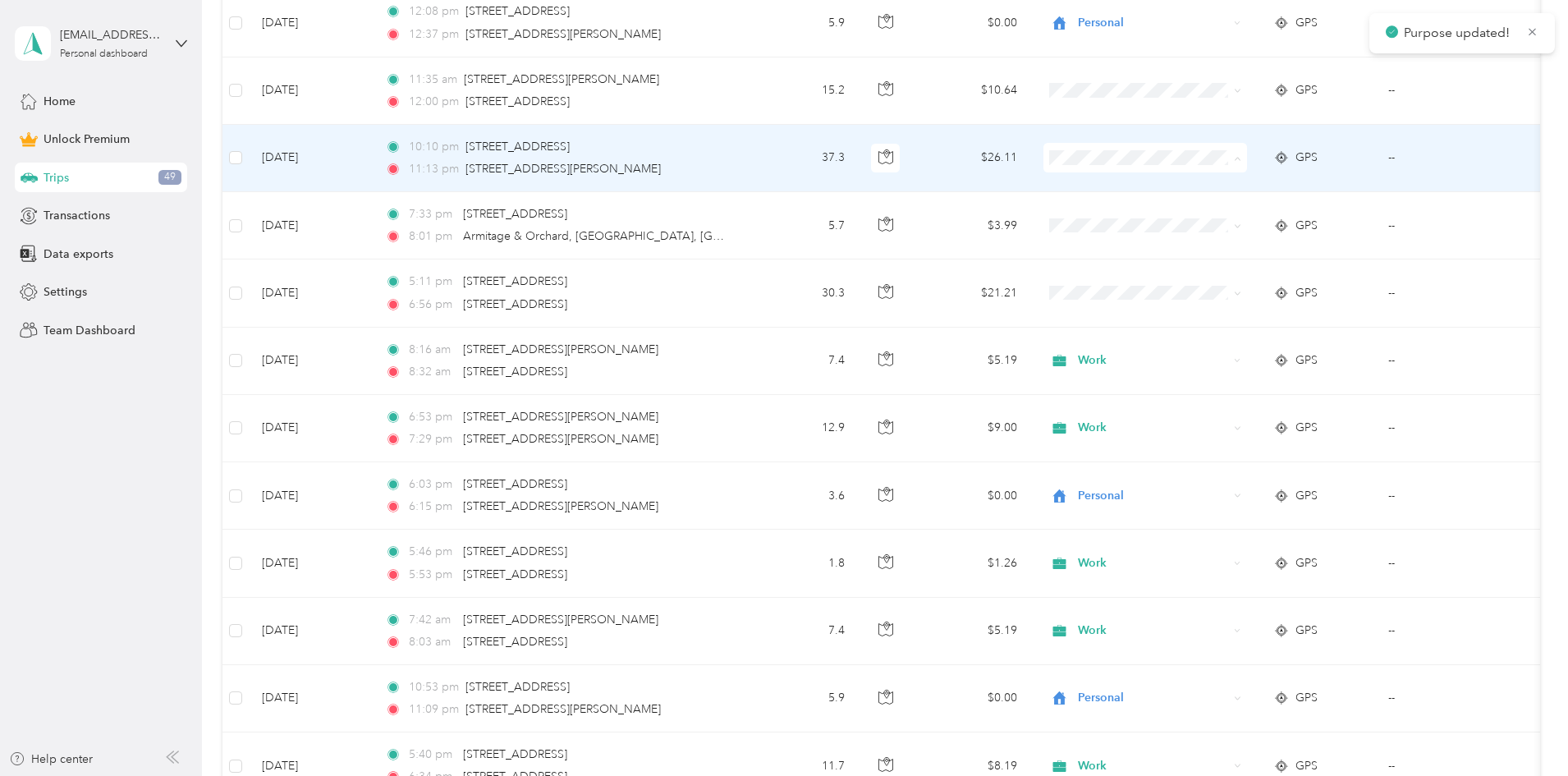
click at [423, 215] on span "Personal" at bounding box center [1269, 218] width 152 height 18
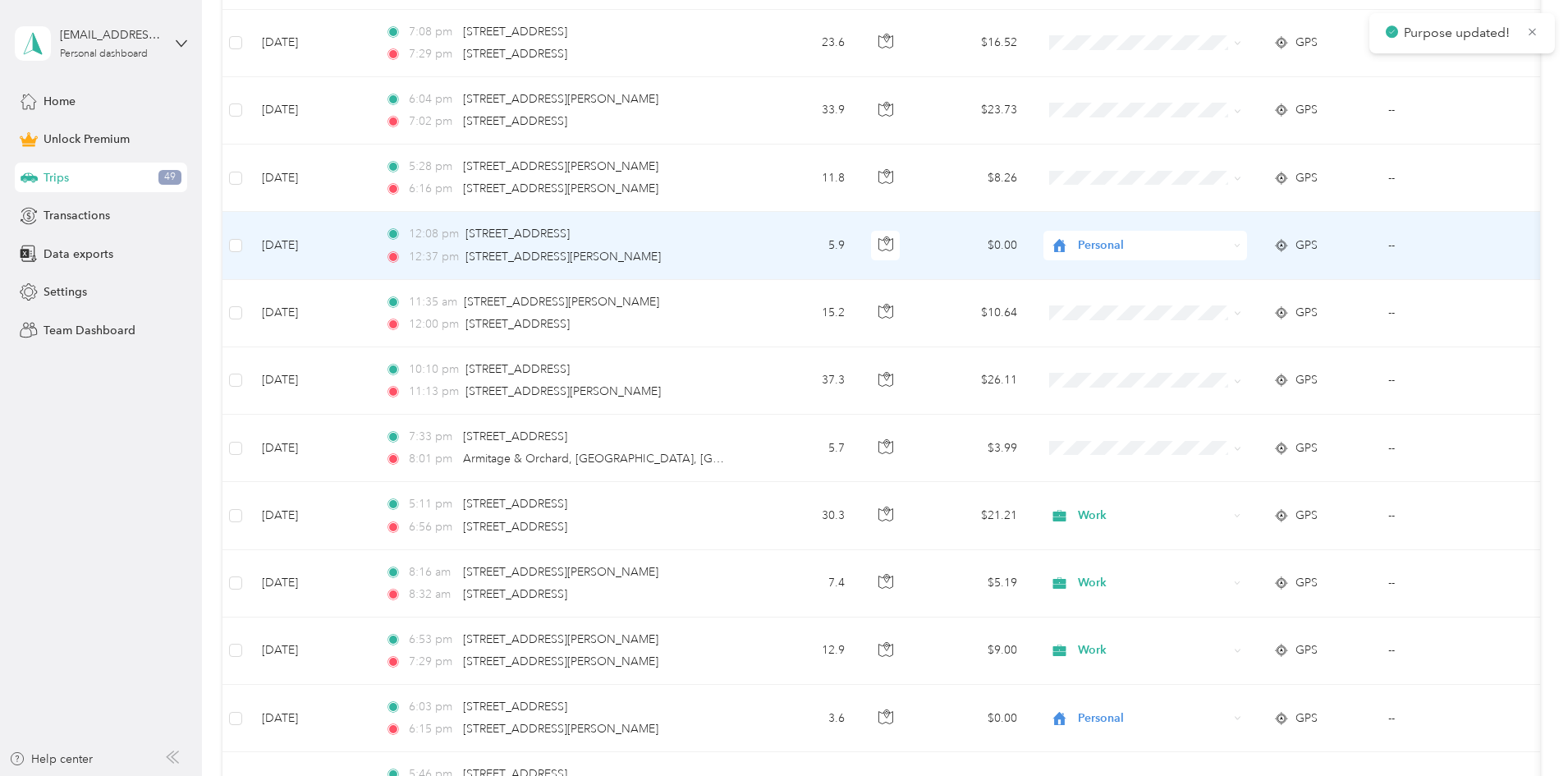
scroll to position [6363, 0]
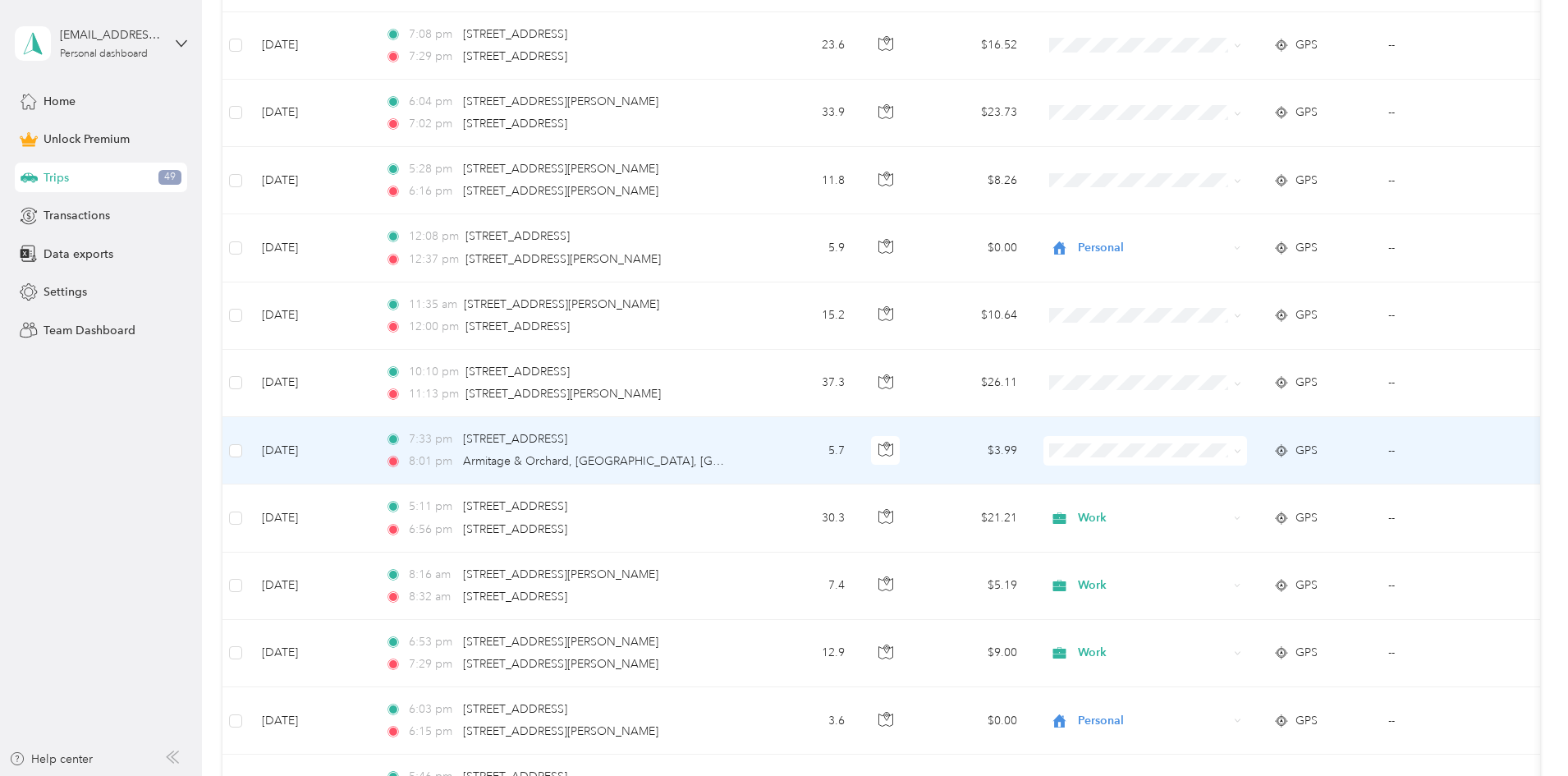
click at [423, 509] on span "Personal" at bounding box center [1269, 509] width 152 height 18
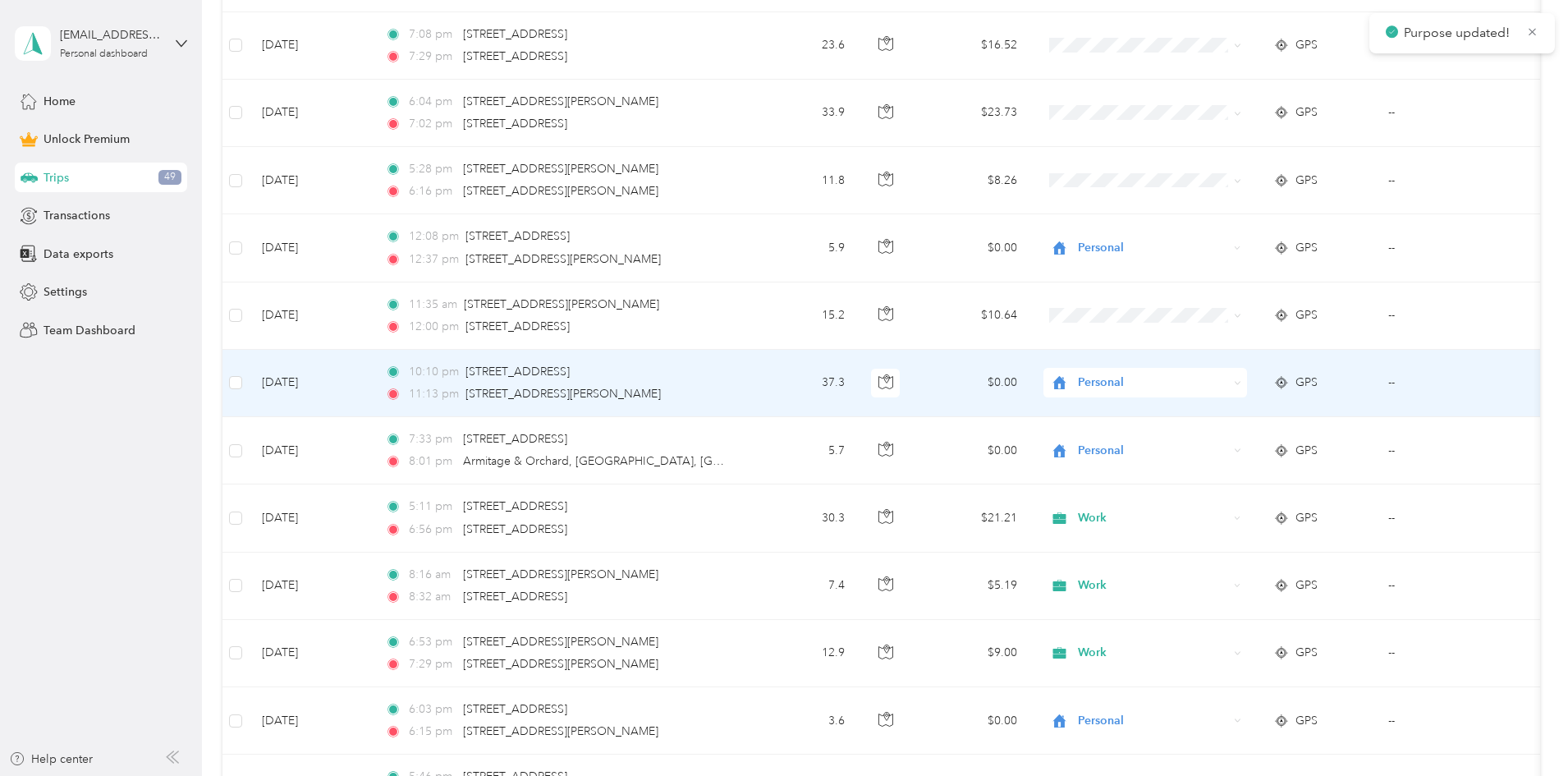
click at [423, 444] on li "Personal" at bounding box center [1255, 442] width 204 height 28
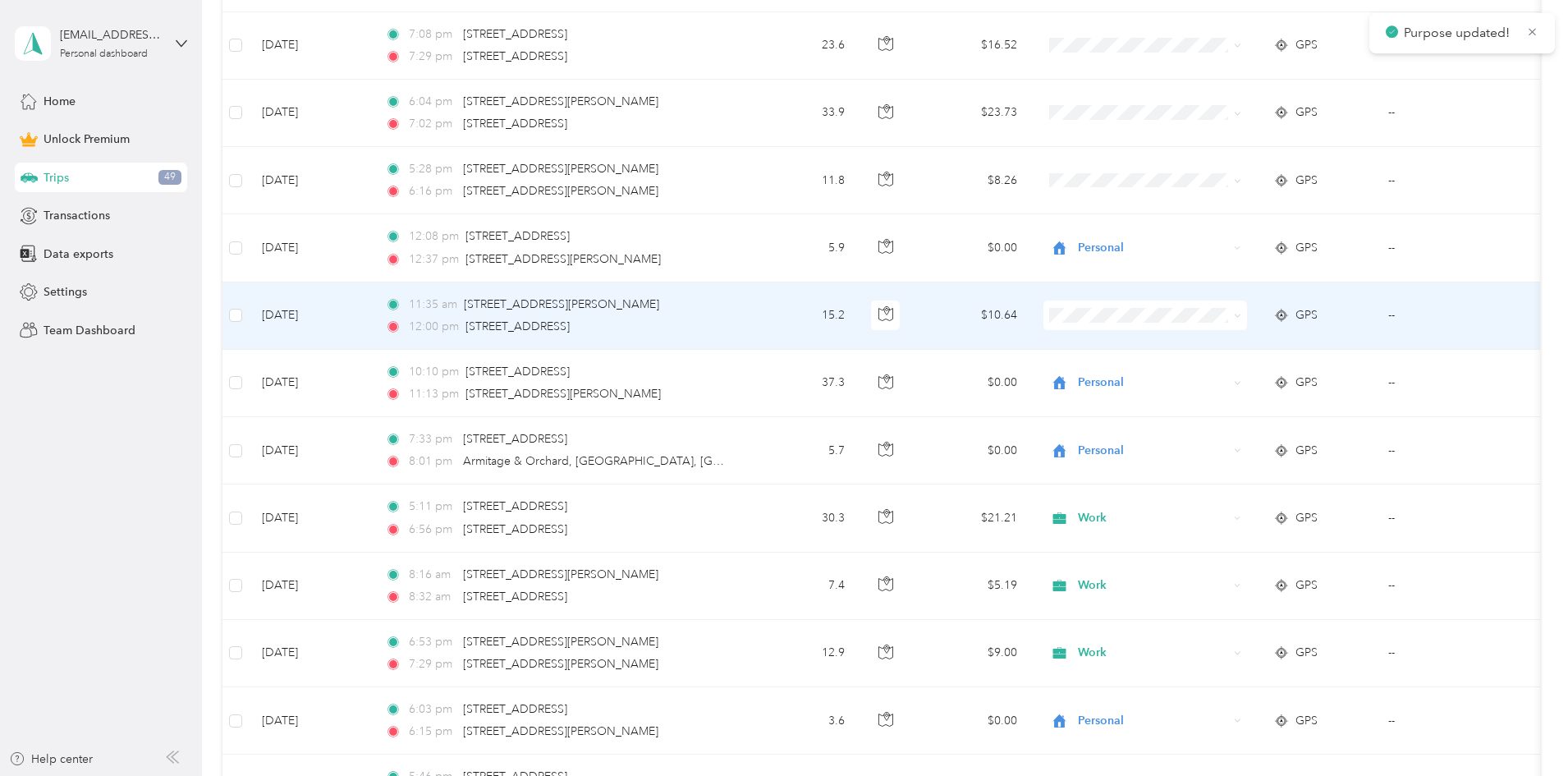
click at [423, 371] on span "Personal" at bounding box center [1269, 375] width 152 height 18
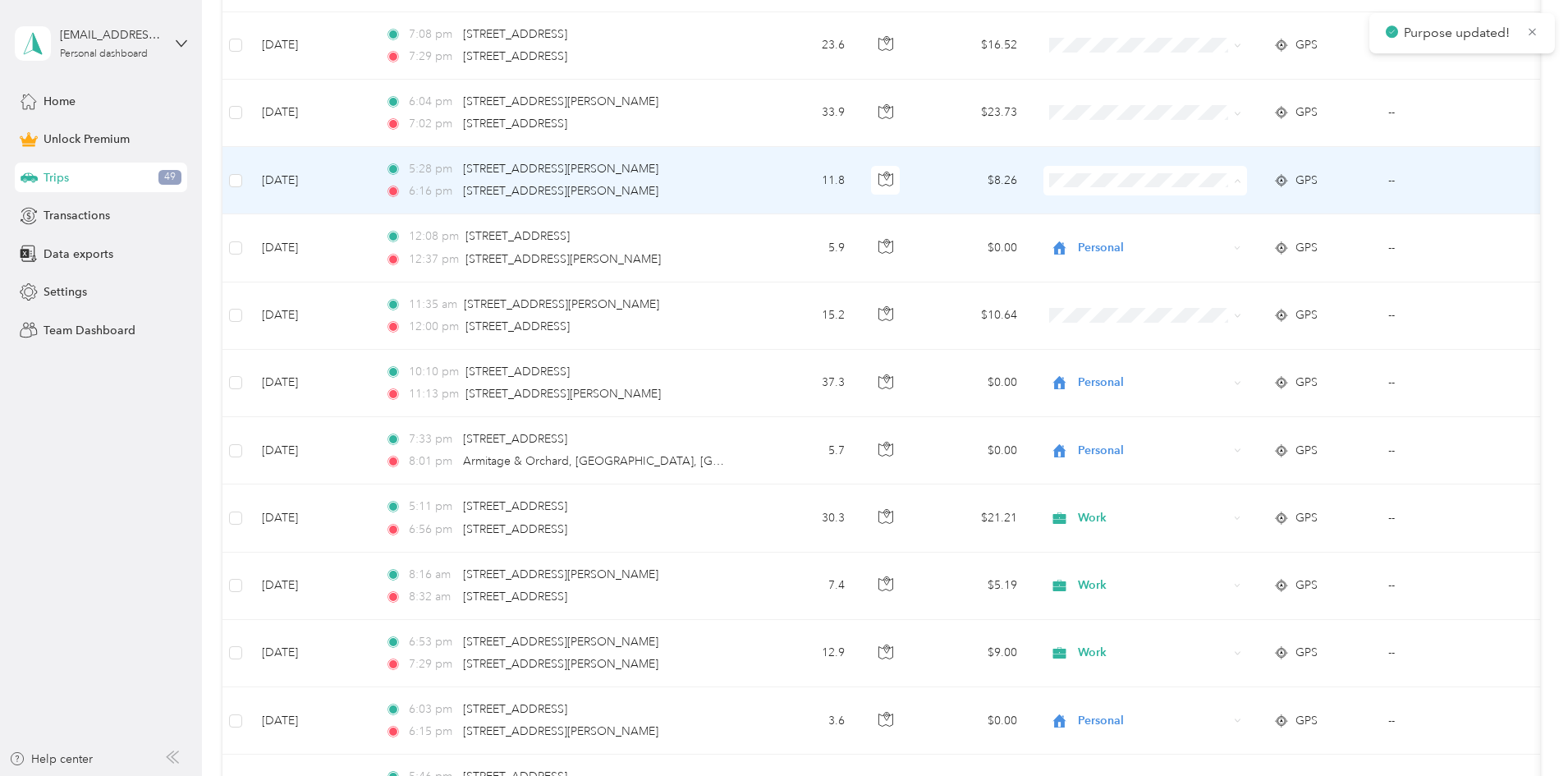
click at [423, 244] on span "Personal" at bounding box center [1269, 240] width 152 height 18
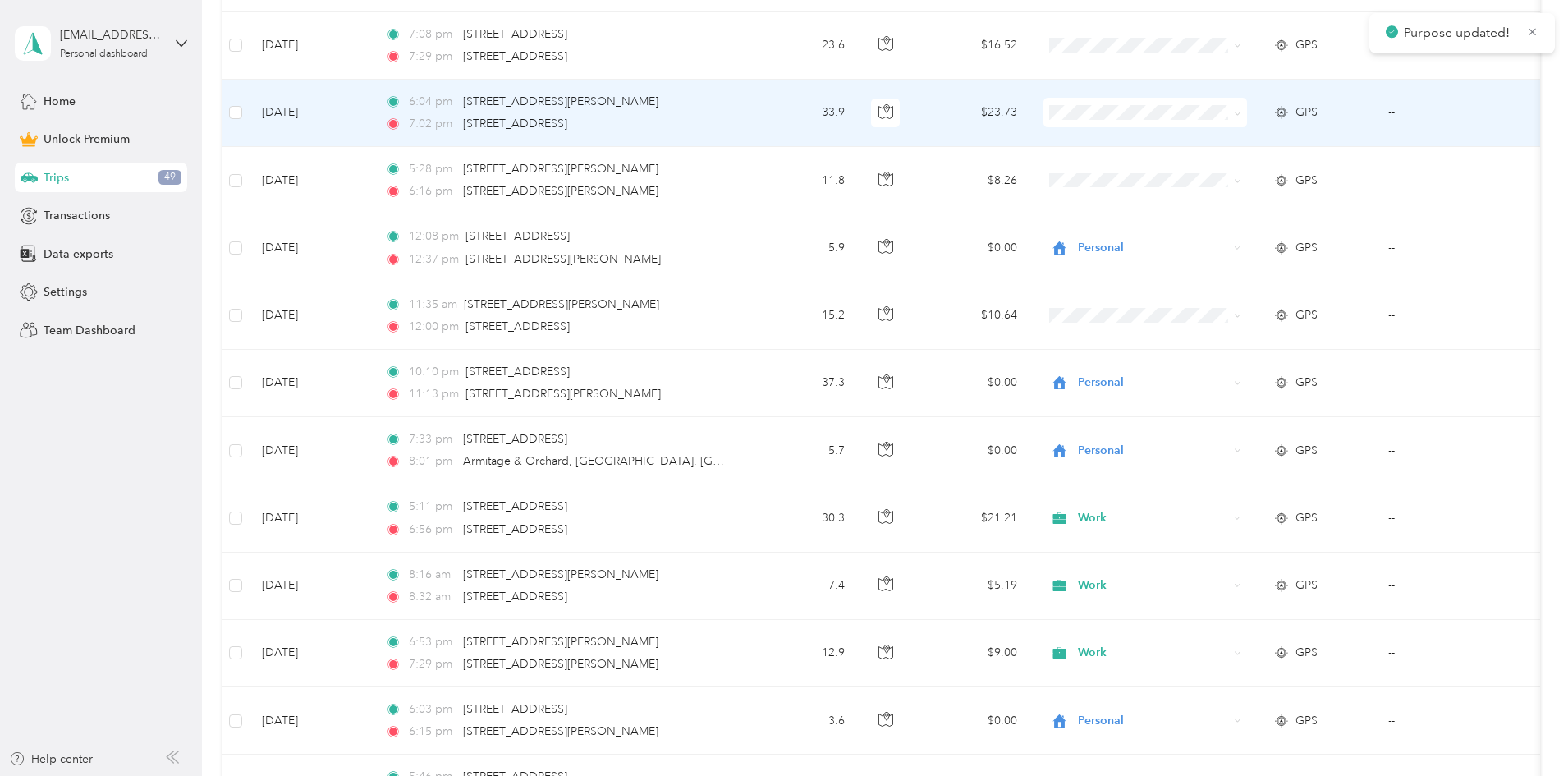
click at [423, 102] on span at bounding box center [1146, 113] width 204 height 29
click at [423, 169] on span "Personal" at bounding box center [1269, 172] width 152 height 18
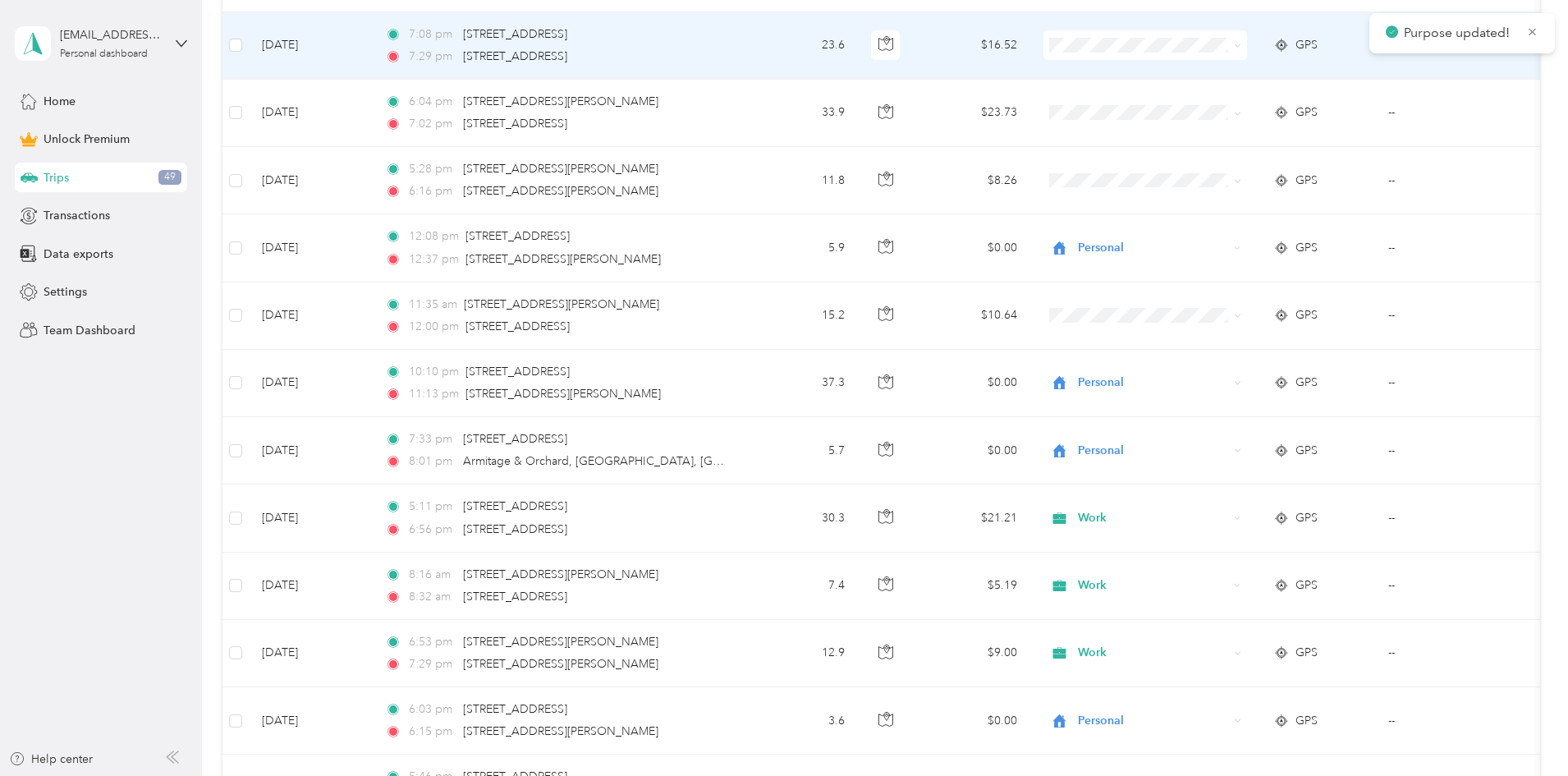
click at [423, 37] on span at bounding box center [1146, 45] width 204 height 29
click at [423, 101] on span "Personal" at bounding box center [1269, 105] width 152 height 18
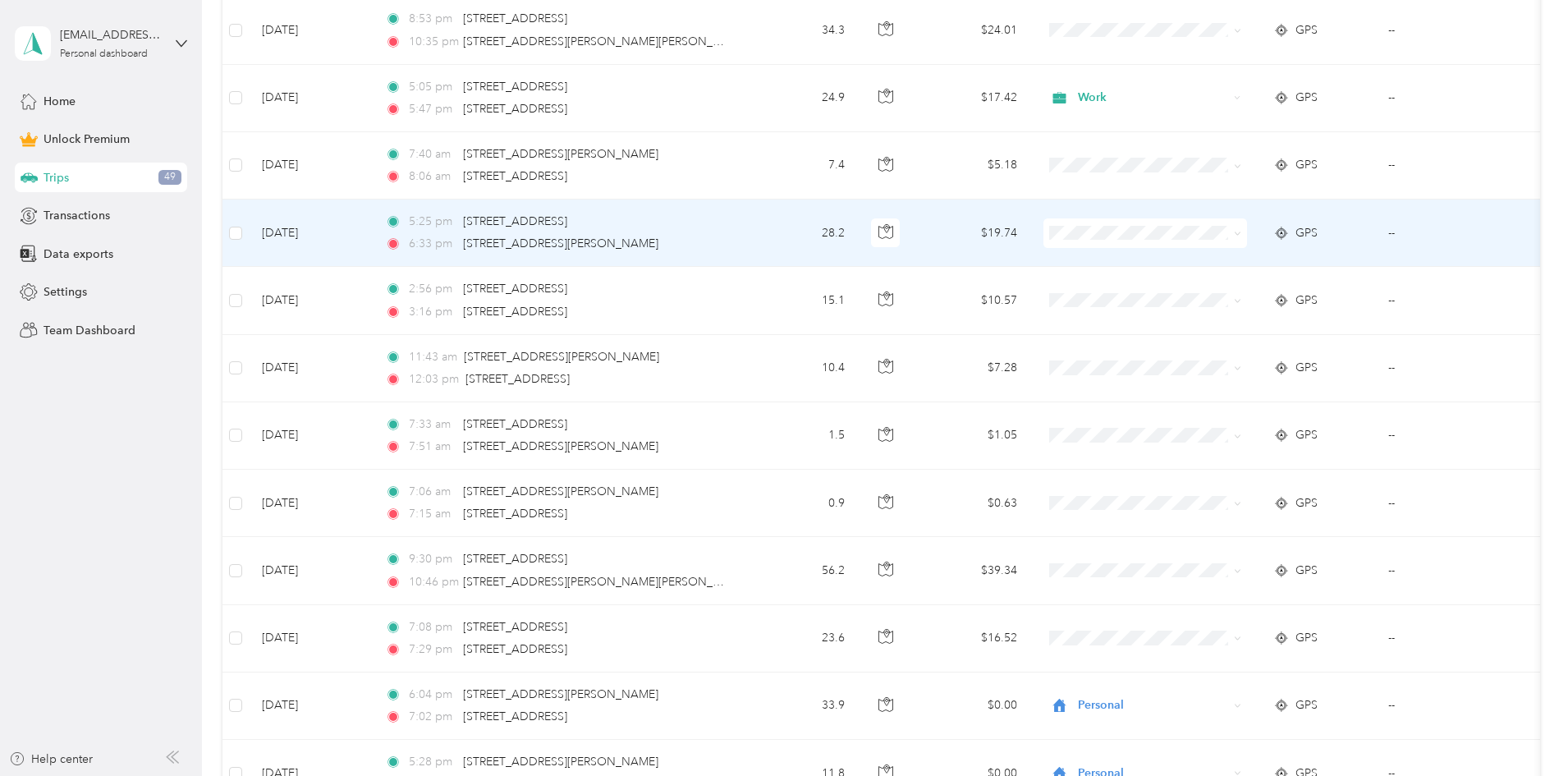
scroll to position [5769, 0]
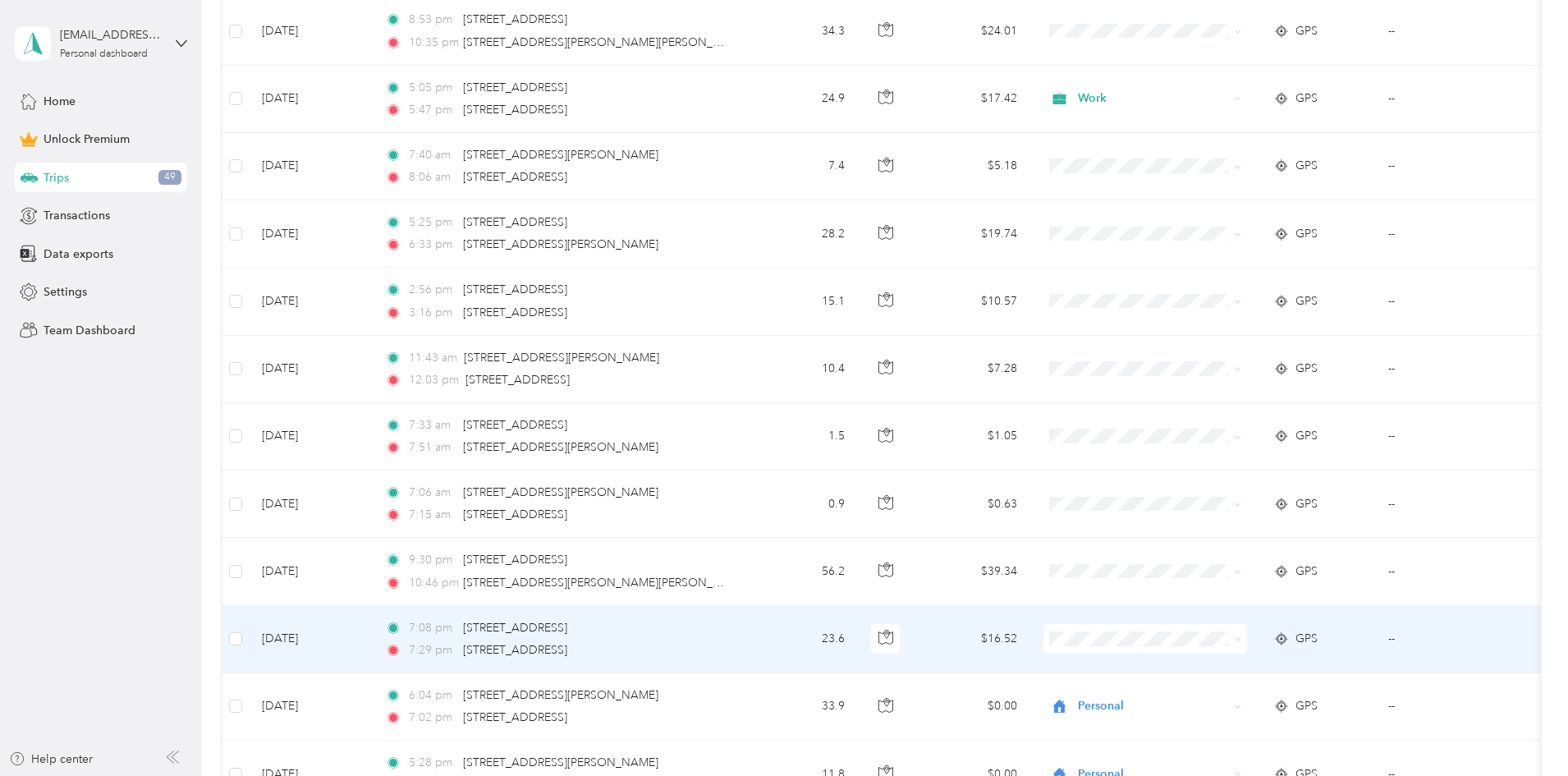
click at [423, 461] on span "Personal" at bounding box center [1269, 463] width 152 height 18
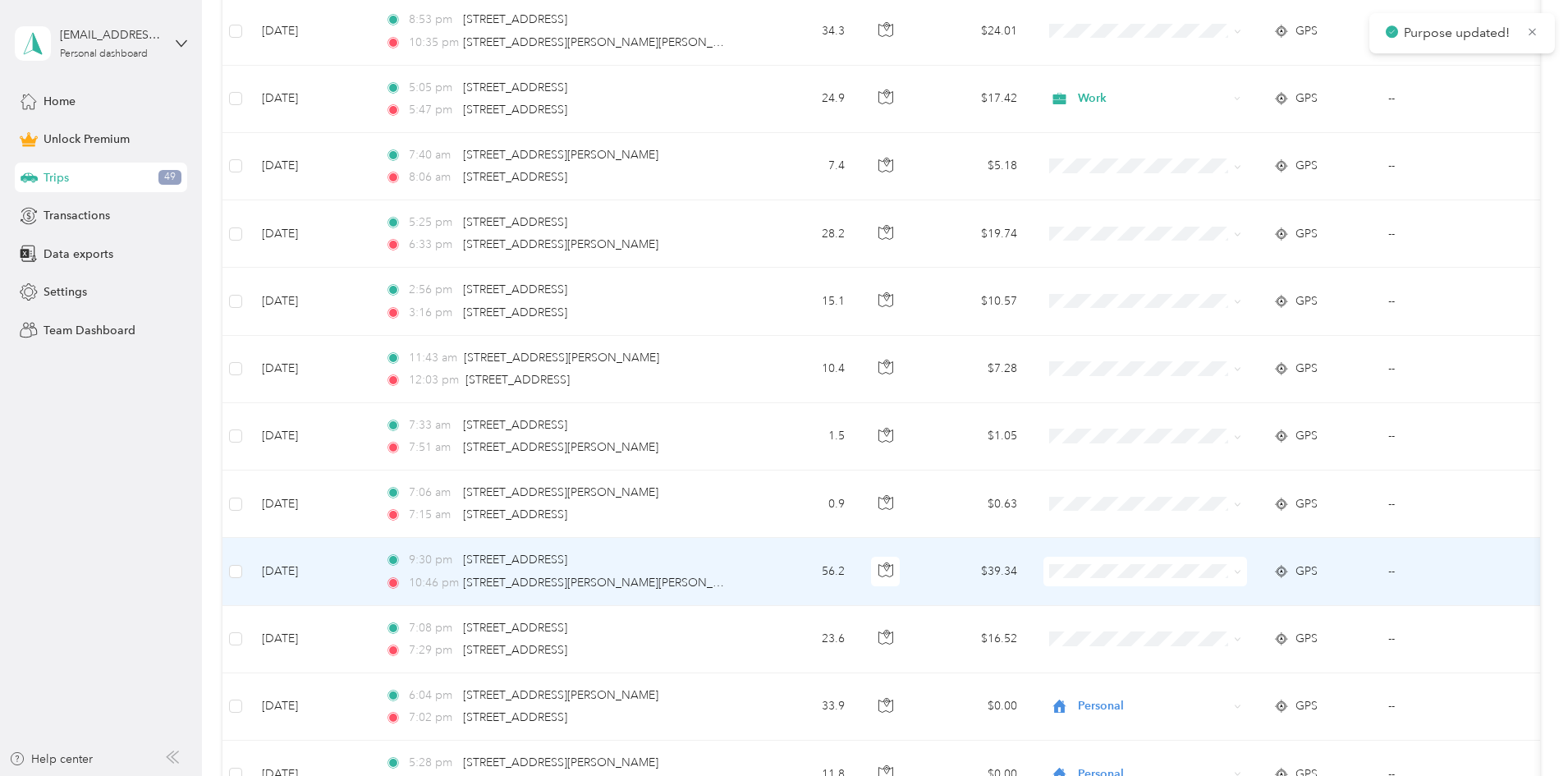
click at [423, 389] on span "Personal" at bounding box center [1269, 393] width 152 height 18
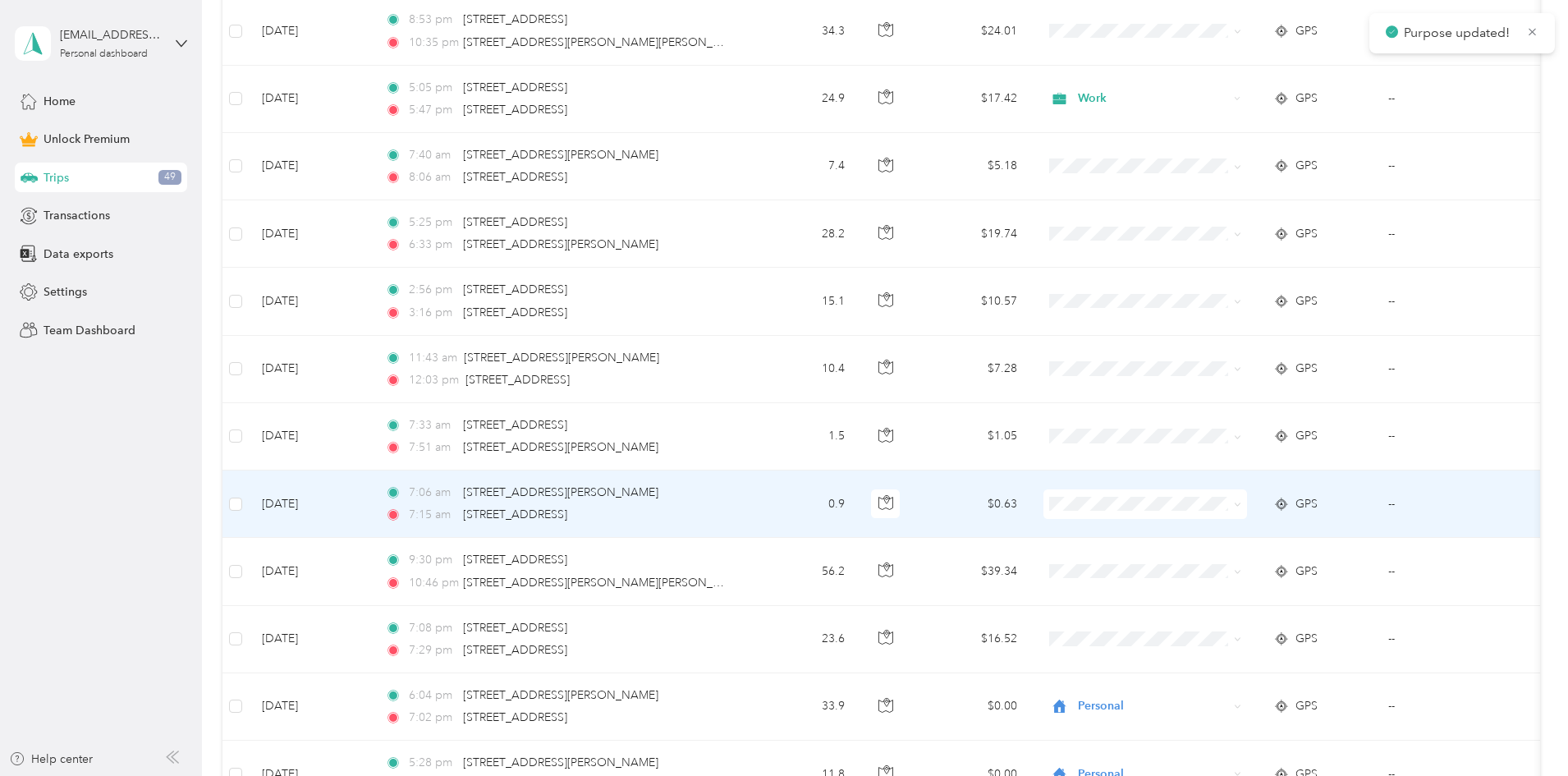
click at [423, 512] on span at bounding box center [1146, 505] width 204 height 29
click at [423, 552] on li "Personal" at bounding box center [1255, 563] width 204 height 28
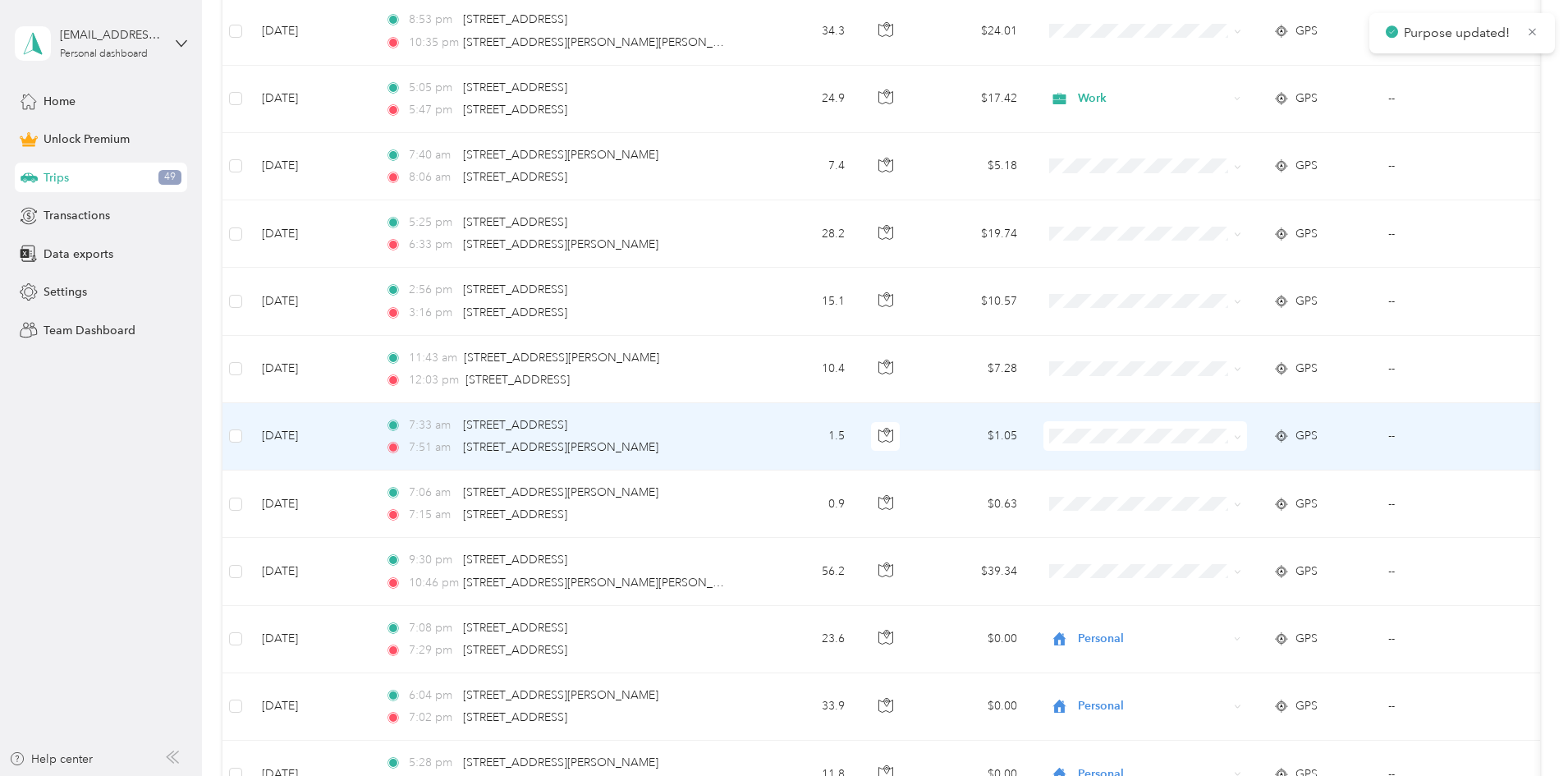
click at [423, 496] on li "Personal" at bounding box center [1255, 486] width 204 height 28
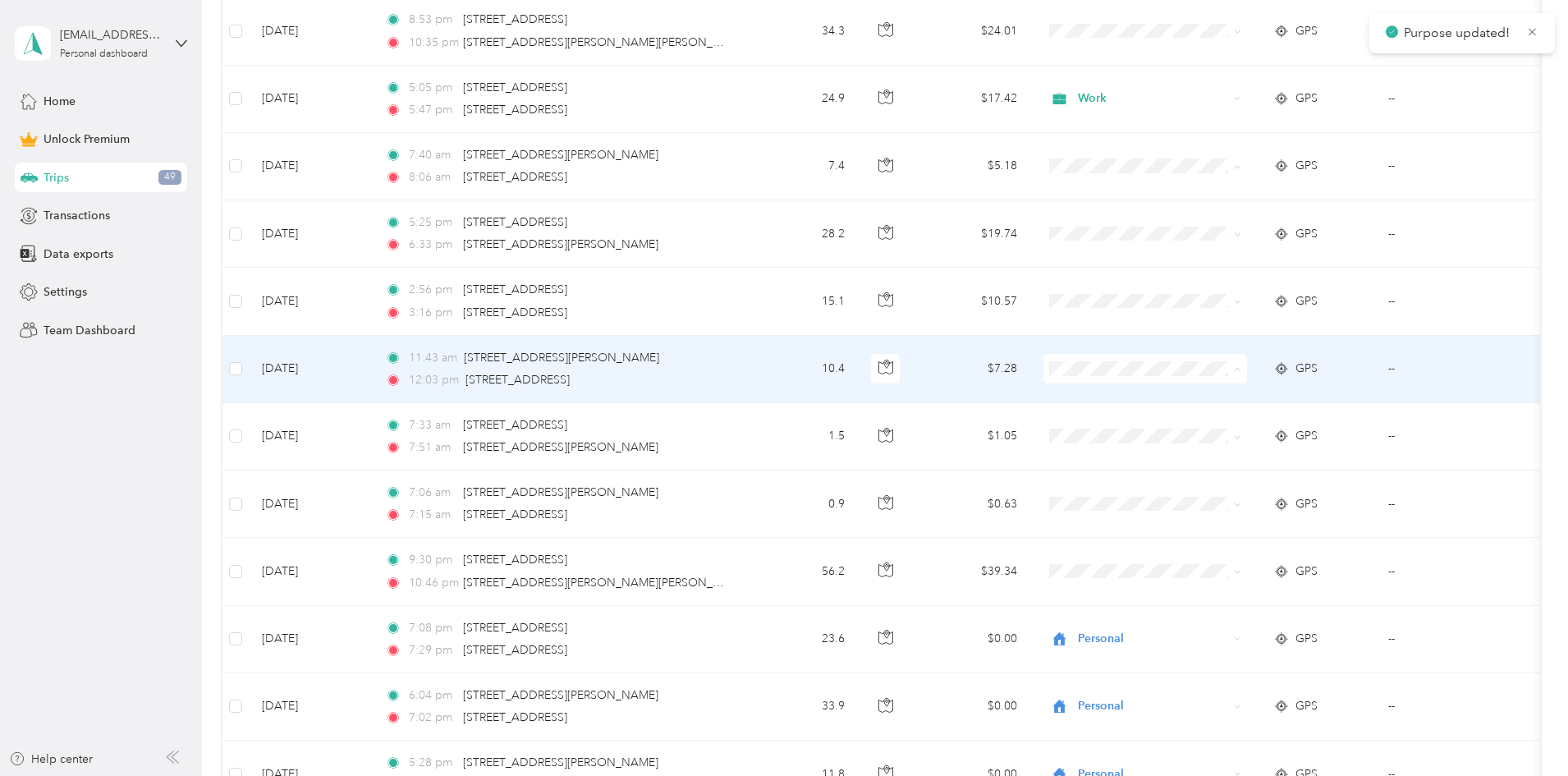
click at [423, 424] on span "Personal" at bounding box center [1269, 428] width 152 height 18
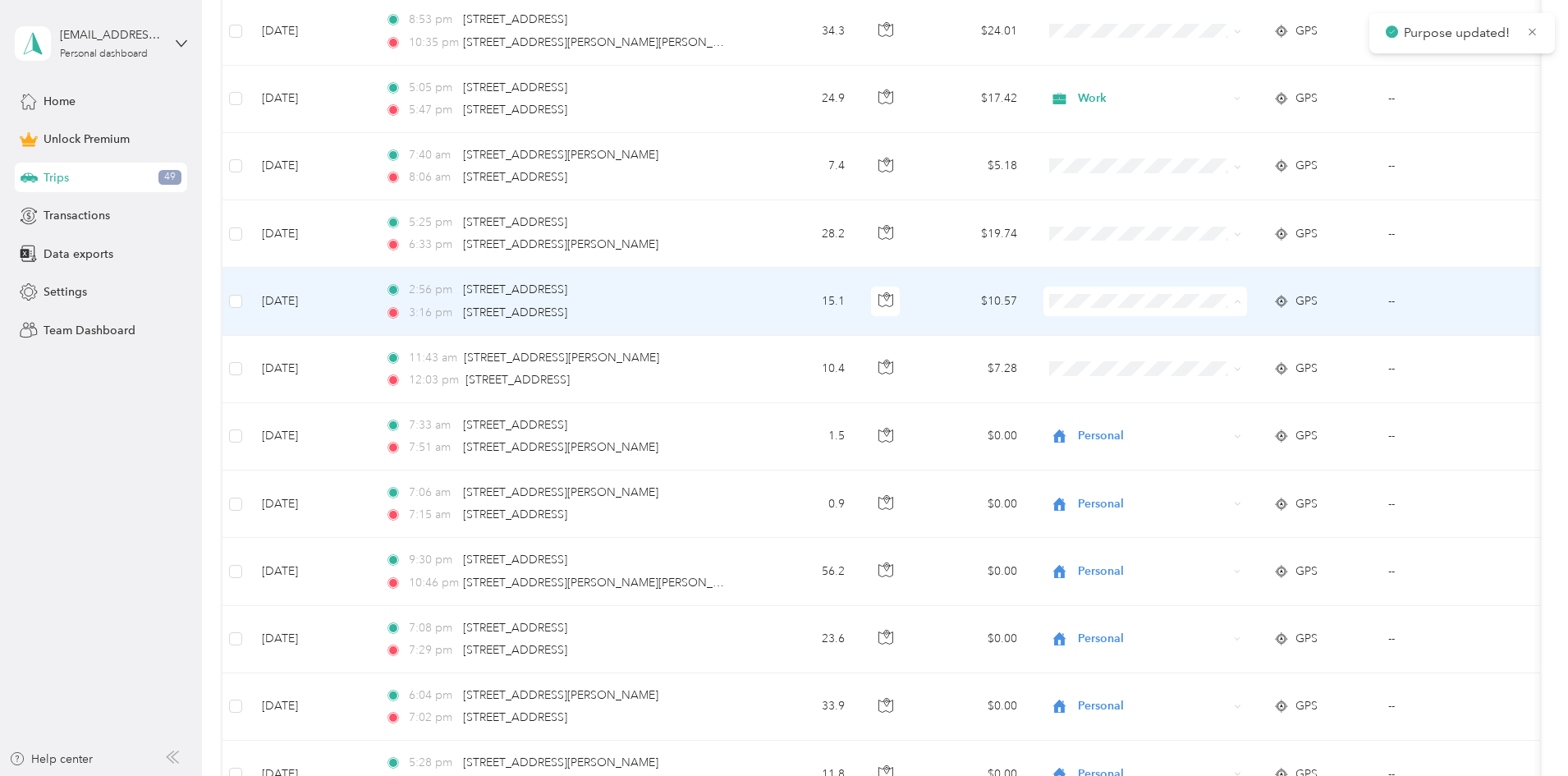
click at [423, 359] on span "Personal" at bounding box center [1269, 362] width 152 height 18
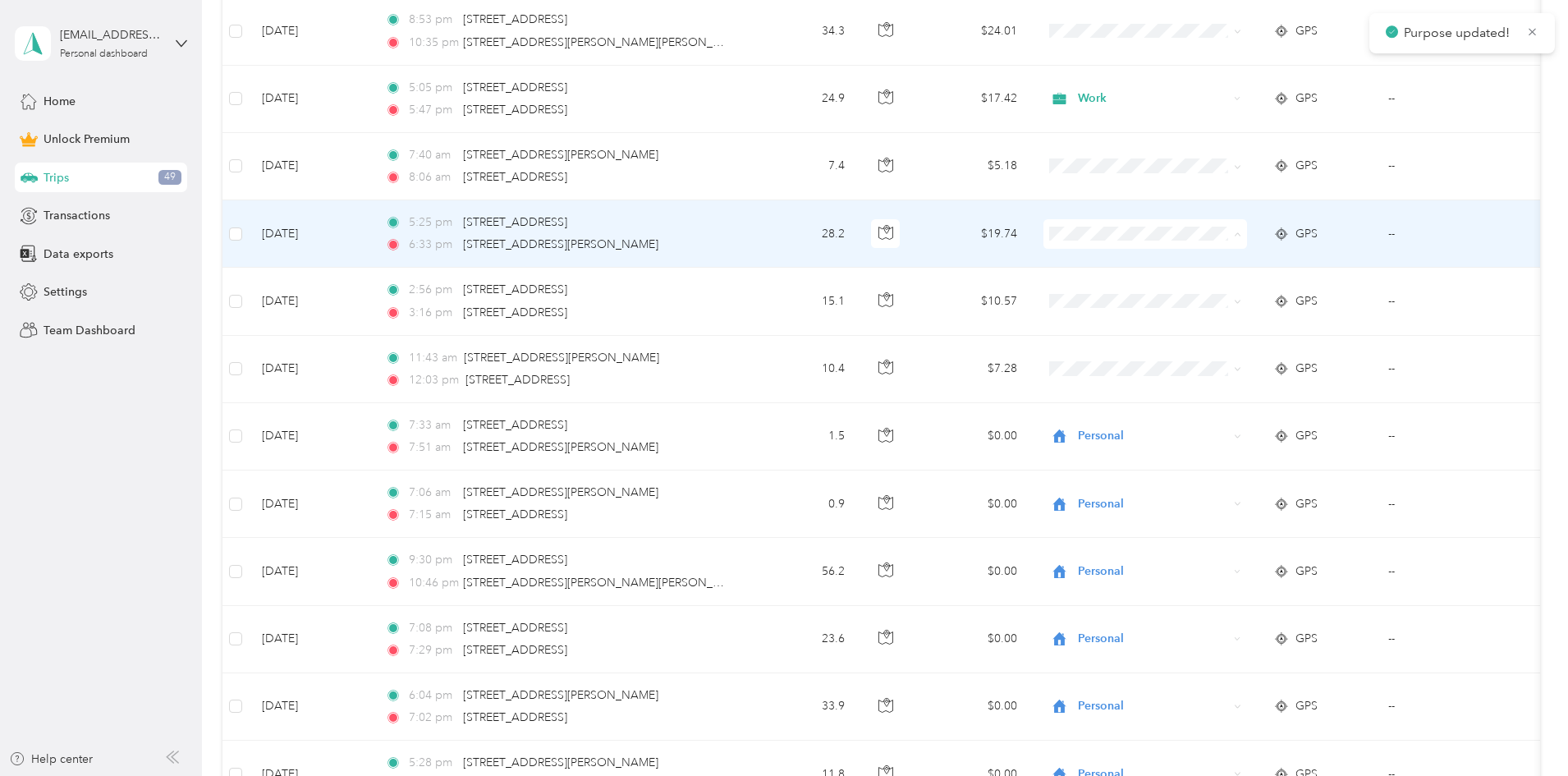
click at [423, 290] on span "Personal" at bounding box center [1269, 294] width 152 height 18
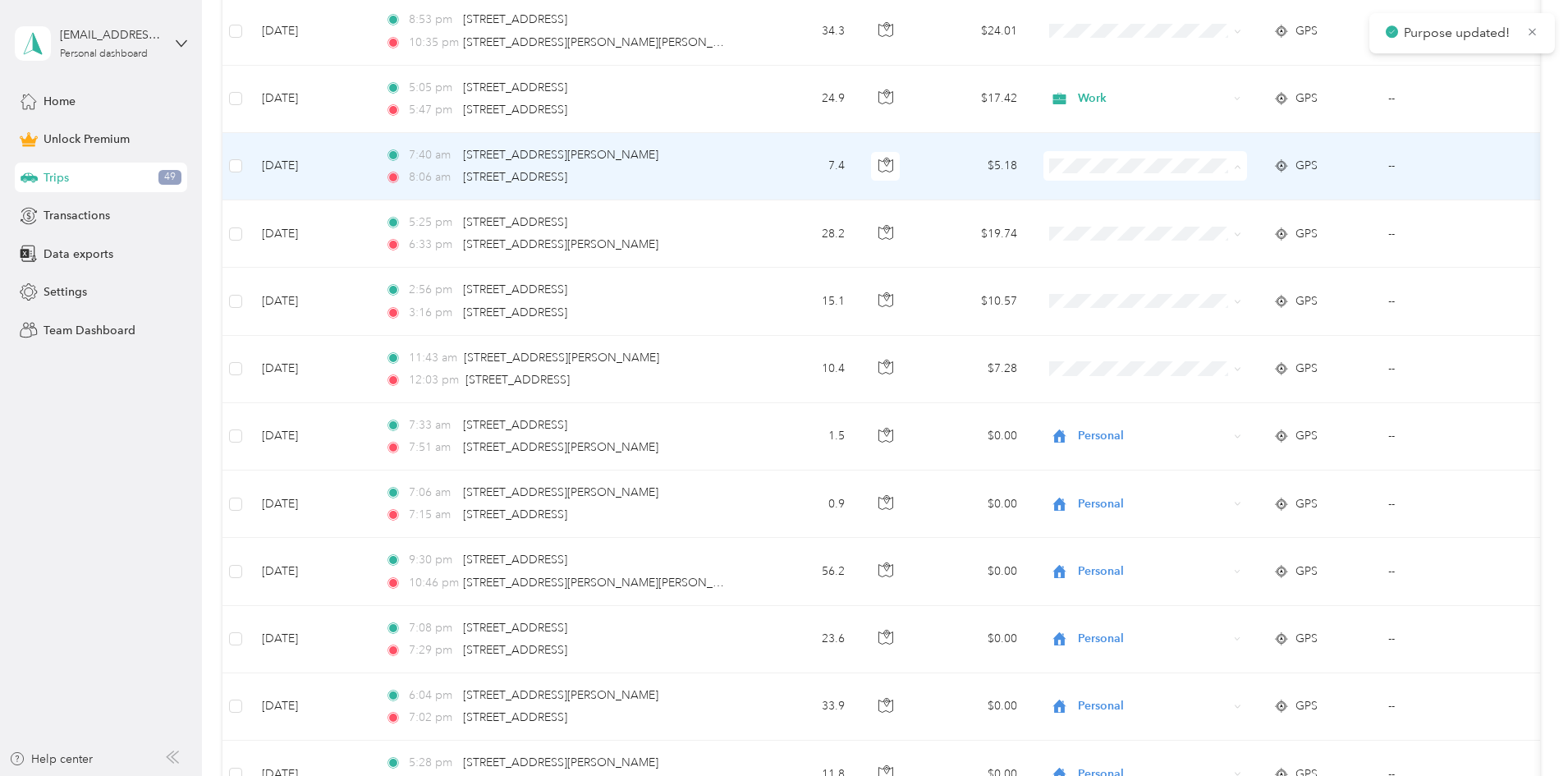
click at [423, 236] on li "Personal" at bounding box center [1255, 224] width 204 height 28
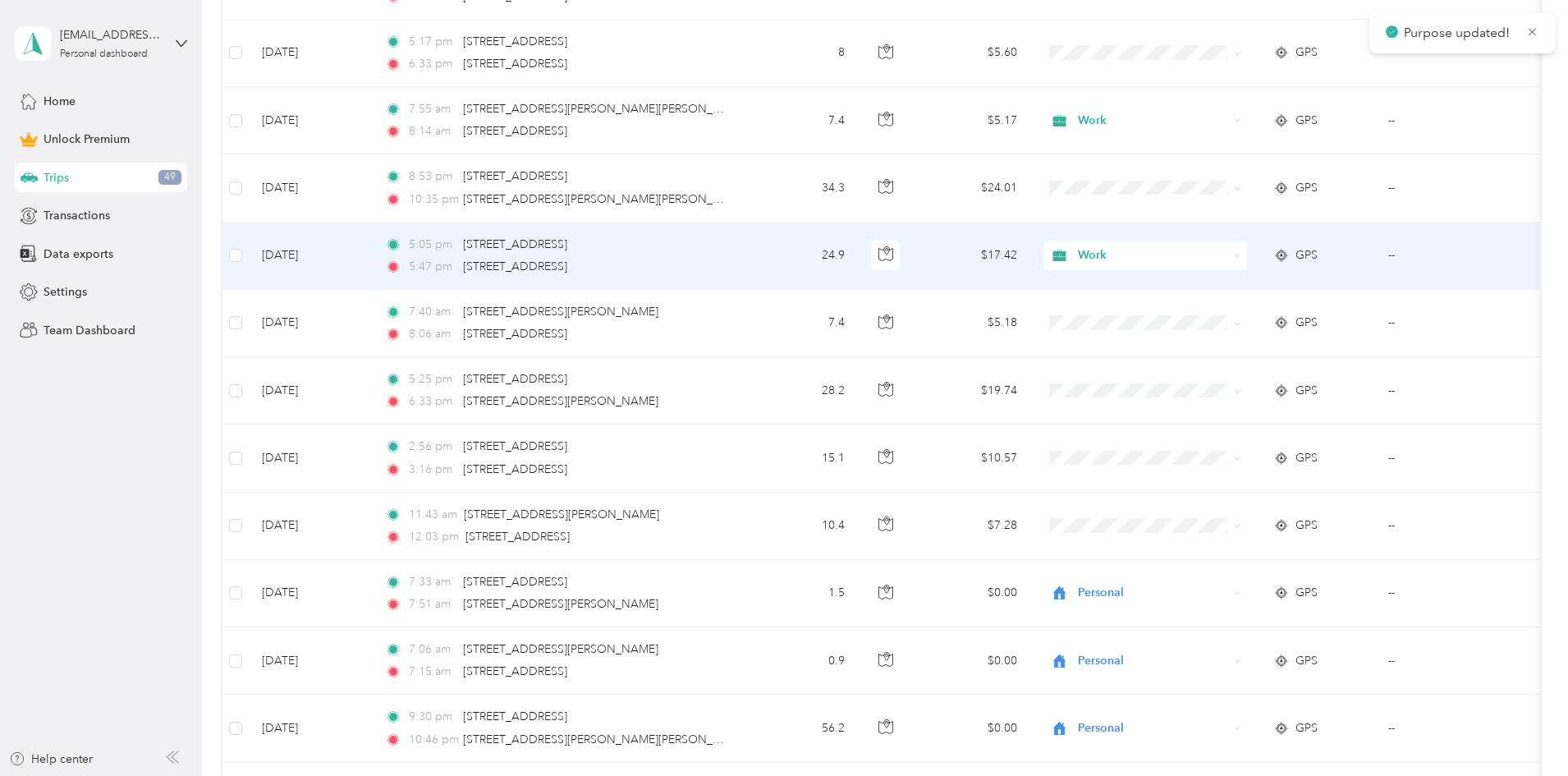
scroll to position [5611, 0]
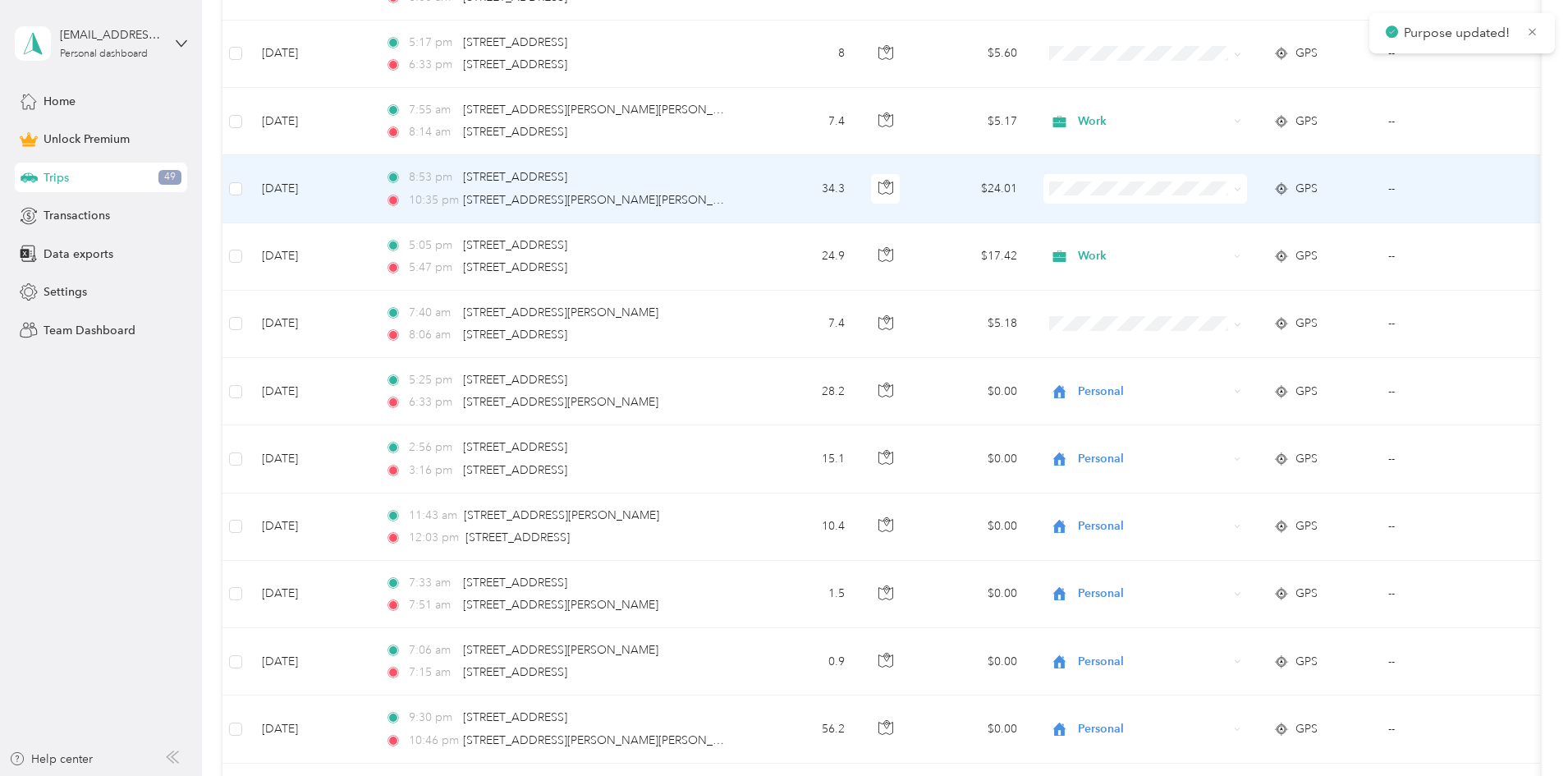
click at [423, 253] on ol "Work Personal Other Charity Medical Moving Commute" at bounding box center [1255, 296] width 204 height 201
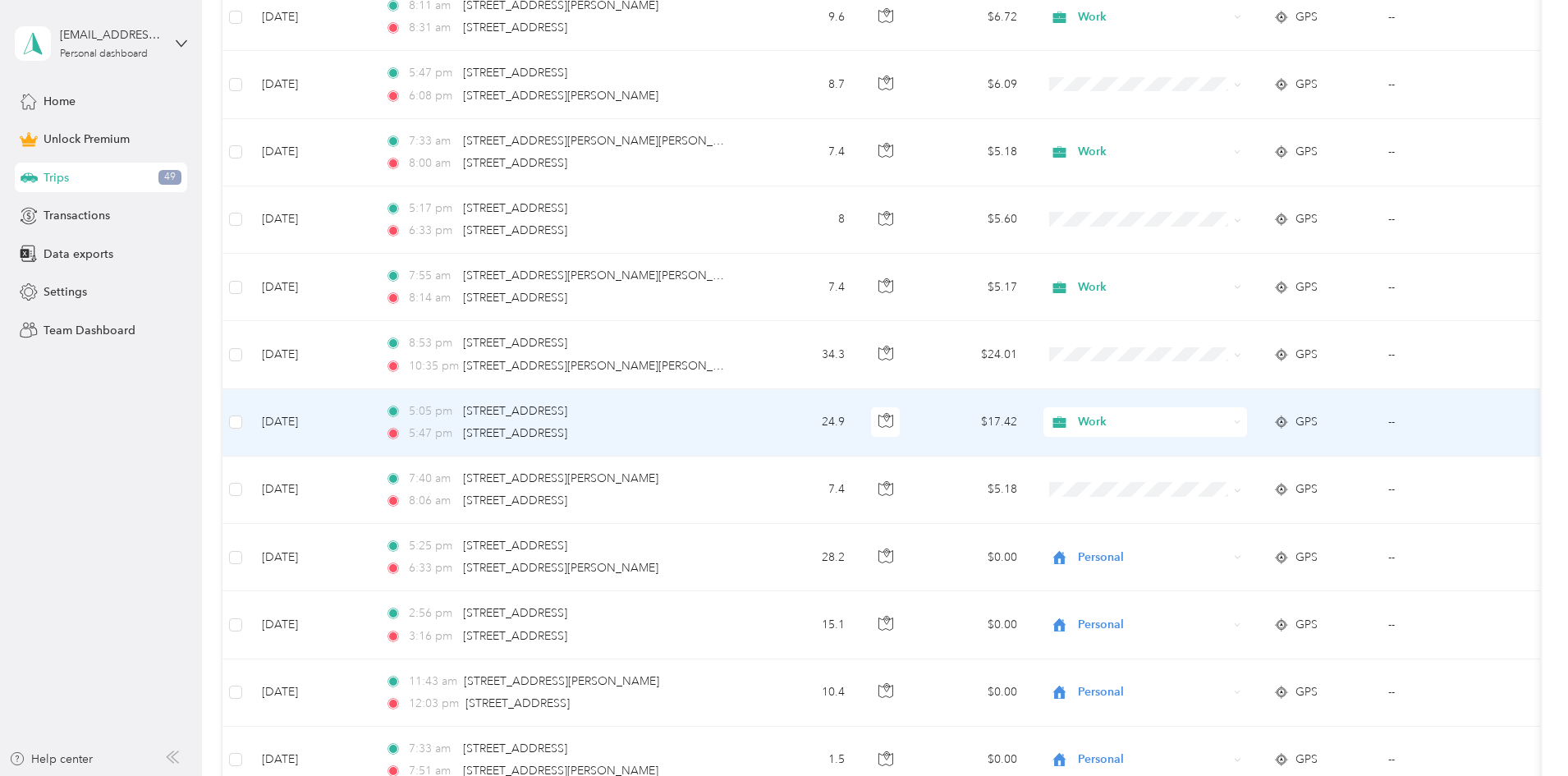
scroll to position [5444, 0]
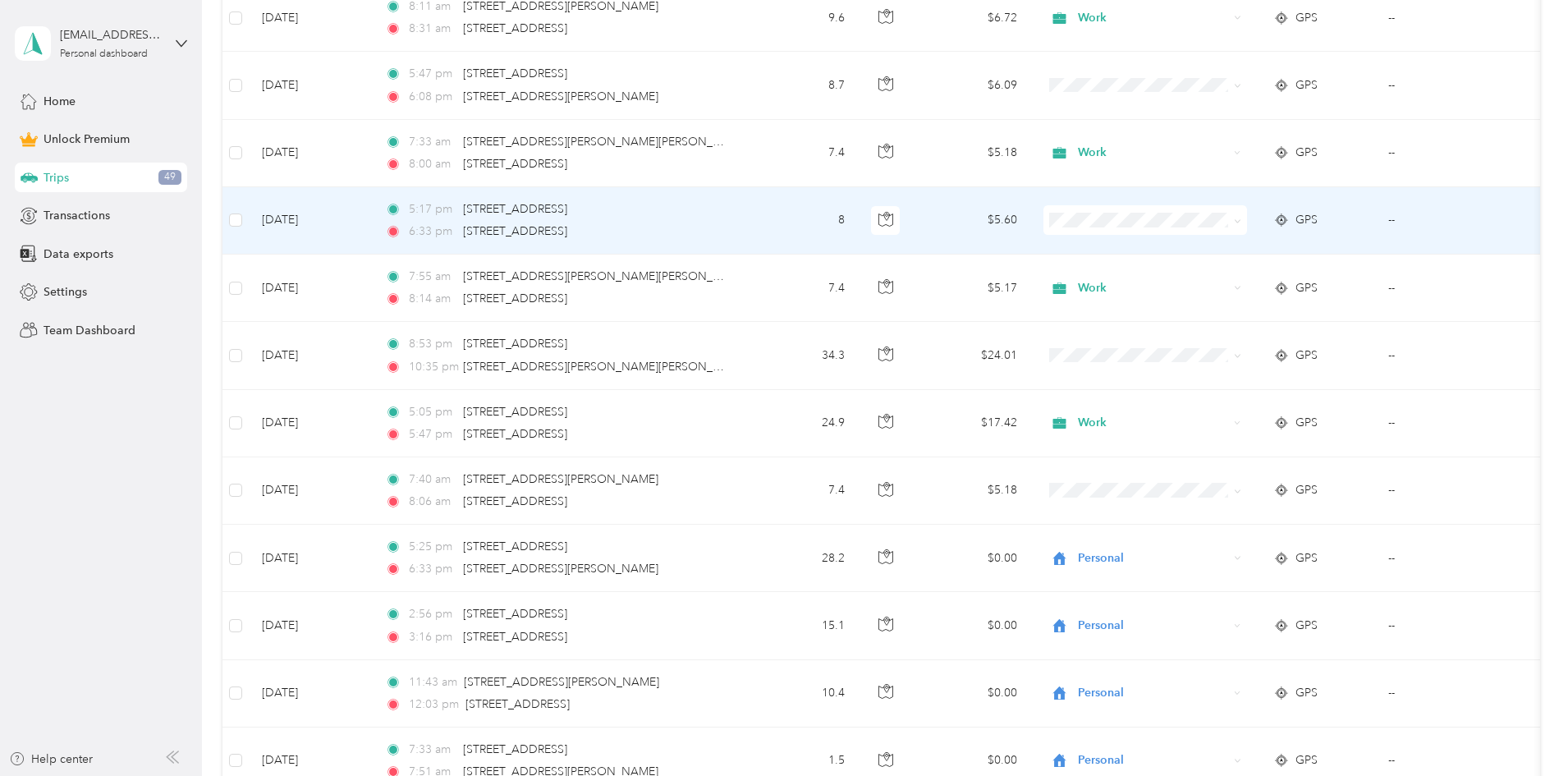
click at [423, 250] on span "Work" at bounding box center [1269, 250] width 152 height 18
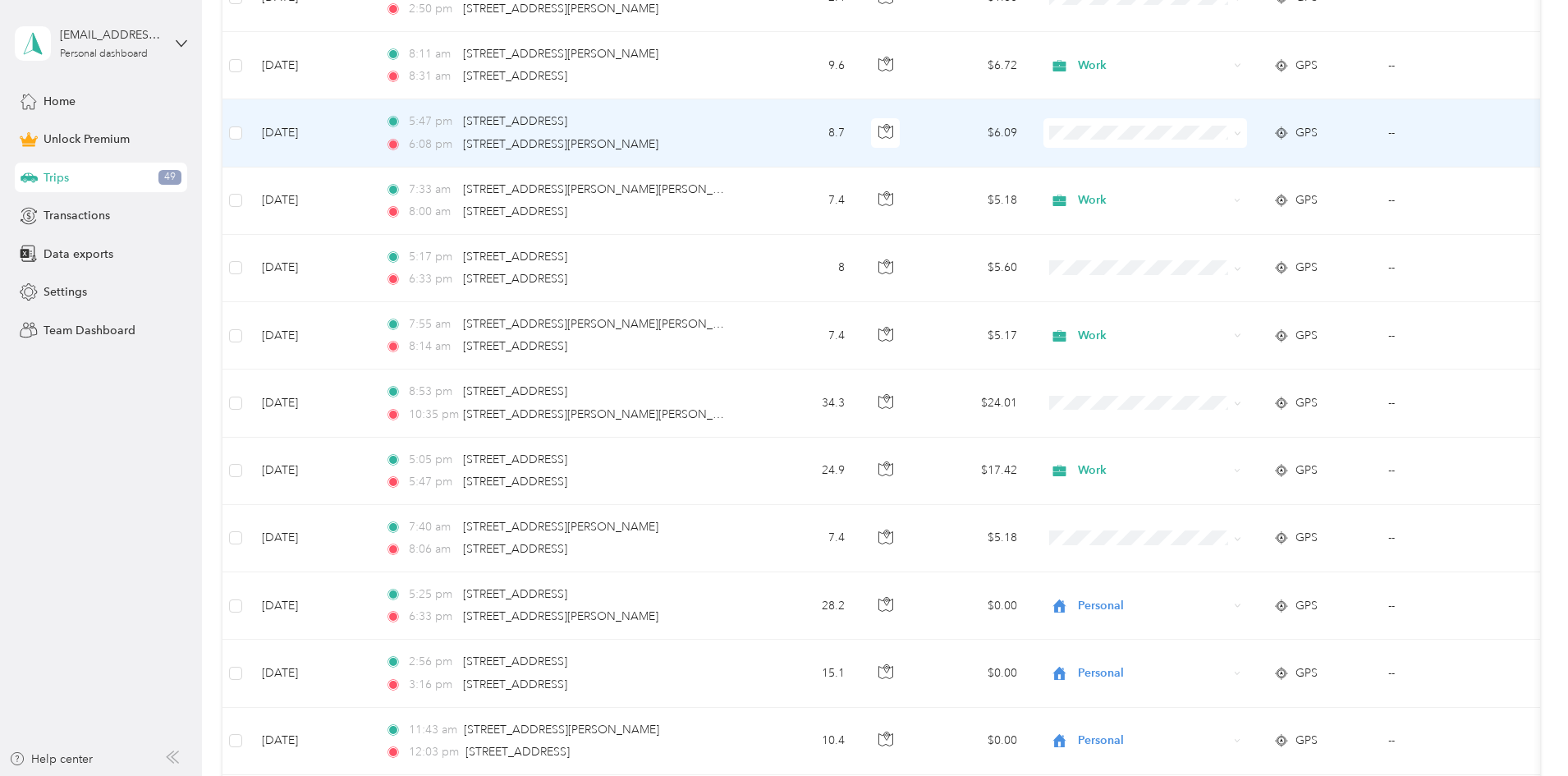
click at [423, 159] on span "Work" at bounding box center [1269, 164] width 152 height 18
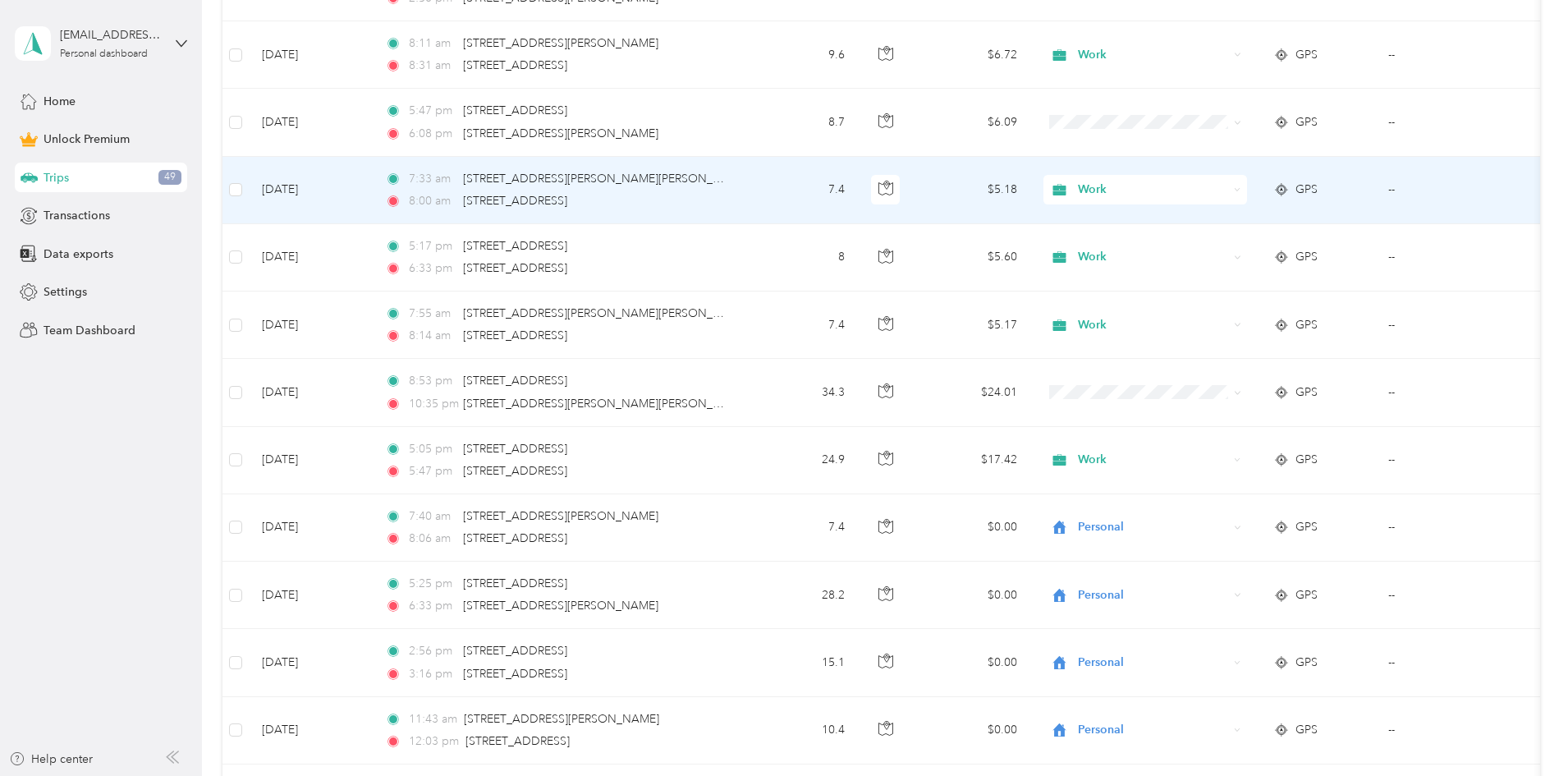
scroll to position [5408, 0]
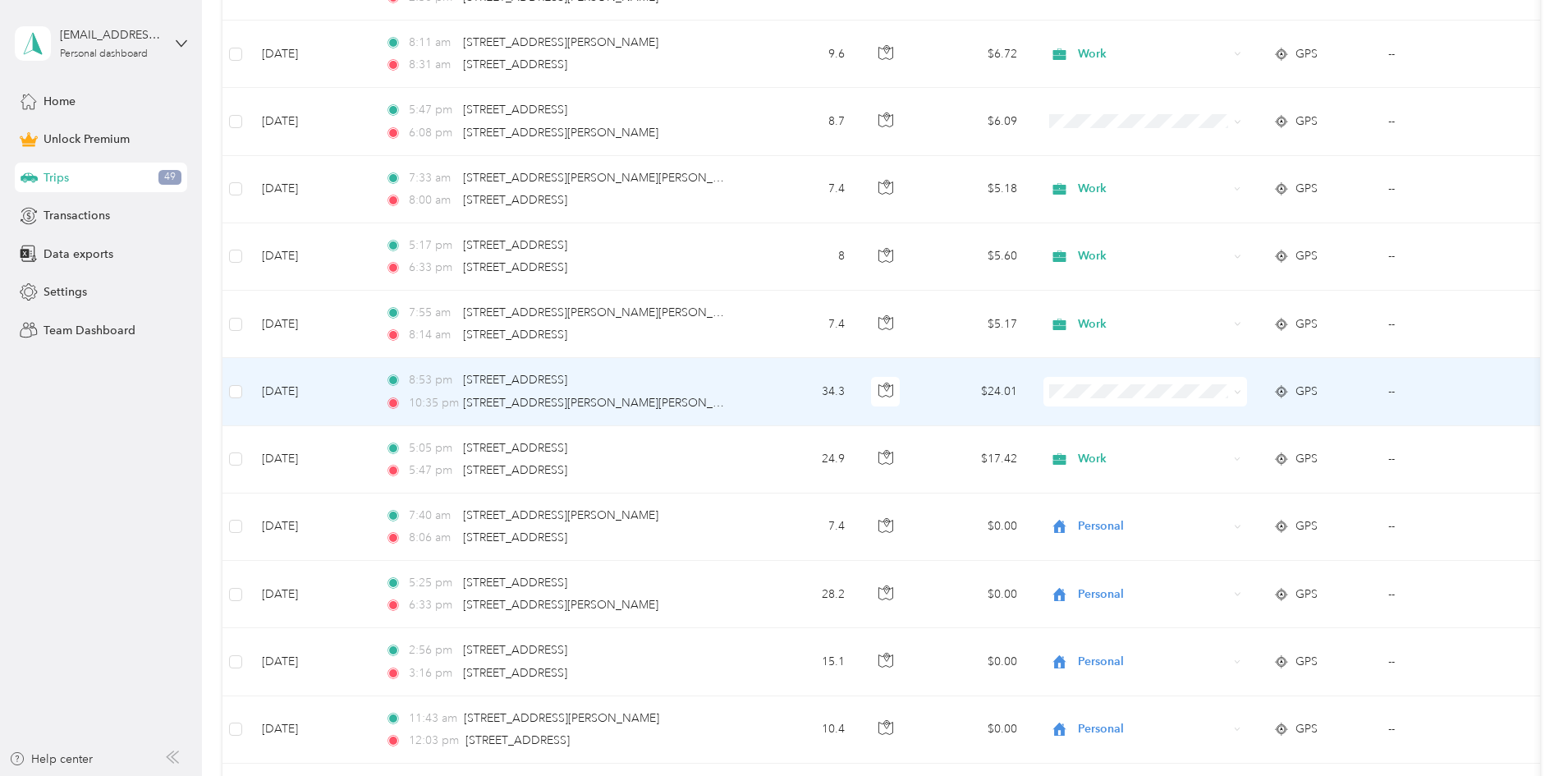
click at [423, 445] on span "Personal" at bounding box center [1269, 451] width 152 height 18
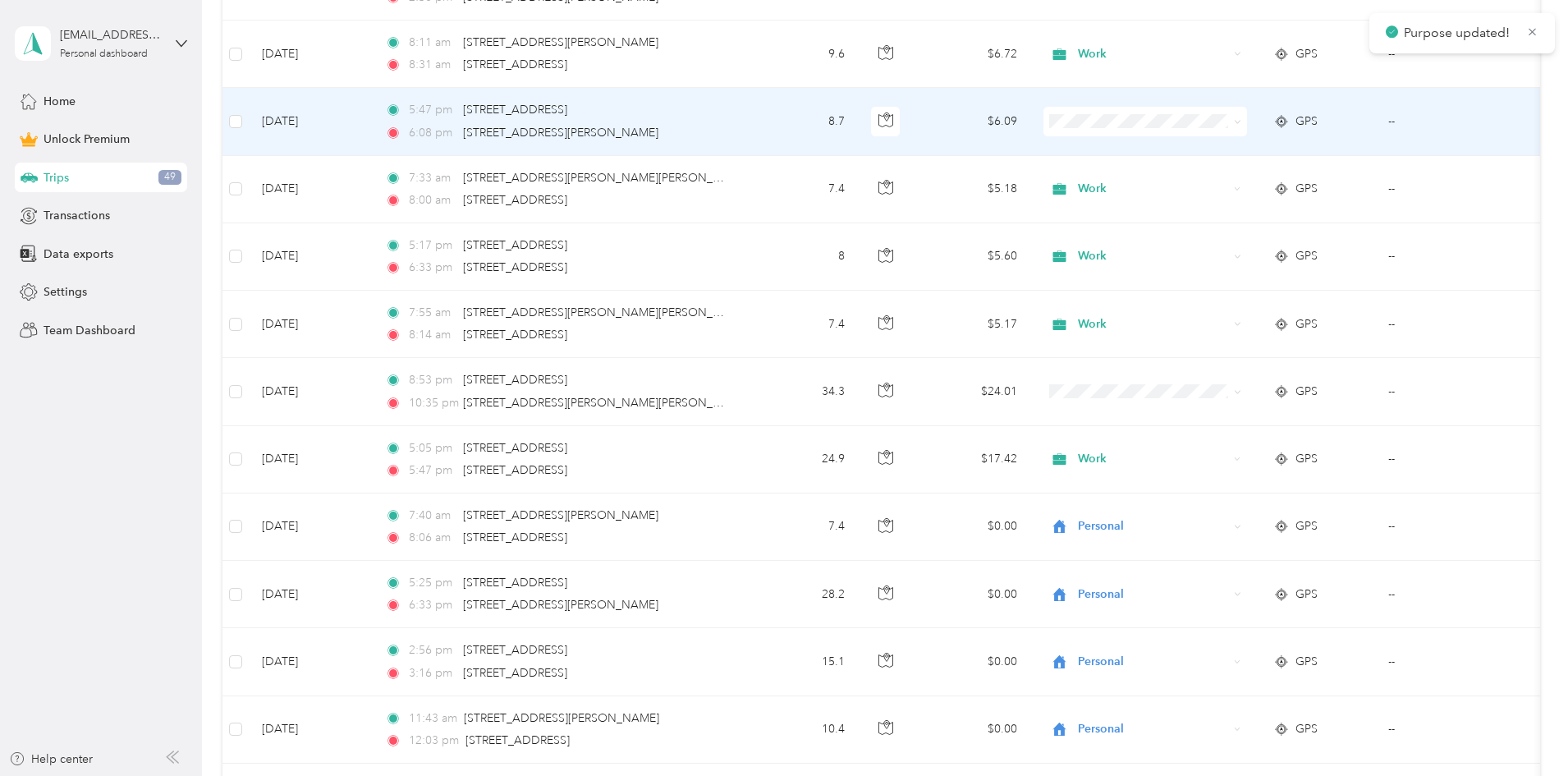
click at [423, 153] on span "Work" at bounding box center [1269, 151] width 152 height 18
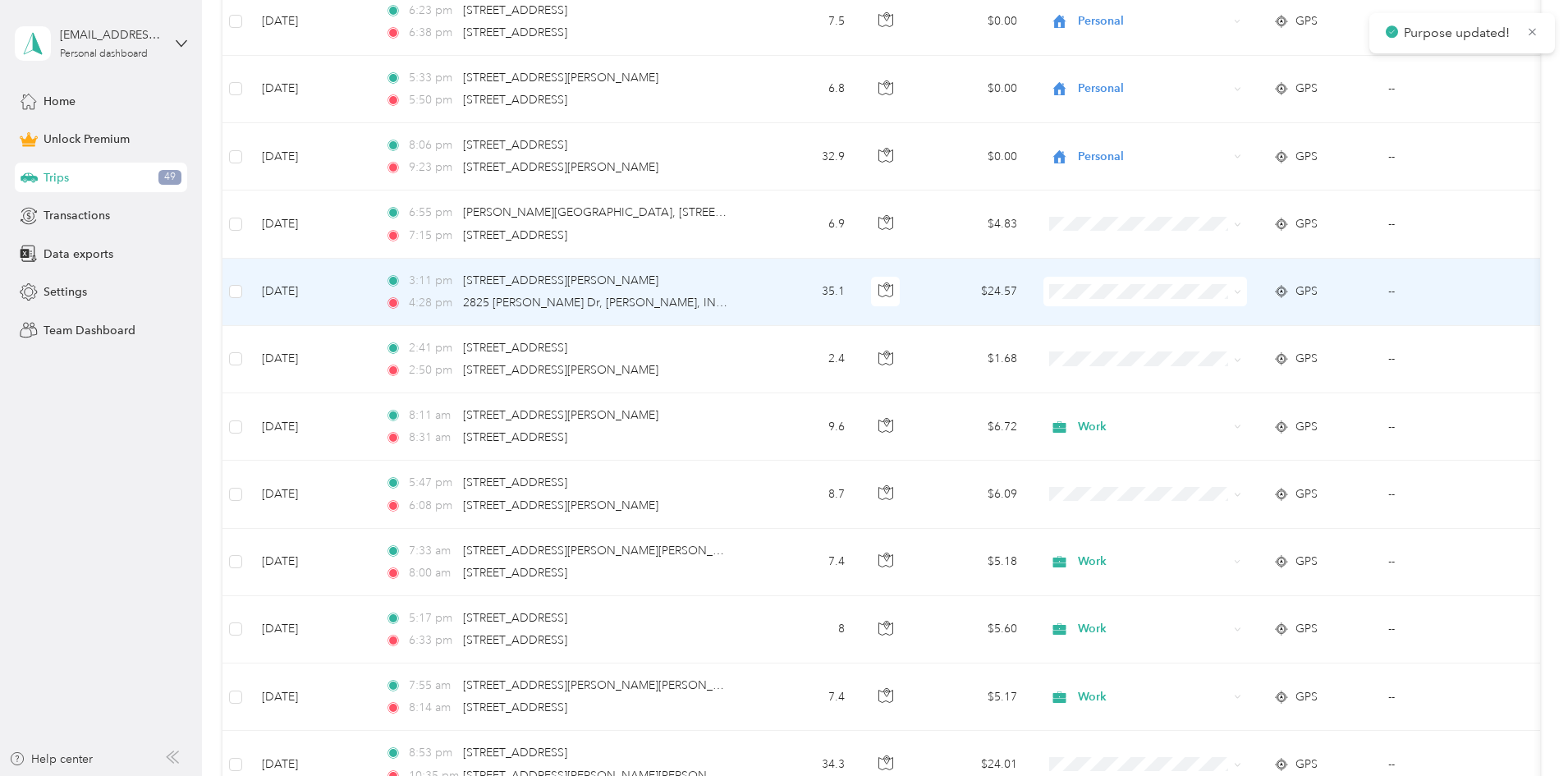
scroll to position [4991, 0]
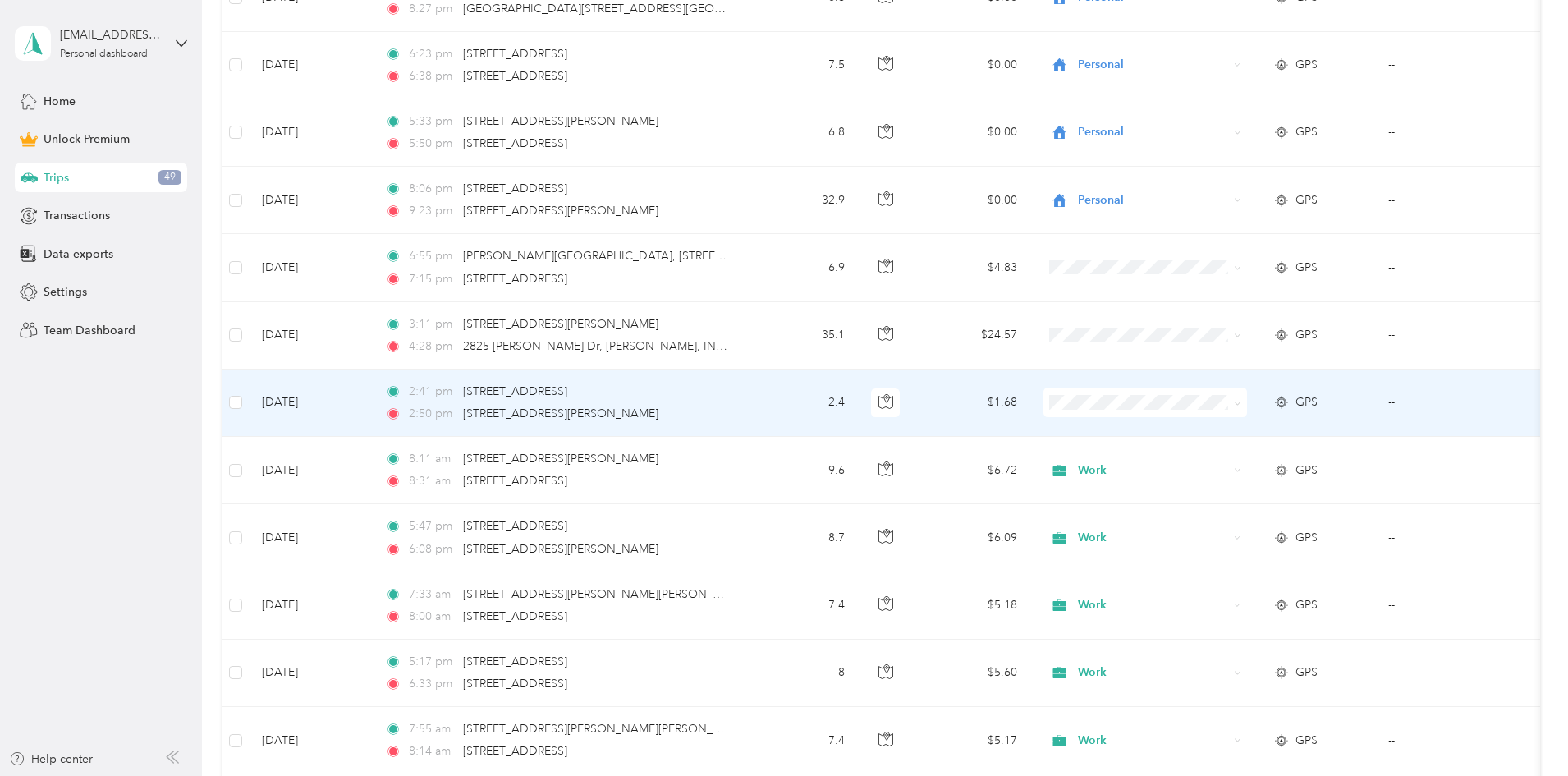
click at [423, 429] on span "Work" at bounding box center [1269, 427] width 152 height 18
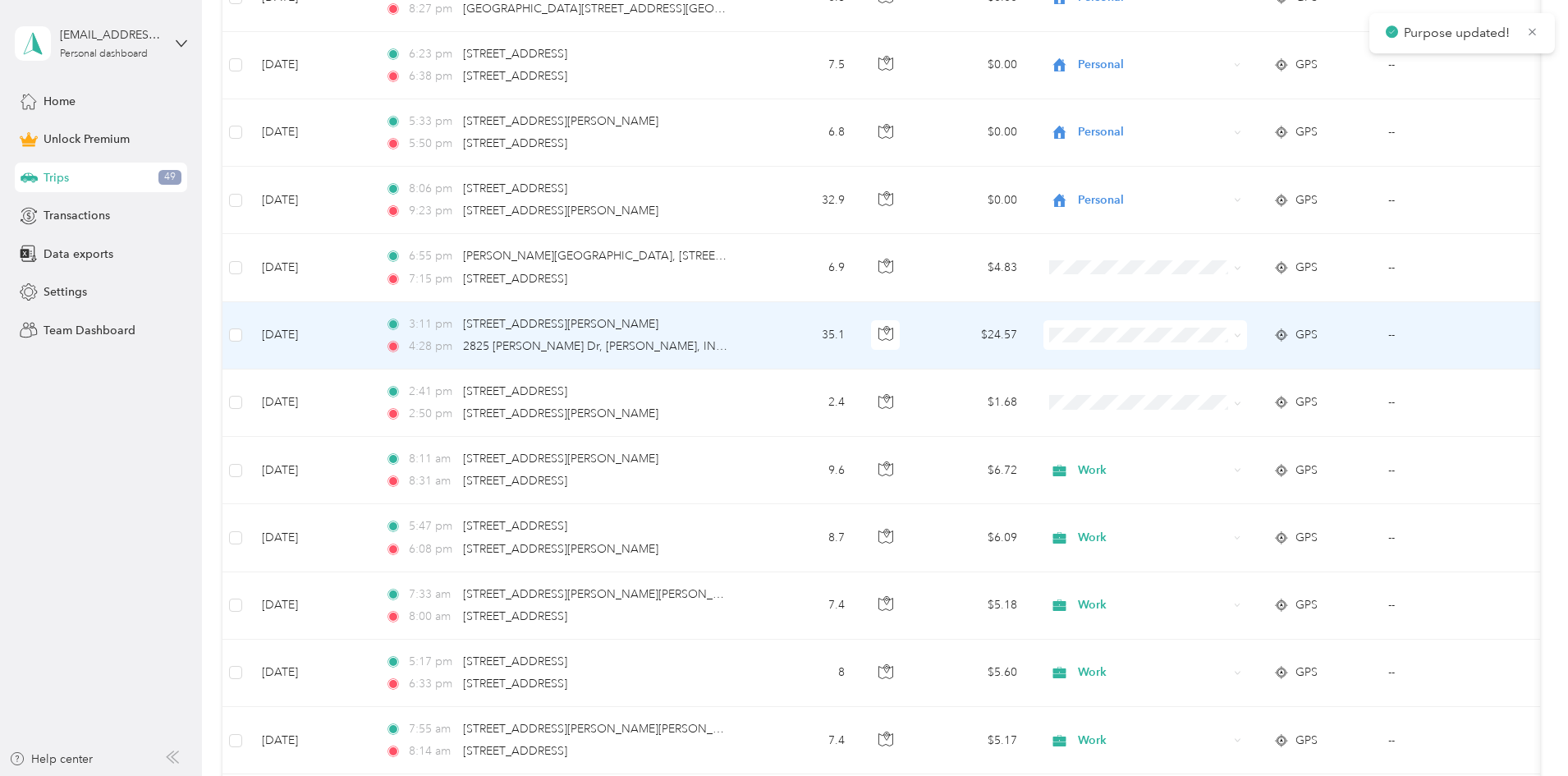
click at [423, 397] on li "Personal" at bounding box center [1255, 392] width 204 height 28
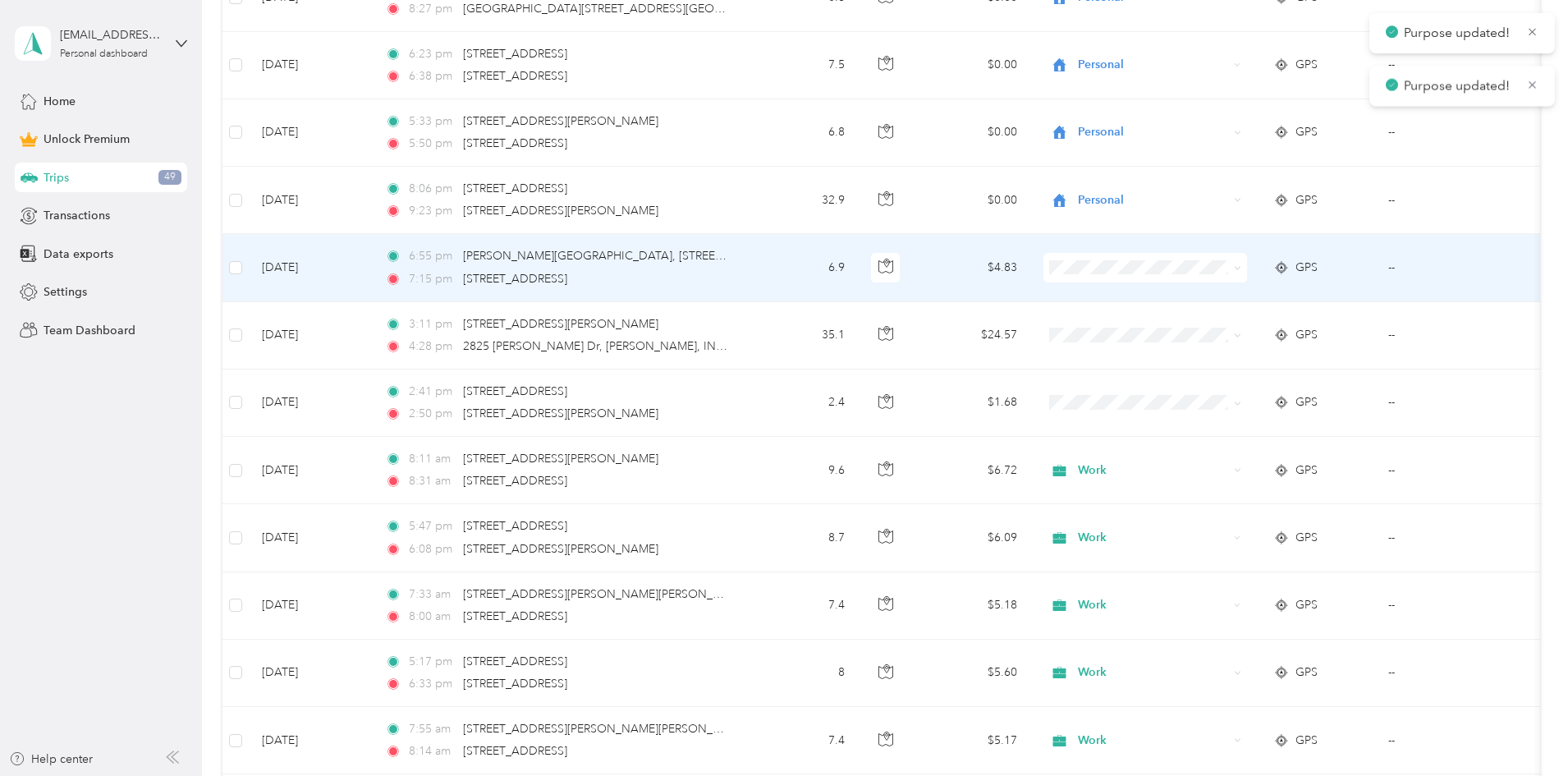
click at [423, 257] on span at bounding box center [1146, 267] width 204 height 29
click at [423, 327] on span "Personal" at bounding box center [1269, 326] width 152 height 18
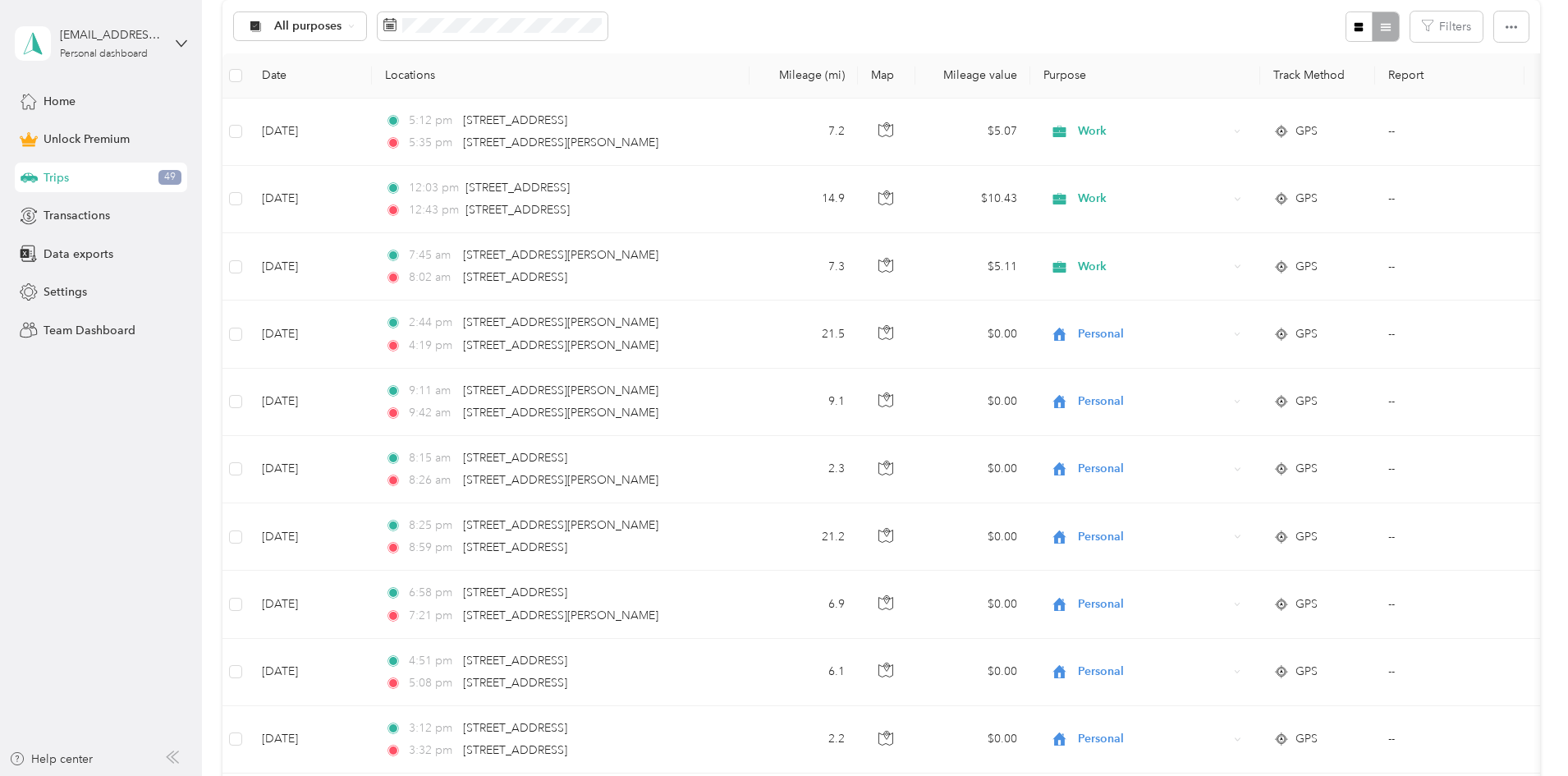
scroll to position [0, 0]
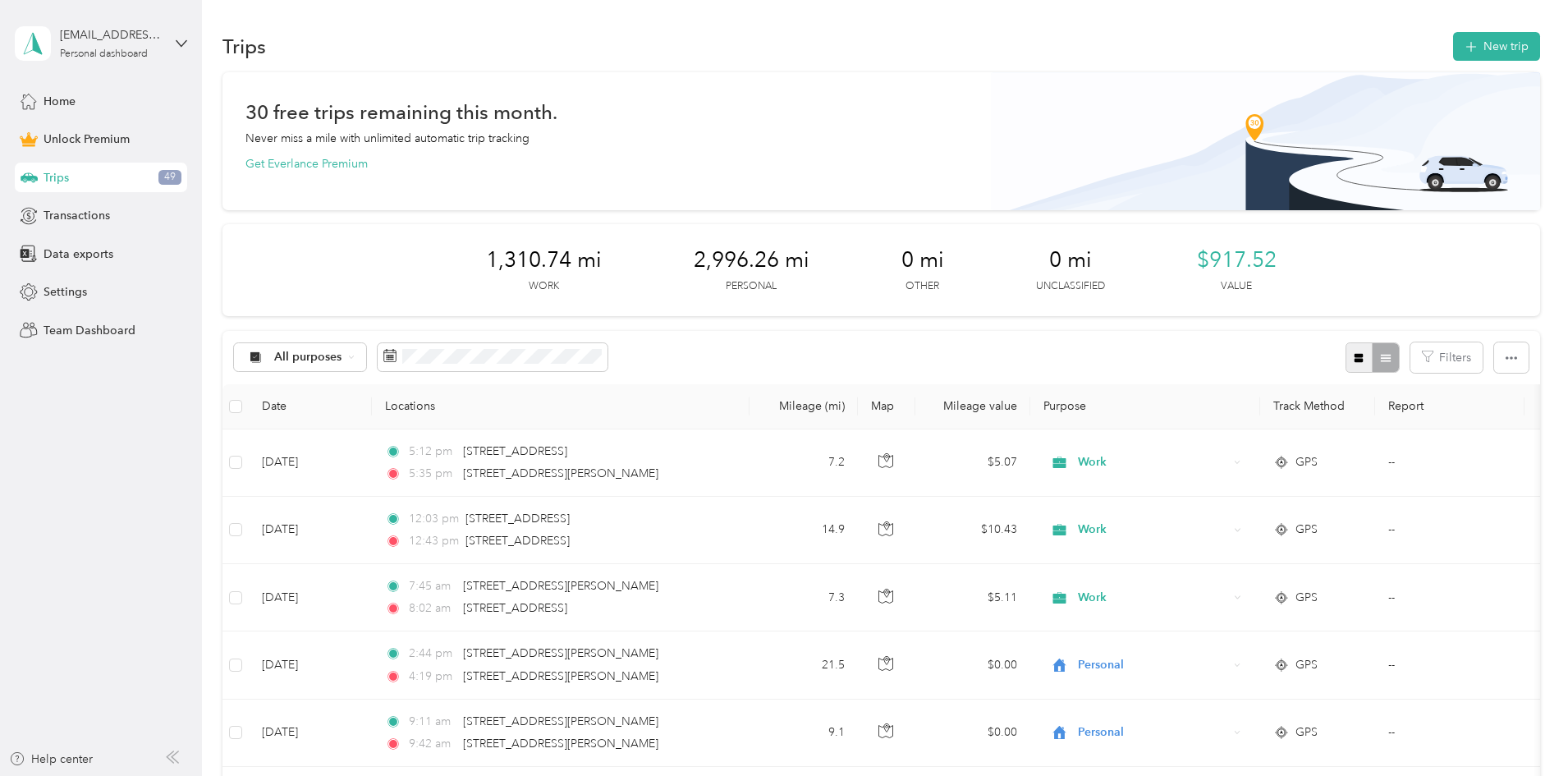
click at [423, 364] on button "button" at bounding box center [1359, 358] width 28 height 30
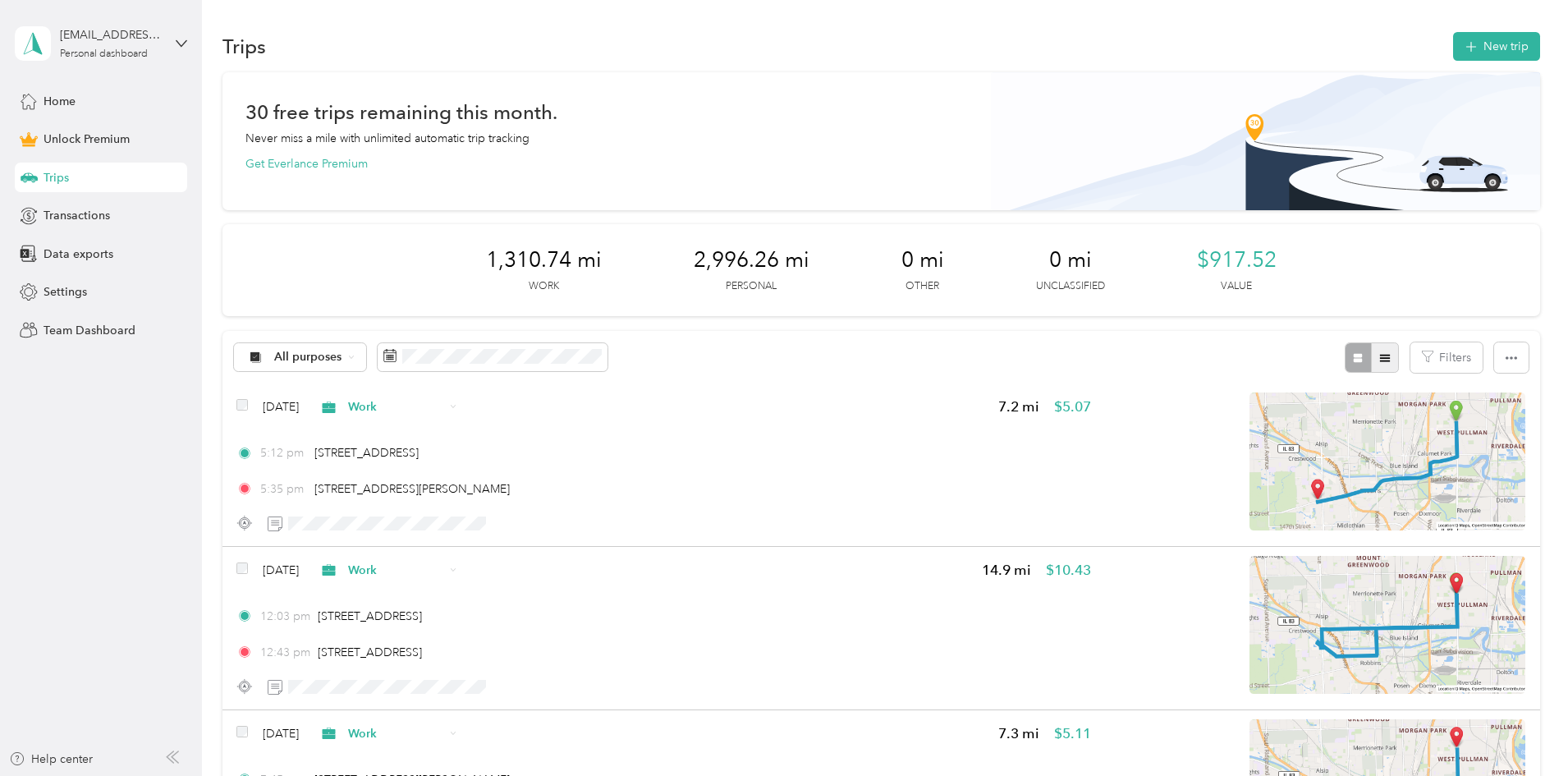
click at [423, 357] on icon "button" at bounding box center [1385, 359] width 12 height 12
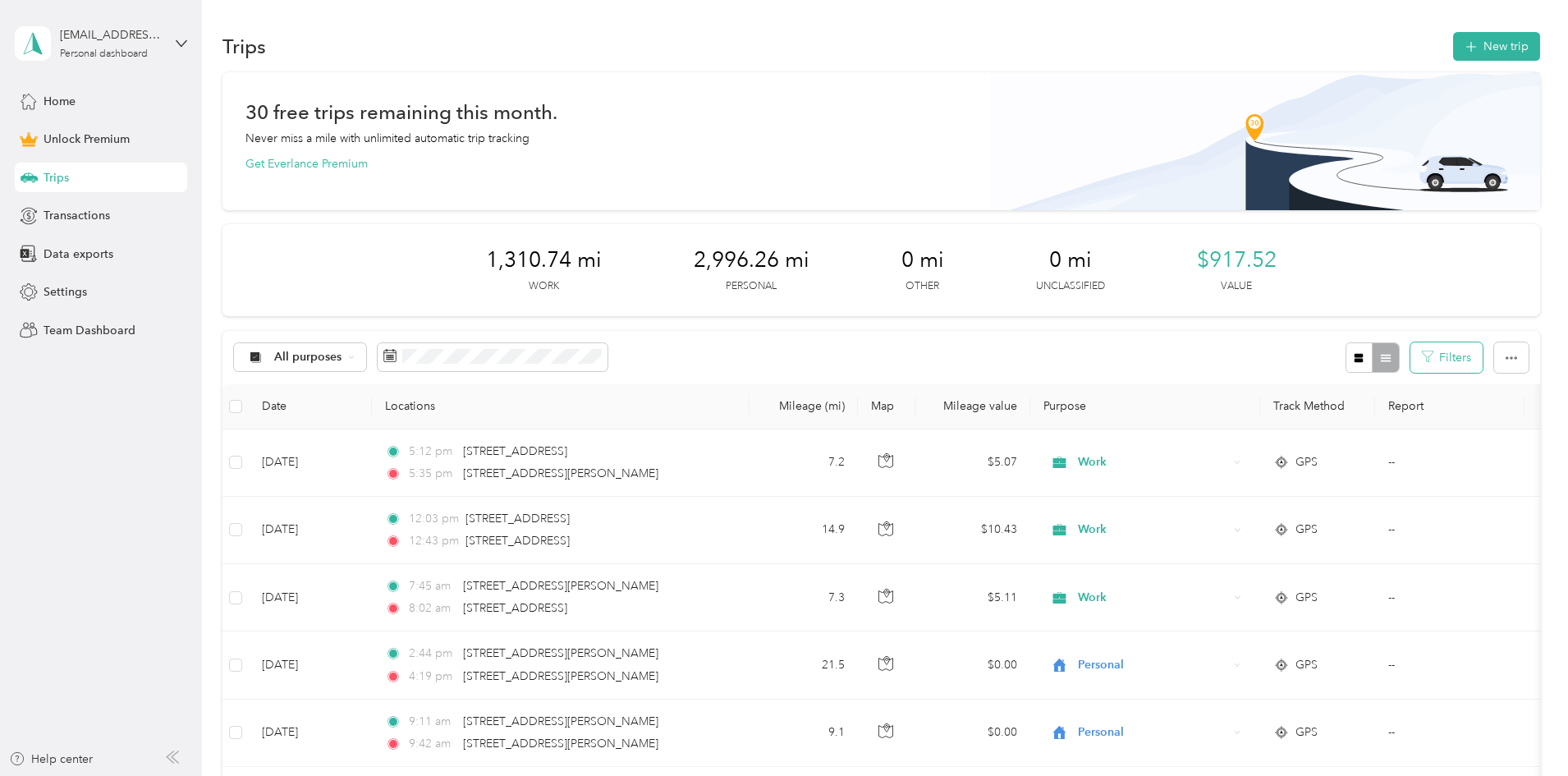
click at [423, 356] on button "Filters" at bounding box center [1447, 358] width 72 height 30
click at [423, 364] on button "Filters" at bounding box center [1447, 358] width 72 height 30
click at [343, 363] on span "All purposes" at bounding box center [309, 358] width 69 height 12
click at [422, 411] on span "Unclassified" at bounding box center [423, 412] width 79 height 18
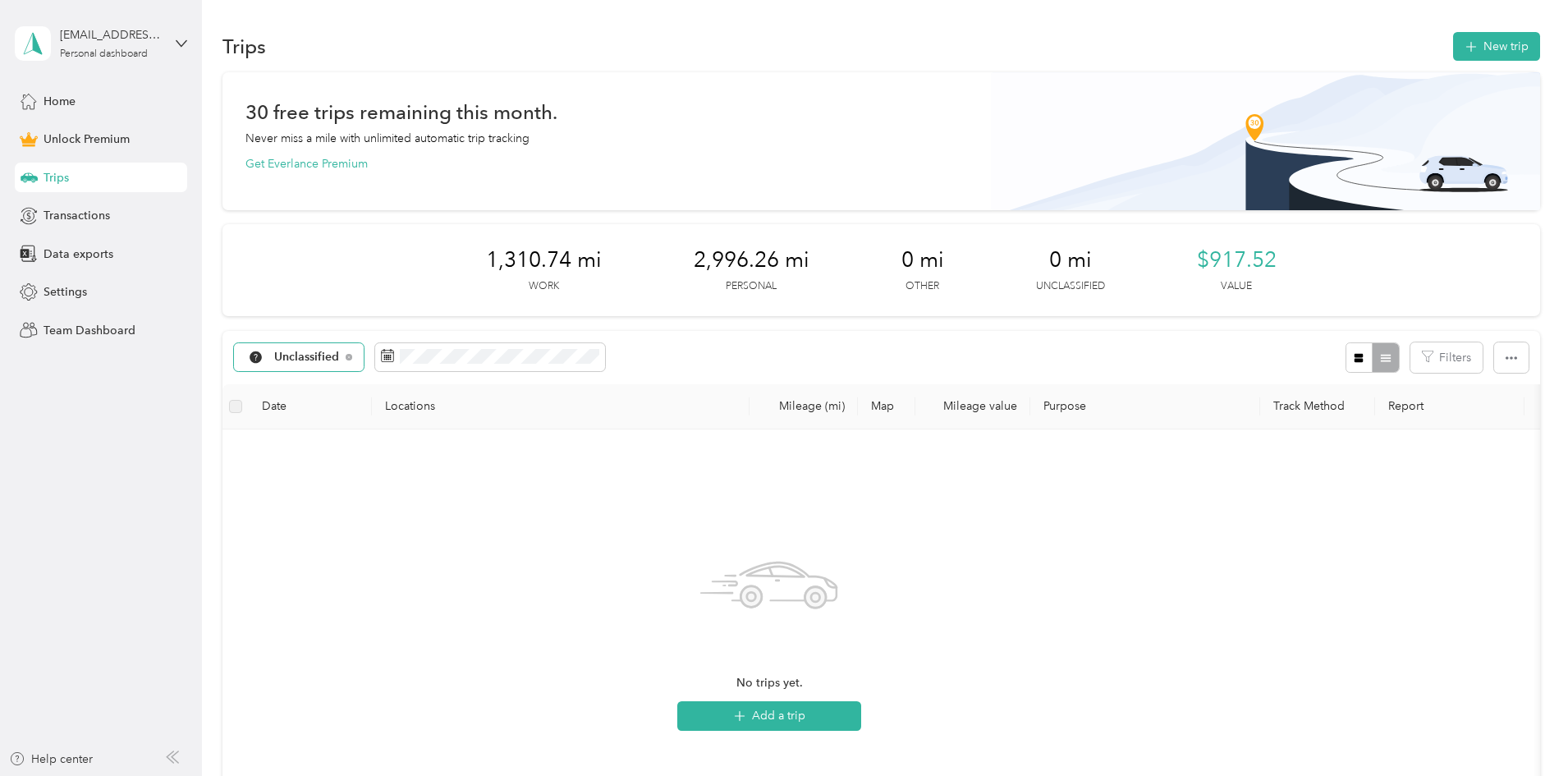
click at [340, 356] on span "Unclassified" at bounding box center [307, 358] width 66 height 12
click at [423, 381] on span "All purposes" at bounding box center [426, 381] width 85 height 18
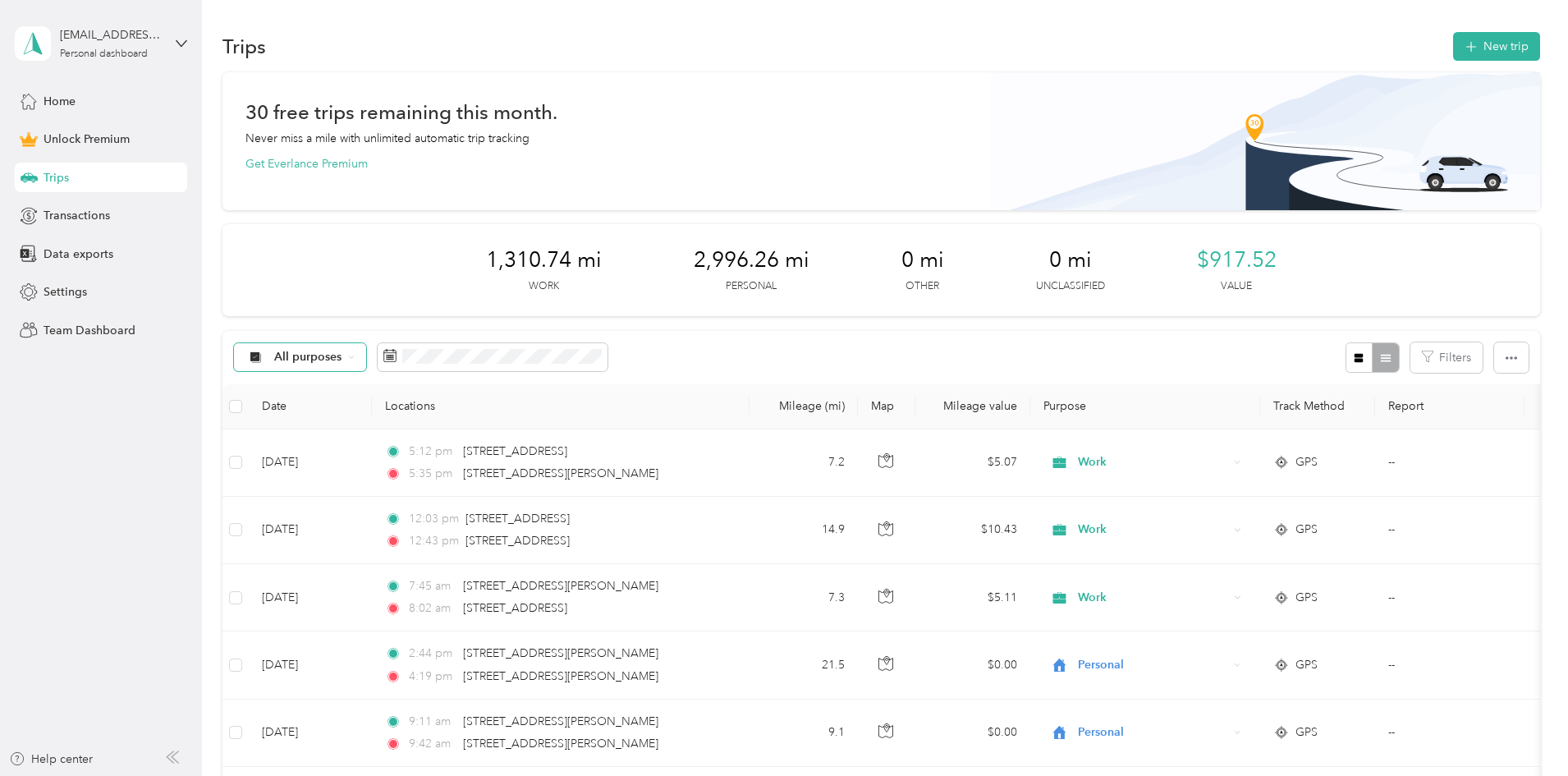
click at [343, 358] on span "All purposes" at bounding box center [309, 358] width 69 height 12
